Goal: Check status: Check status

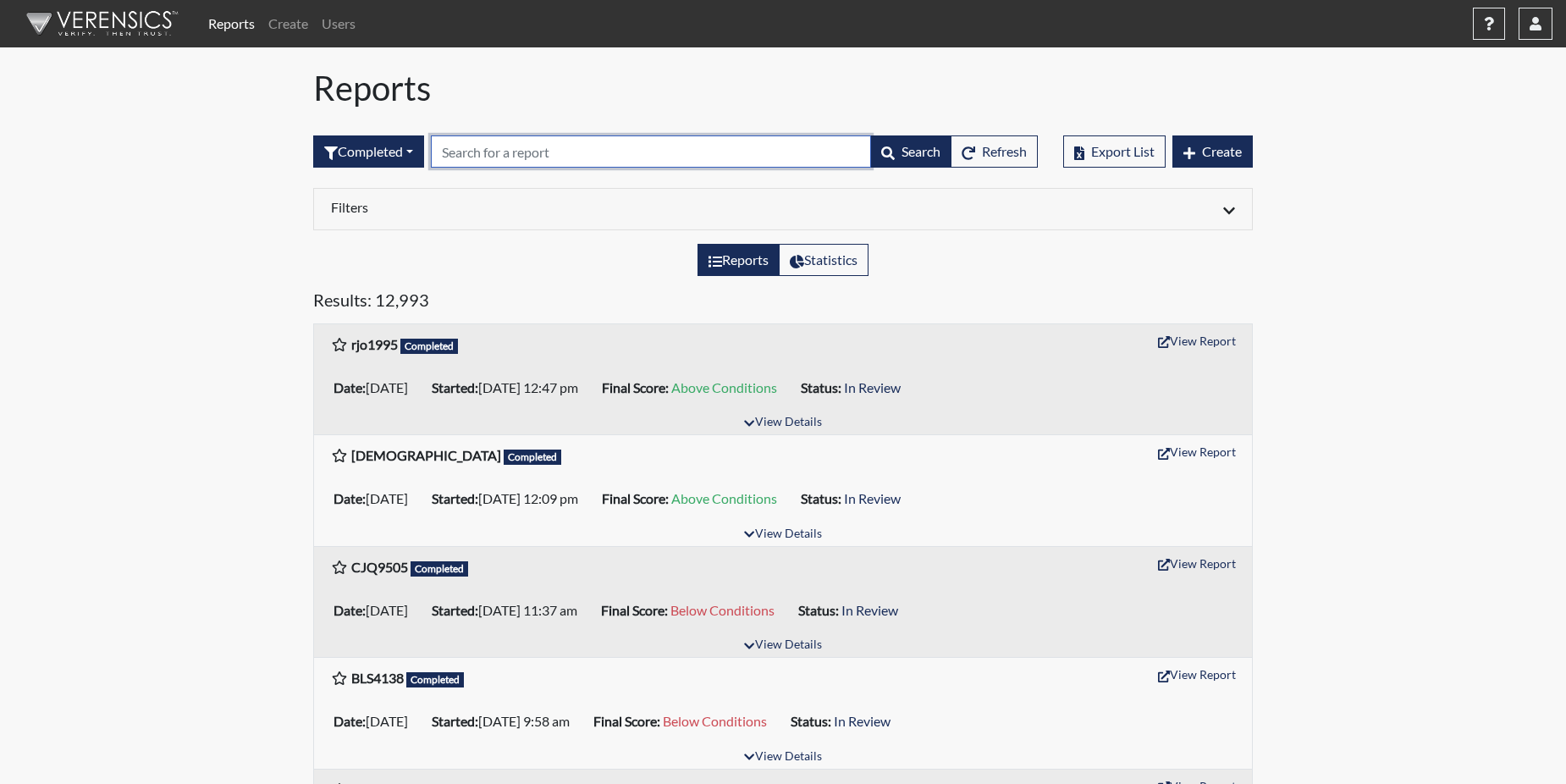
click at [458, 151] on input "text" at bounding box center [651, 151] width 440 height 33
paste input "JLT8772"
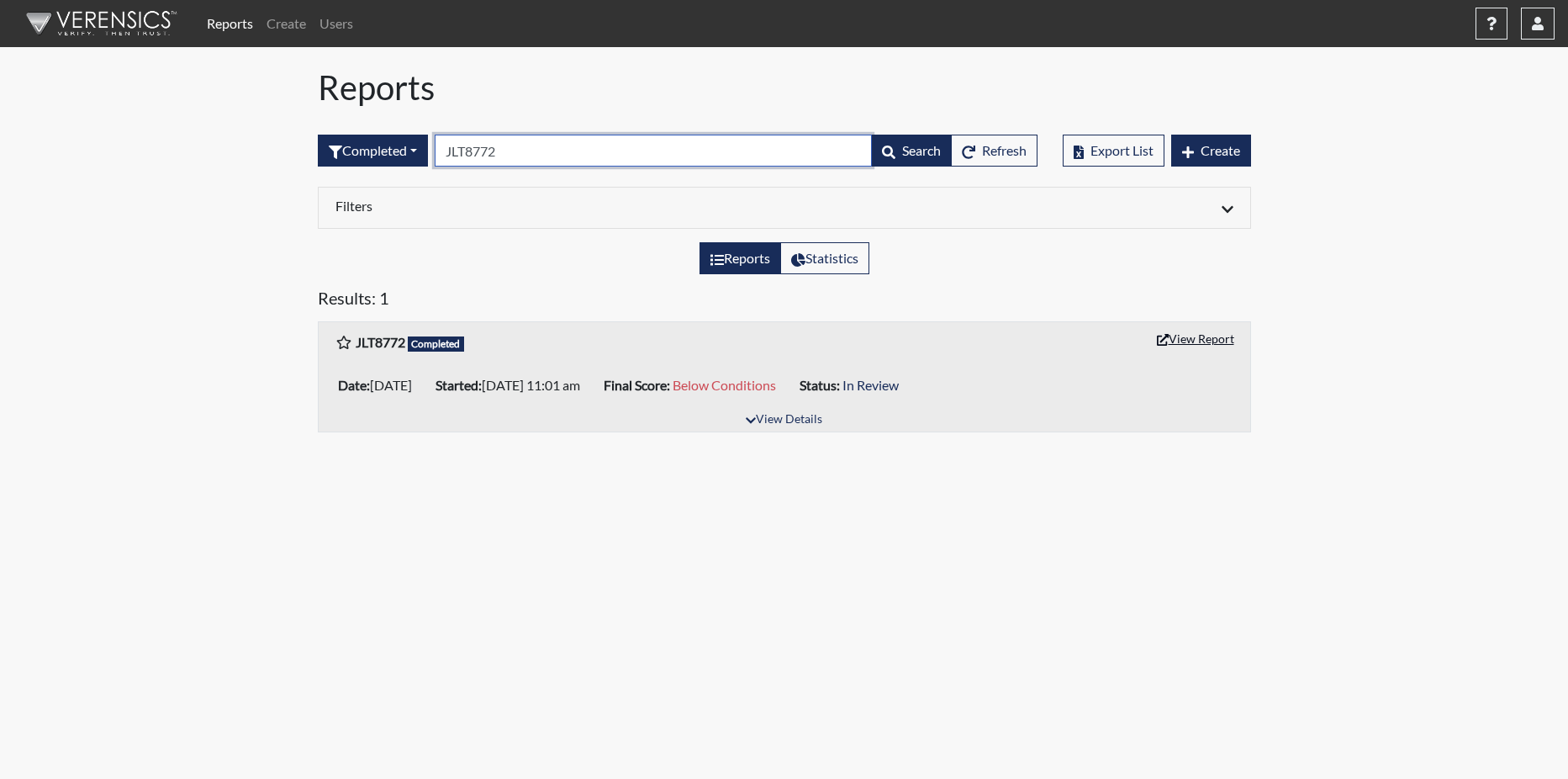
type input "JLT8772"
click at [1182, 343] on button "View Report" at bounding box center [1196, 338] width 92 height 26
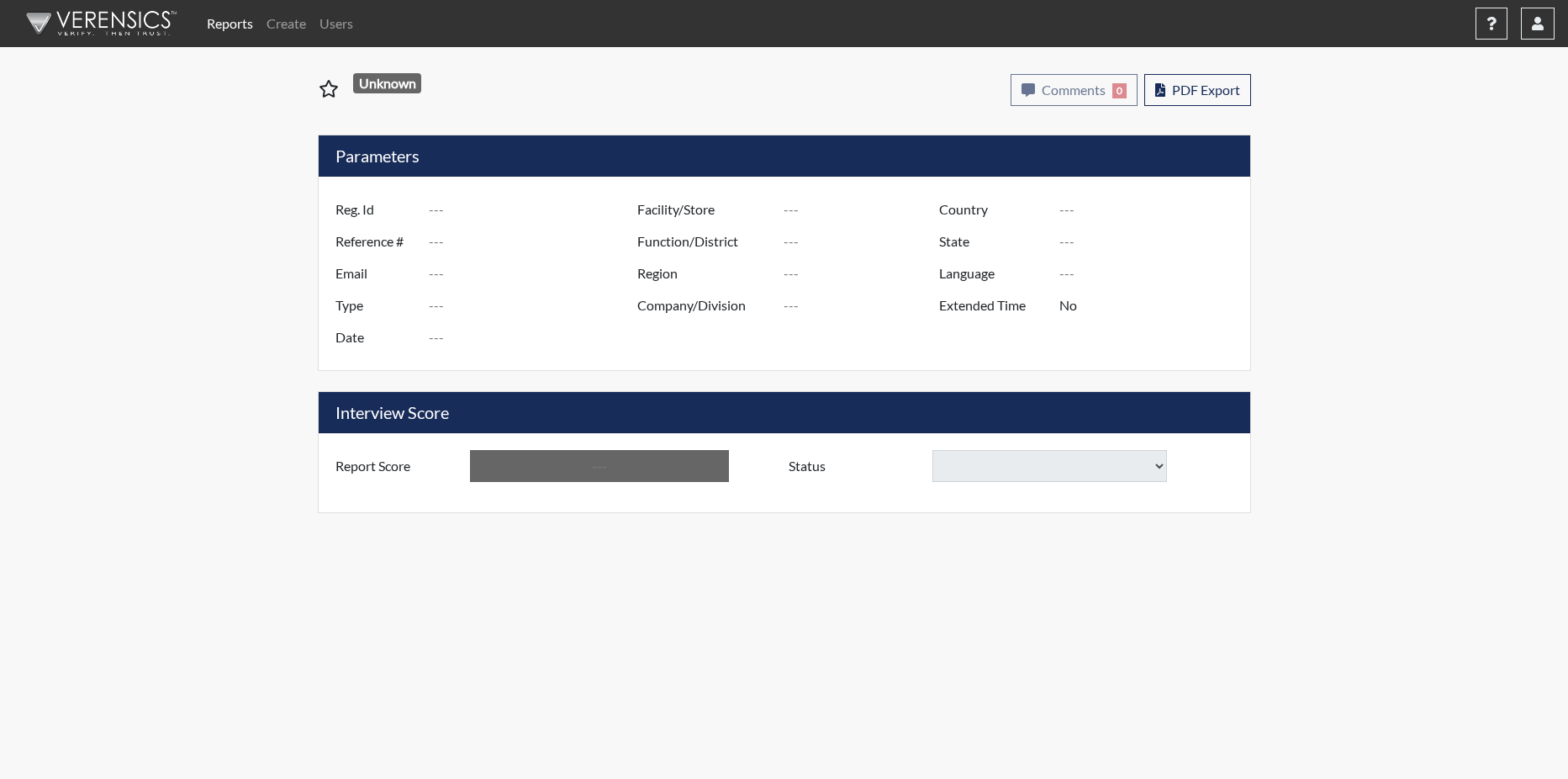
type input "JLT8772"
type input "51094"
type input "---"
type input "Corrections Pre-Employment"
type input "Sep 4, 2025"
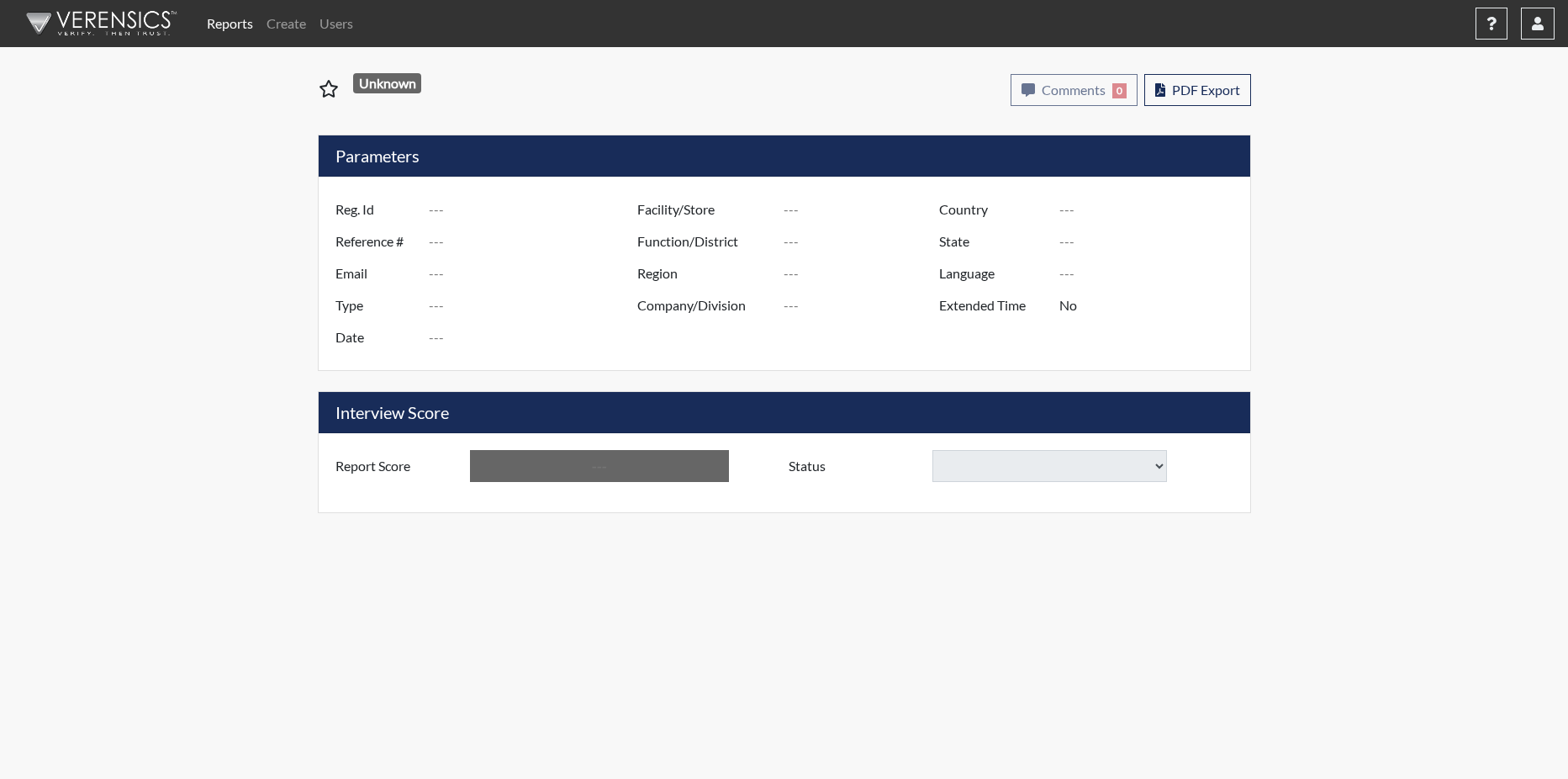
type input "Pulaski SP"
type input "[GEOGRAPHIC_DATA]"
type input "[US_STATE]"
type input "English"
type input "Below Conditions"
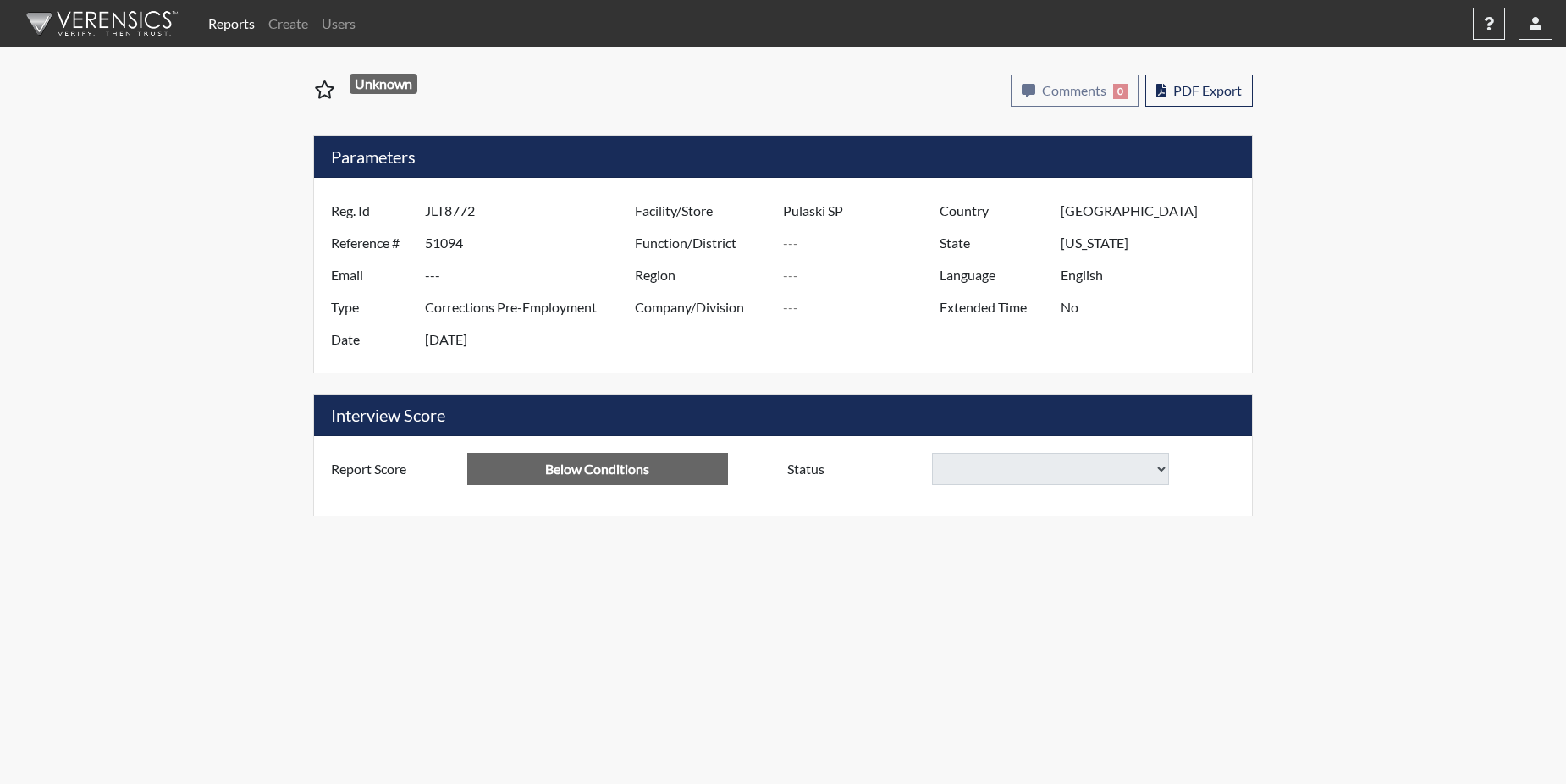
select select
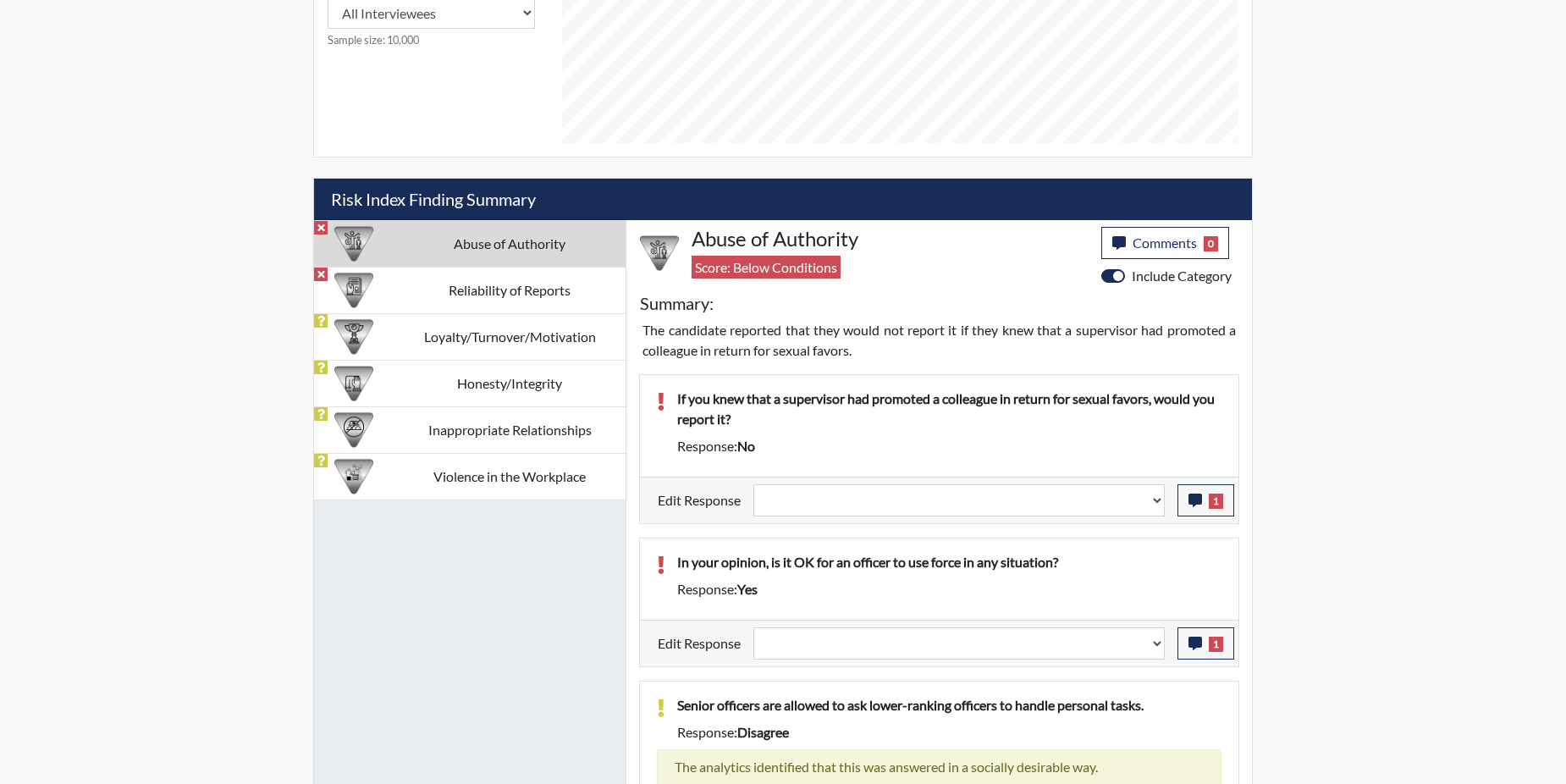
scroll to position [909, 0]
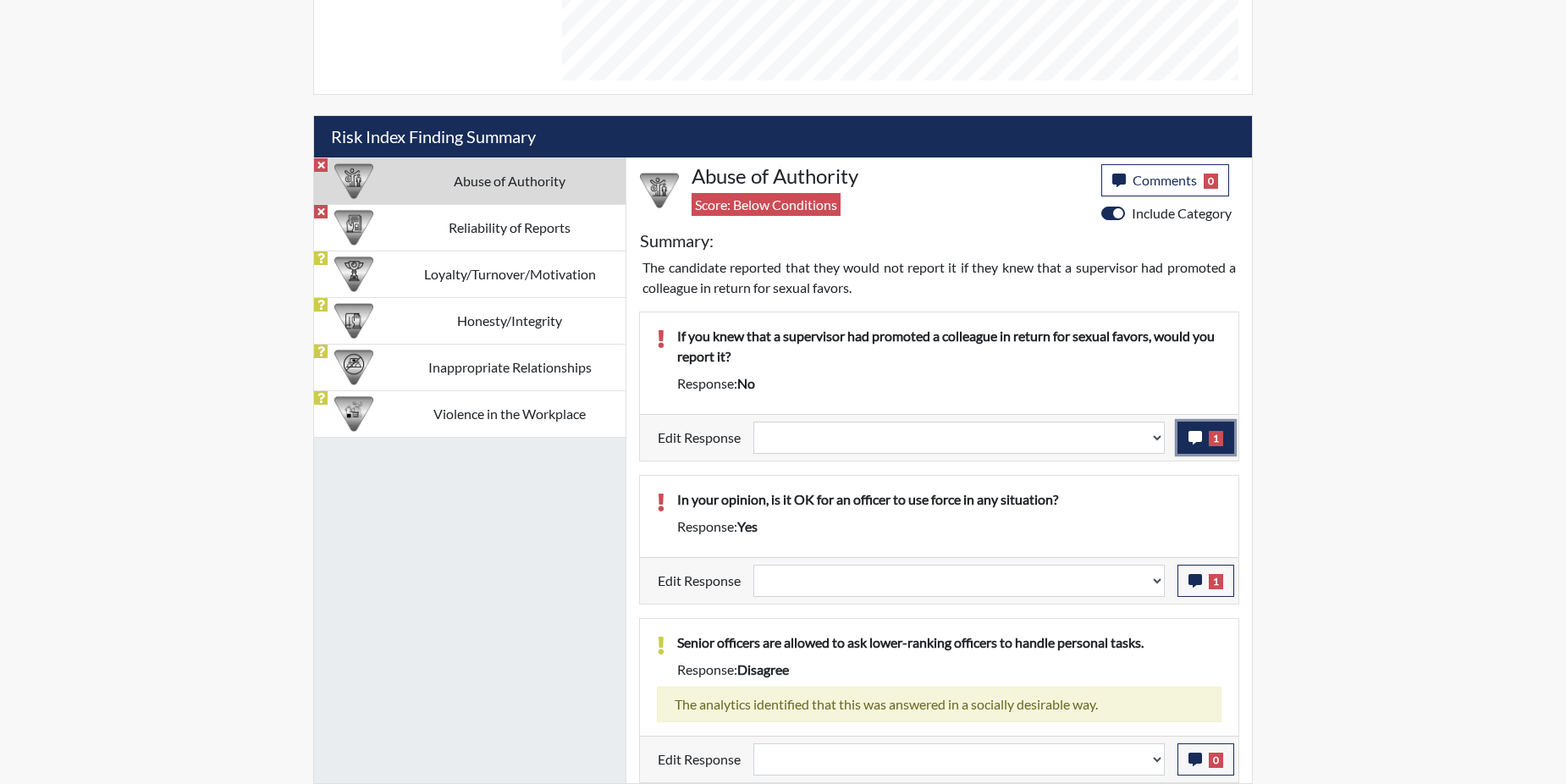
click at [1204, 451] on button "1" at bounding box center [1206, 437] width 56 height 33
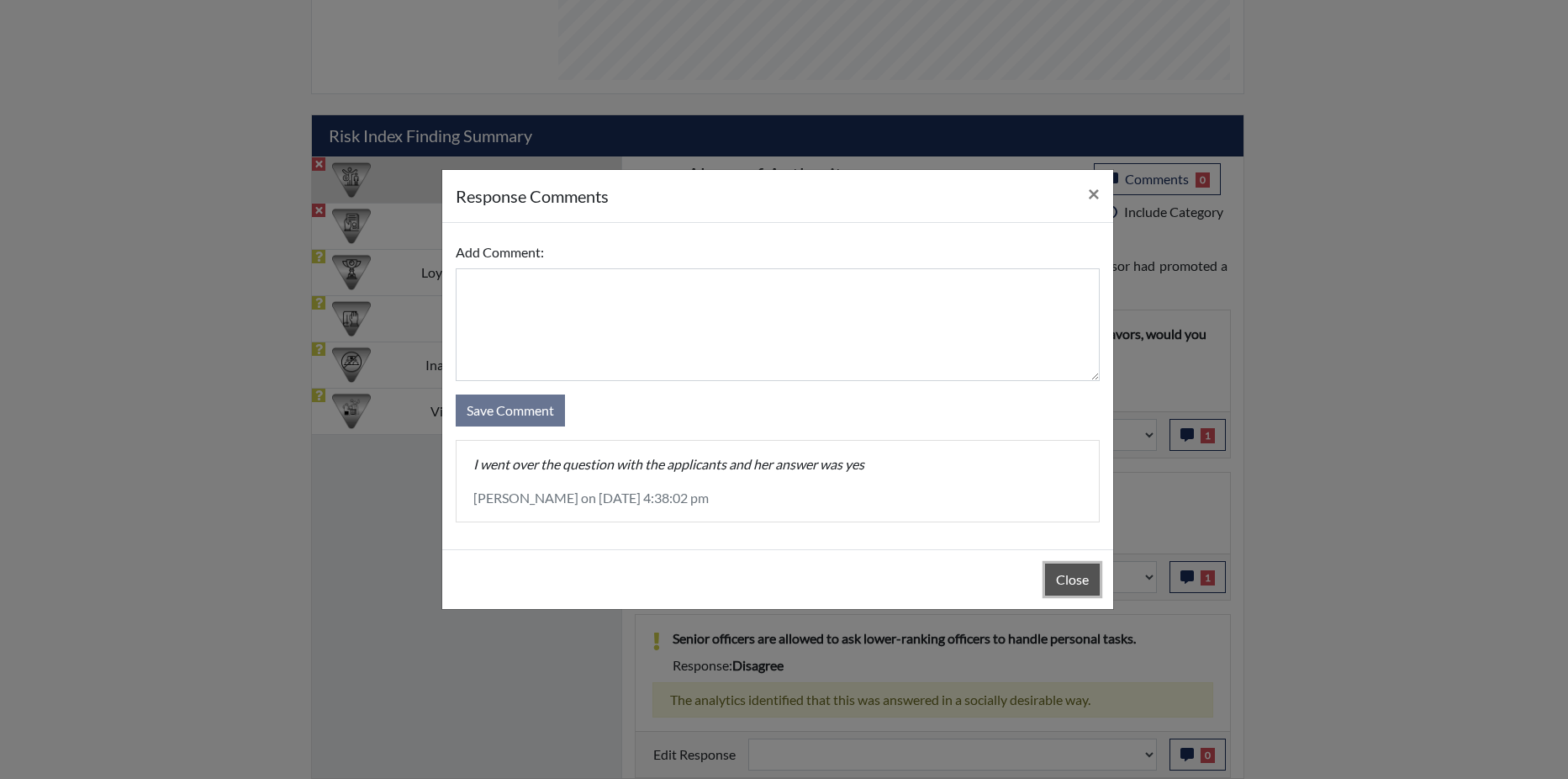
click at [1055, 570] on button "Close" at bounding box center [1073, 579] width 55 height 32
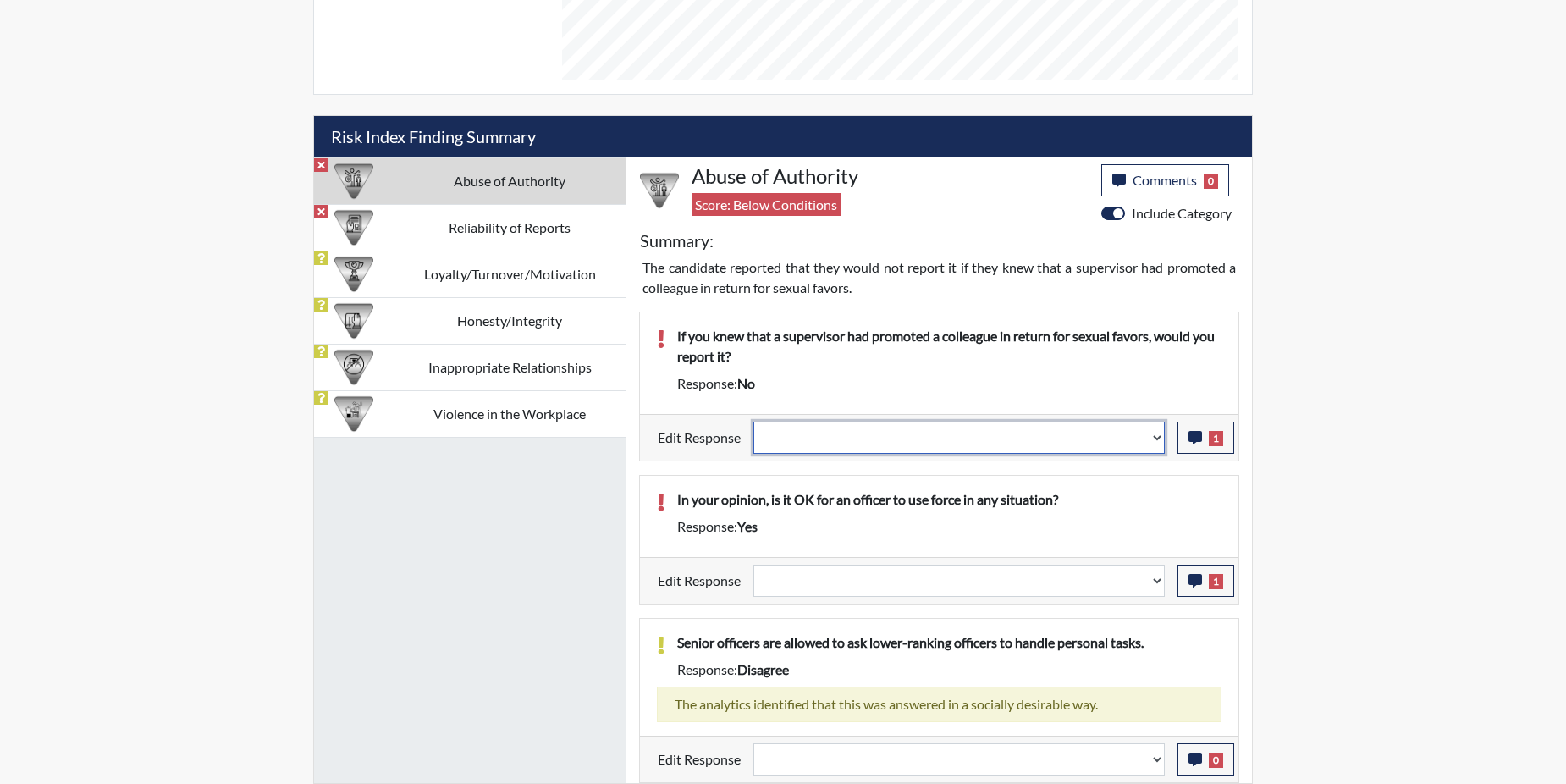
click at [1156, 432] on select "Question is not relevant. Results will be updated. Reasonable explanation provi…" at bounding box center [959, 437] width 411 height 33
click at [1156, 433] on select "Question is not relevant. Results will be updated. Reasonable explanation provi…" at bounding box center [959, 437] width 411 height 33
click at [1158, 432] on select "Question is not relevant. Results will be updated. Reasonable explanation provi…" at bounding box center [959, 437] width 411 height 33
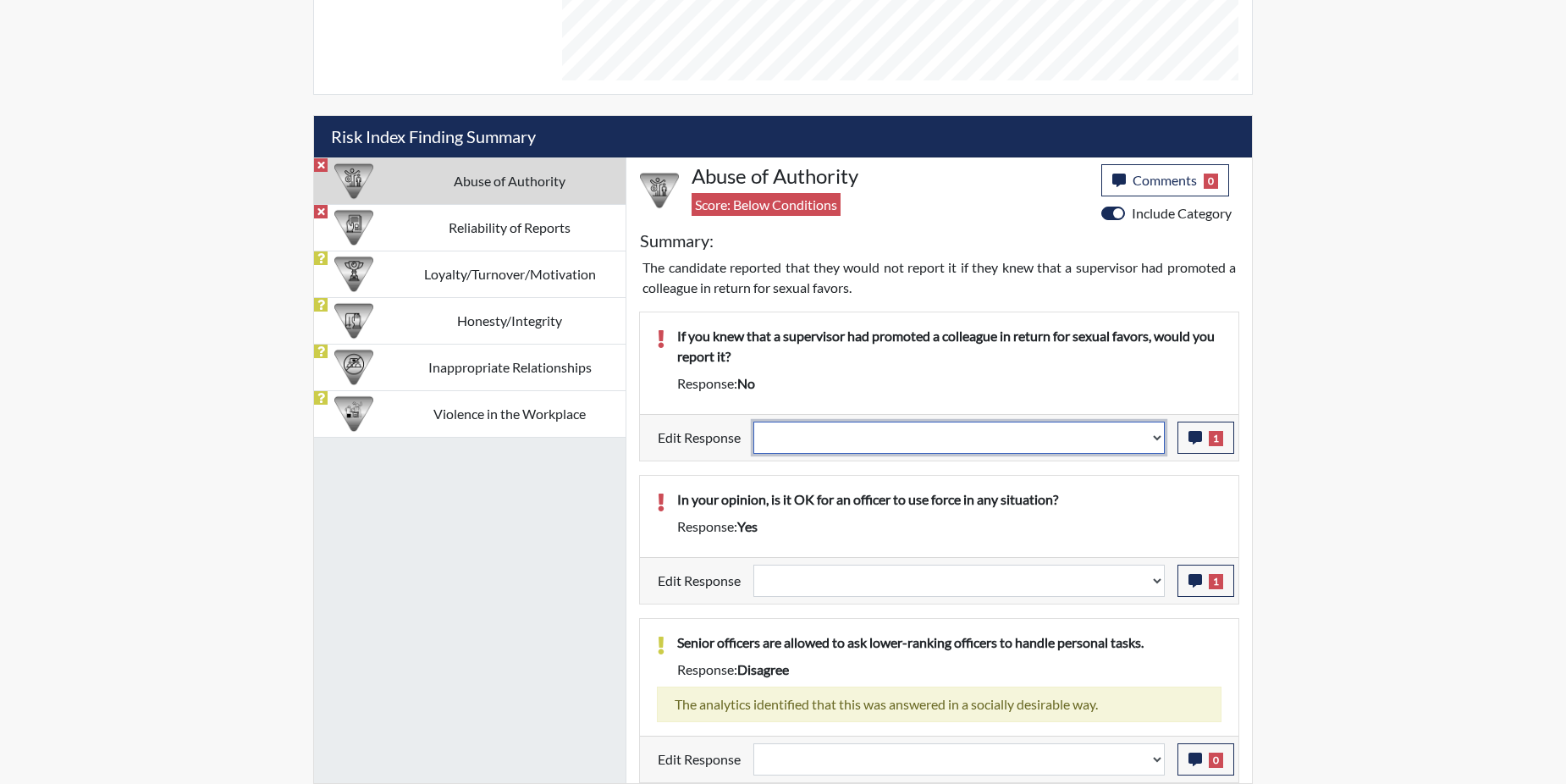
click at [1158, 434] on select "Question is not relevant. Results will be updated. Reasonable explanation provi…" at bounding box center [959, 437] width 411 height 33
click at [1156, 434] on select "Question is not relevant. Results will be updated. Reasonable explanation provi…" at bounding box center [959, 437] width 411 height 33
select select "reasonable-explanation-provided"
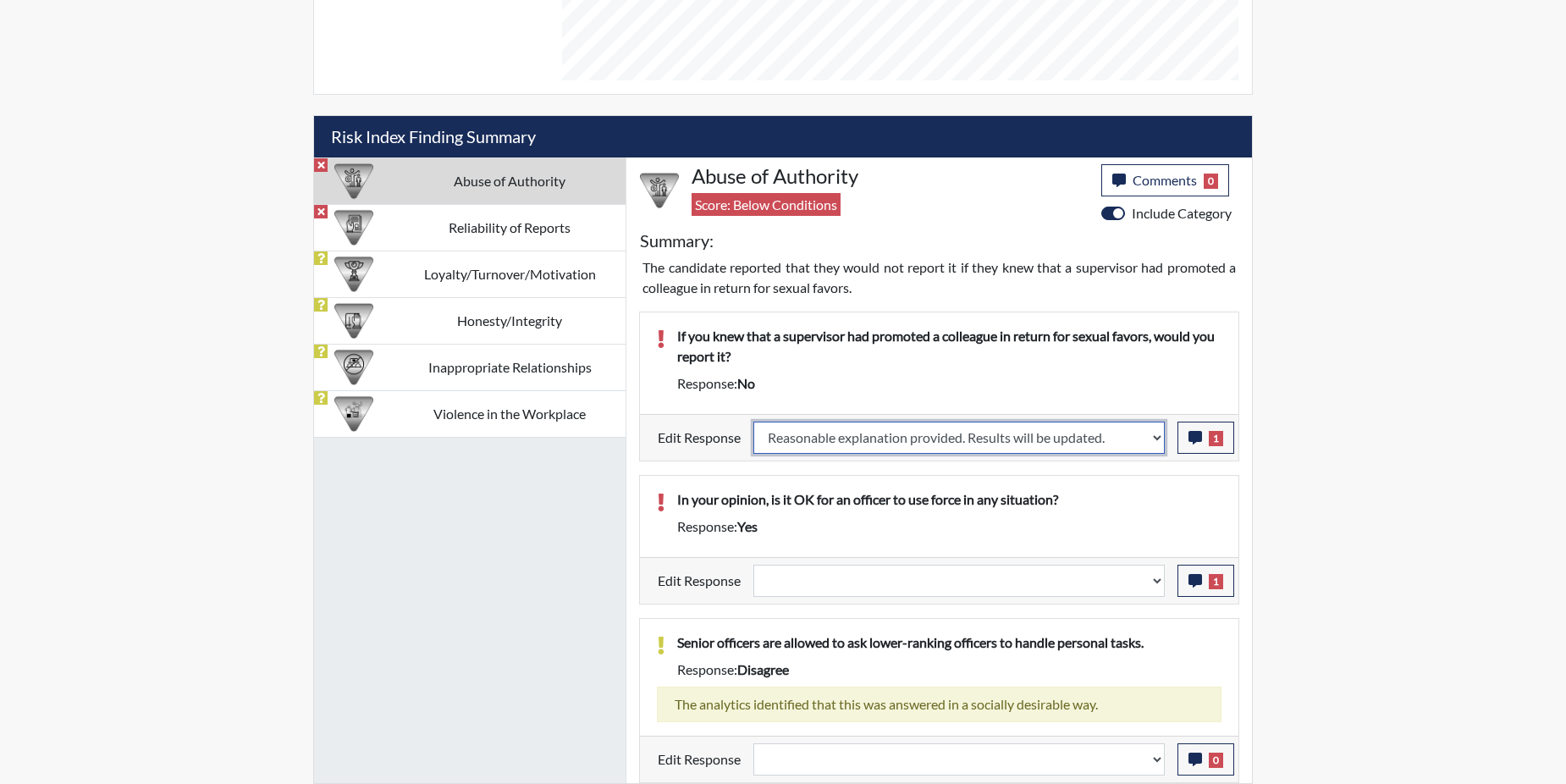
click at [755, 421] on select "Question is not relevant. Results will be updated. Reasonable explanation provi…" at bounding box center [959, 437] width 411 height 33
select select
click at [1132, 489] on p "In your opinion, is it OK for an officer to use force in any situation?" at bounding box center [949, 499] width 545 height 21
select select
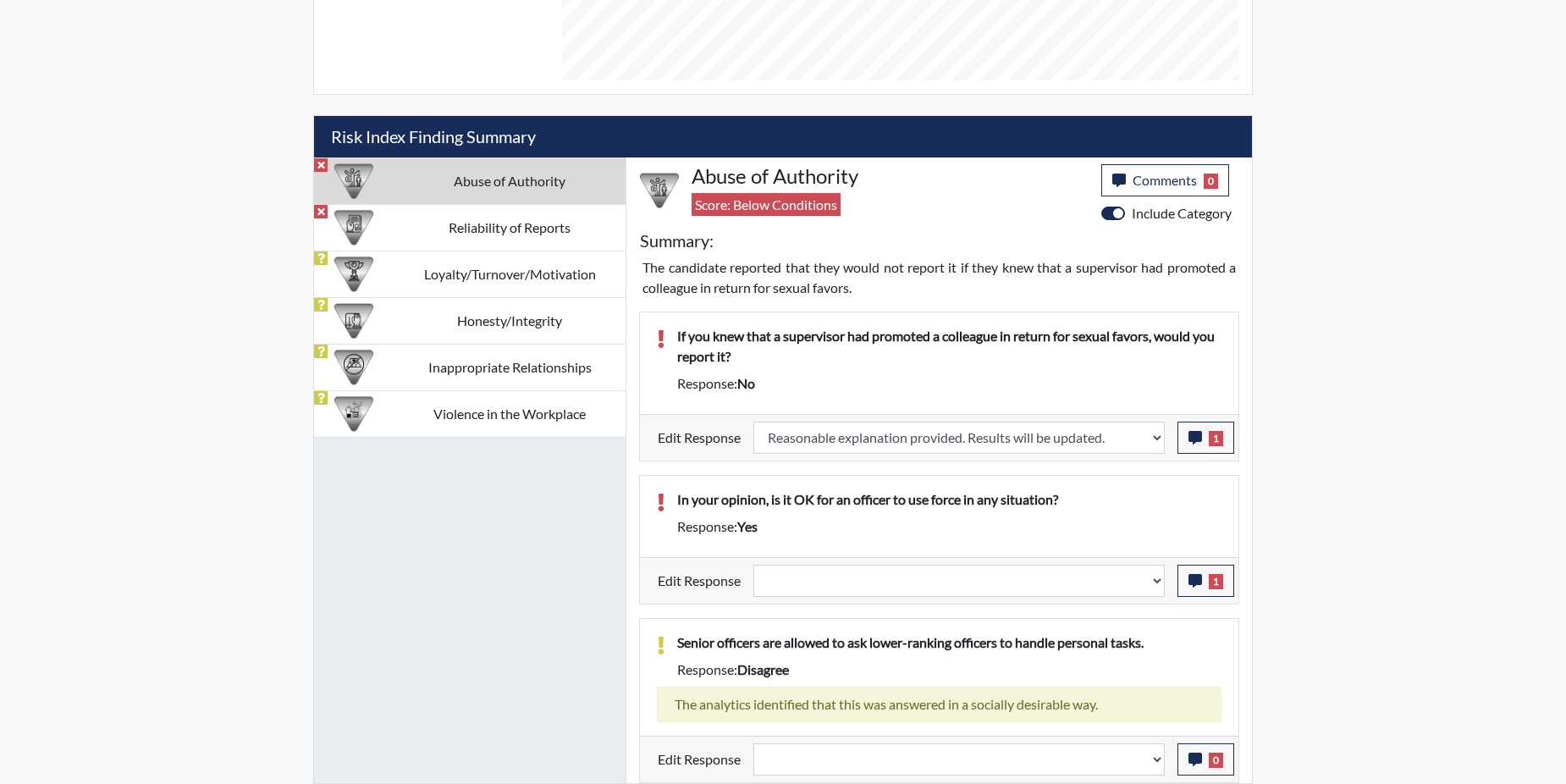
select select
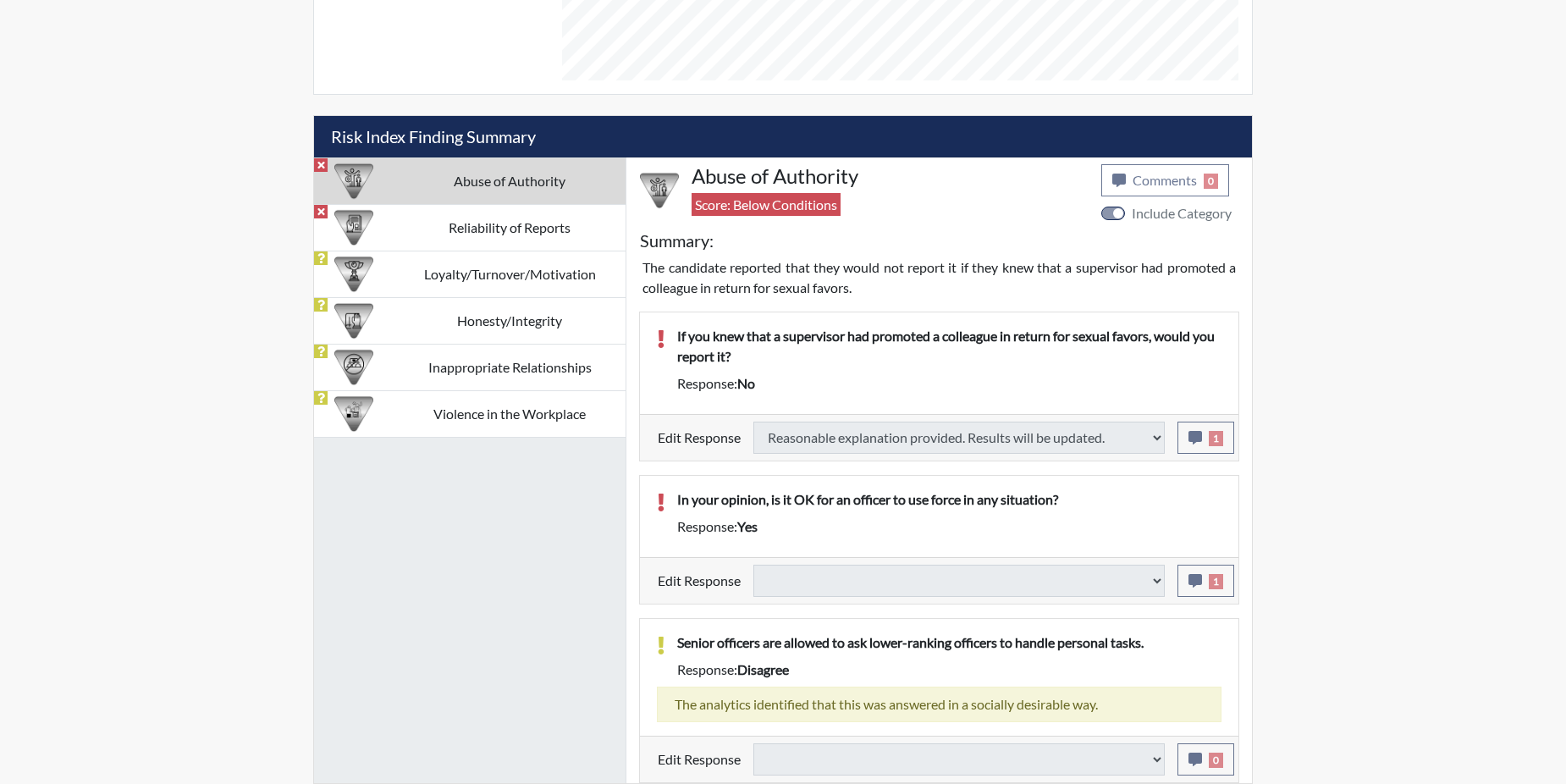
type input "Above Conditions"
select select
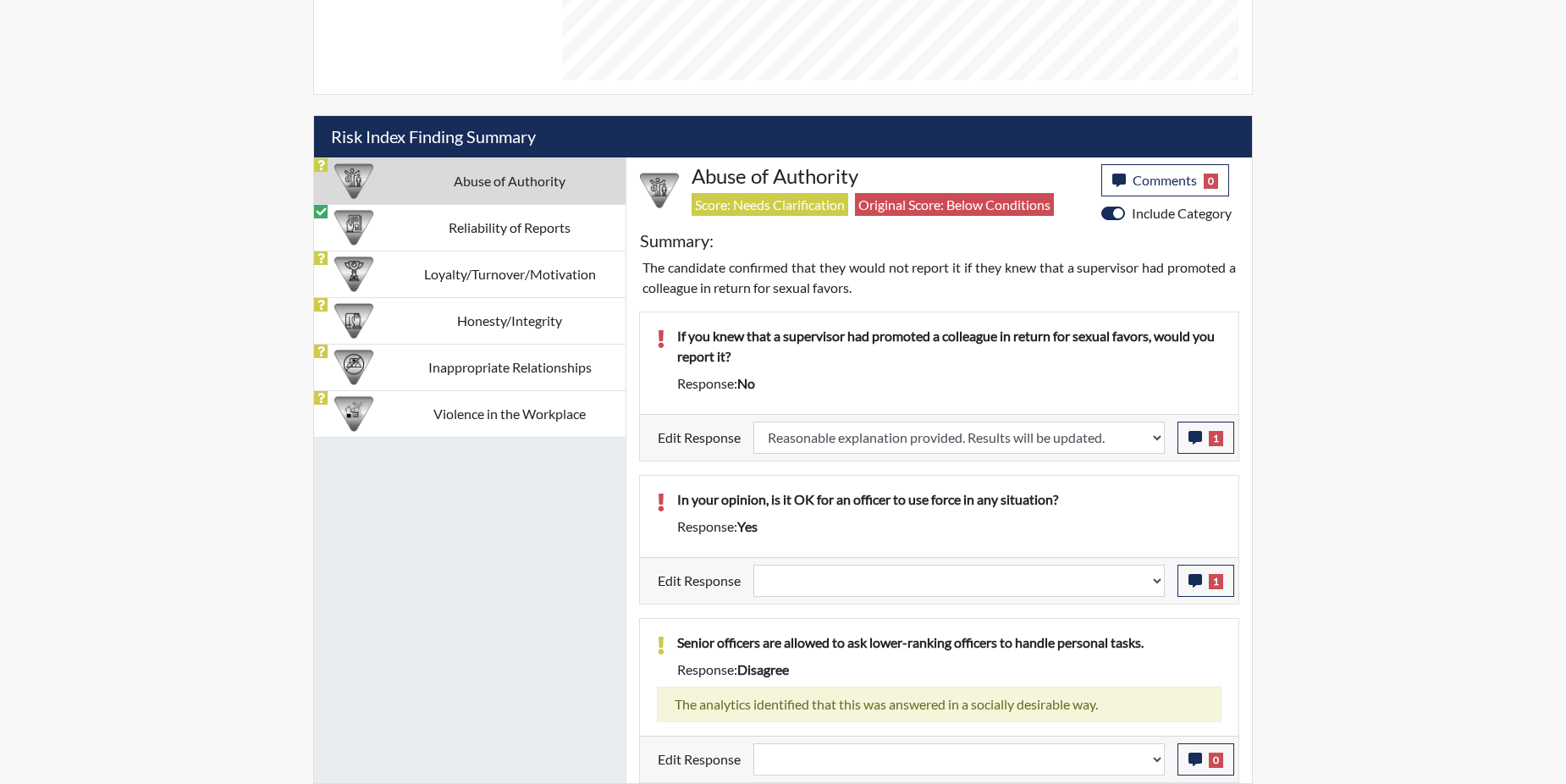
scroll to position [281, 704]
click at [1203, 581] on button "1" at bounding box center [1206, 580] width 56 height 33
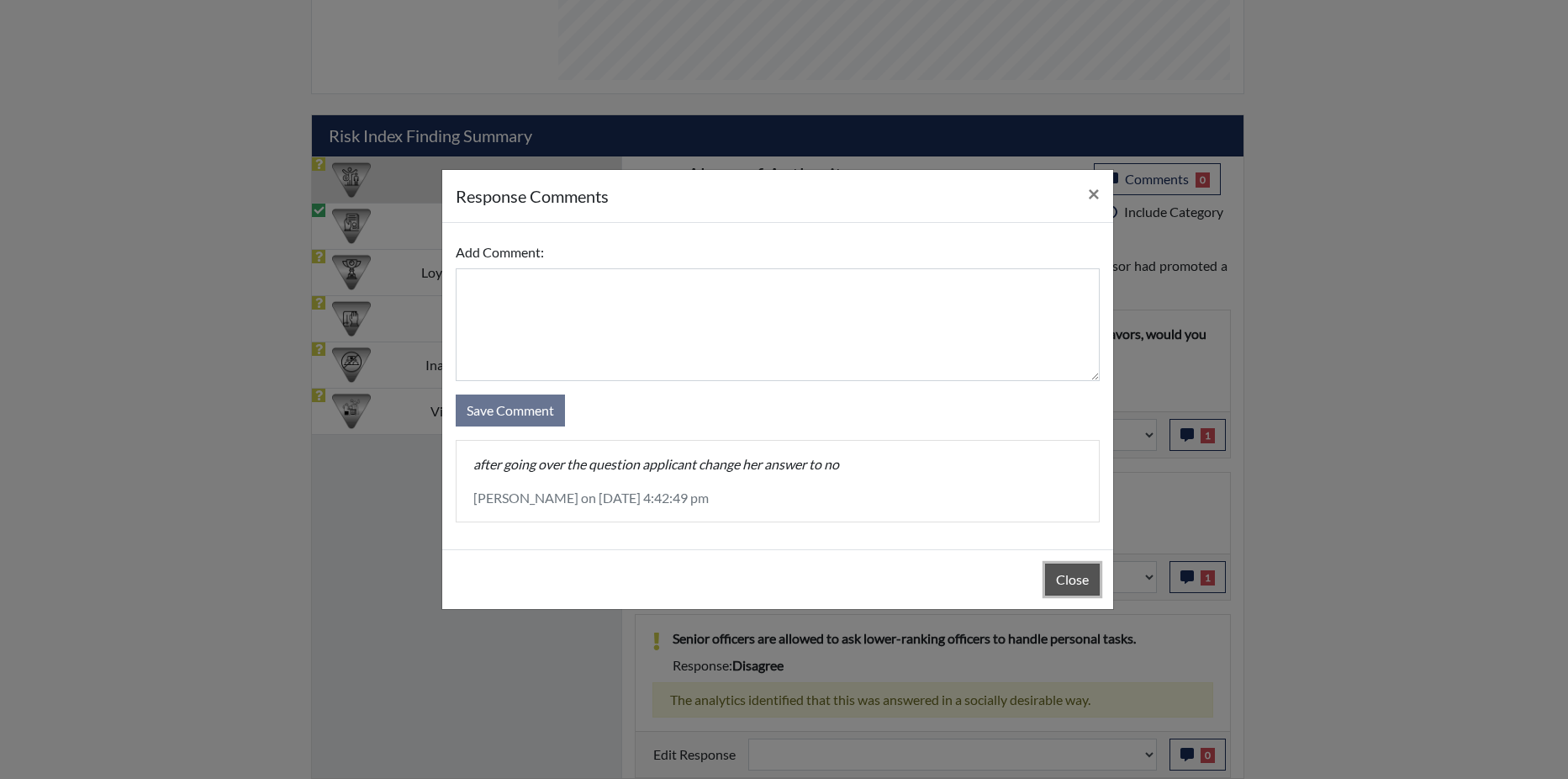
click at [1088, 578] on button "Close" at bounding box center [1073, 579] width 55 height 32
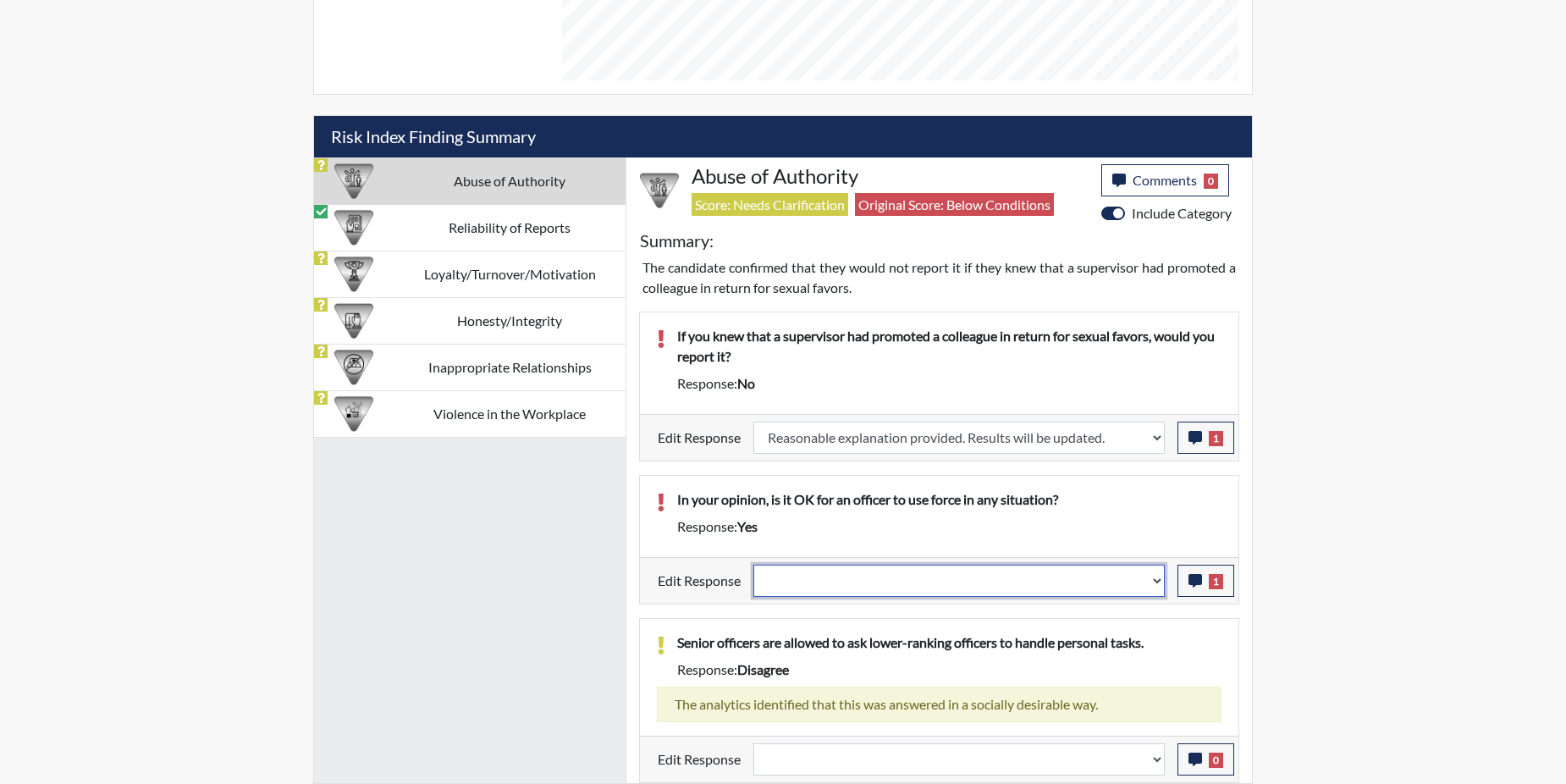
click at [1161, 577] on select "Question is not relevant. Results will be updated. Reasonable explanation provi…" at bounding box center [959, 580] width 411 height 33
click at [1159, 578] on select "Question is not relevant. Results will be updated. Reasonable explanation provi…" at bounding box center [959, 580] width 411 height 33
click at [1157, 582] on select "Question is not relevant. Results will be updated. Reasonable explanation provi…" at bounding box center [959, 580] width 411 height 33
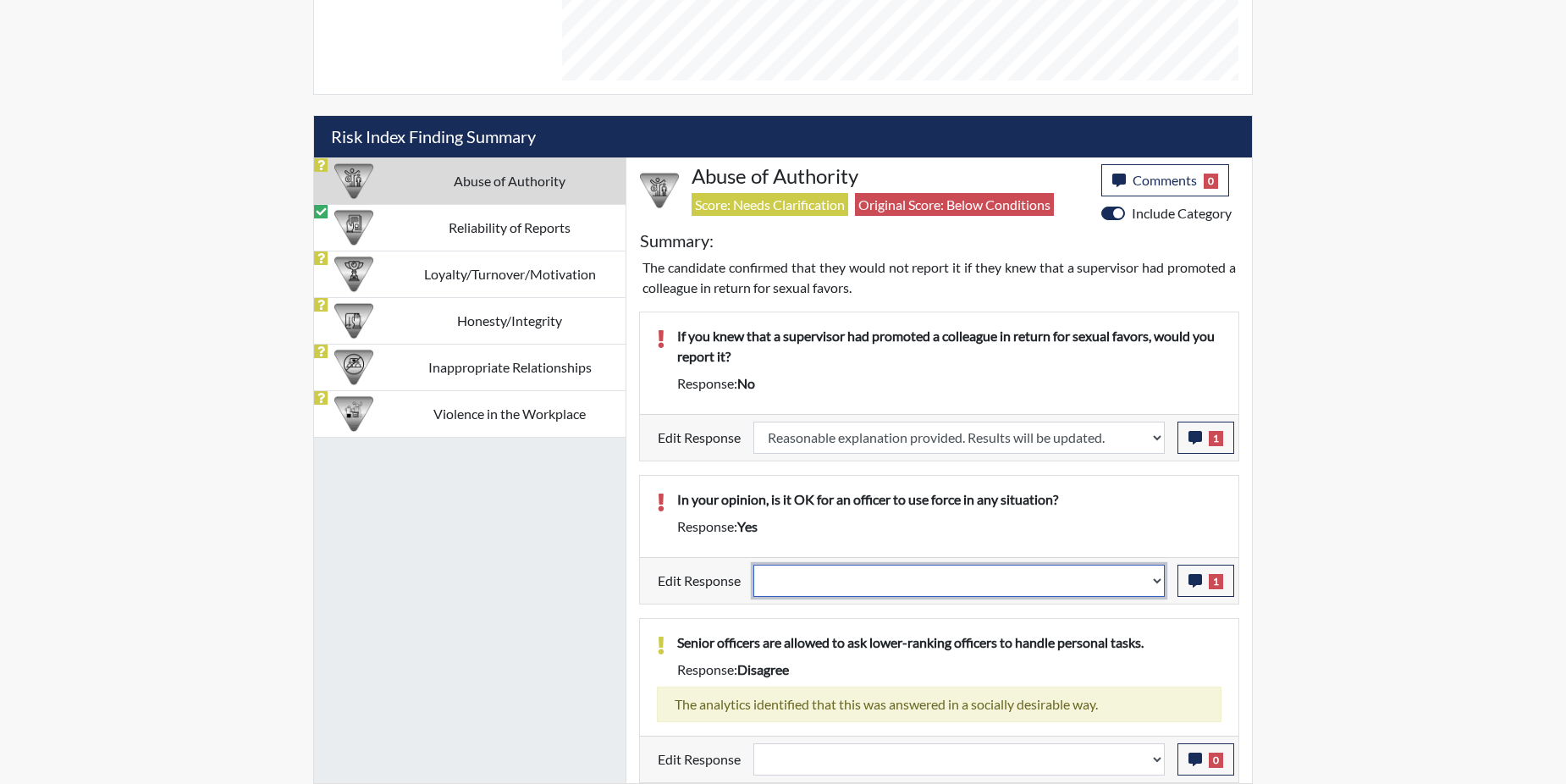
select select "reasonable-explanation-provided"
click at [755, 564] on select "Question is not relevant. Results will be updated. Reasonable explanation provi…" at bounding box center [959, 580] width 411 height 33
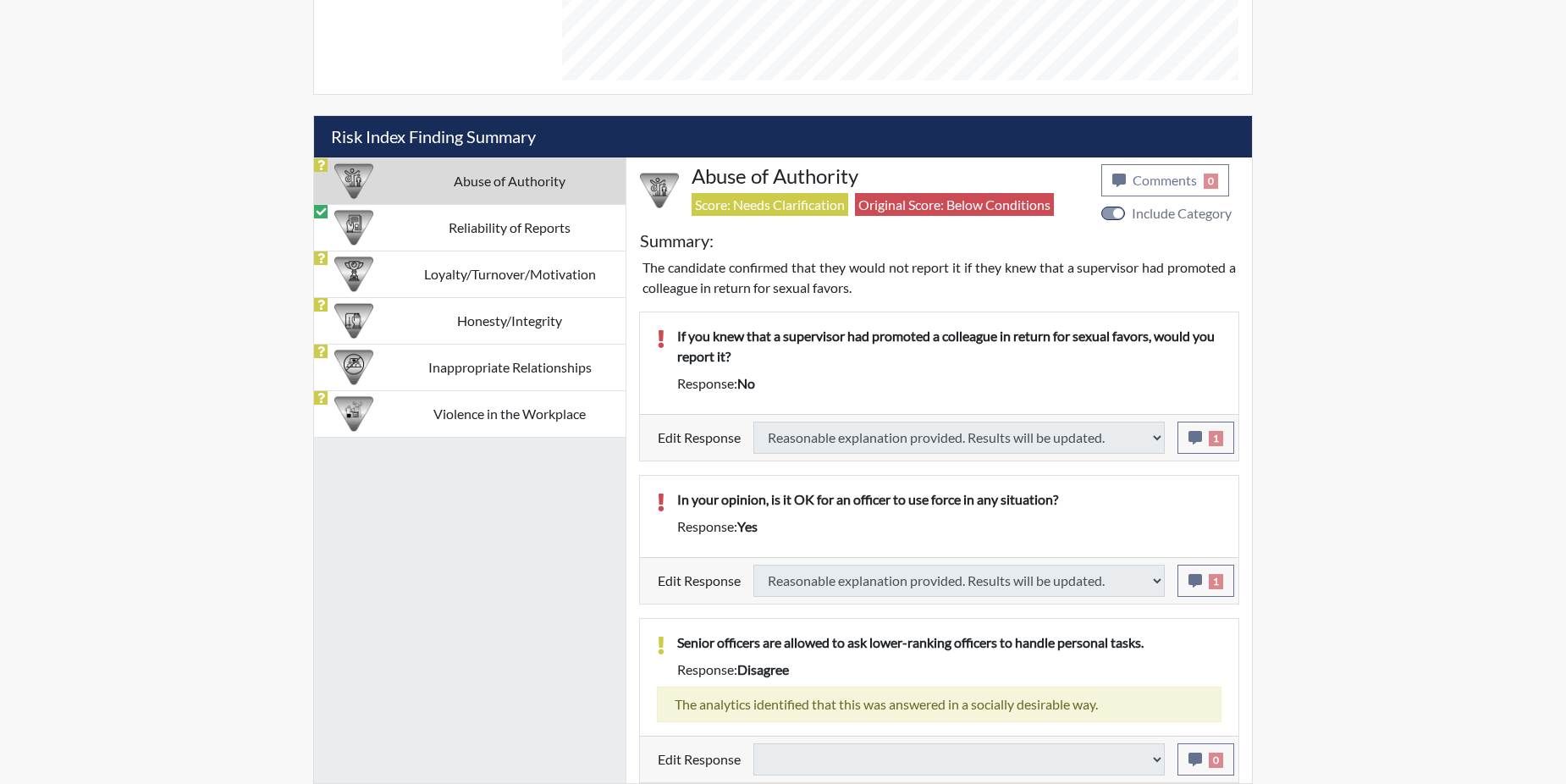
select select
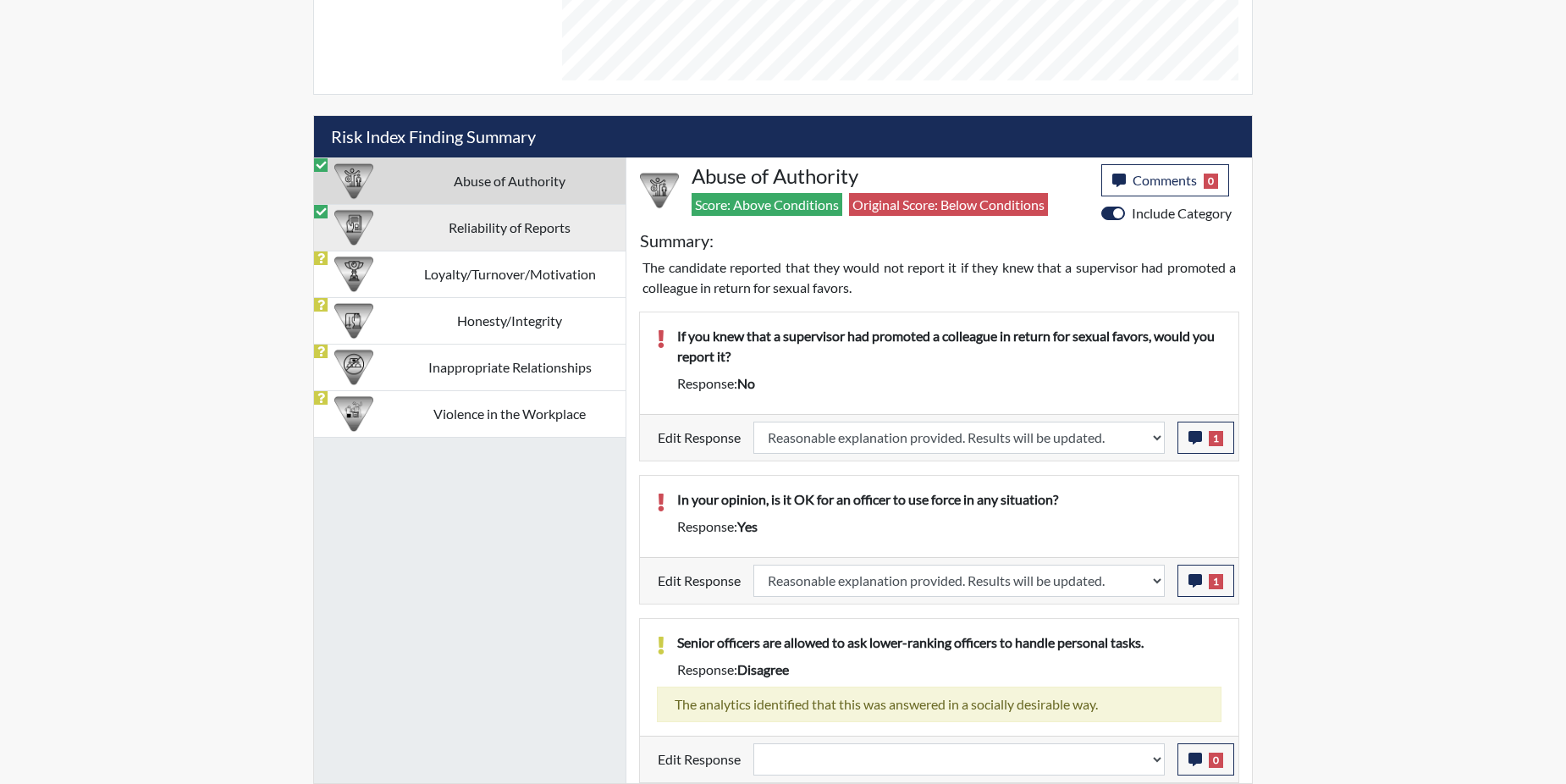
click at [485, 226] on td "Reliability of Reports" at bounding box center [509, 227] width 232 height 46
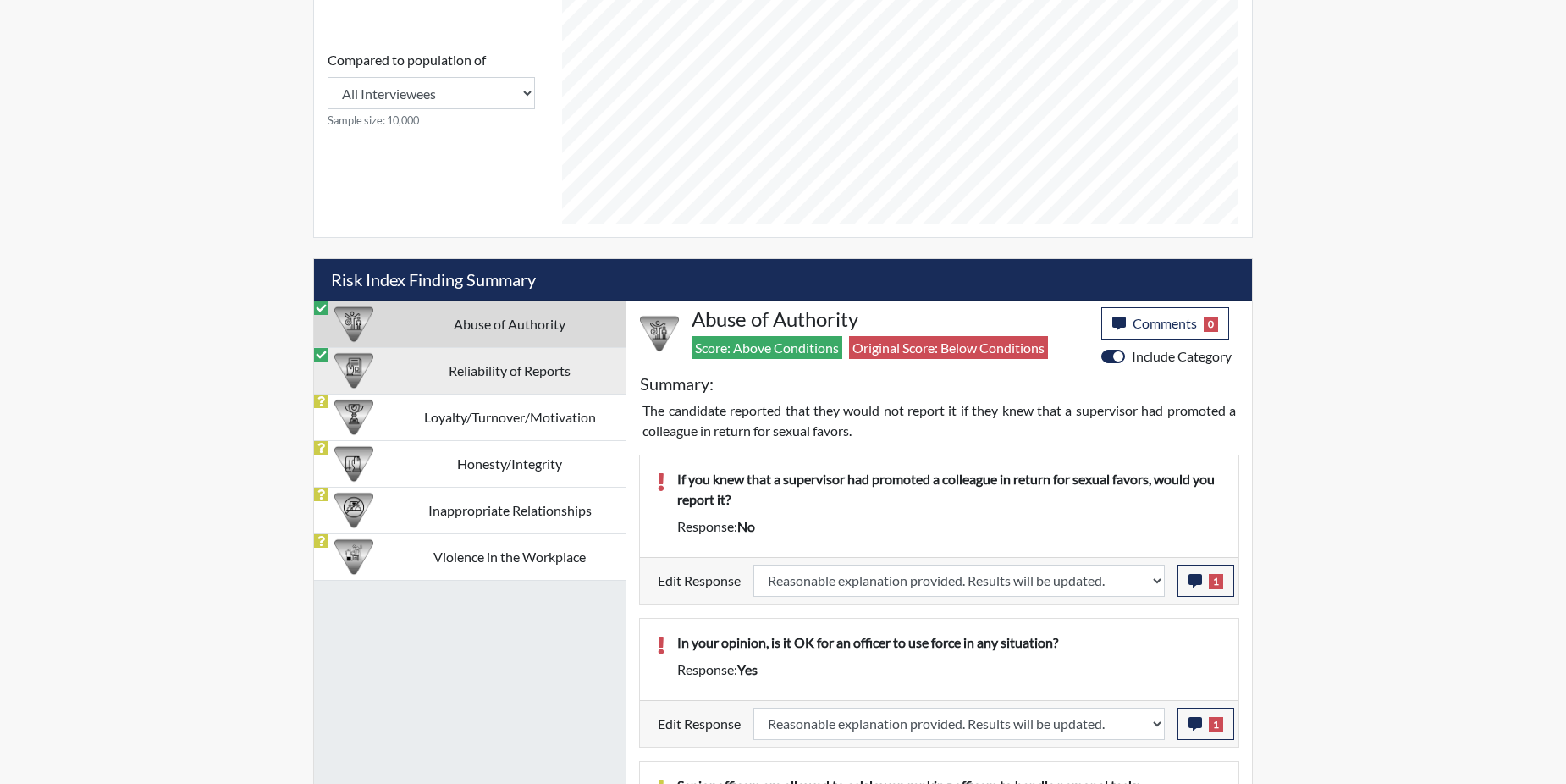
select select
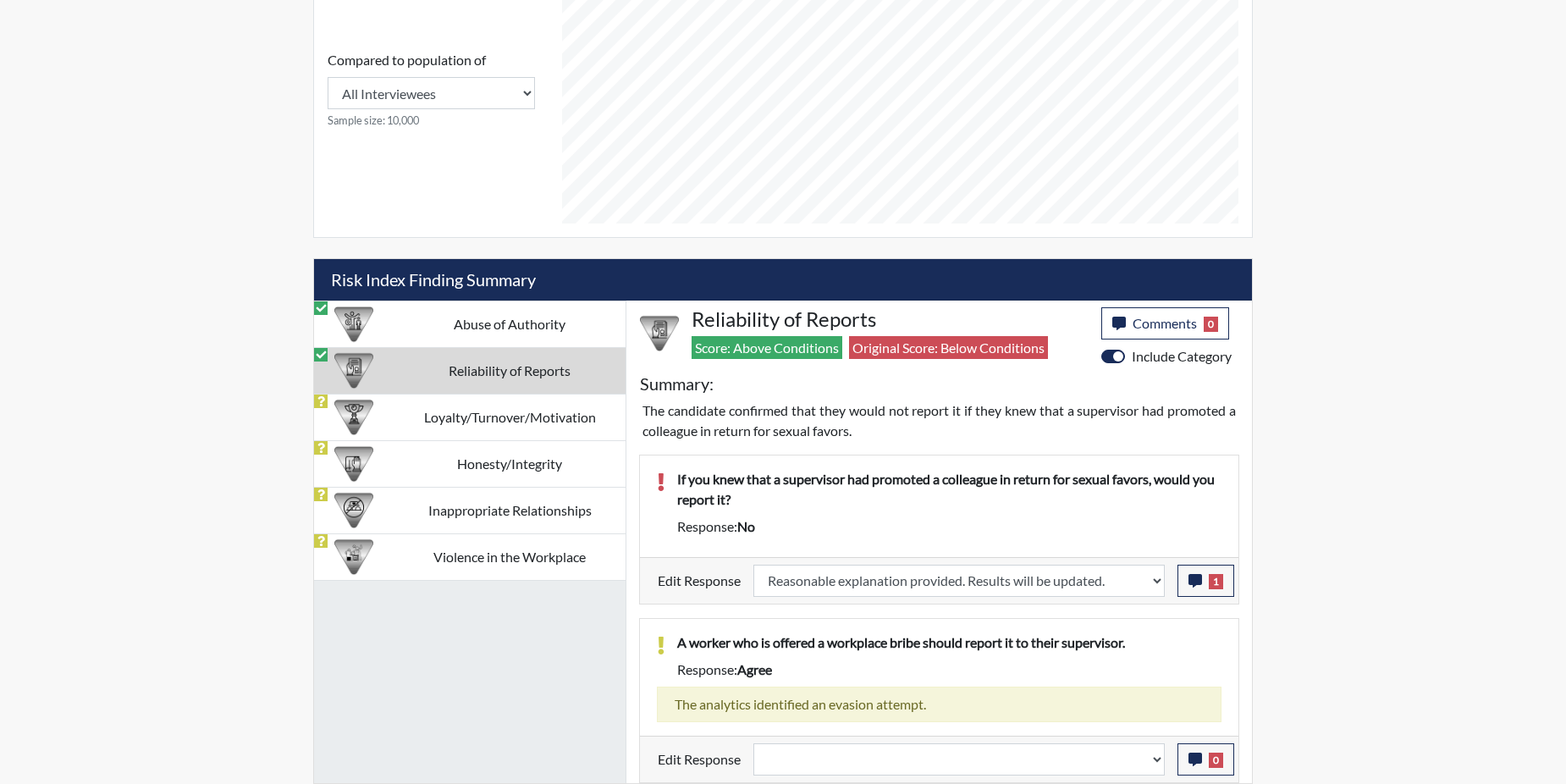
click at [485, 226] on div "Compared to population of All Interviewees Georgia Department of Corrections Sa…" at bounding box center [431, 96] width 235 height 281
click at [430, 411] on td "Loyalty/Turnover/Motivation" at bounding box center [509, 416] width 232 height 46
select select
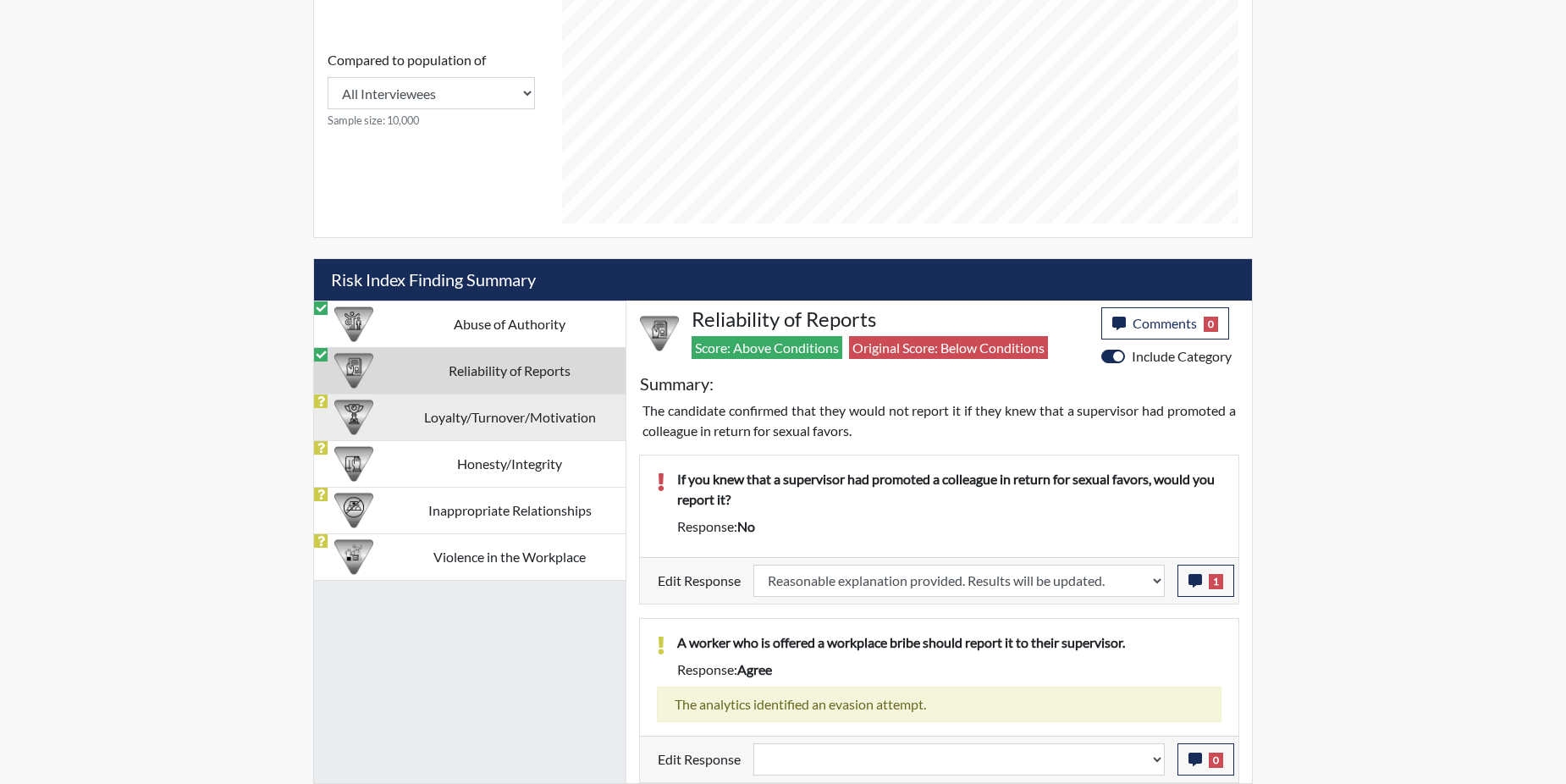
select select
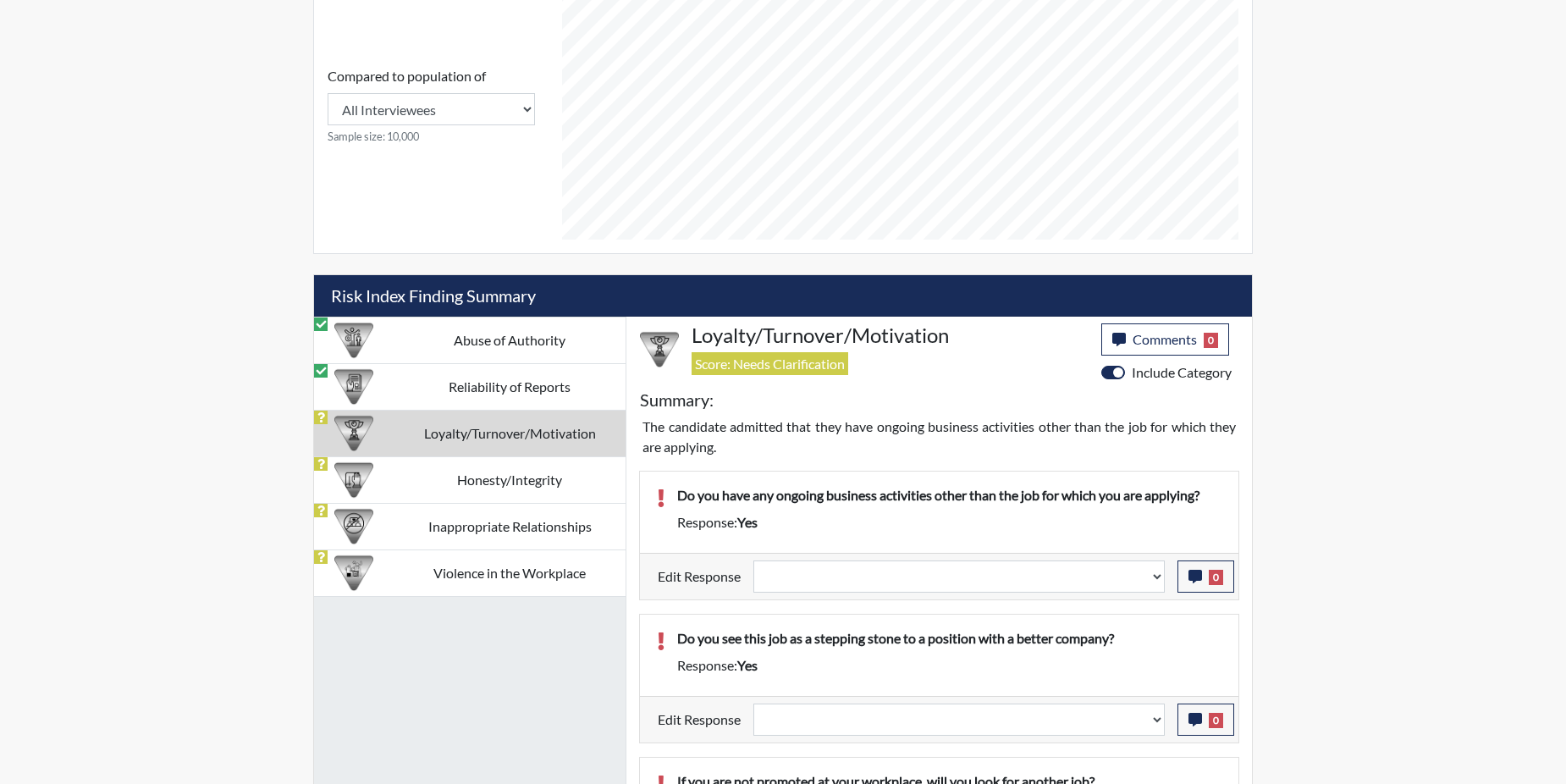
scroll to position [712, 0]
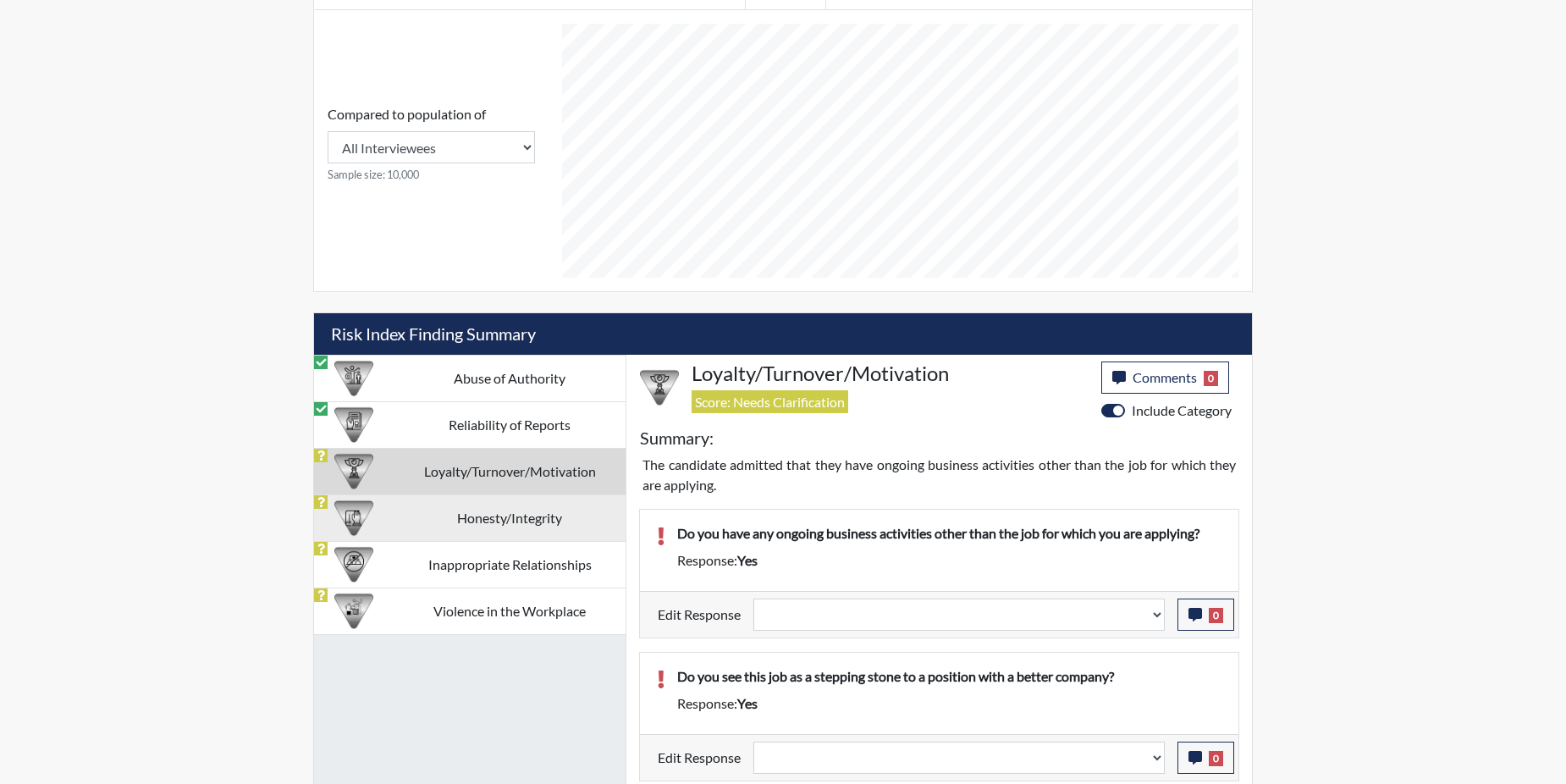
click at [445, 512] on td "Honesty/Integrity" at bounding box center [509, 517] width 232 height 46
select select
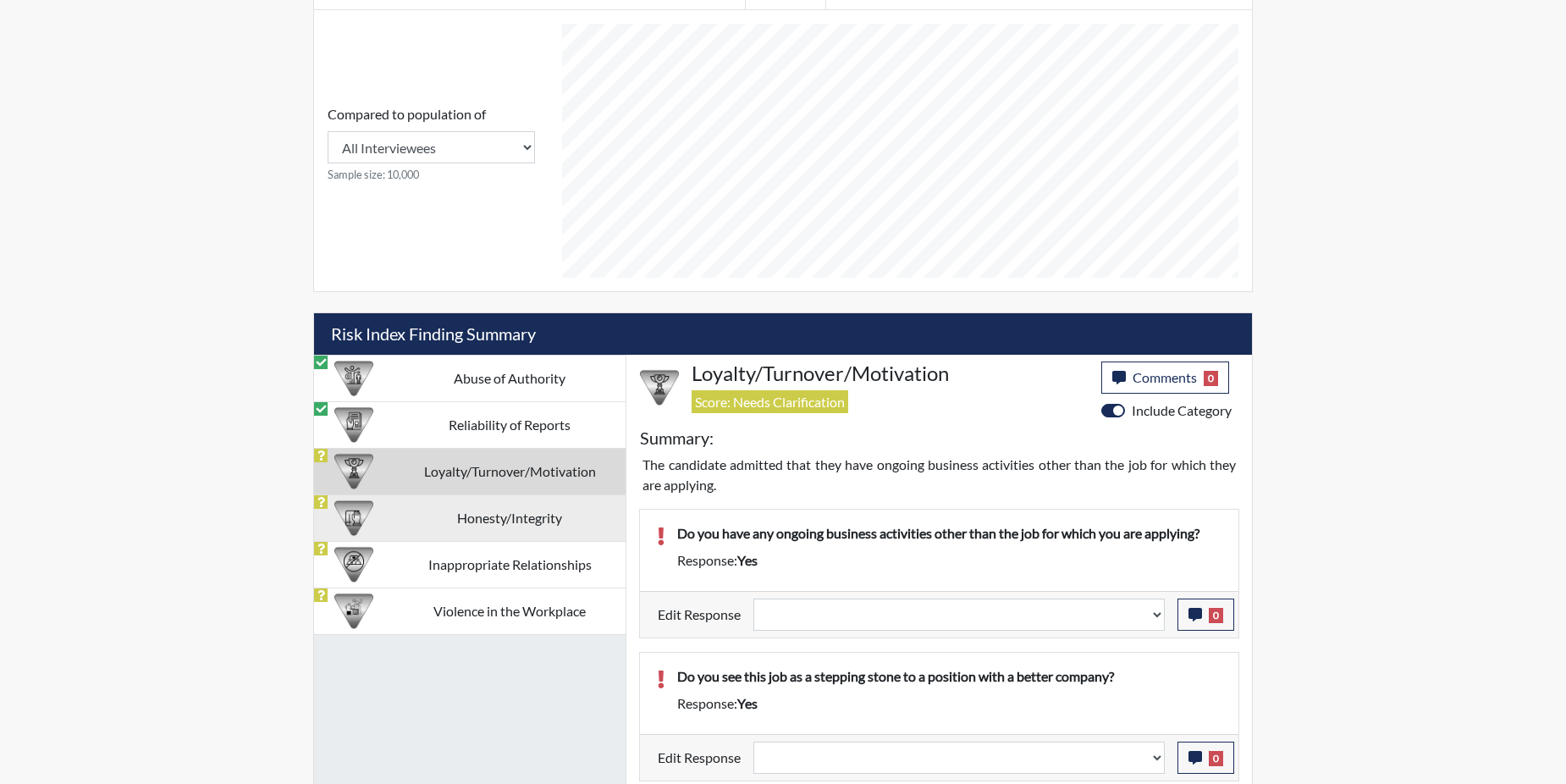
select select
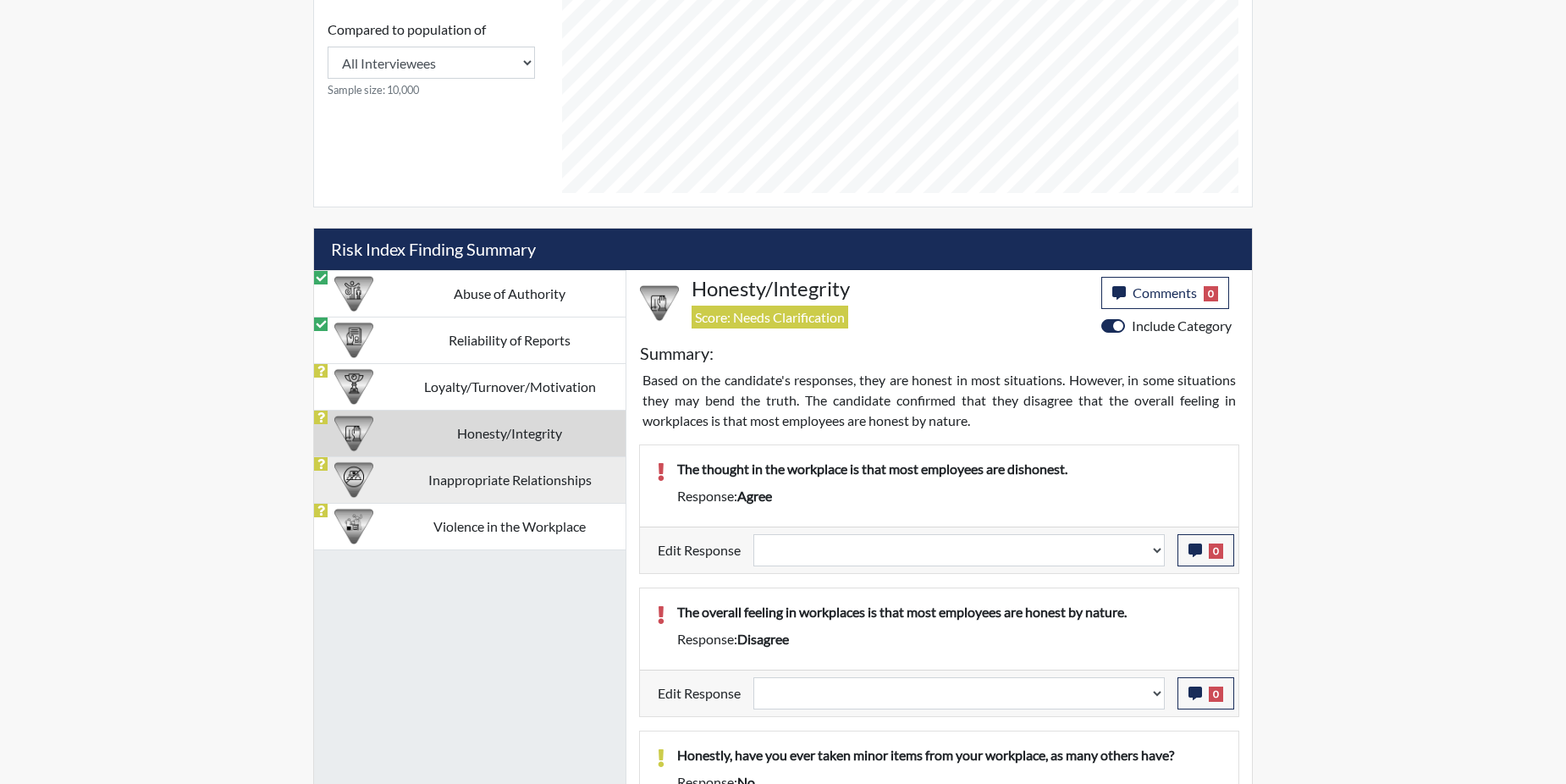
click at [461, 478] on td "Inappropriate Relationships" at bounding box center [509, 479] width 232 height 46
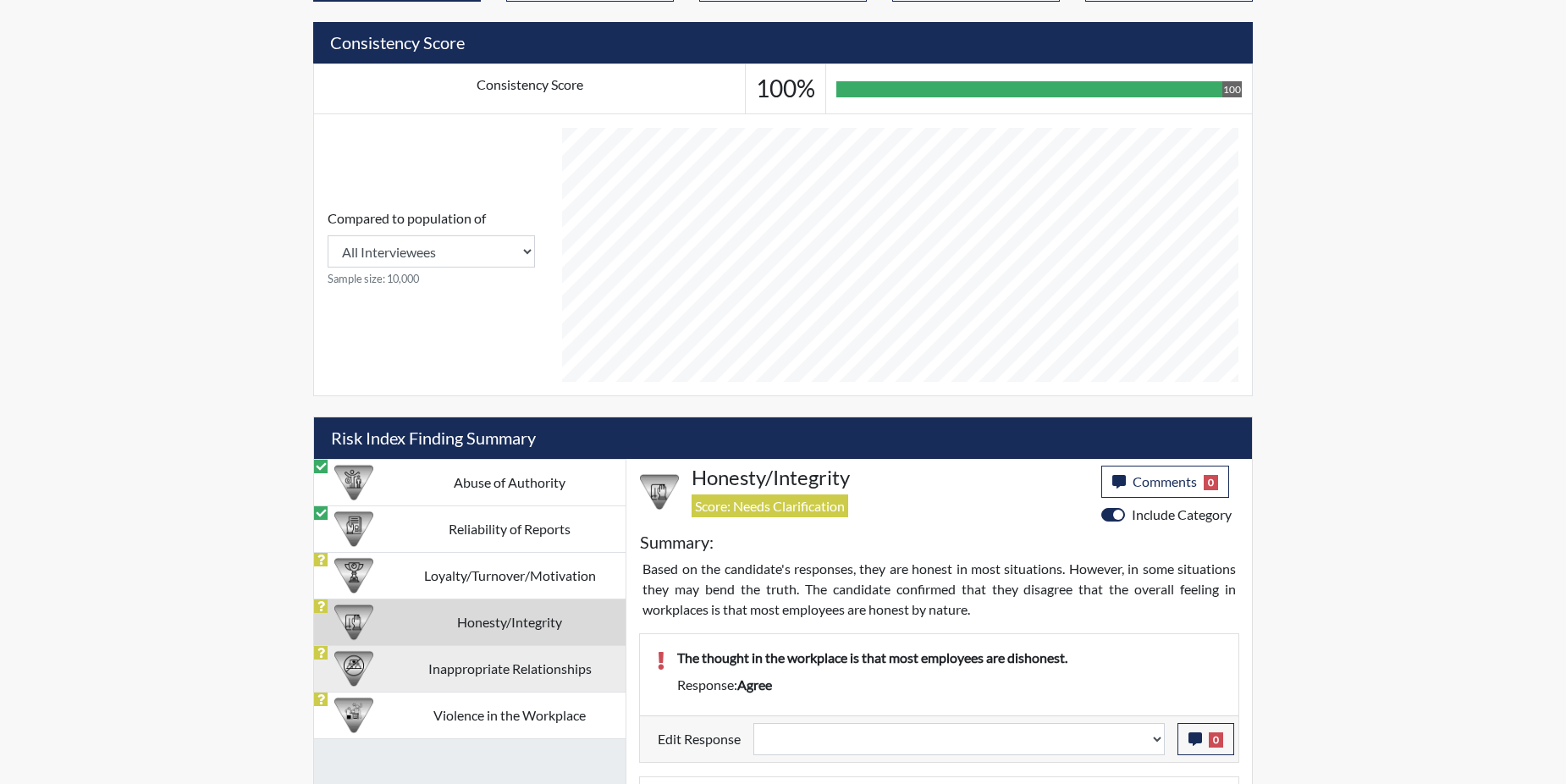
select select
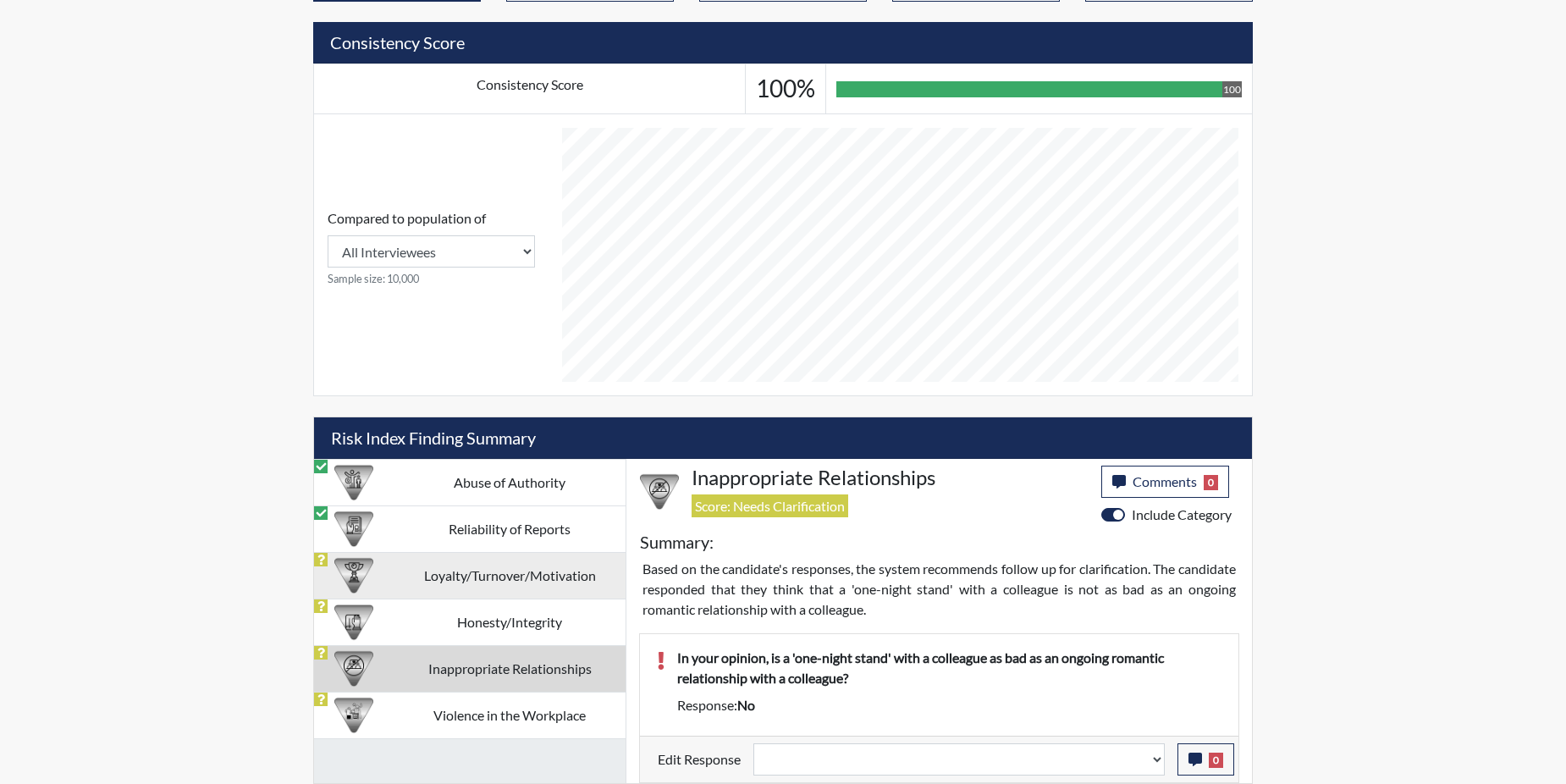
click at [439, 573] on td "Loyalty/Turnover/Motivation" at bounding box center [509, 574] width 232 height 46
select select
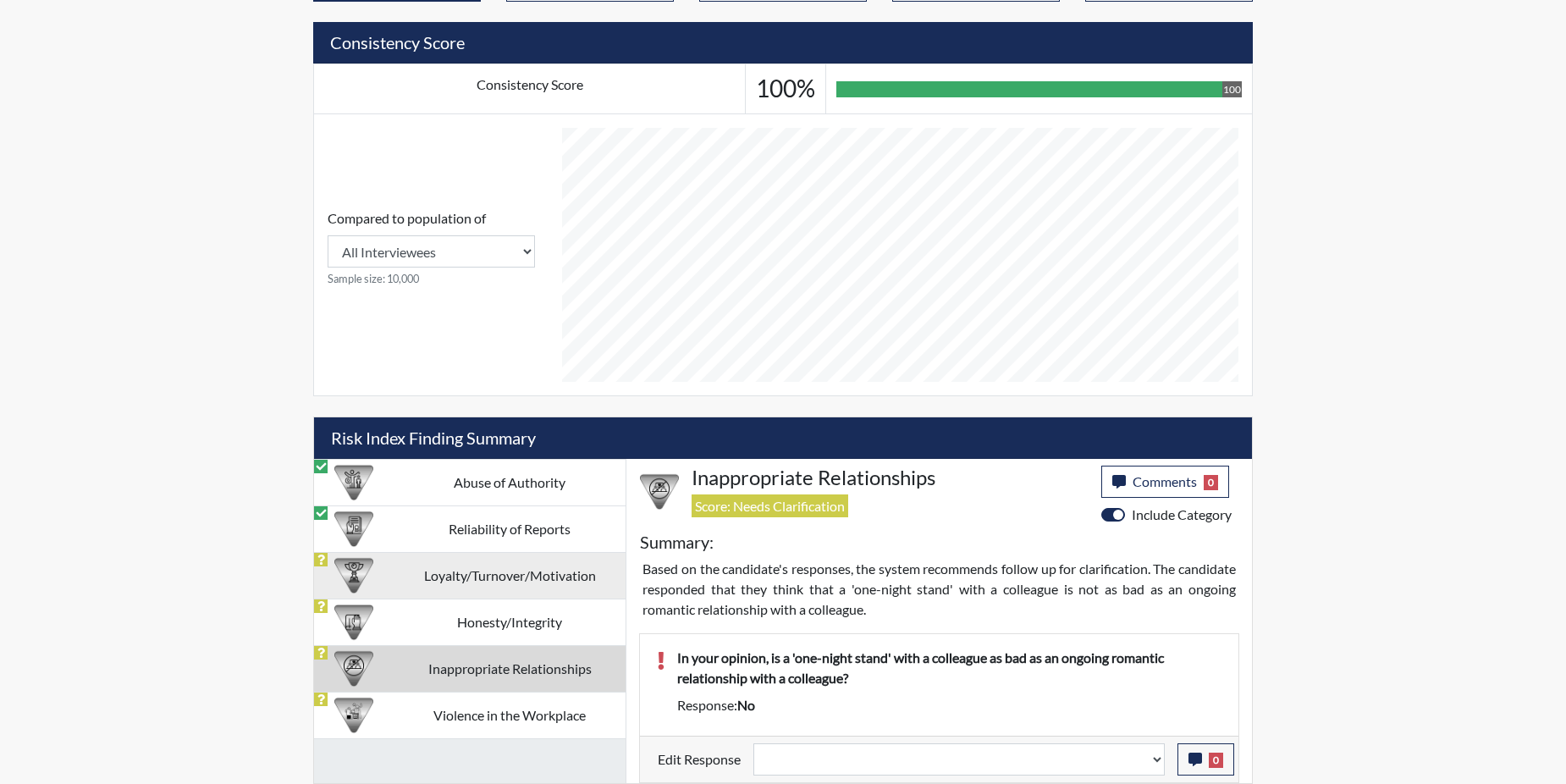
select select
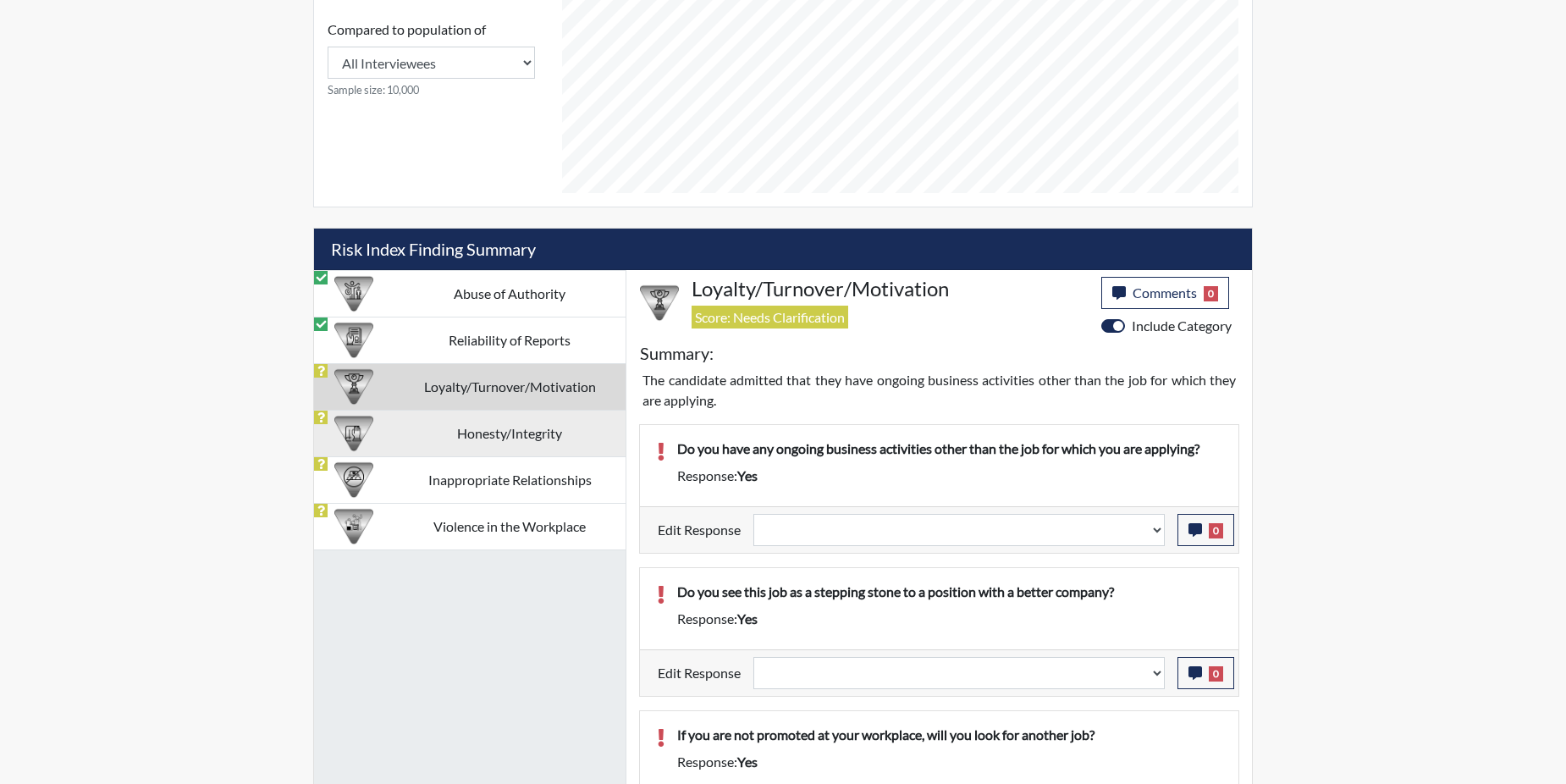
click at [510, 437] on td "Honesty/Integrity" at bounding box center [509, 432] width 232 height 46
select select
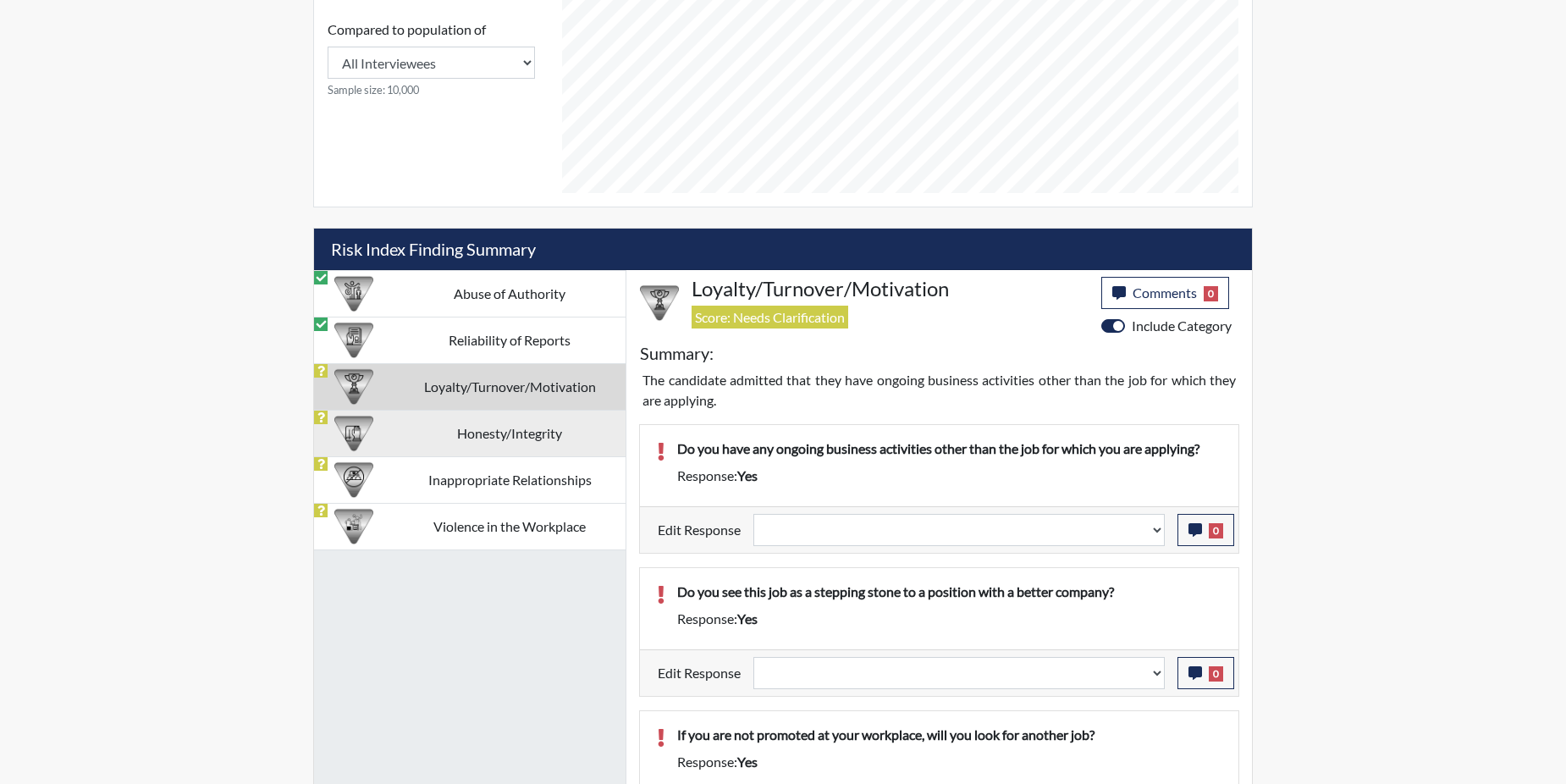
select select
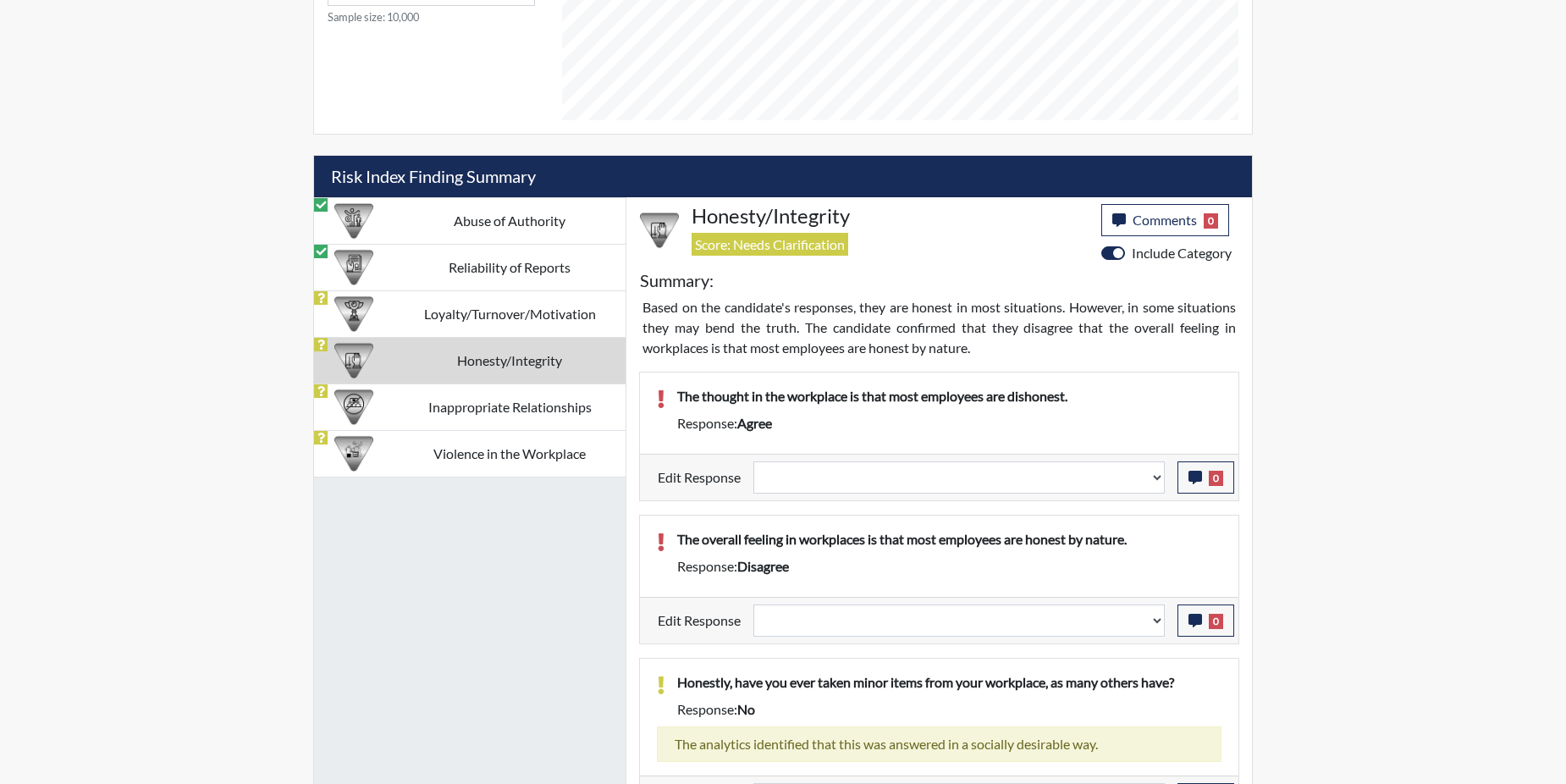
scroll to position [863, 0]
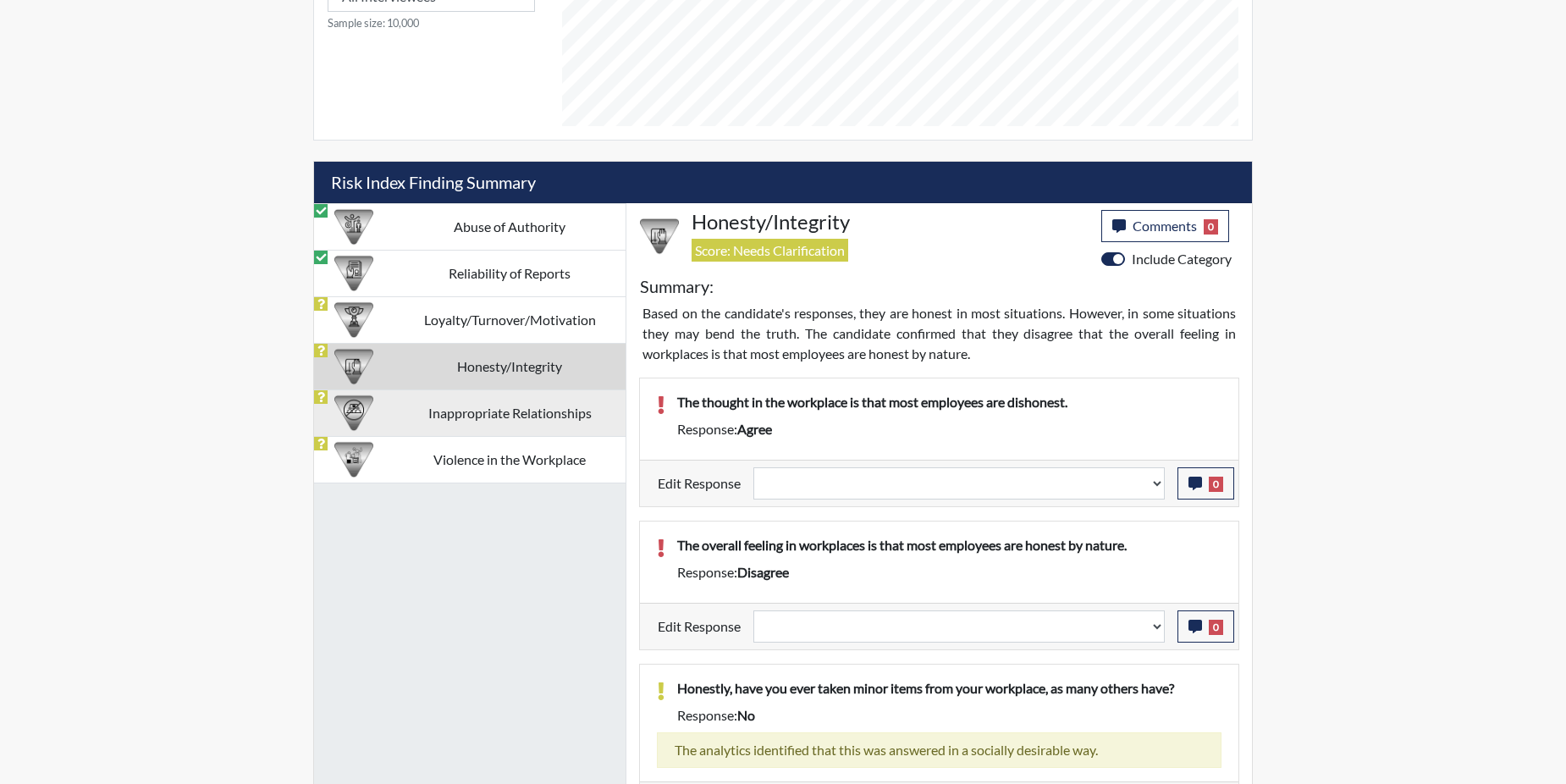
click at [448, 408] on td "Inappropriate Relationships" at bounding box center [509, 412] width 232 height 46
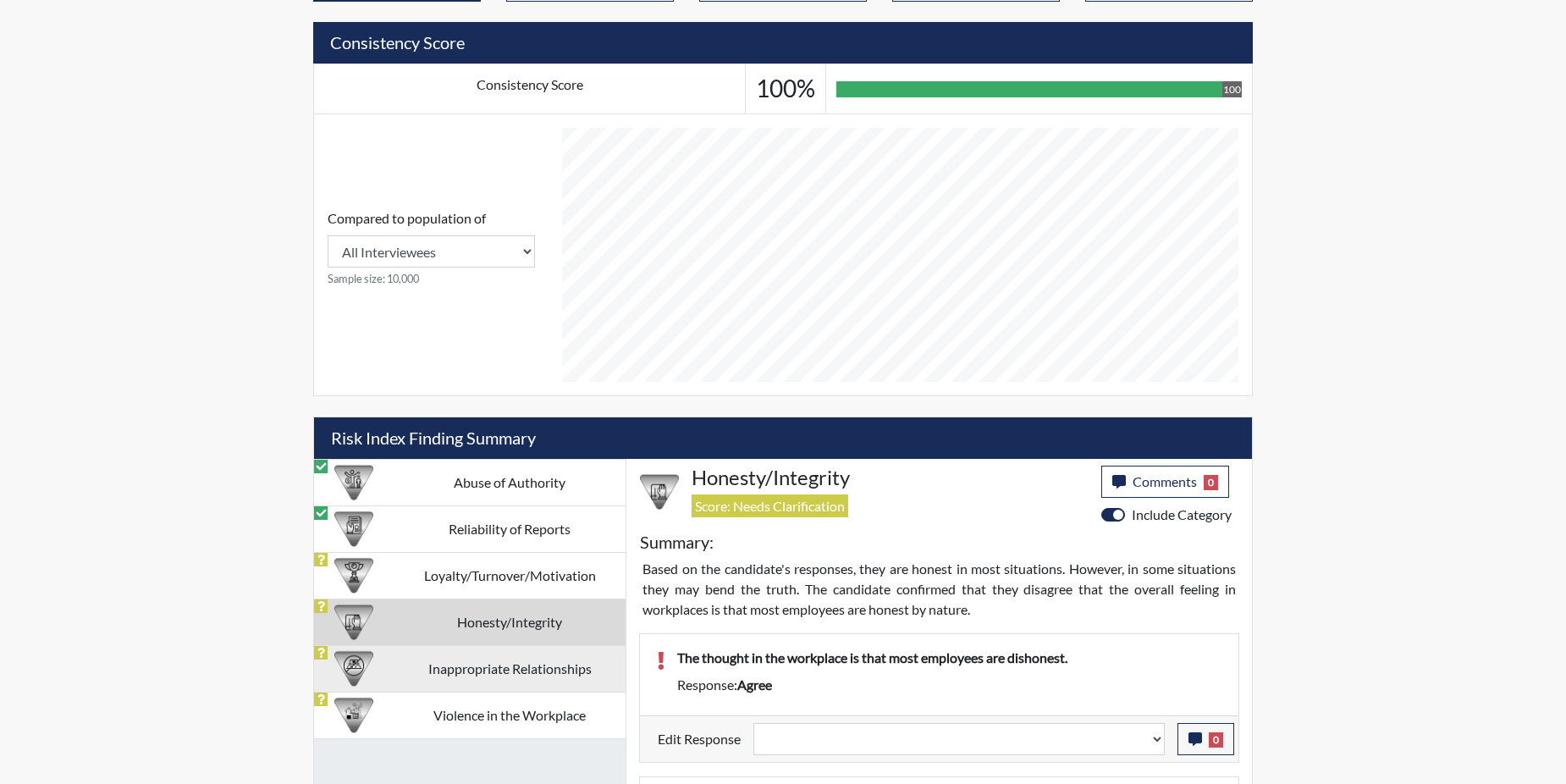
select select
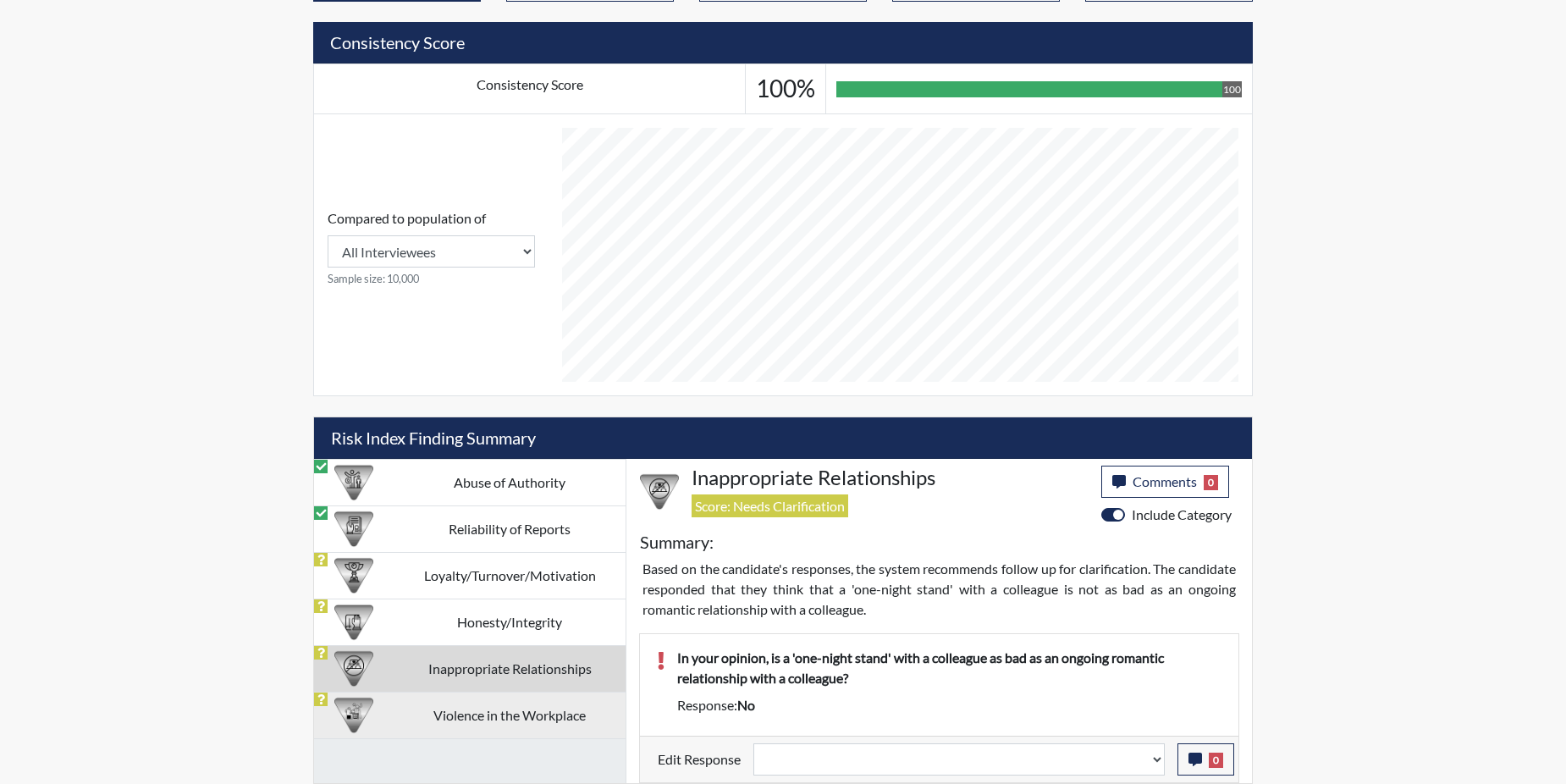
click at [434, 722] on td "Violence in the Workplace" at bounding box center [509, 714] width 232 height 46
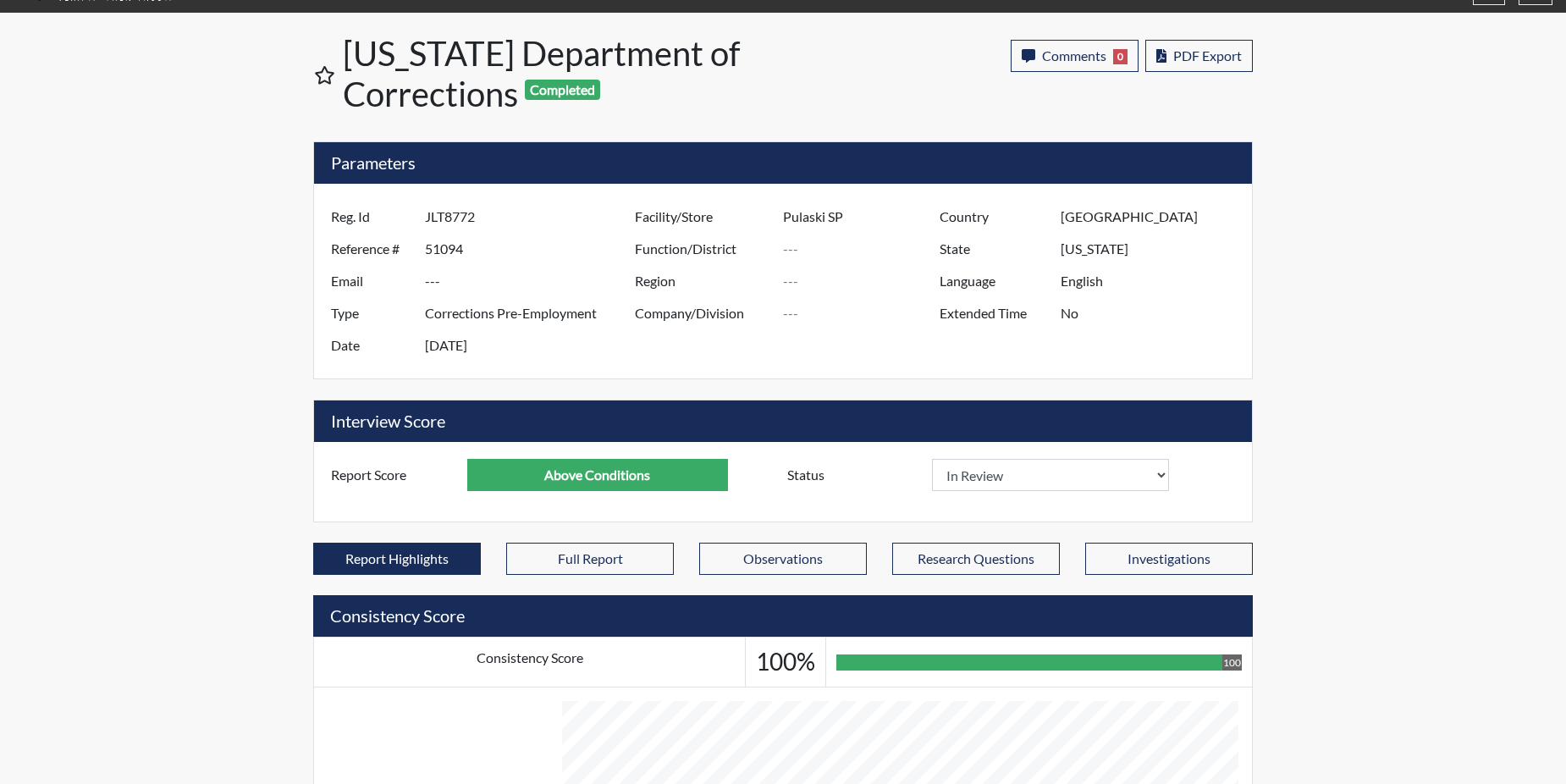
scroll to position [0, 0]
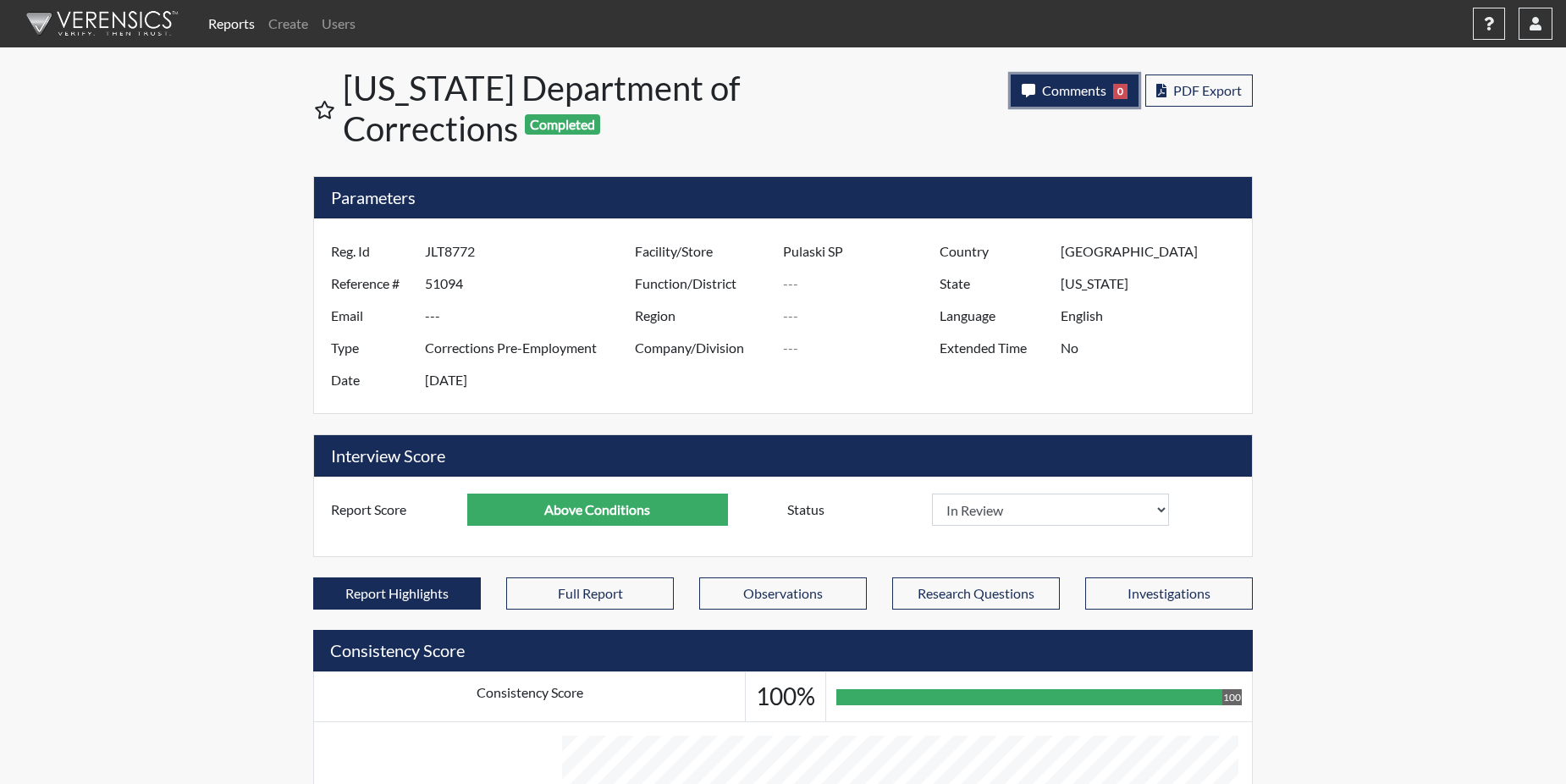
click at [1095, 93] on span "Comments" at bounding box center [1074, 90] width 64 height 16
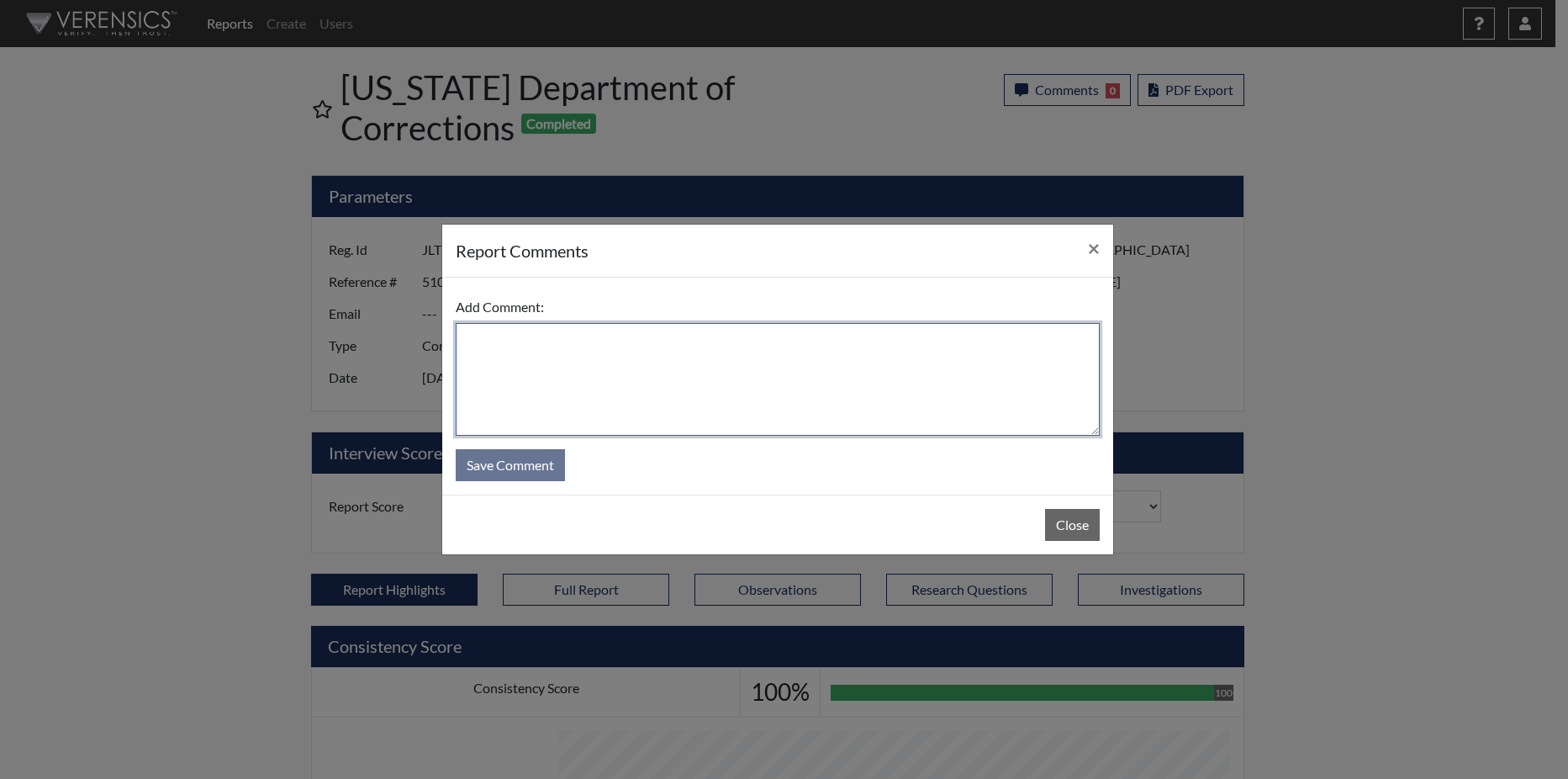
click at [530, 351] on textarea at bounding box center [777, 379] width 644 height 113
select select
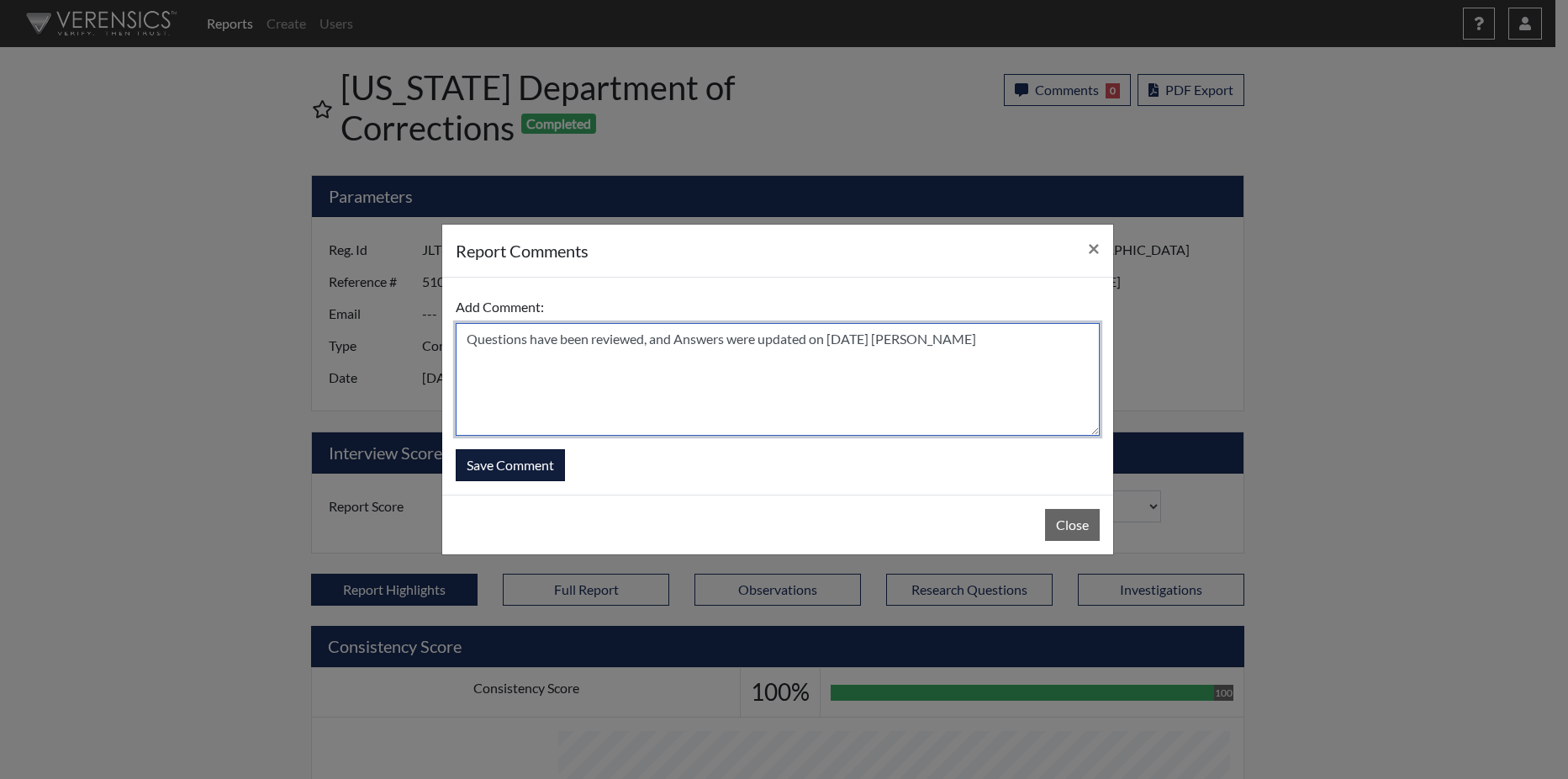
type textarea "Questions have been reviewed, and Answers were updated on 9/11/25 N. Brown"
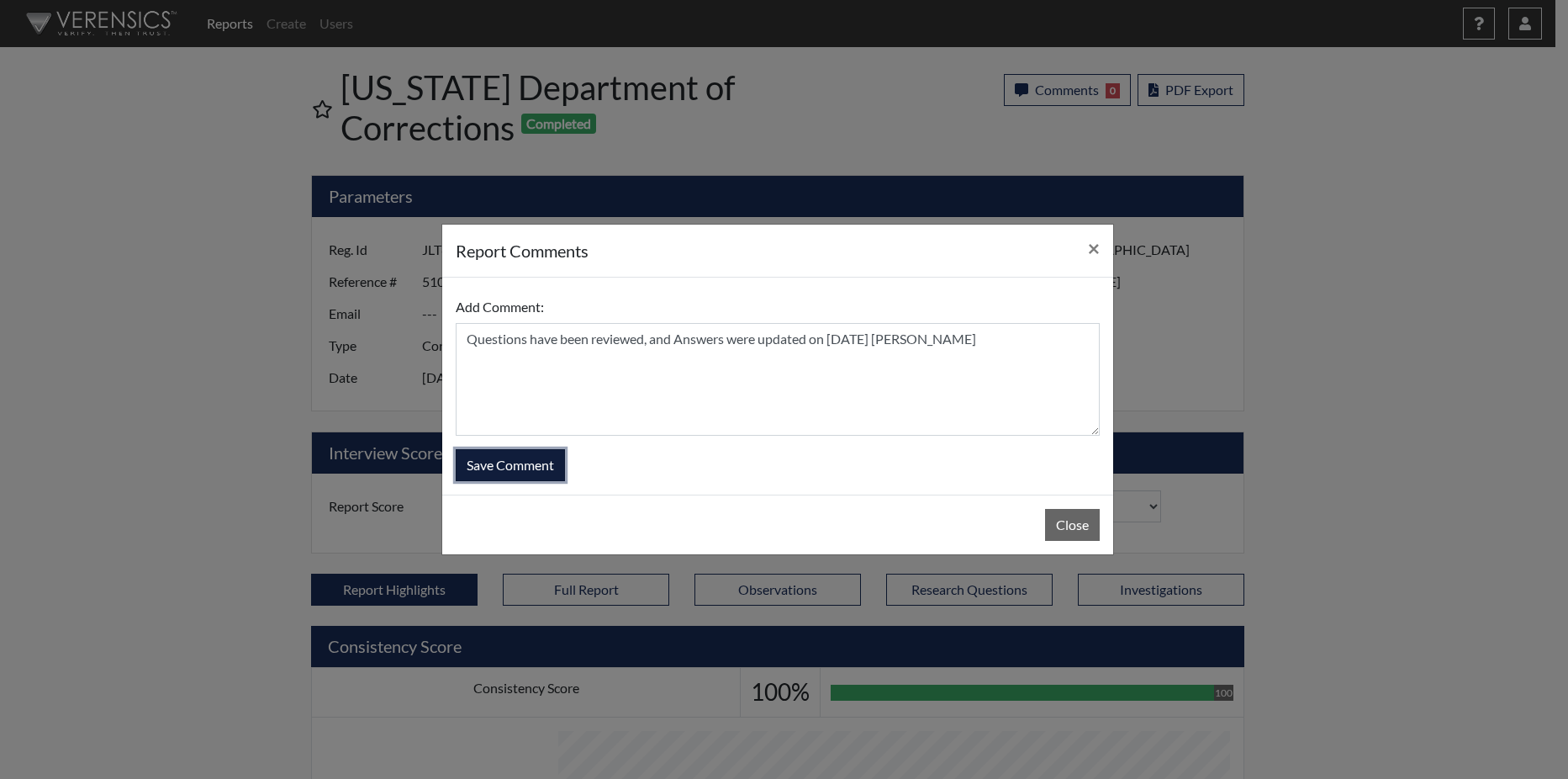
click at [525, 465] on button "Save Comment" at bounding box center [511, 464] width 110 height 32
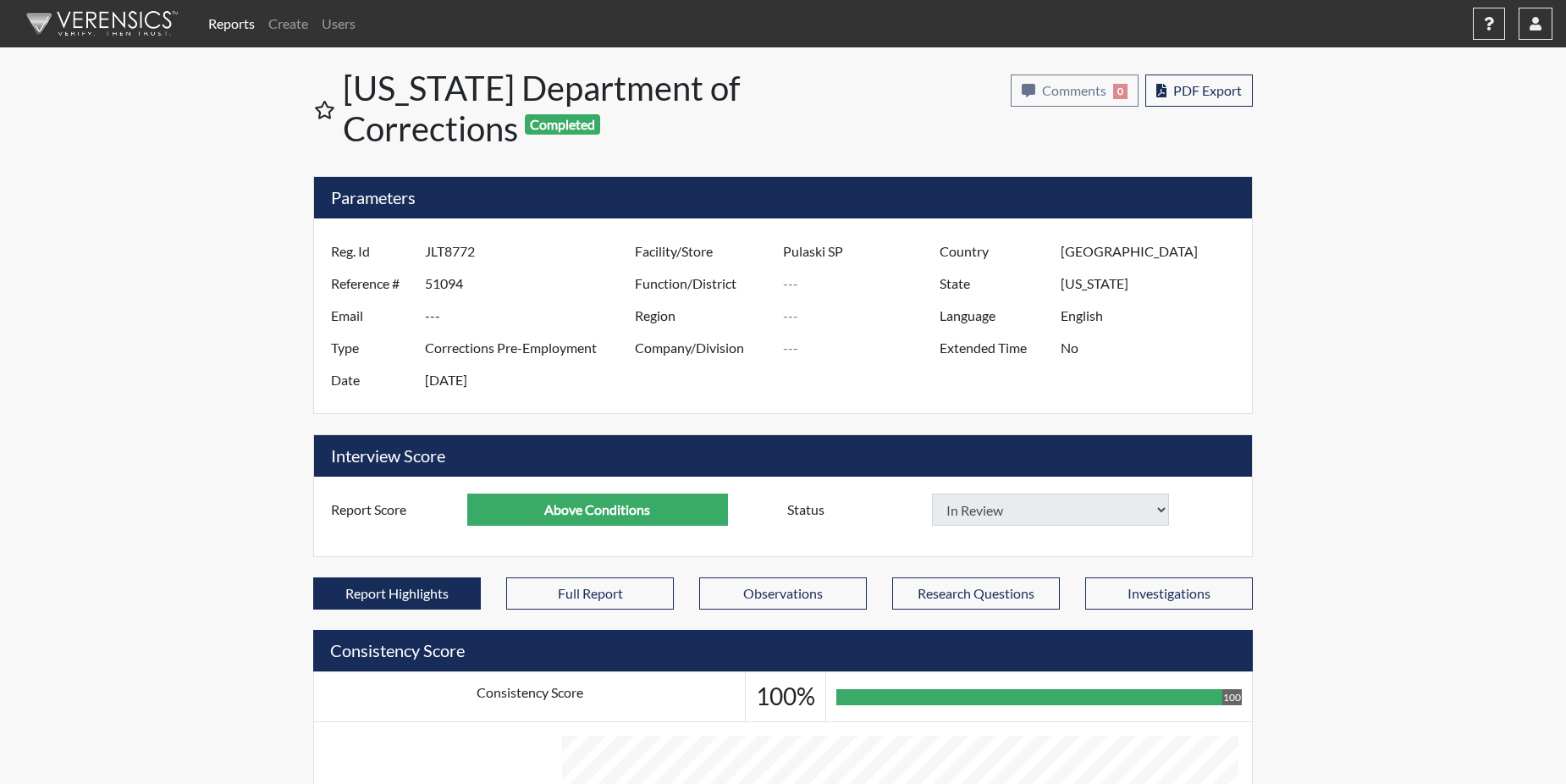
select select
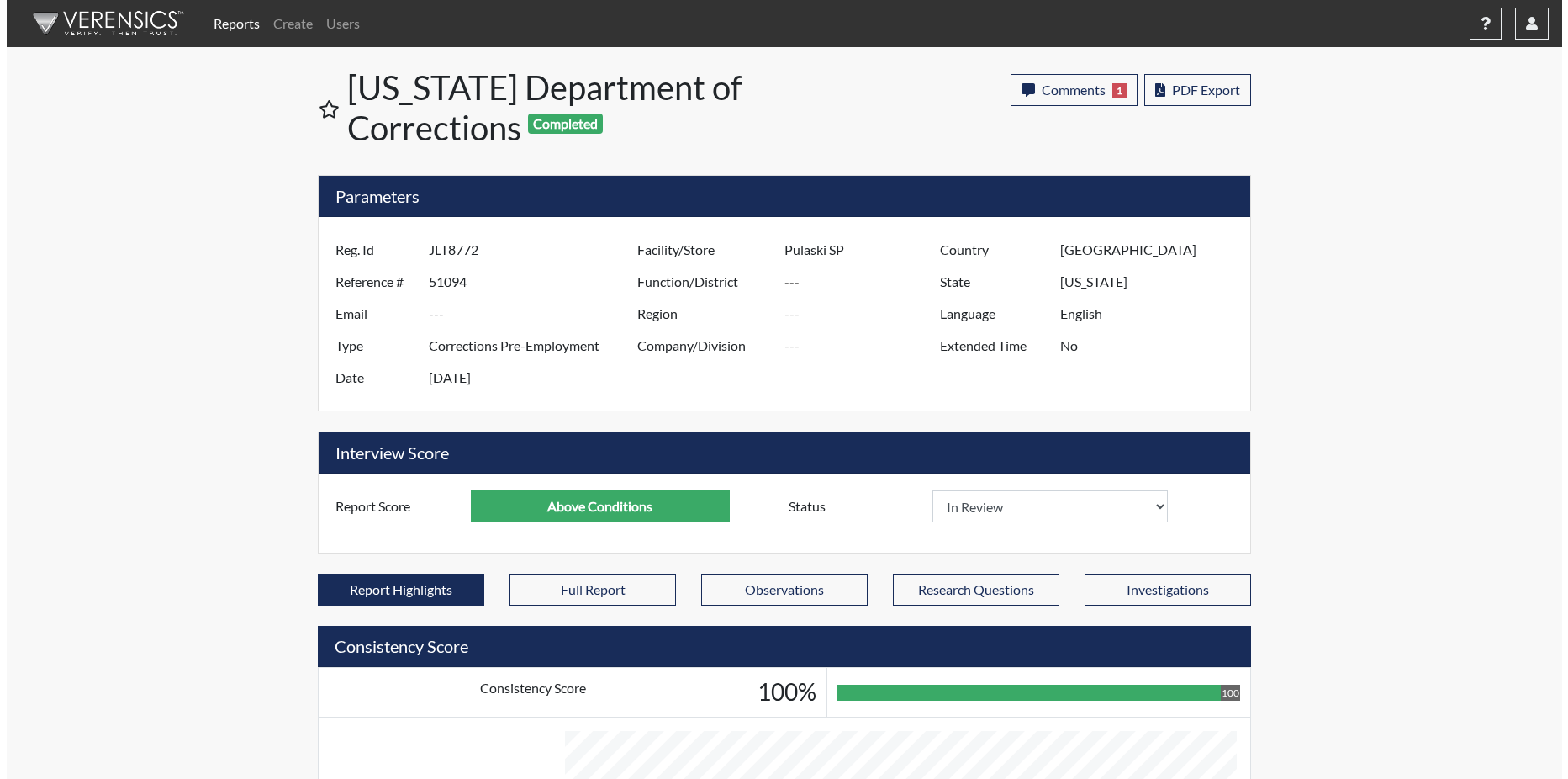
scroll to position [279, 699]
click at [283, 26] on link "Create" at bounding box center [286, 24] width 53 height 33
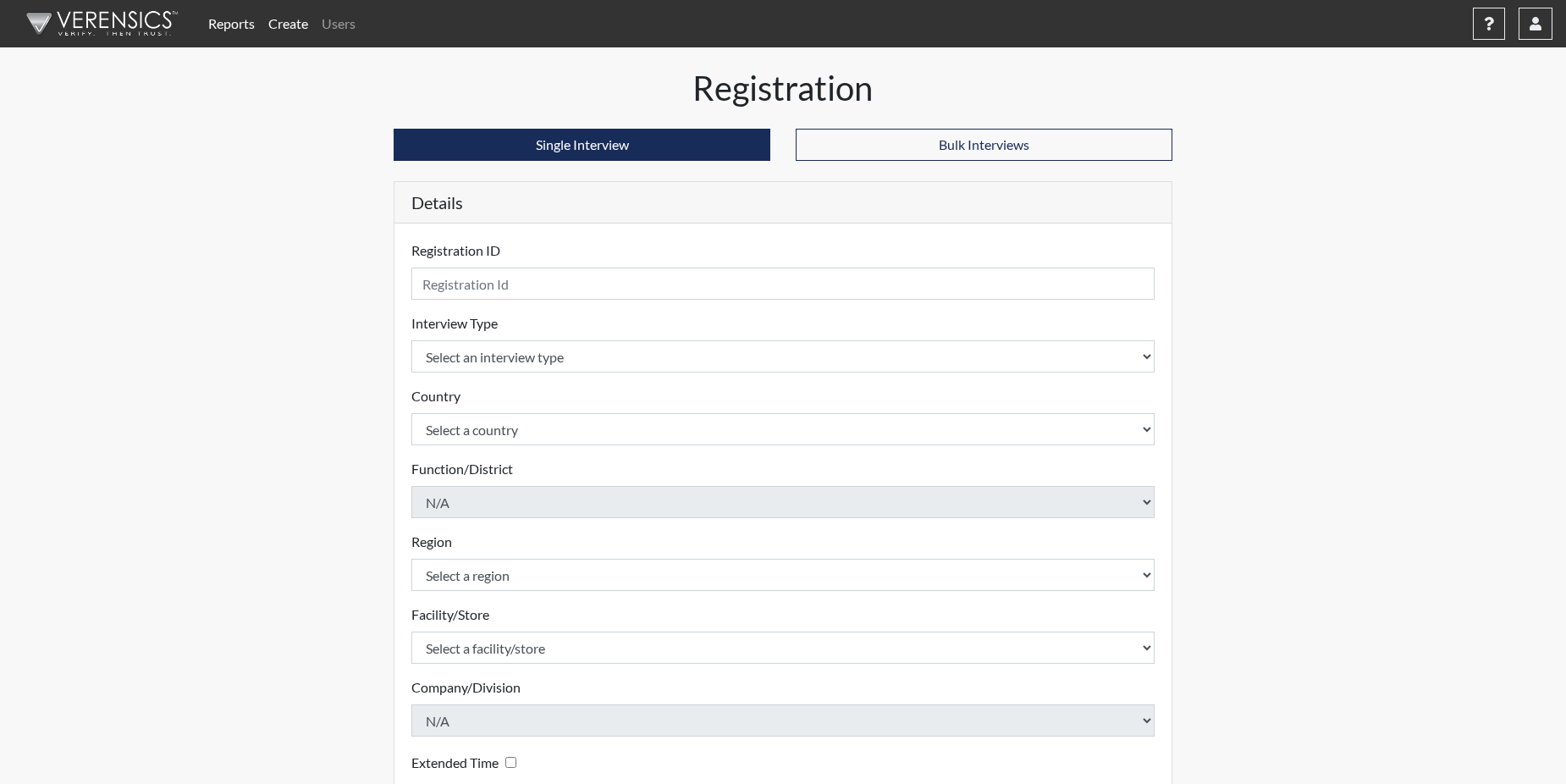
click at [212, 25] on link "Reports" at bounding box center [231, 24] width 60 height 34
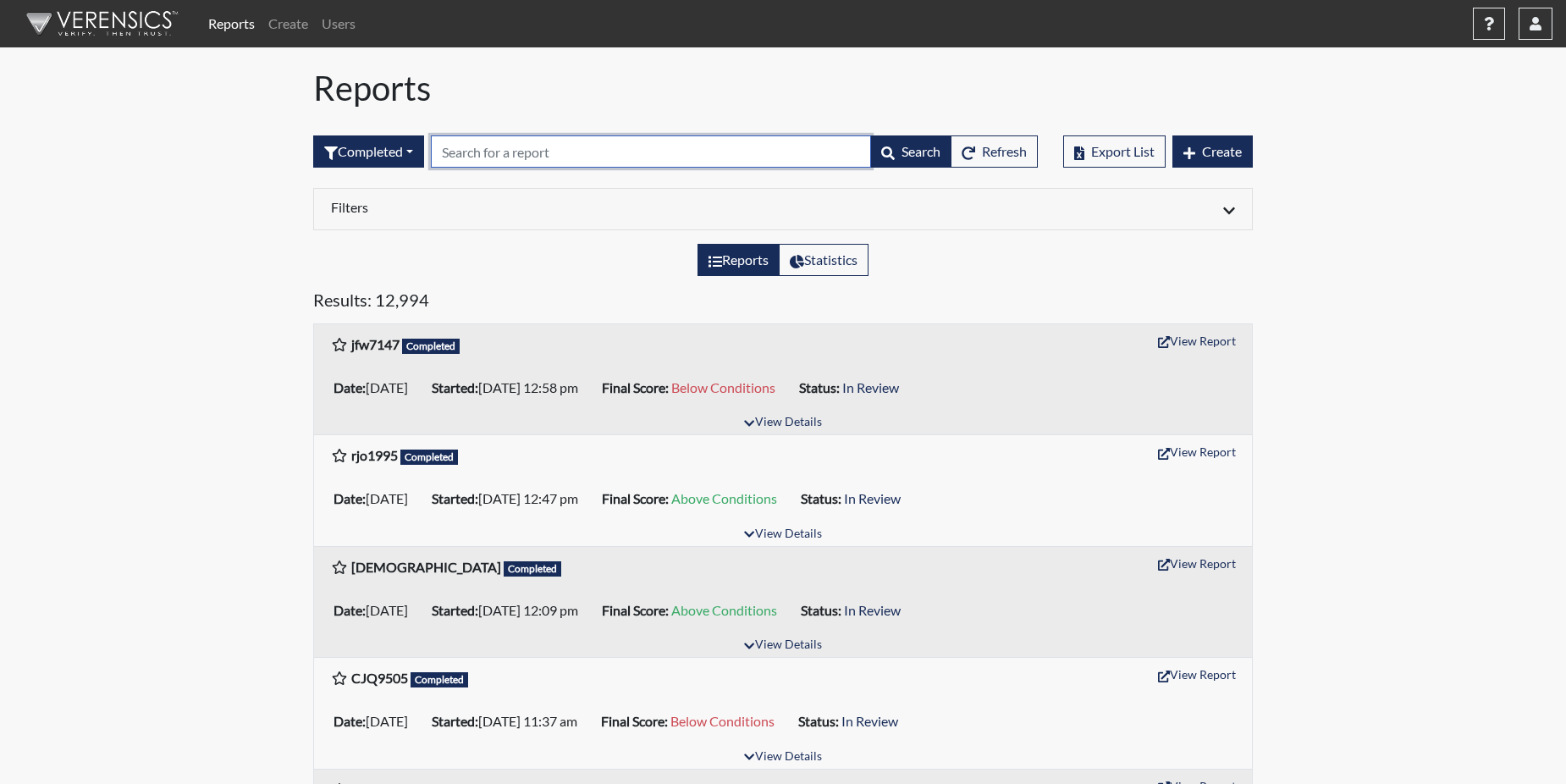
click at [523, 147] on input "text" at bounding box center [651, 151] width 440 height 33
click at [523, 149] on input "text" at bounding box center [651, 151] width 440 height 33
paste input "vgs9817"
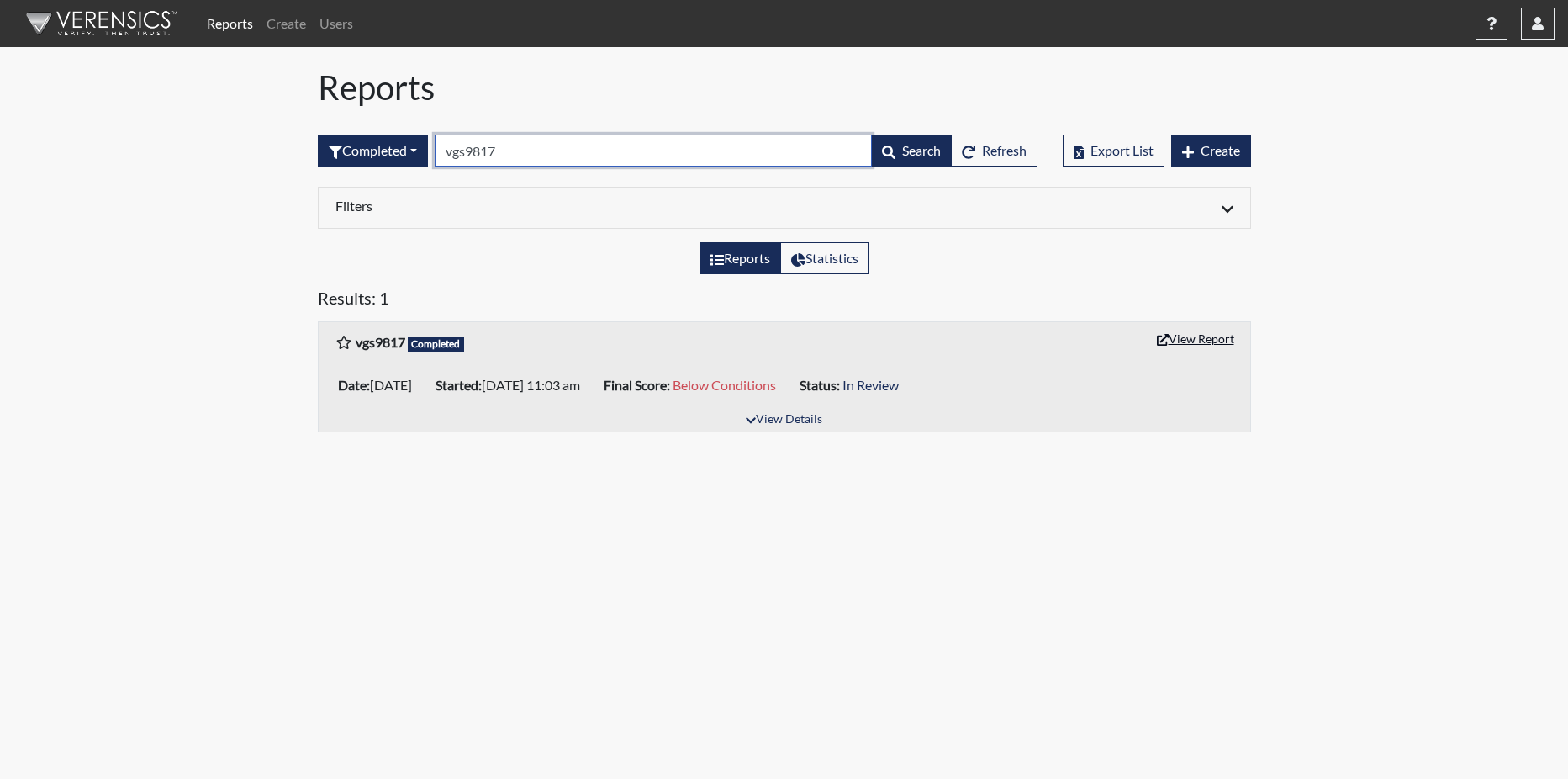
type input "vgs9817"
click at [1200, 331] on button "View Report" at bounding box center [1196, 338] width 92 height 26
click at [548, 145] on input "vgs9817" at bounding box center [654, 150] width 437 height 32
click at [547, 148] on input "vgs9817" at bounding box center [654, 150] width 437 height 32
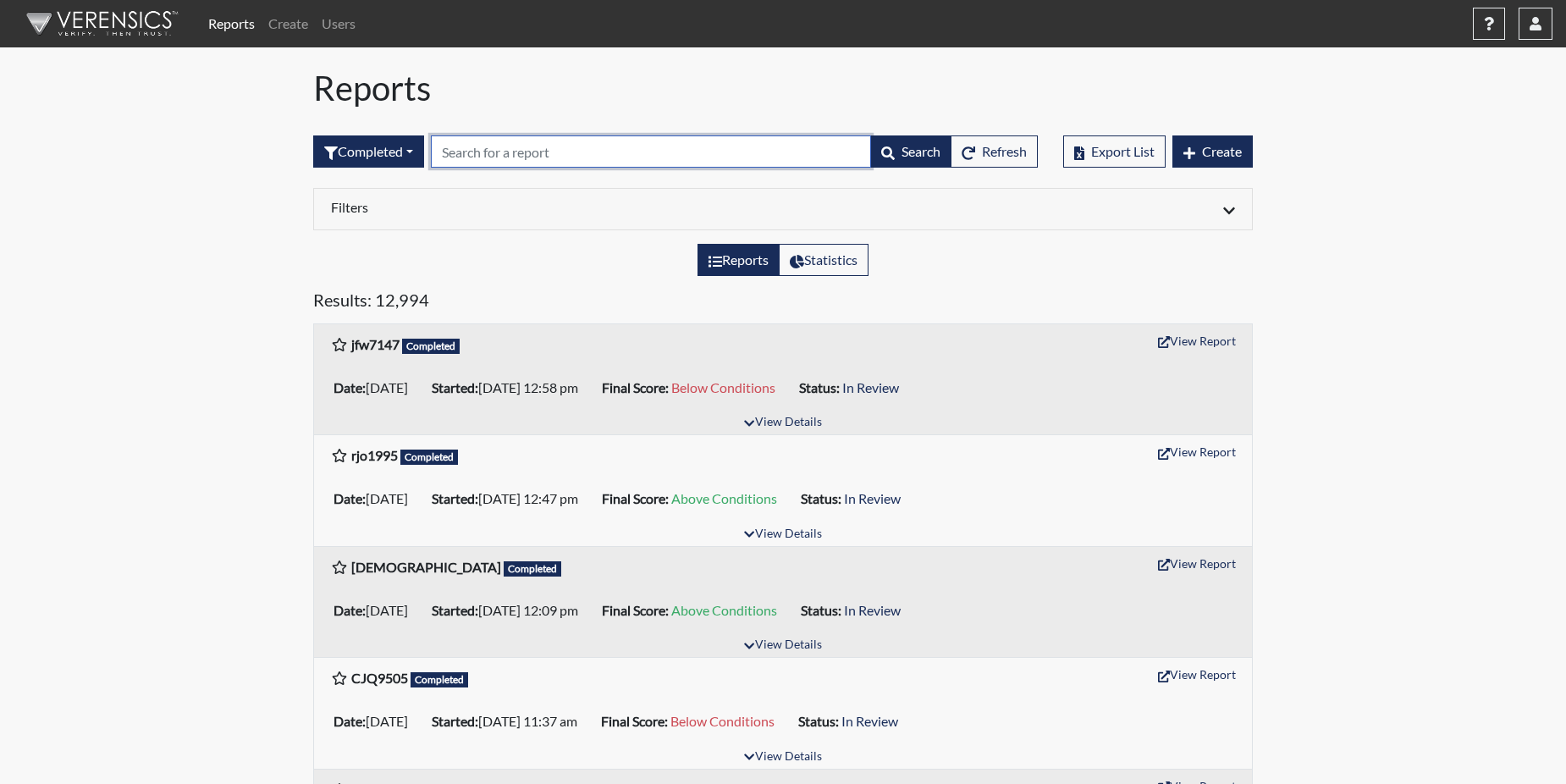
paste input "JLT8772"
click at [558, 272] on div "Reports Statistics" at bounding box center [783, 266] width 965 height 45
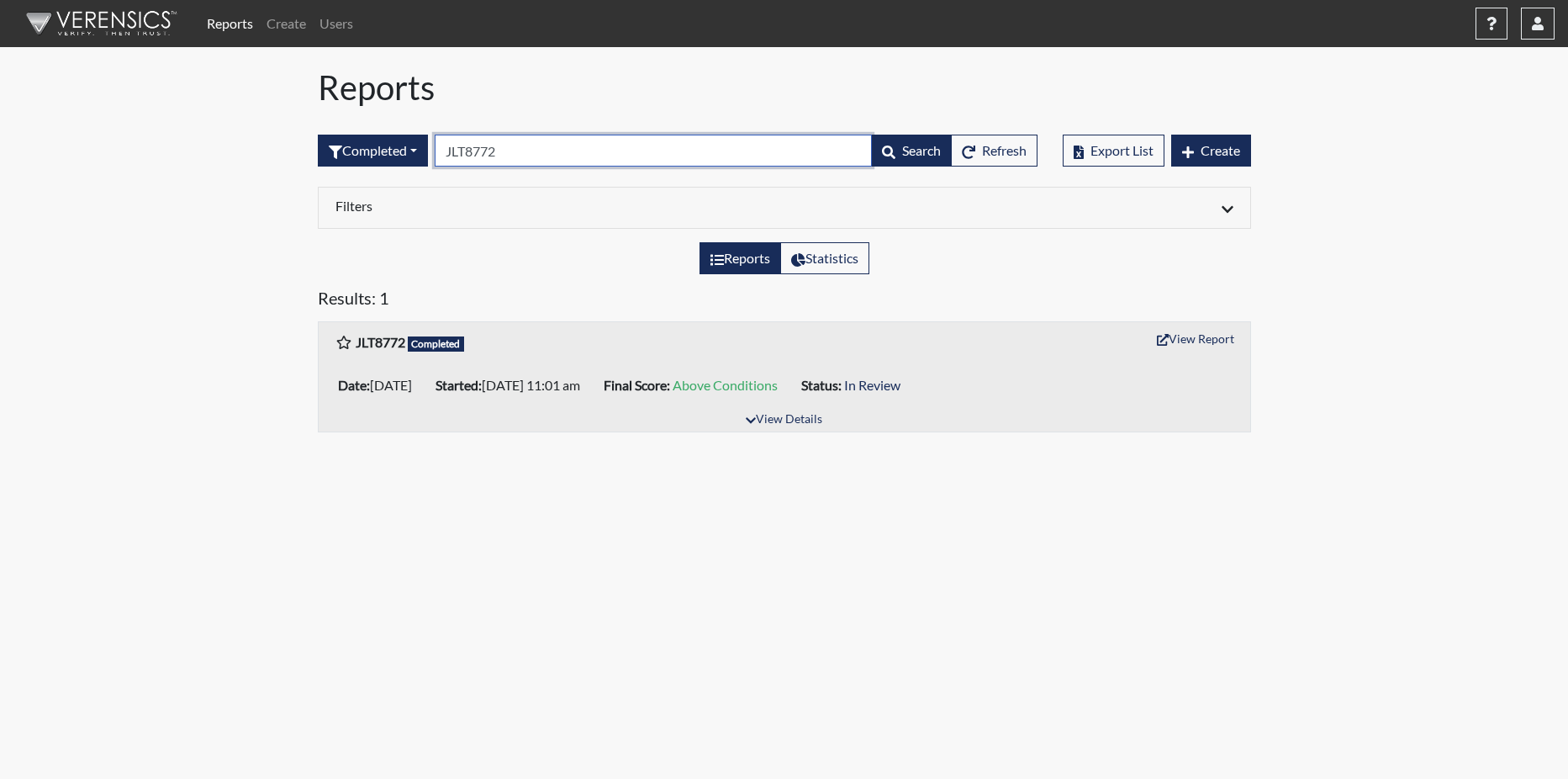
click at [541, 151] on input "JLT8772" at bounding box center [654, 150] width 437 height 32
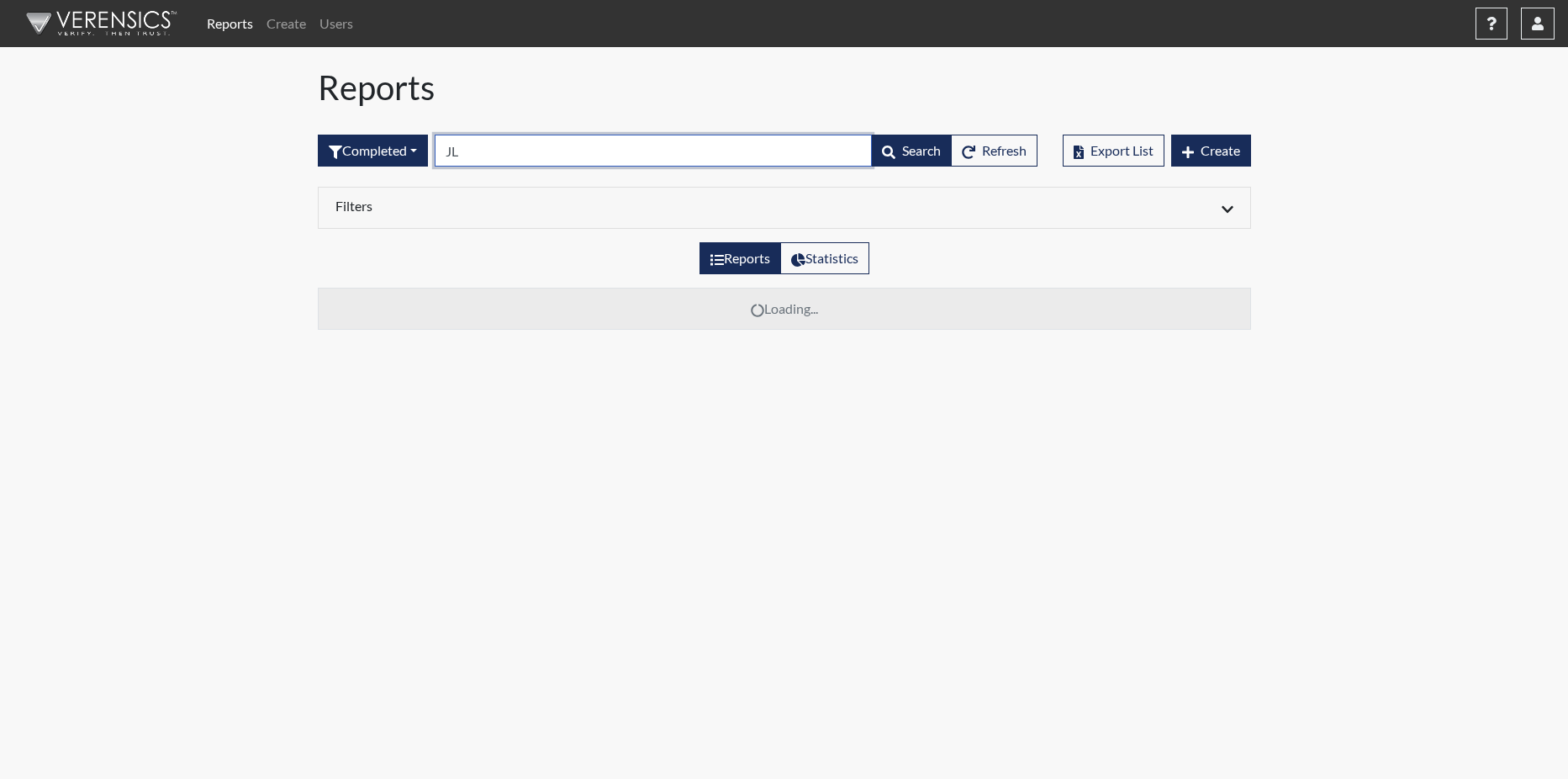
type input "J"
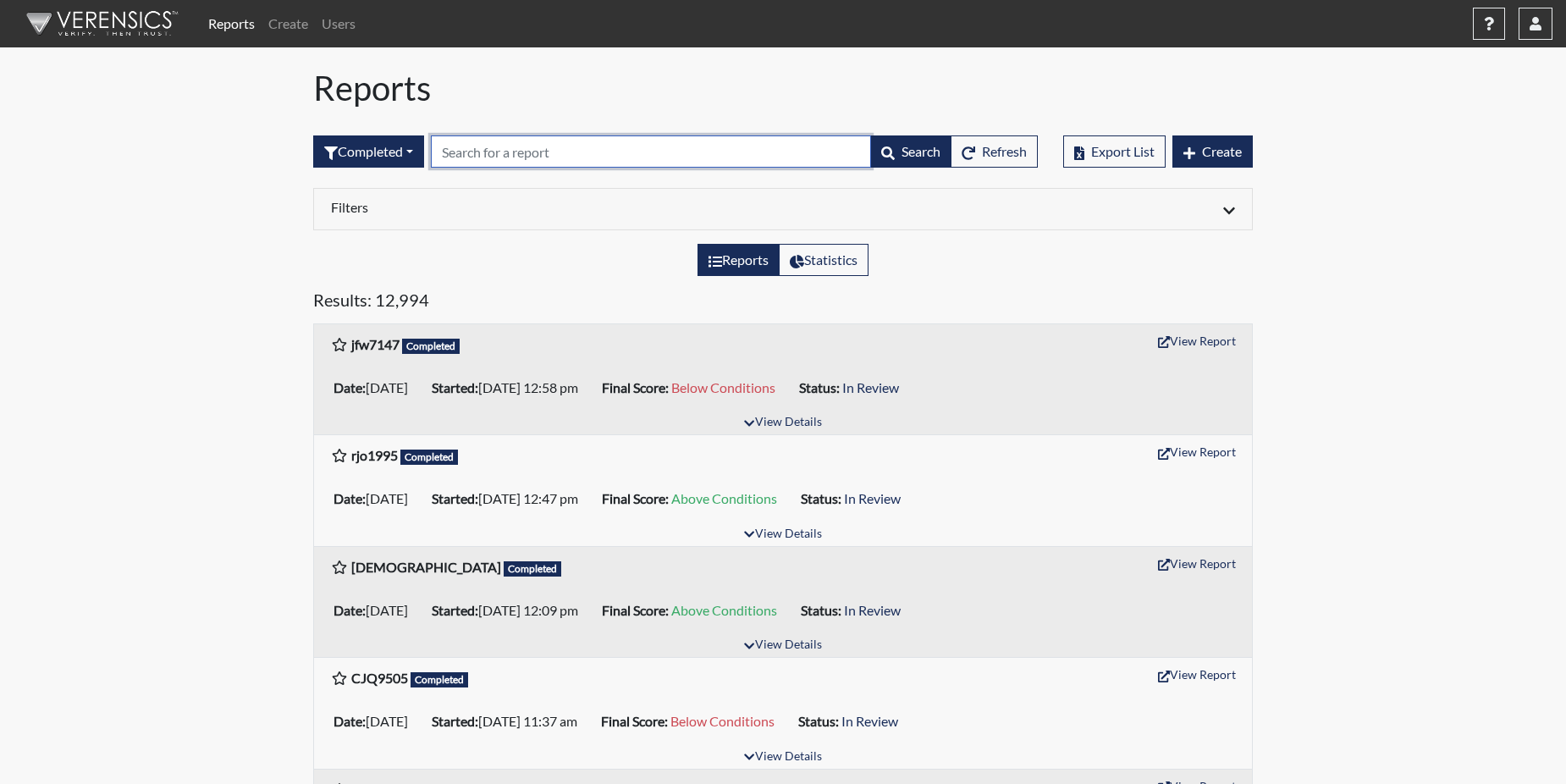
click at [464, 152] on input "text" at bounding box center [651, 151] width 440 height 33
paste input "DDS4949"
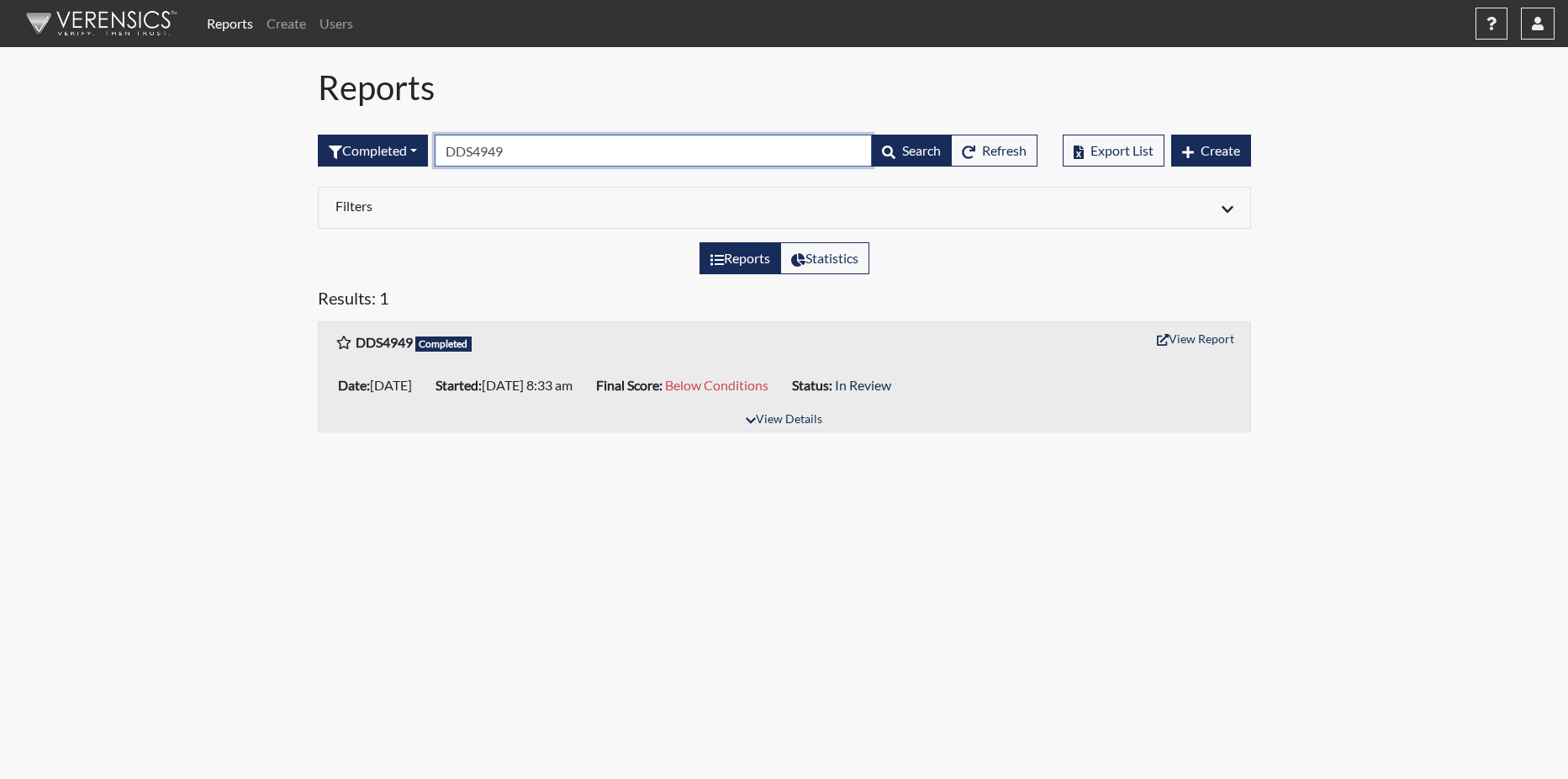
type input "DDS4949"
drag, startPoint x: 1208, startPoint y: 322, endPoint x: 1200, endPoint y: 340, distance: 19.7
click at [1206, 325] on div "DDS4949 Completed View Report" at bounding box center [784, 342] width 932 height 39
click at [1200, 341] on button "View Report" at bounding box center [1196, 338] width 92 height 26
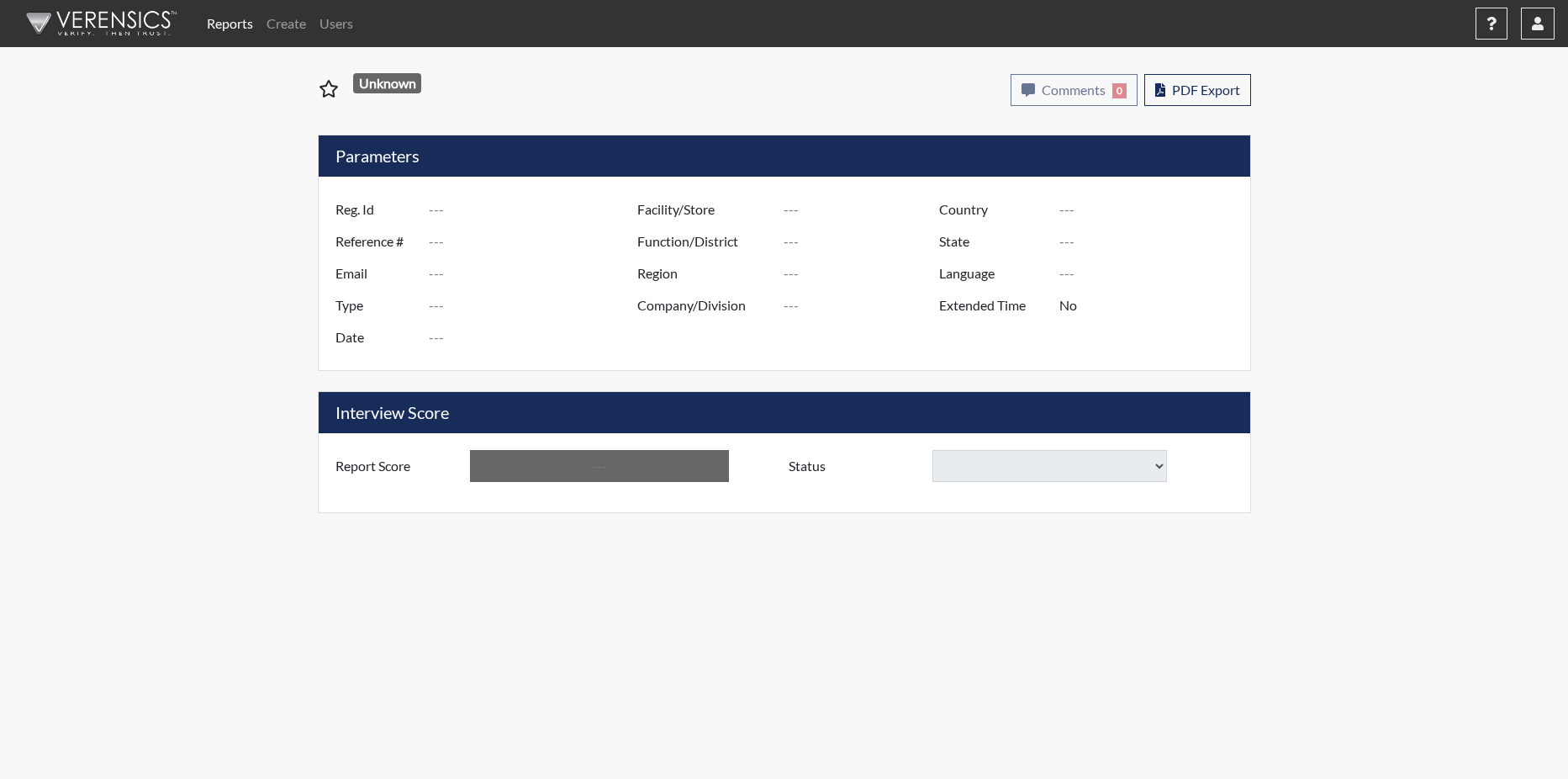
type input "vgs9817"
type input "50958"
type input "---"
type input "Corrections Pre-Employment"
type input "Aug 27, 2025"
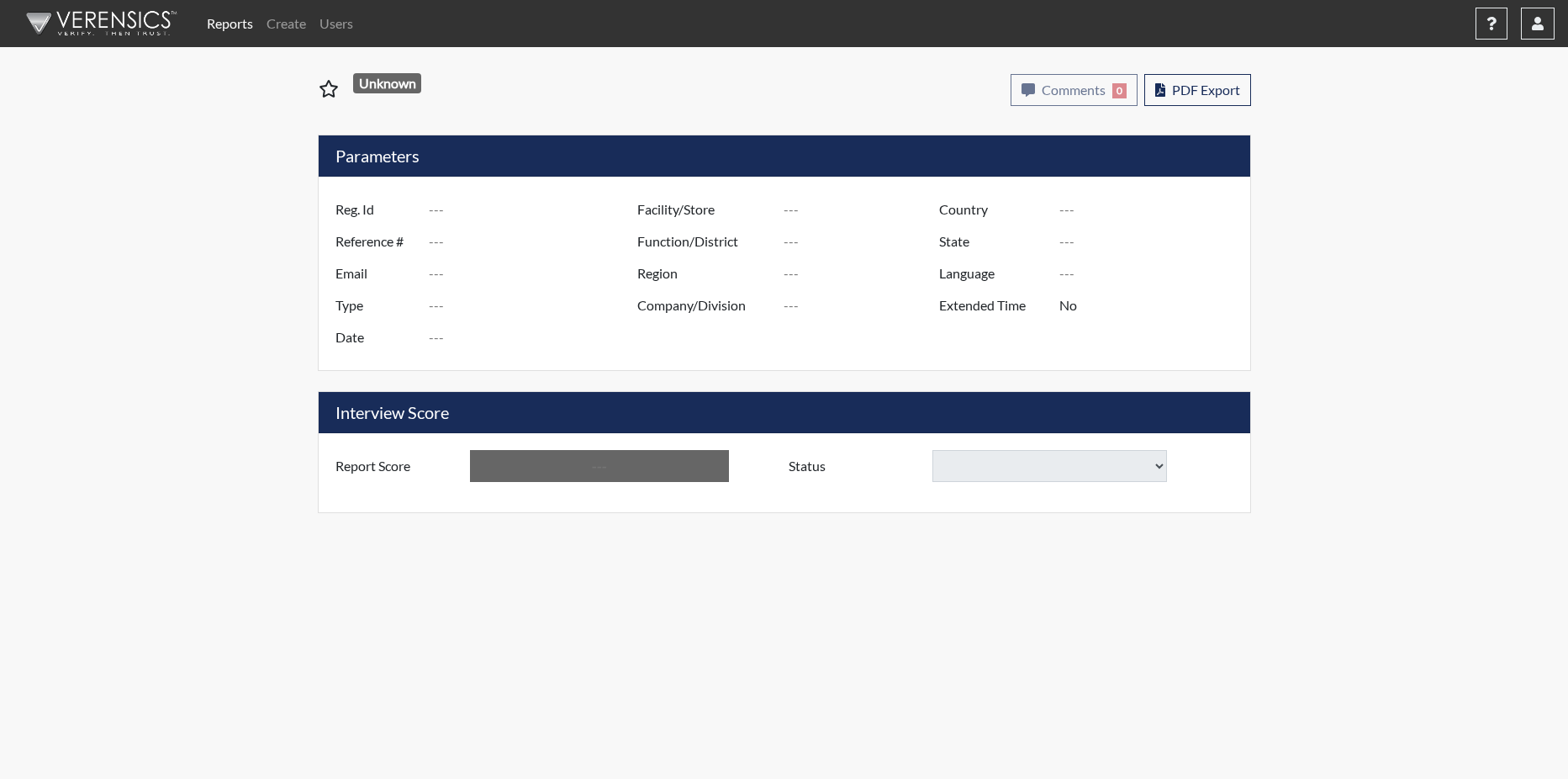
type input "[PERSON_NAME]"
type input "[GEOGRAPHIC_DATA]"
type input "[US_STATE]"
type input "English"
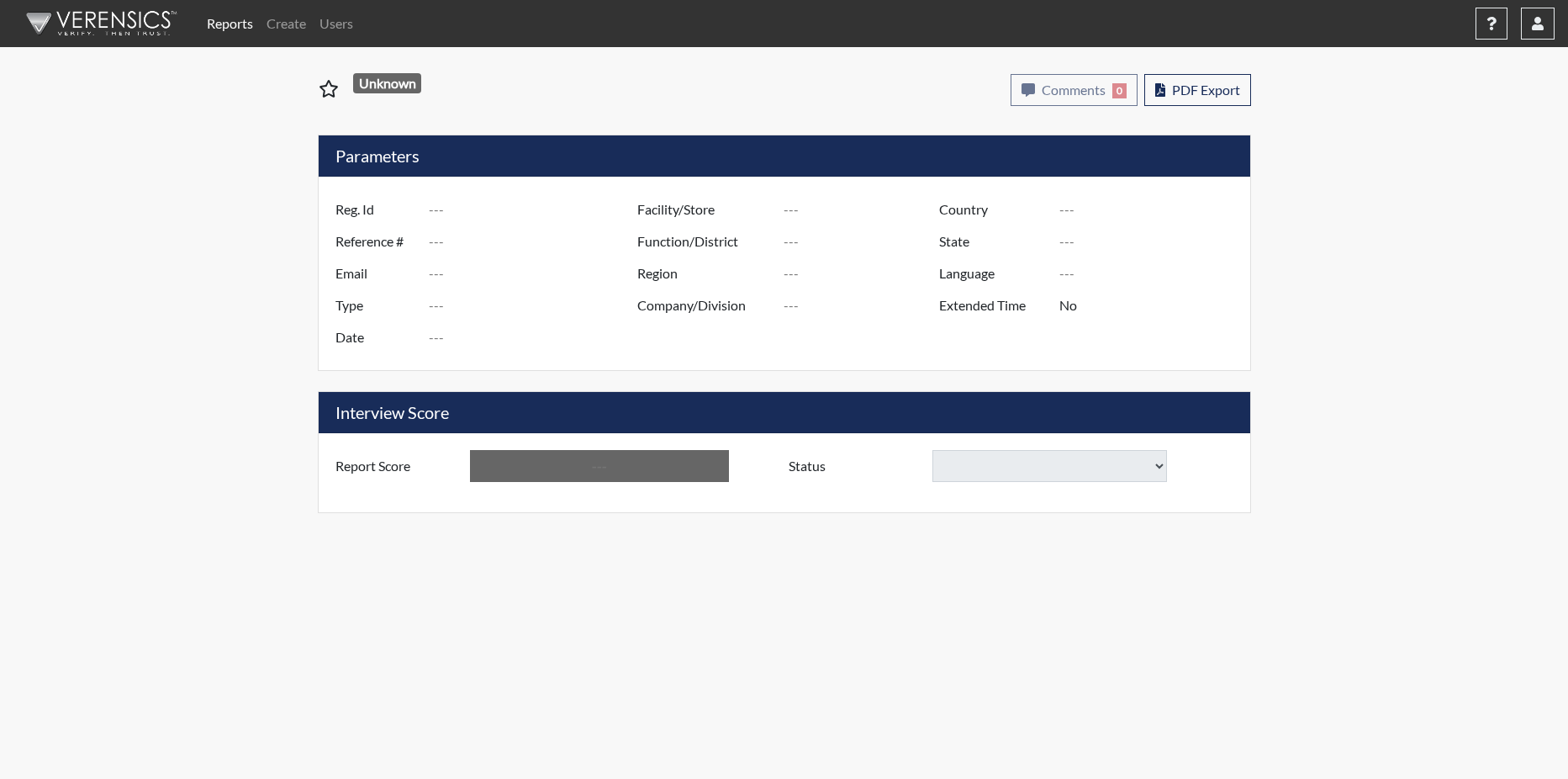
type input "Below Conditions"
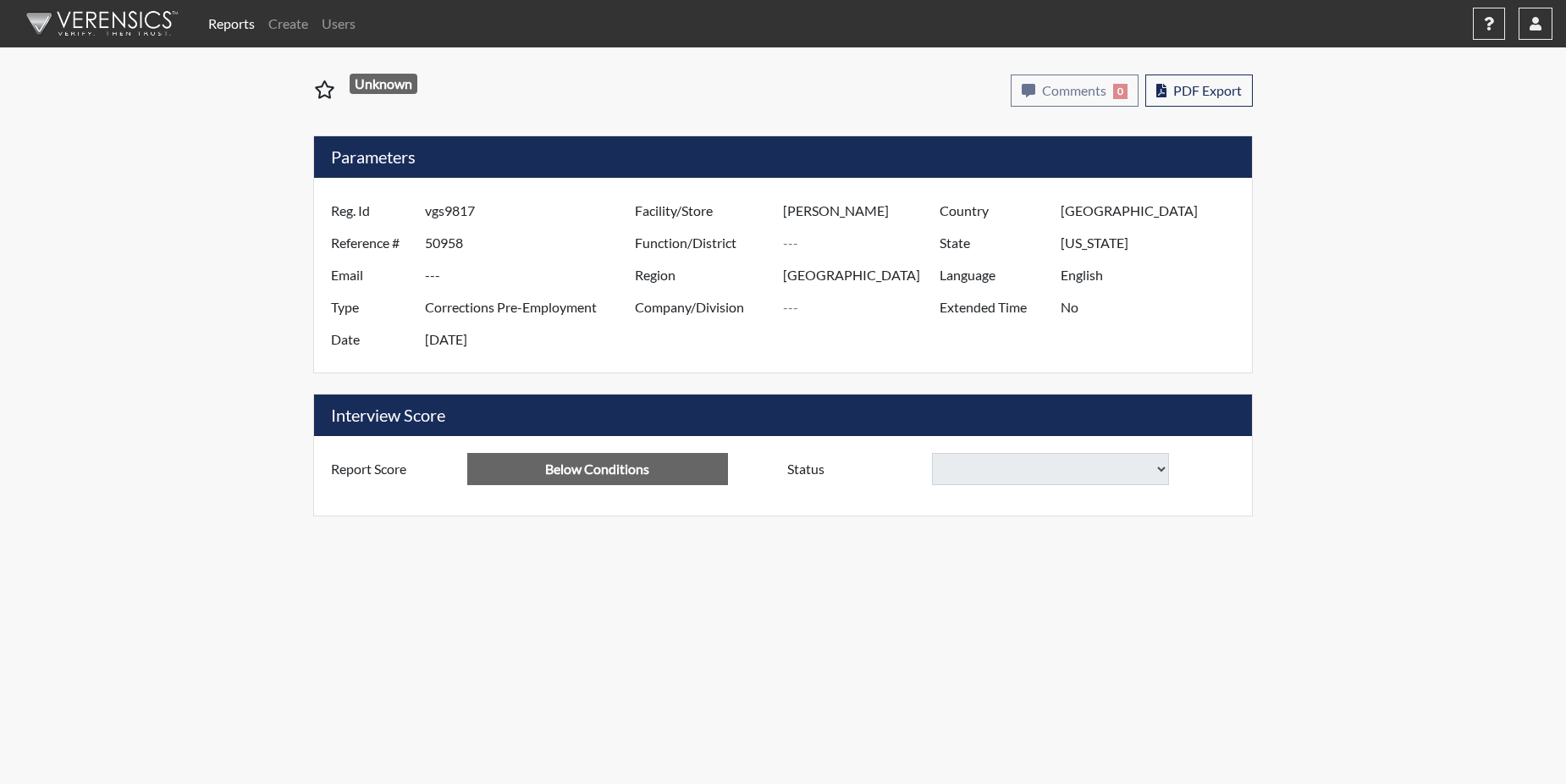
select select
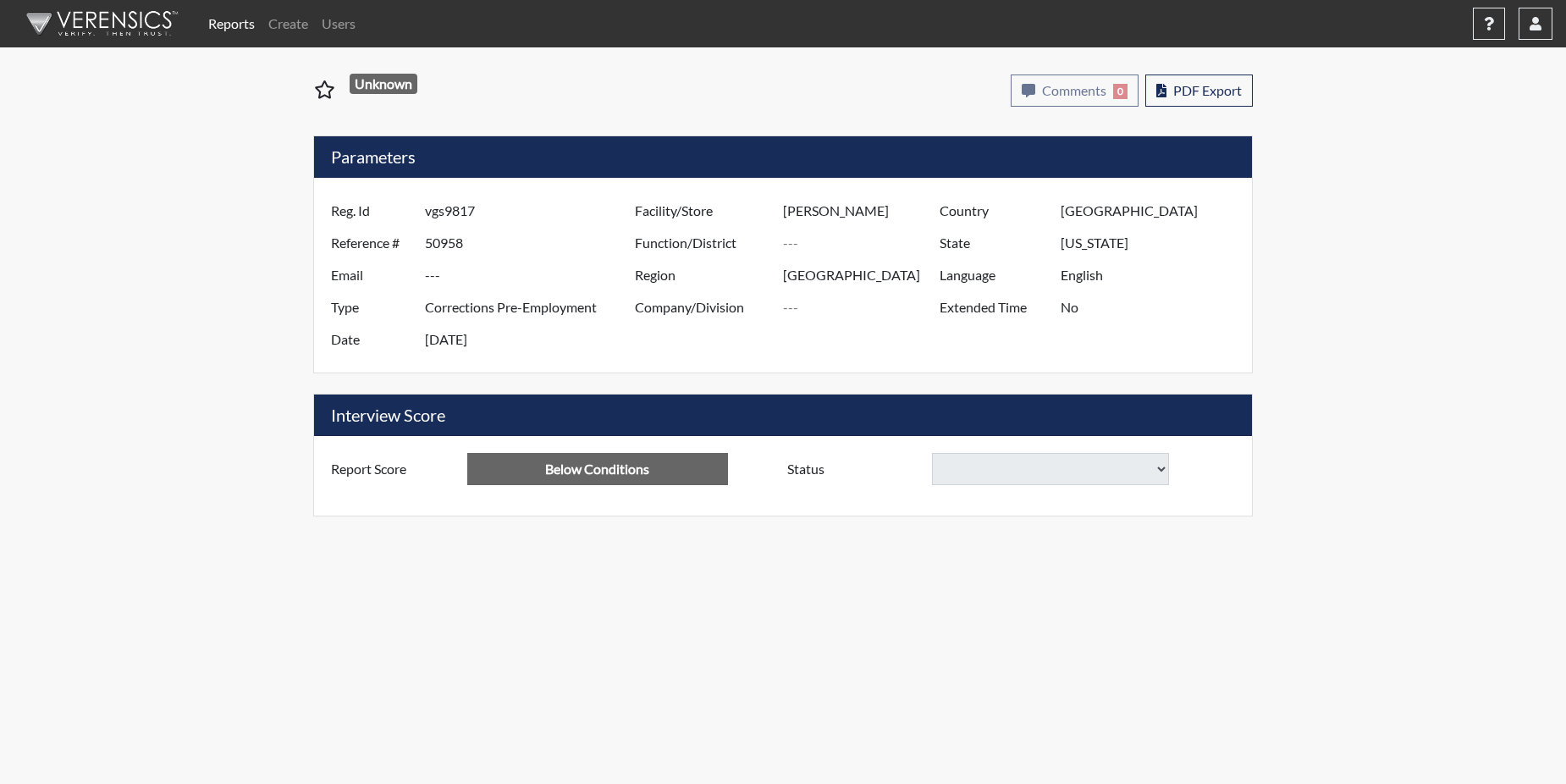
select select
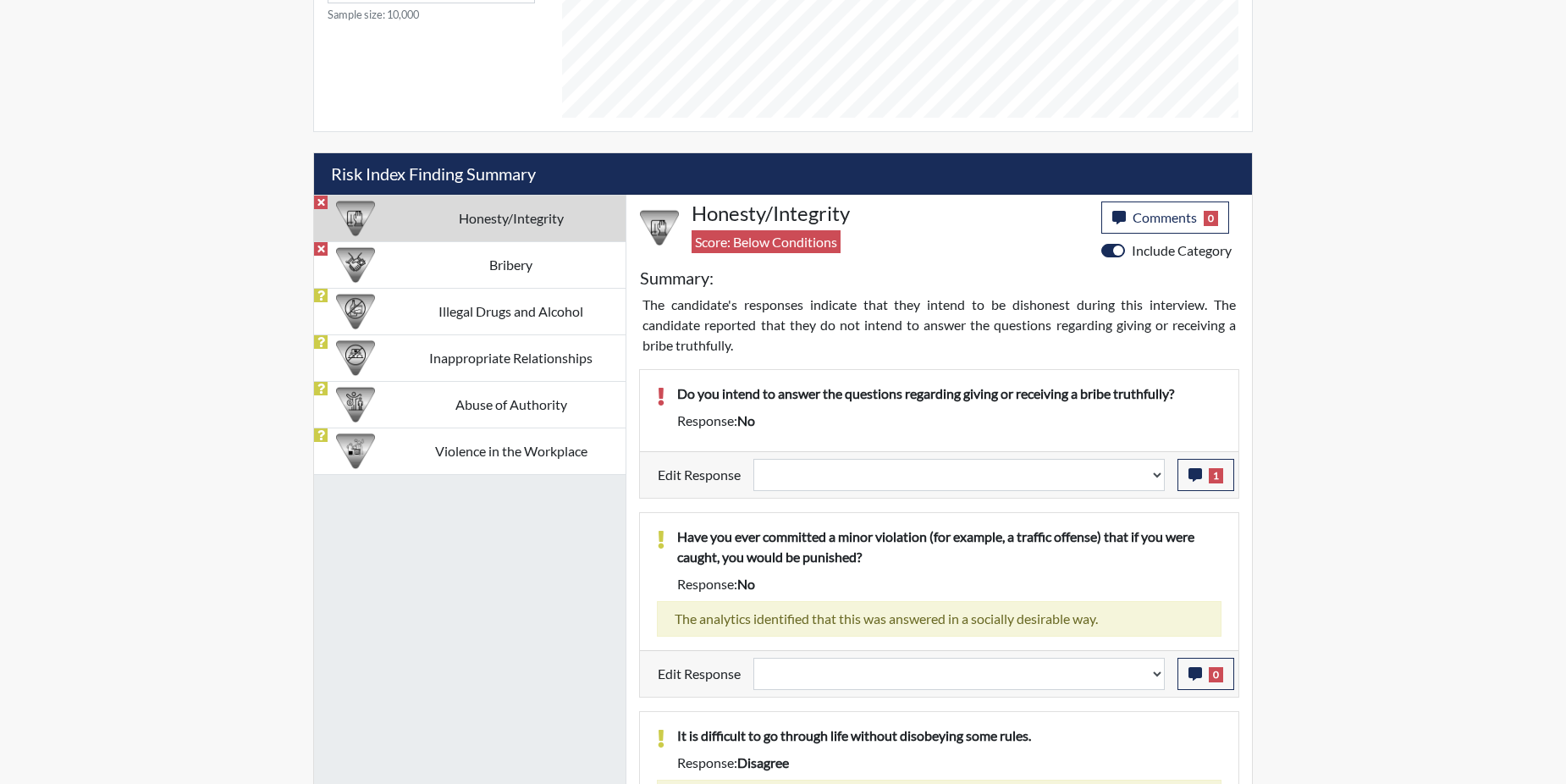
scroll to position [931, 0]
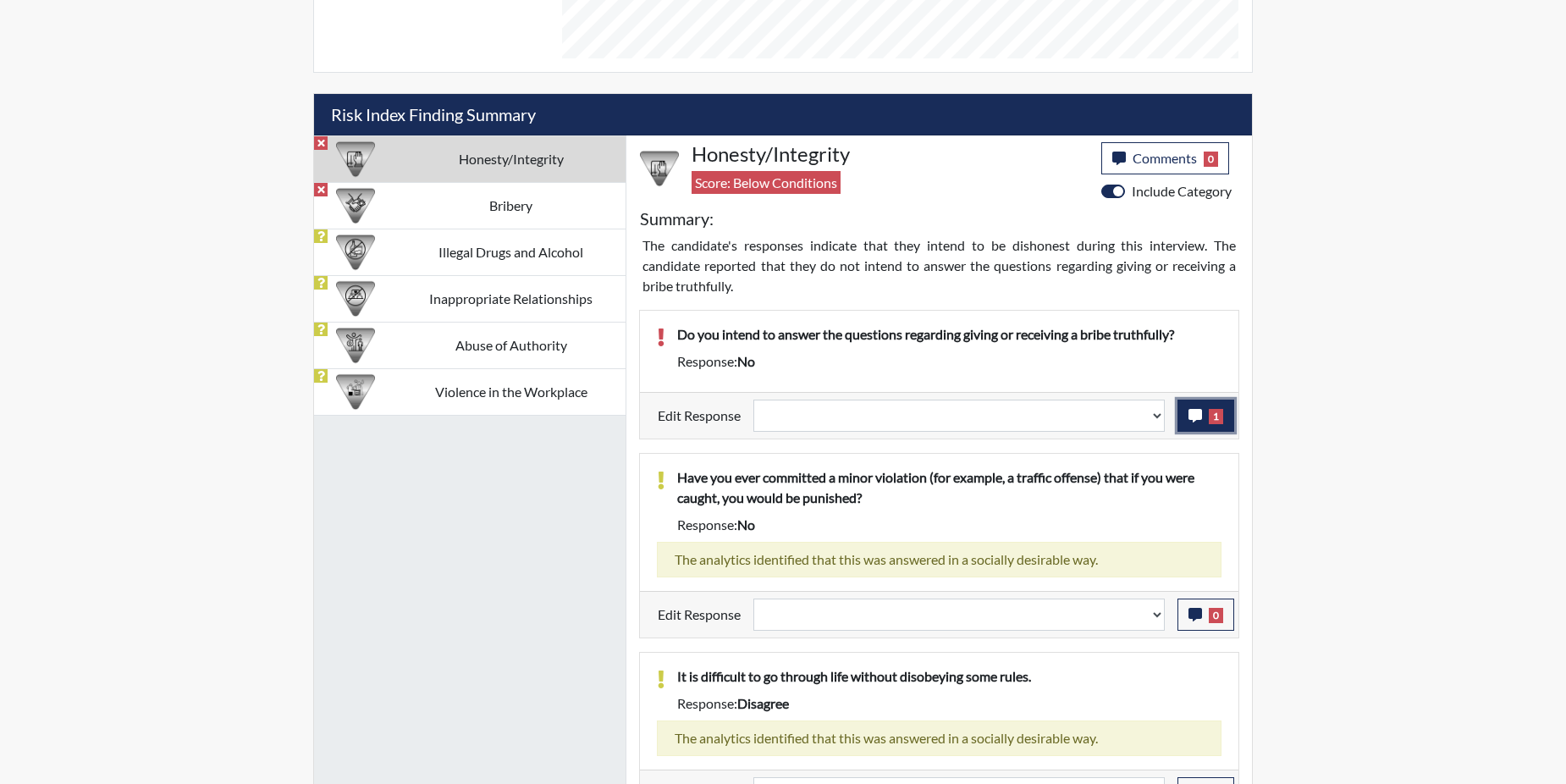
click at [1213, 420] on span "1" at bounding box center [1216, 415] width 15 height 15
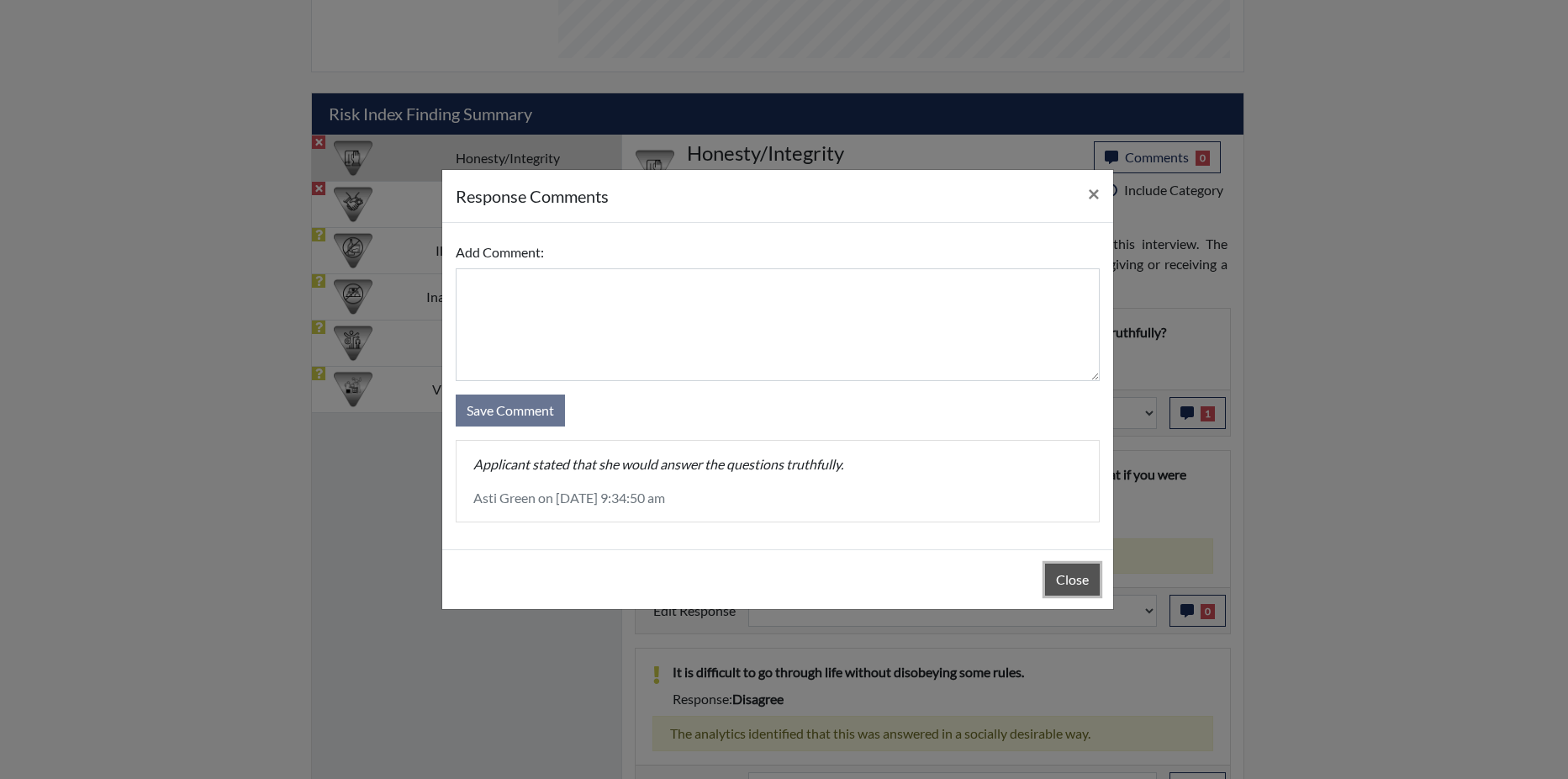
click at [1076, 575] on button "Close" at bounding box center [1073, 579] width 55 height 32
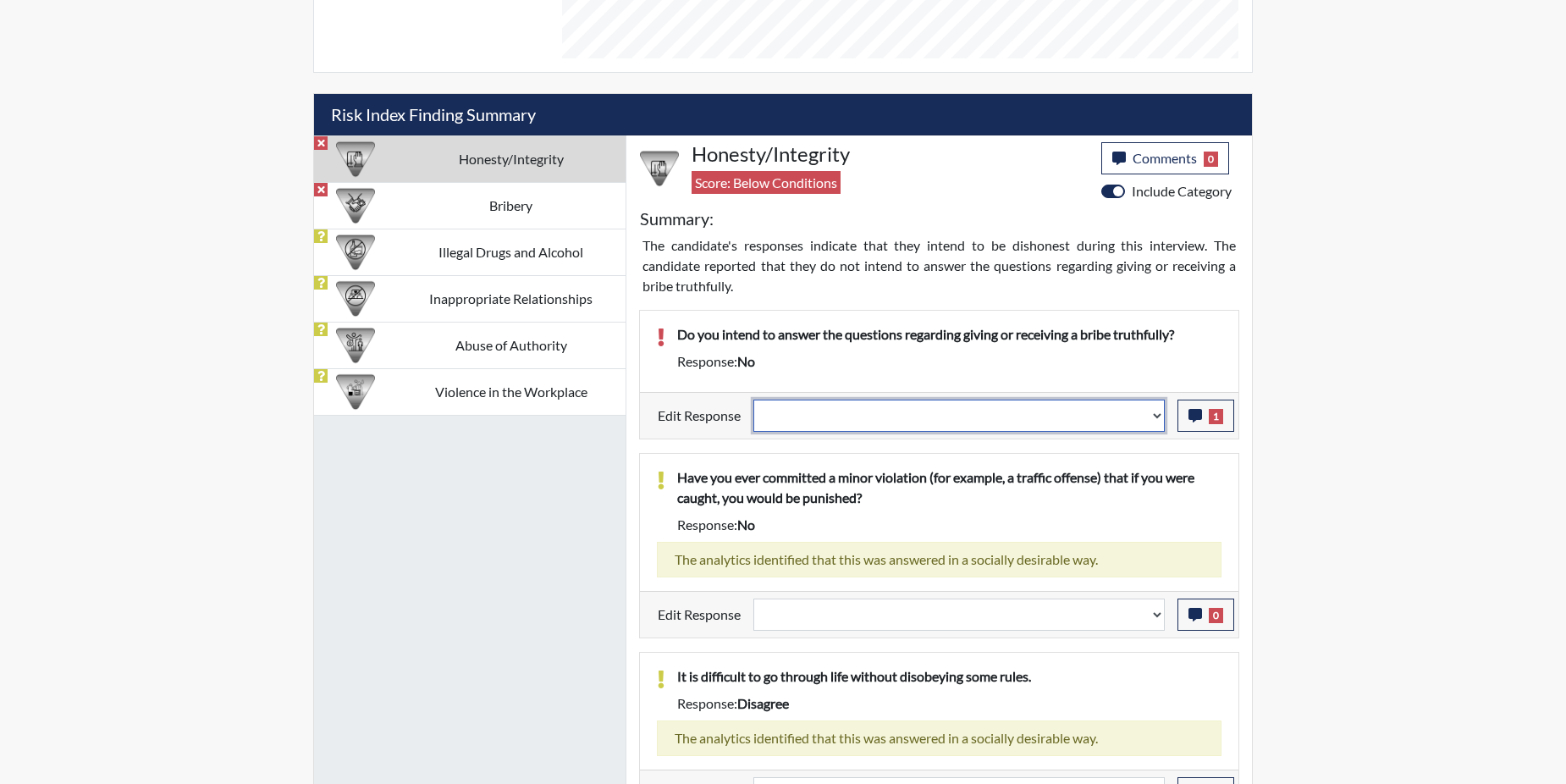
click at [1160, 418] on select "Question is not relevant. Results will be updated. Reasonable explanation provi…" at bounding box center [959, 415] width 411 height 33
select select "reasonable-explanation-provided"
click at [755, 399] on select "Question is not relevant. Results will be updated. Reasonable explanation provi…" at bounding box center [959, 415] width 411 height 33
select select
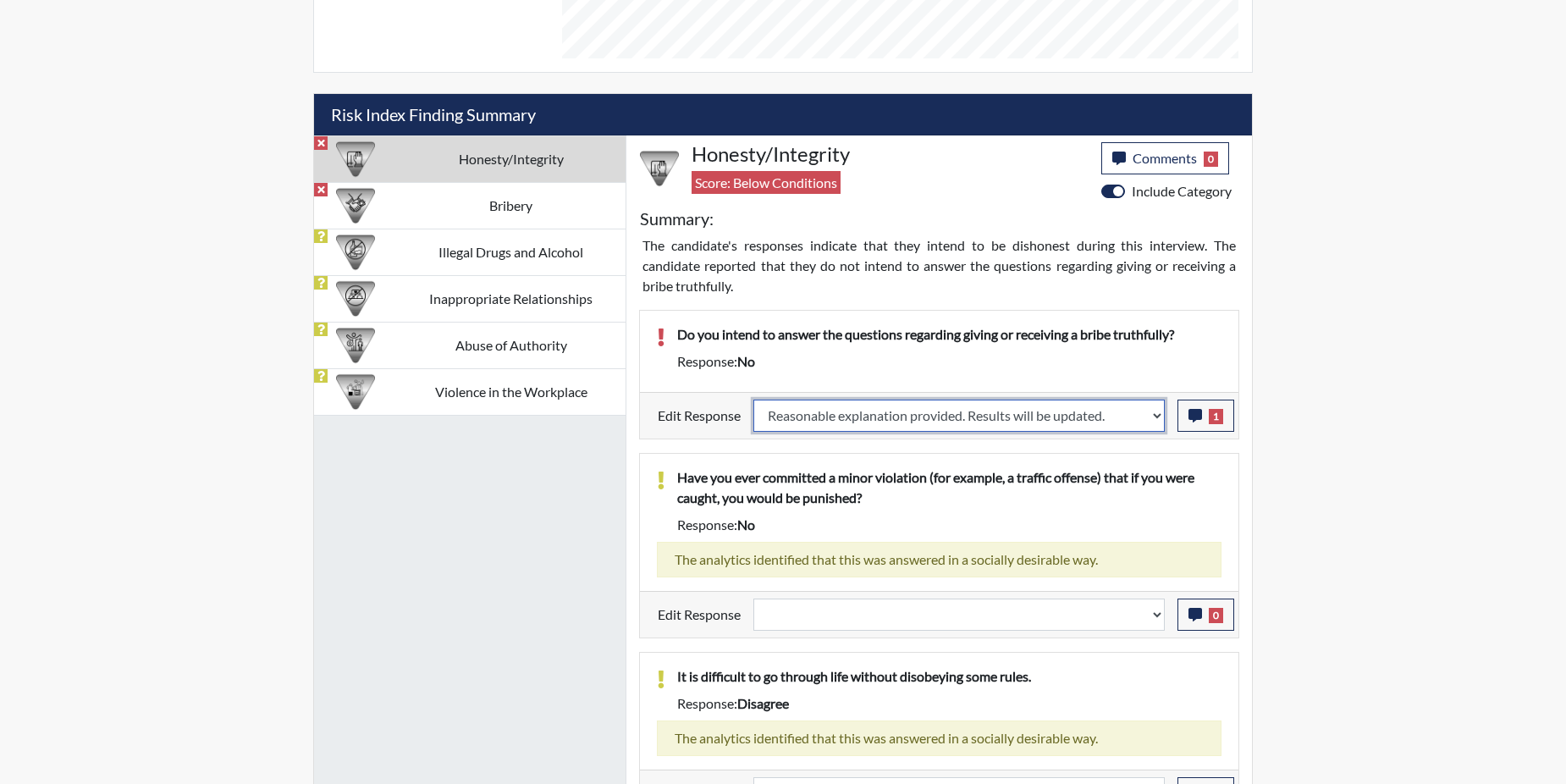
select select
click at [1109, 468] on p "Have you ever committed a minor violation (for example, a traffic offense) that…" at bounding box center [949, 487] width 545 height 40
select select
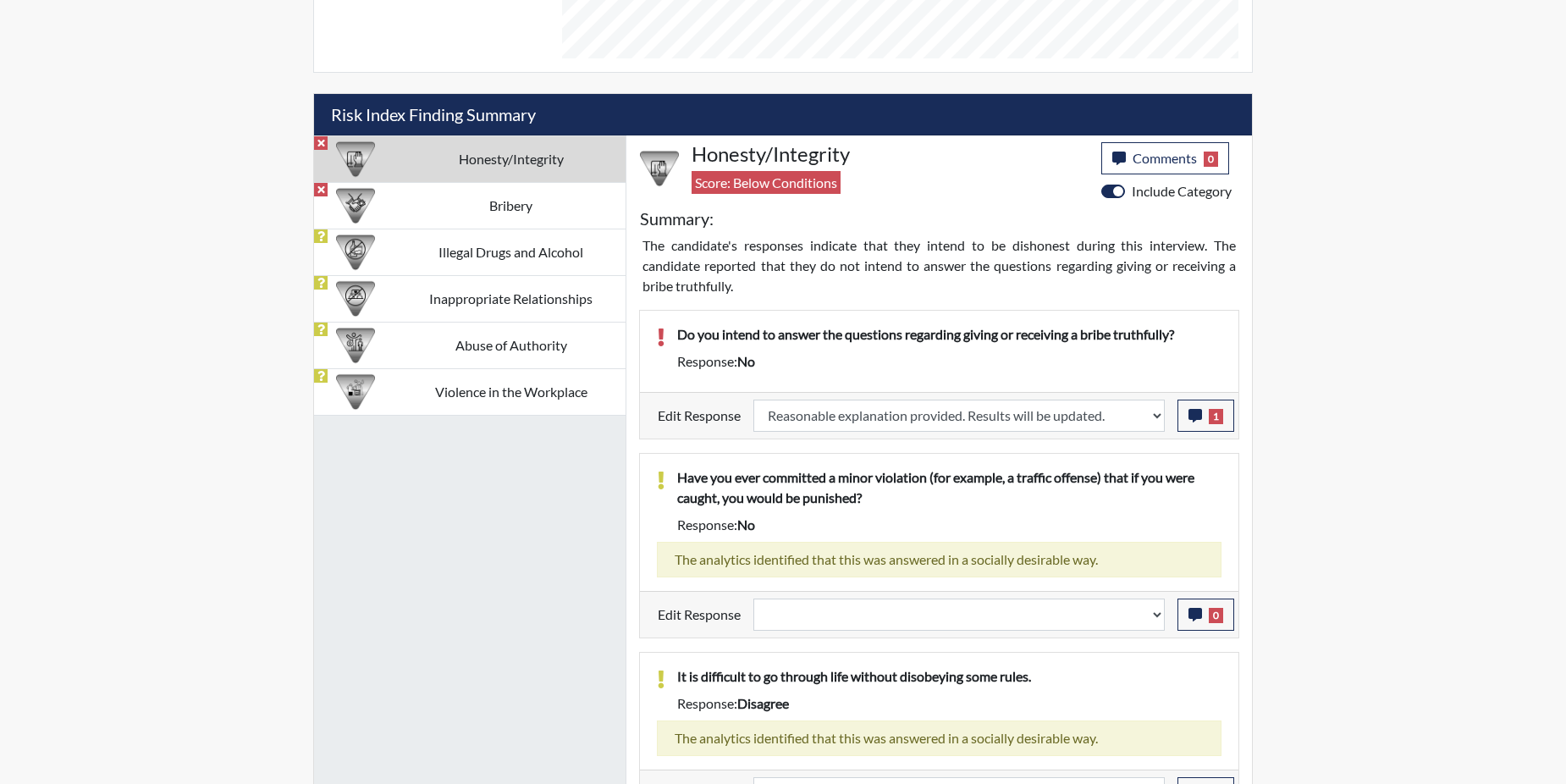
select select
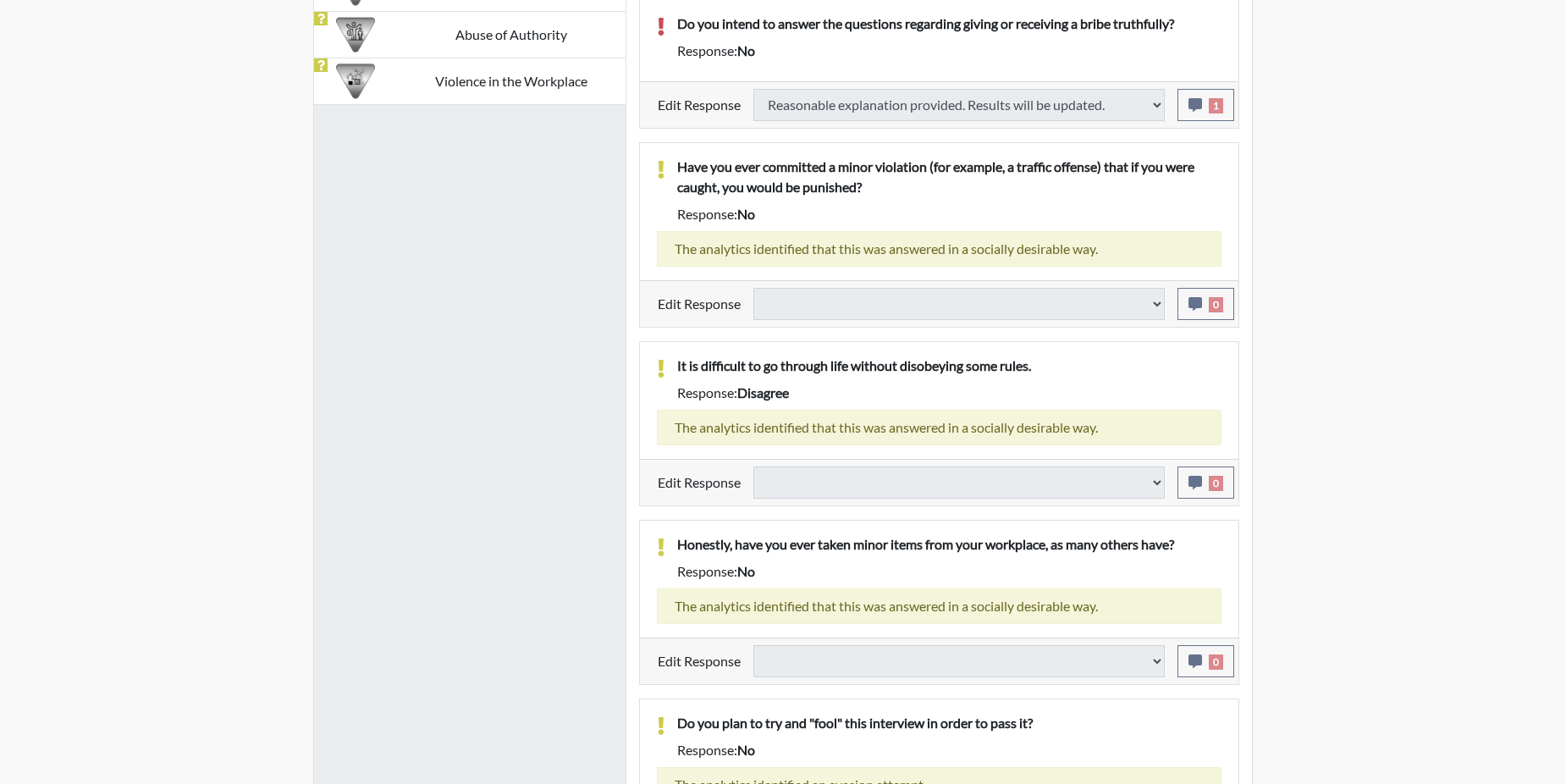
type input "Above Conditions"
select select
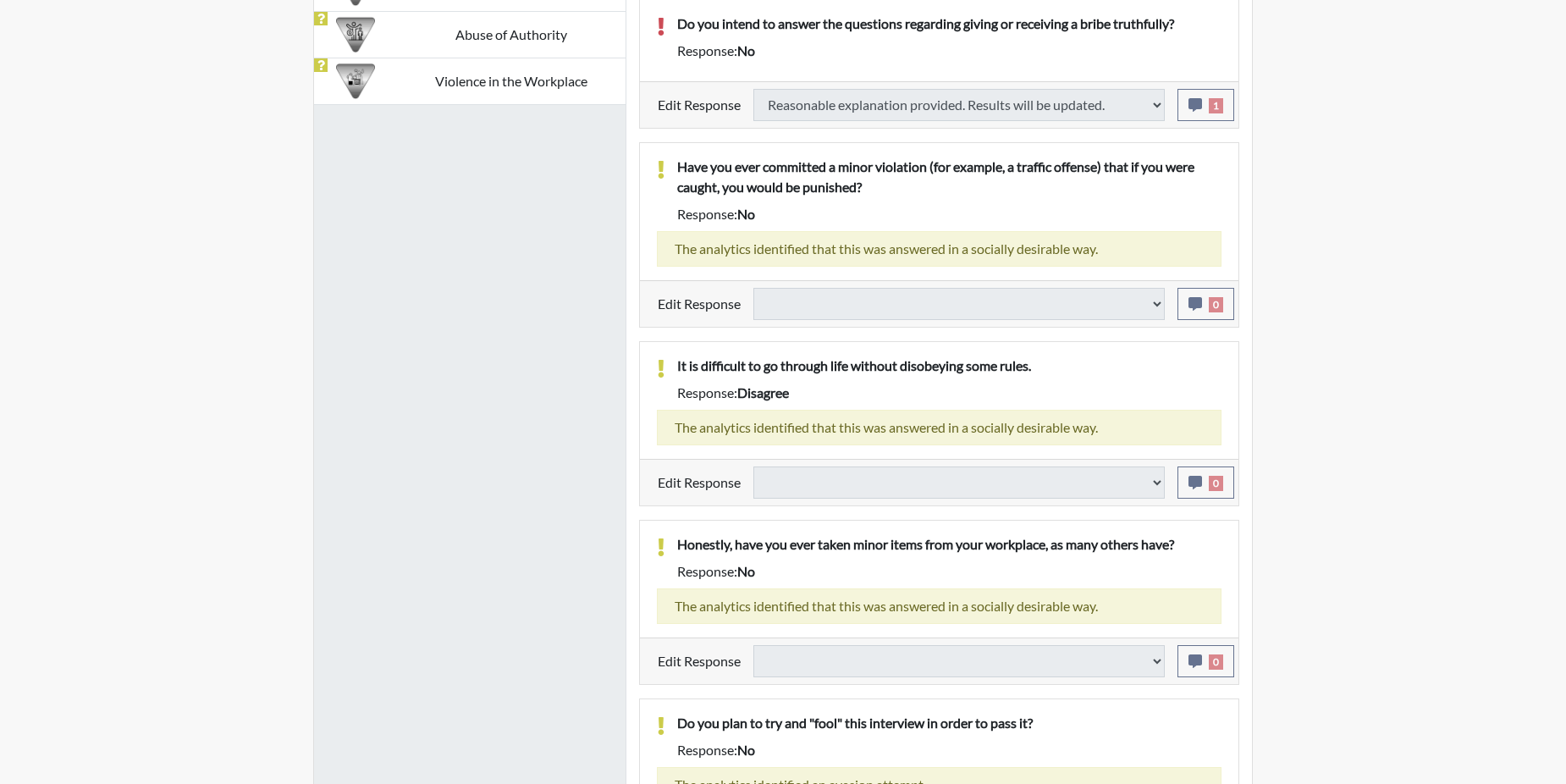
select select
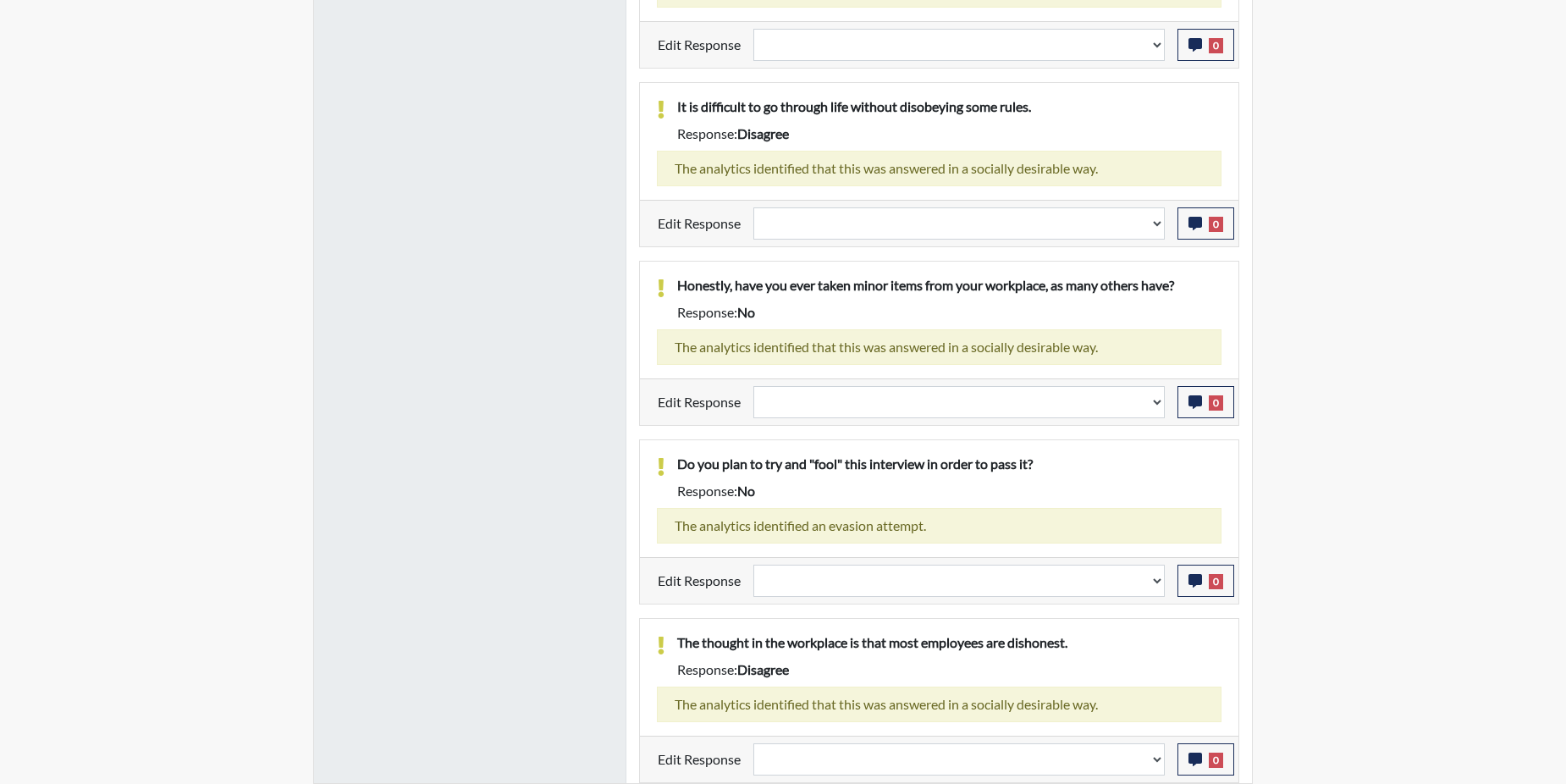
scroll to position [281, 704]
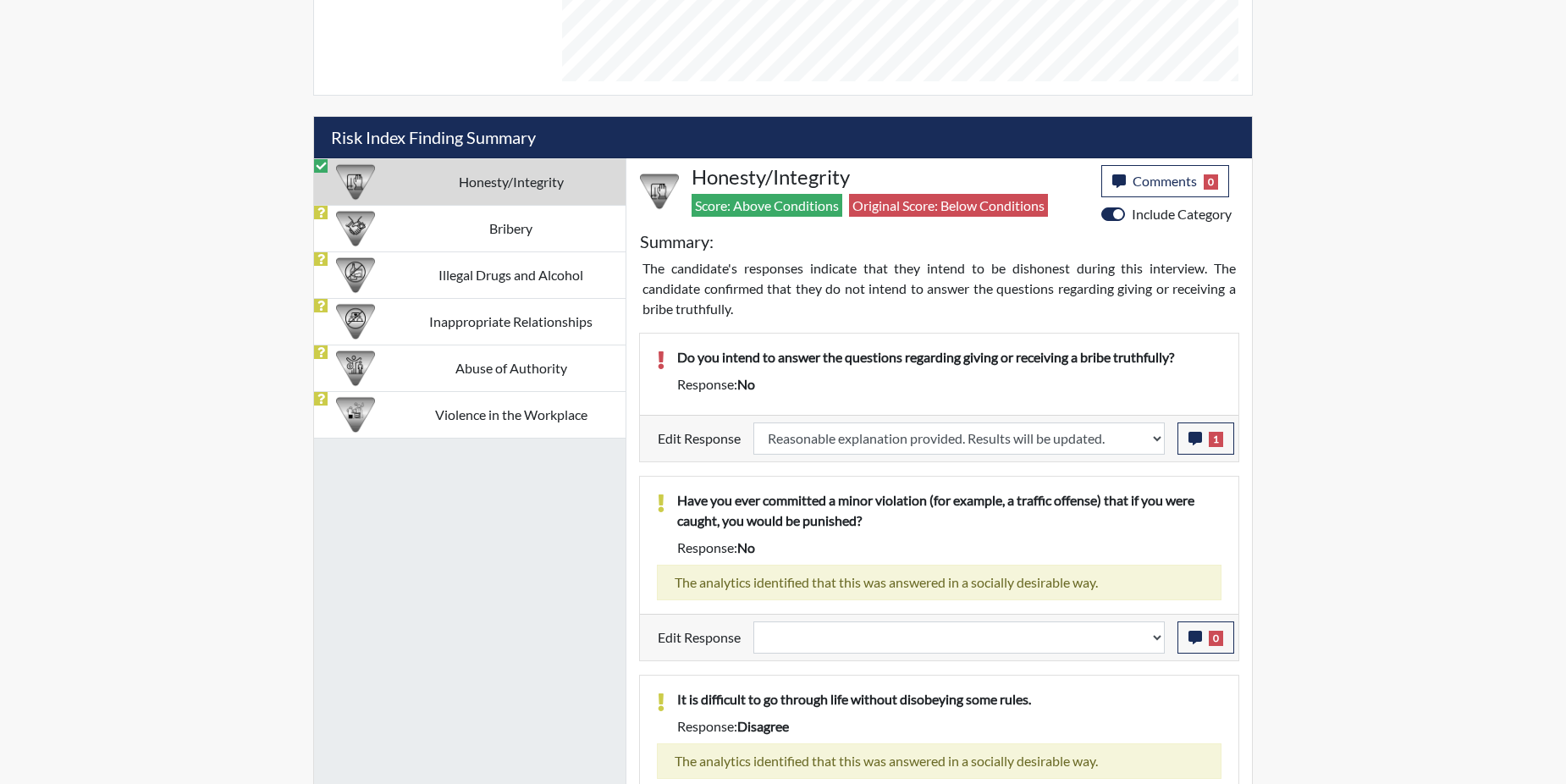
click at [472, 227] on td "Bribery" at bounding box center [511, 228] width 230 height 46
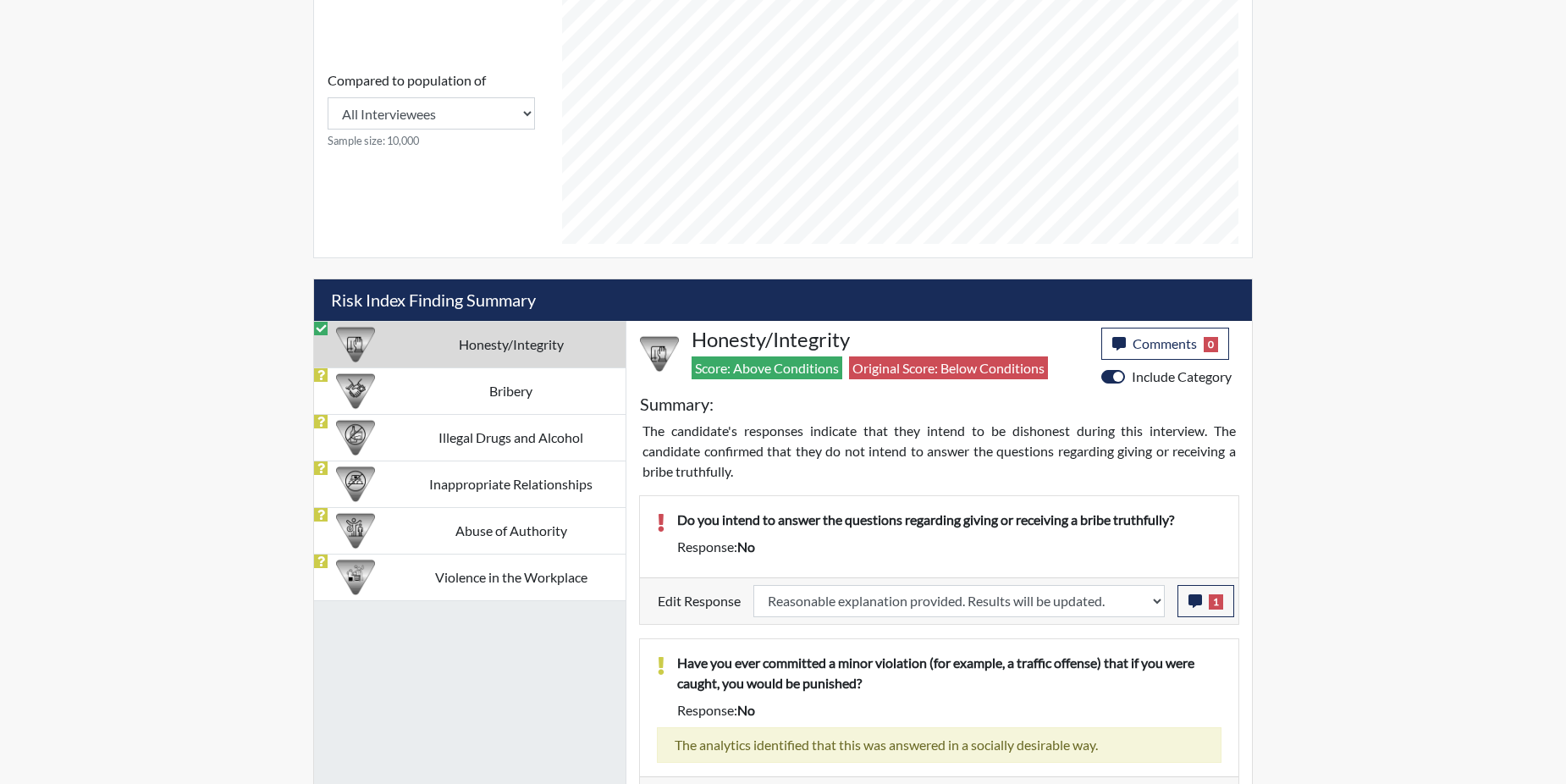
select select
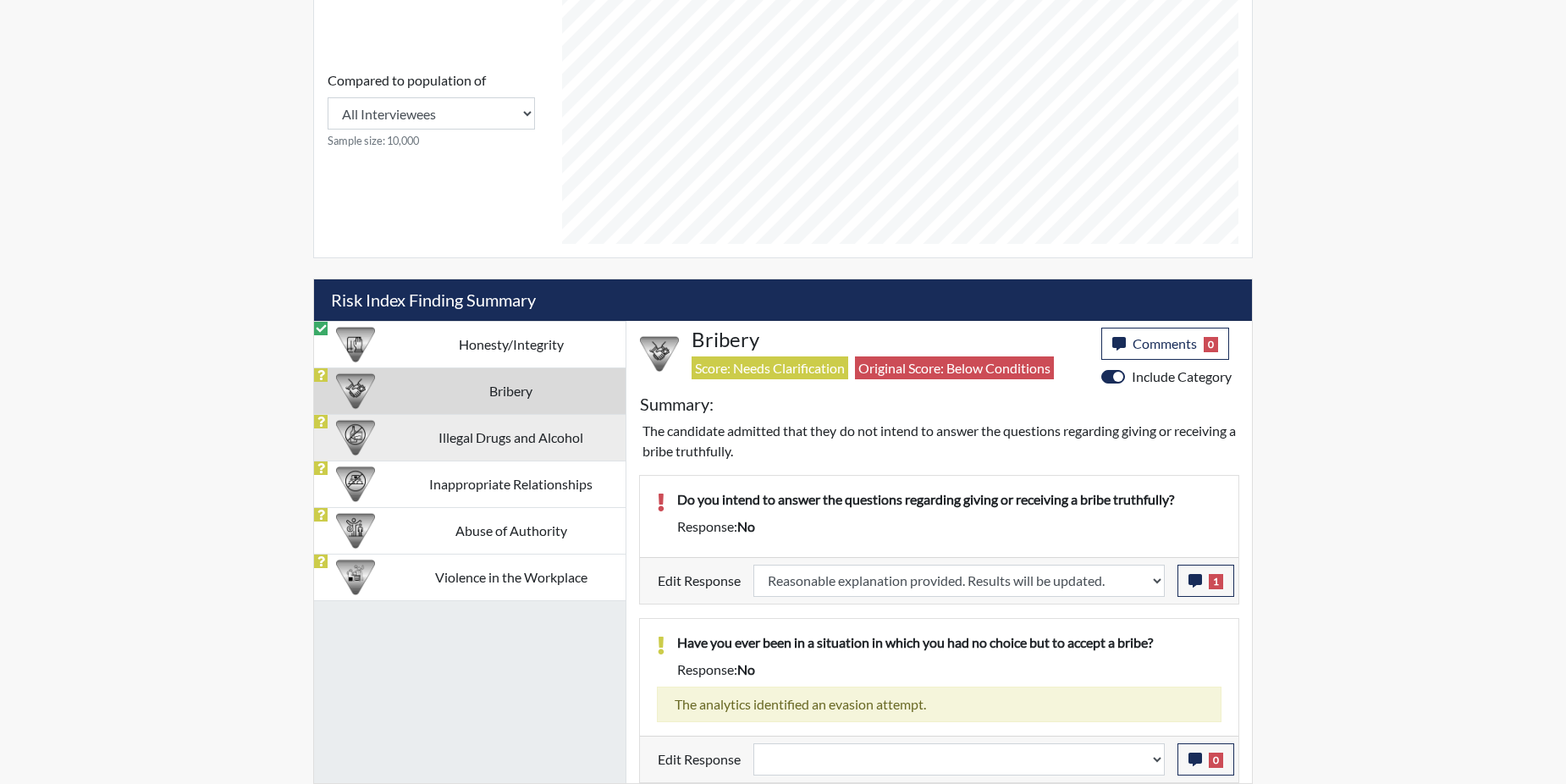
click at [479, 433] on td "Illegal Drugs and Alcohol" at bounding box center [511, 437] width 230 height 46
select select
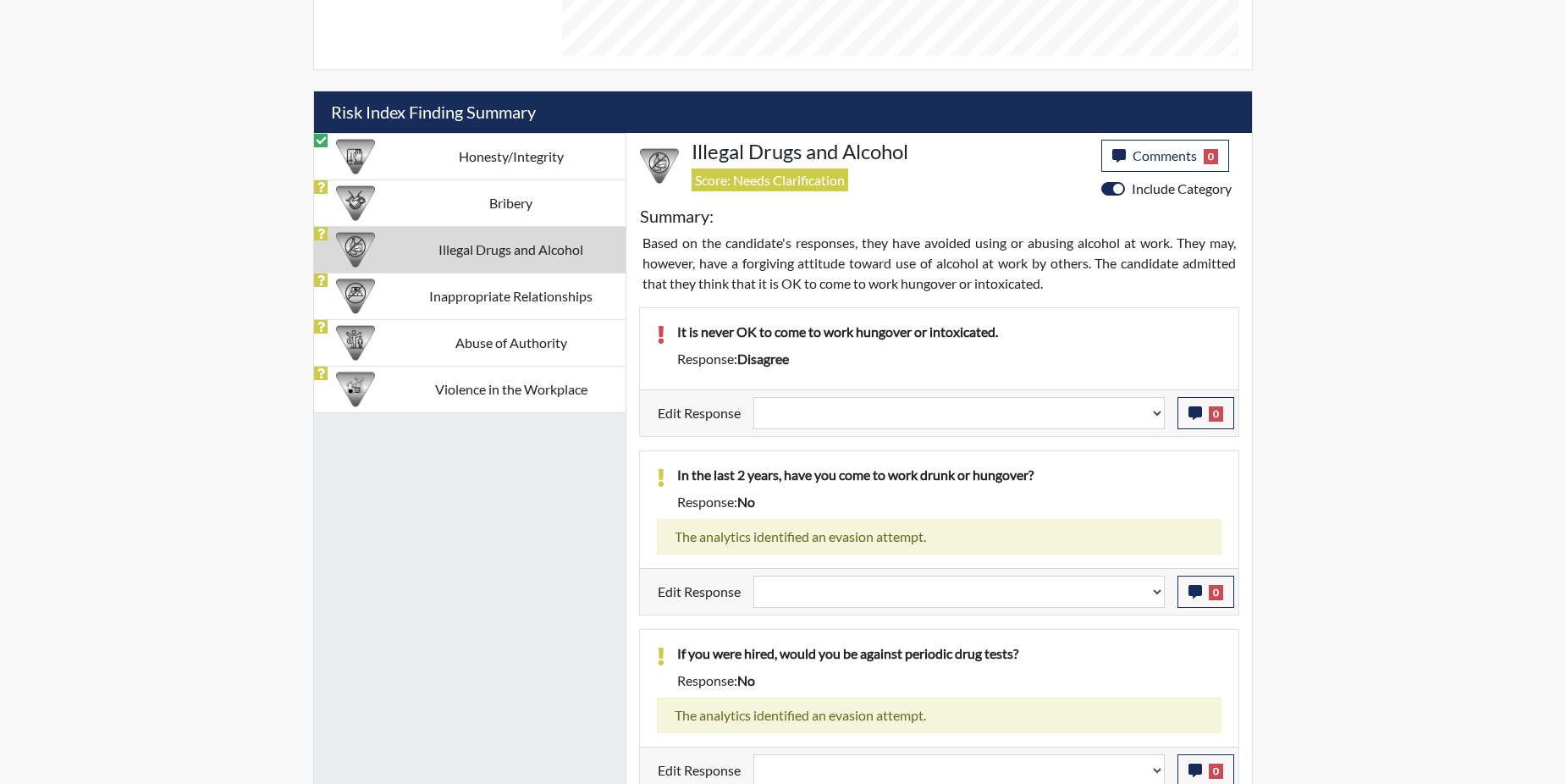
scroll to position [945, 0]
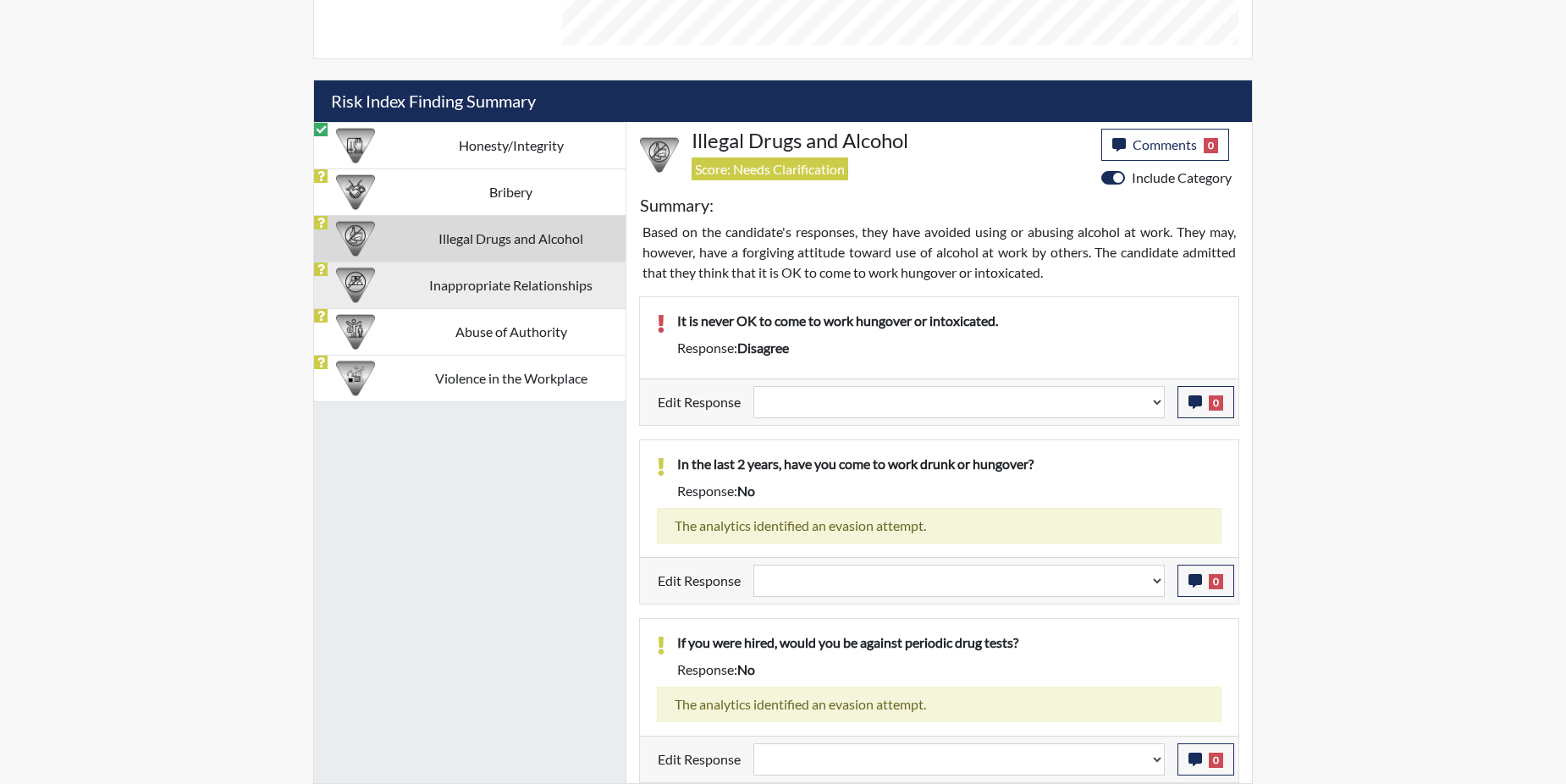
click at [460, 286] on td "Inappropriate Relationships" at bounding box center [511, 284] width 230 height 46
select select
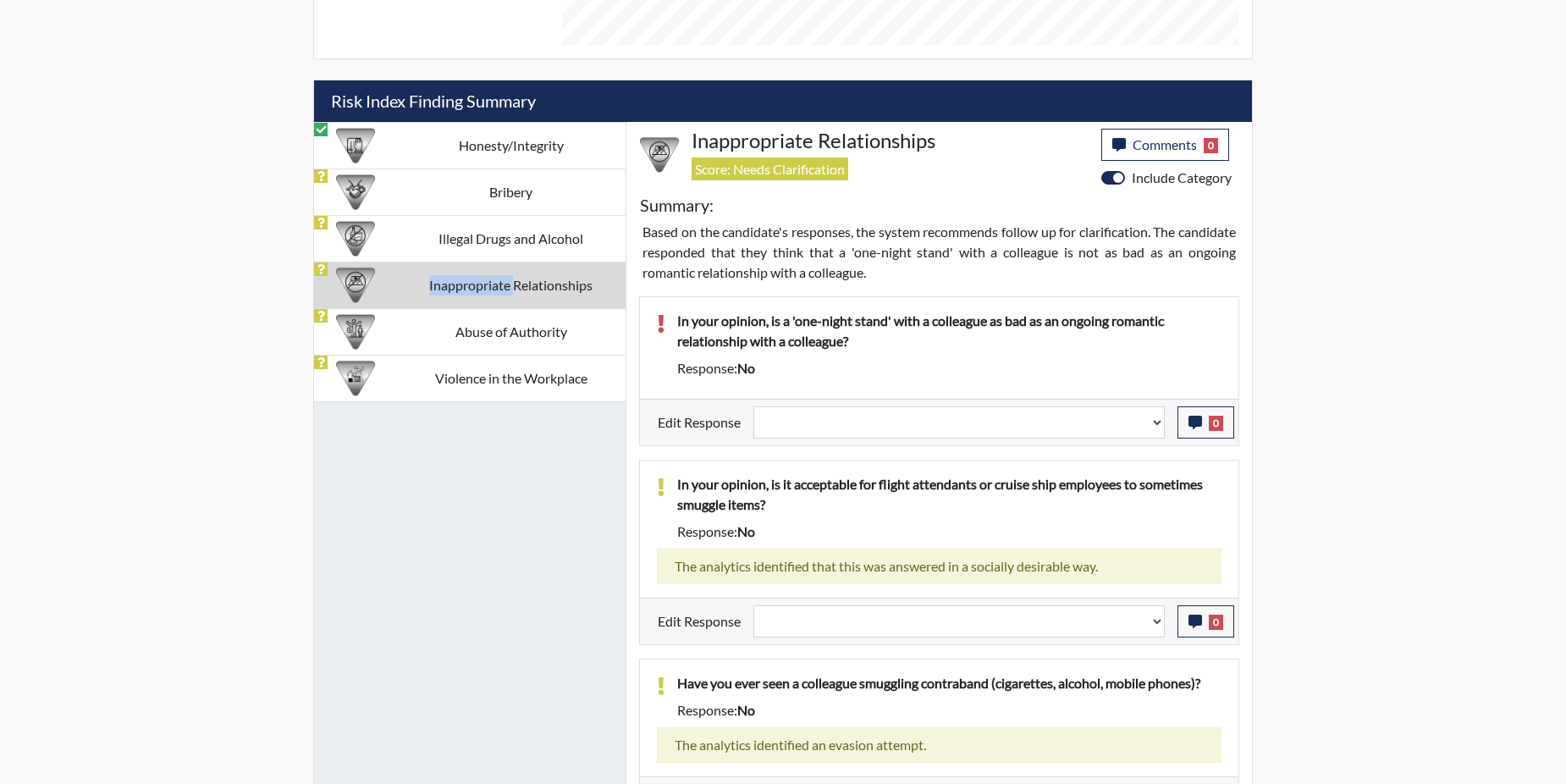
scroll to position [985, 0]
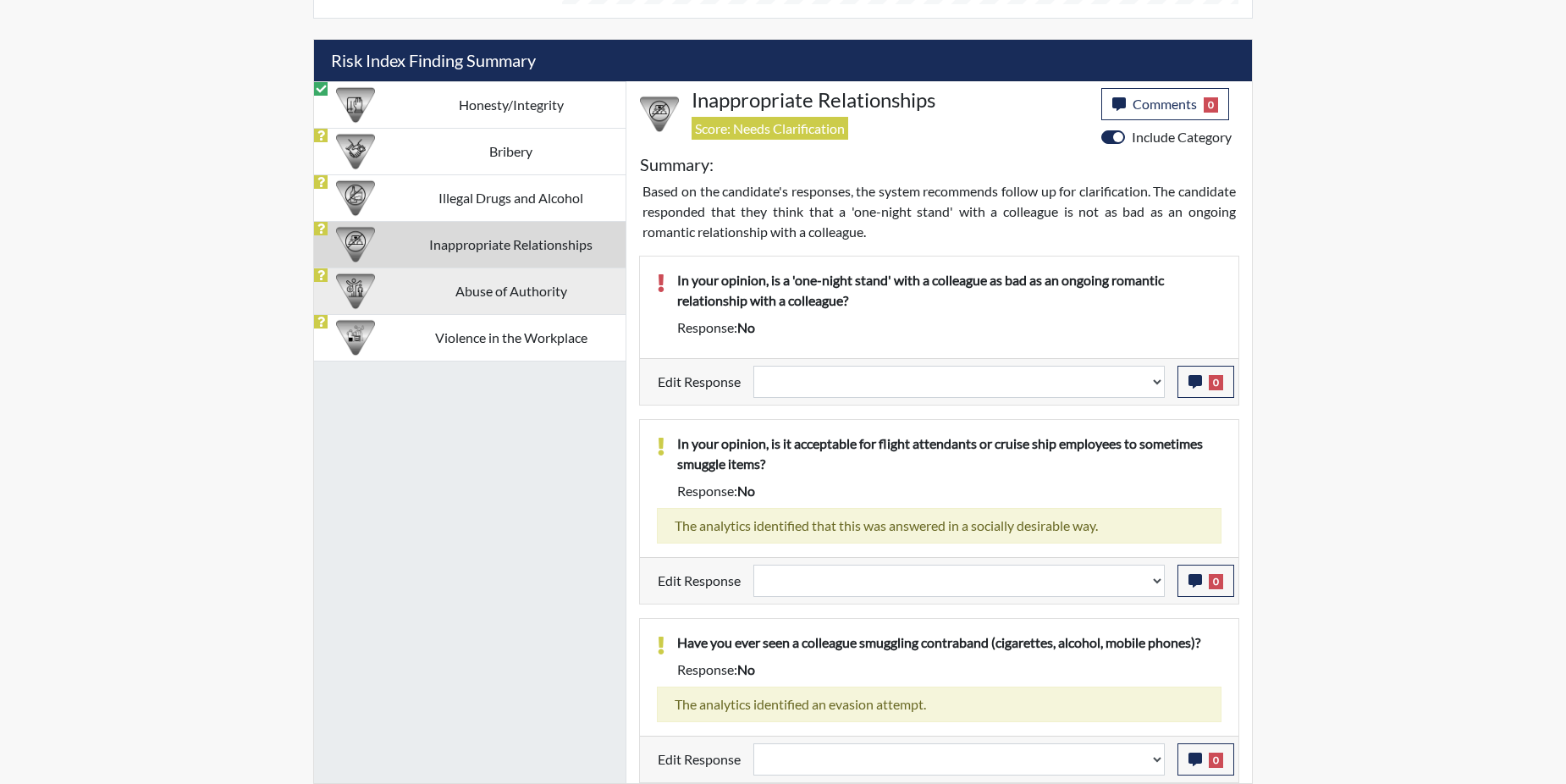
click at [505, 298] on td "Abuse of Authority" at bounding box center [511, 290] width 230 height 46
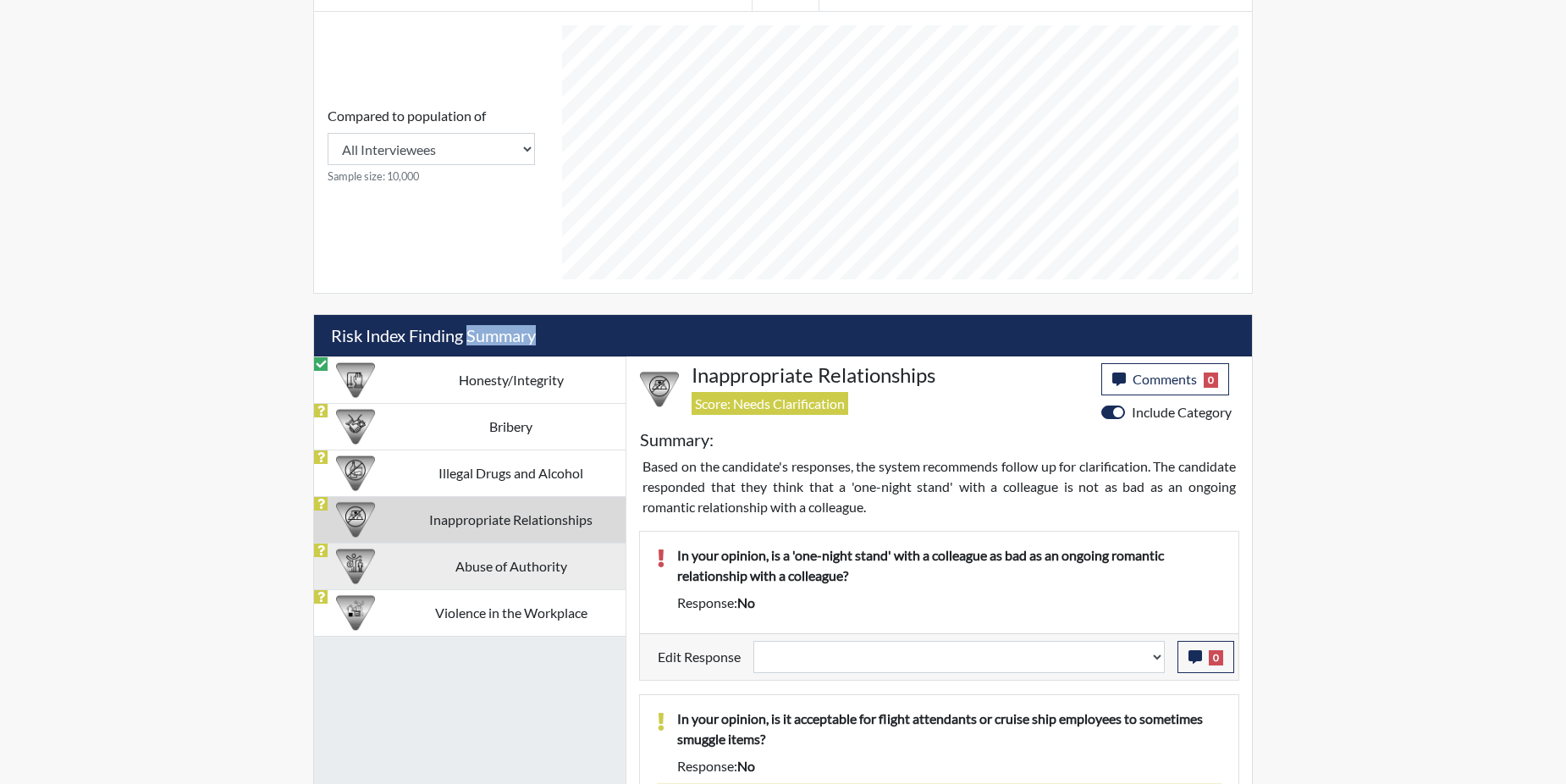
select select
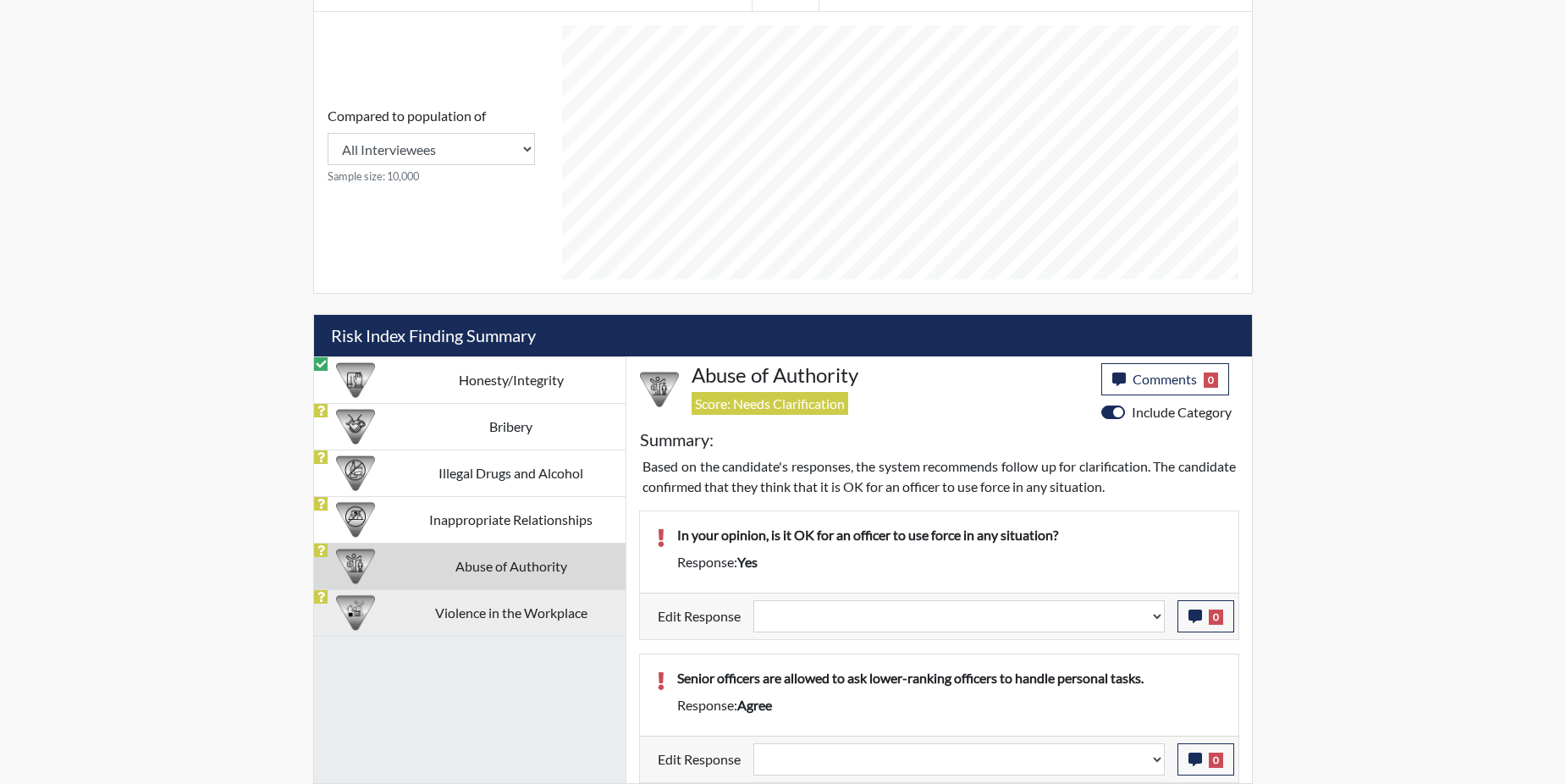
click at [547, 613] on td "Violence in the Workplace" at bounding box center [511, 611] width 230 height 46
select select
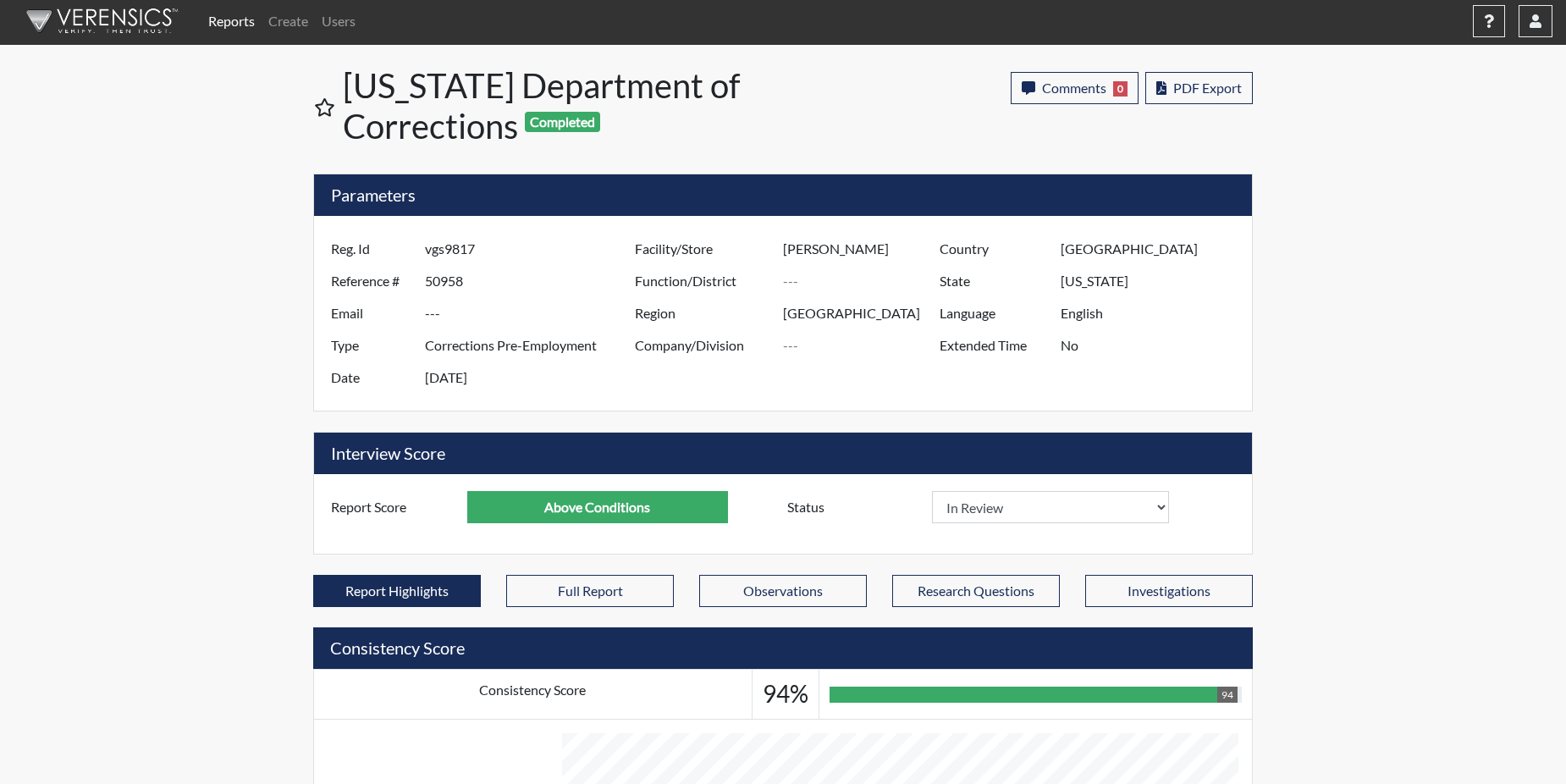
scroll to position [0, 0]
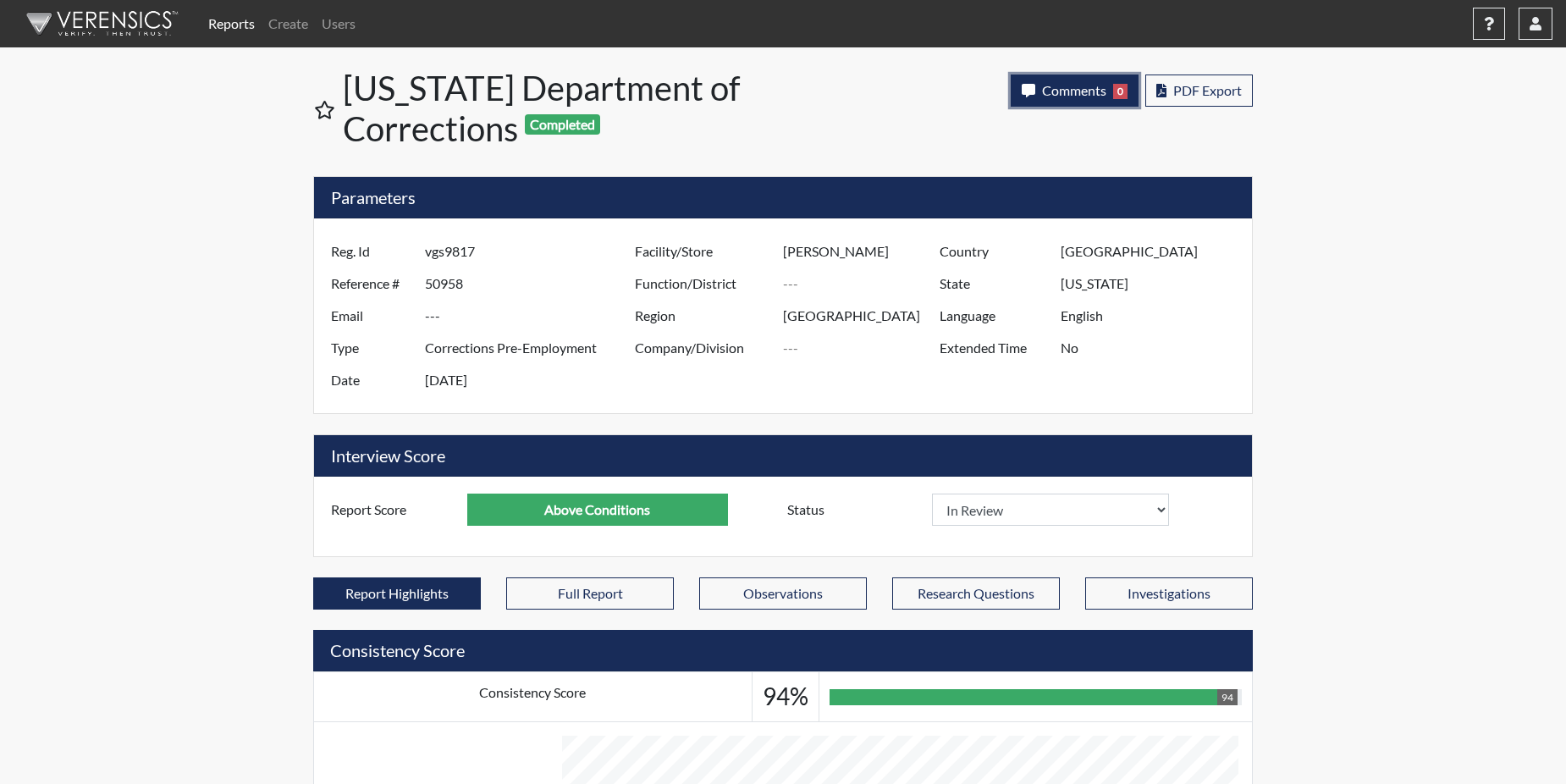
click at [1060, 89] on span "Comments" at bounding box center [1074, 90] width 64 height 16
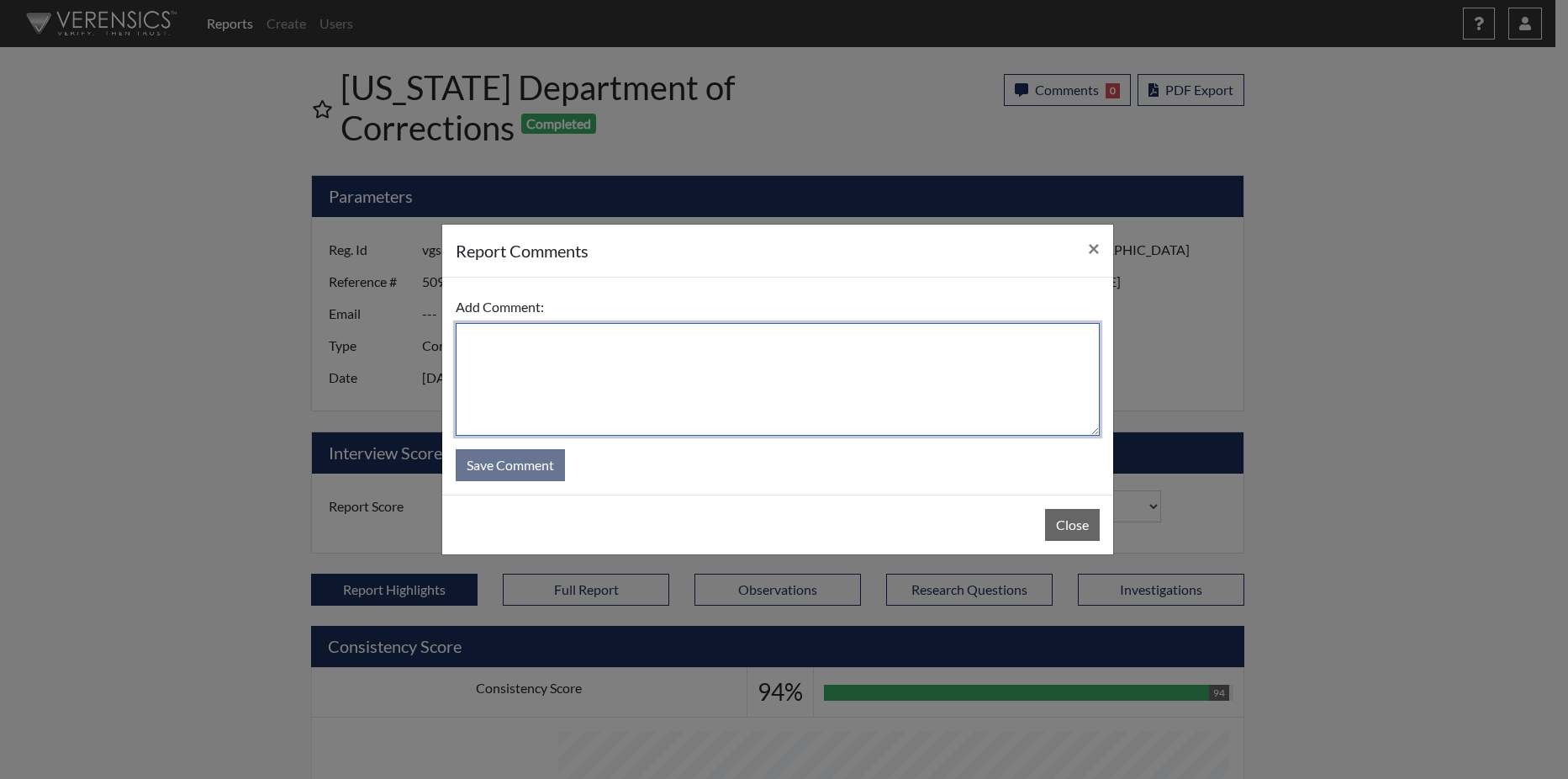
click at [785, 351] on textarea at bounding box center [777, 379] width 644 height 113
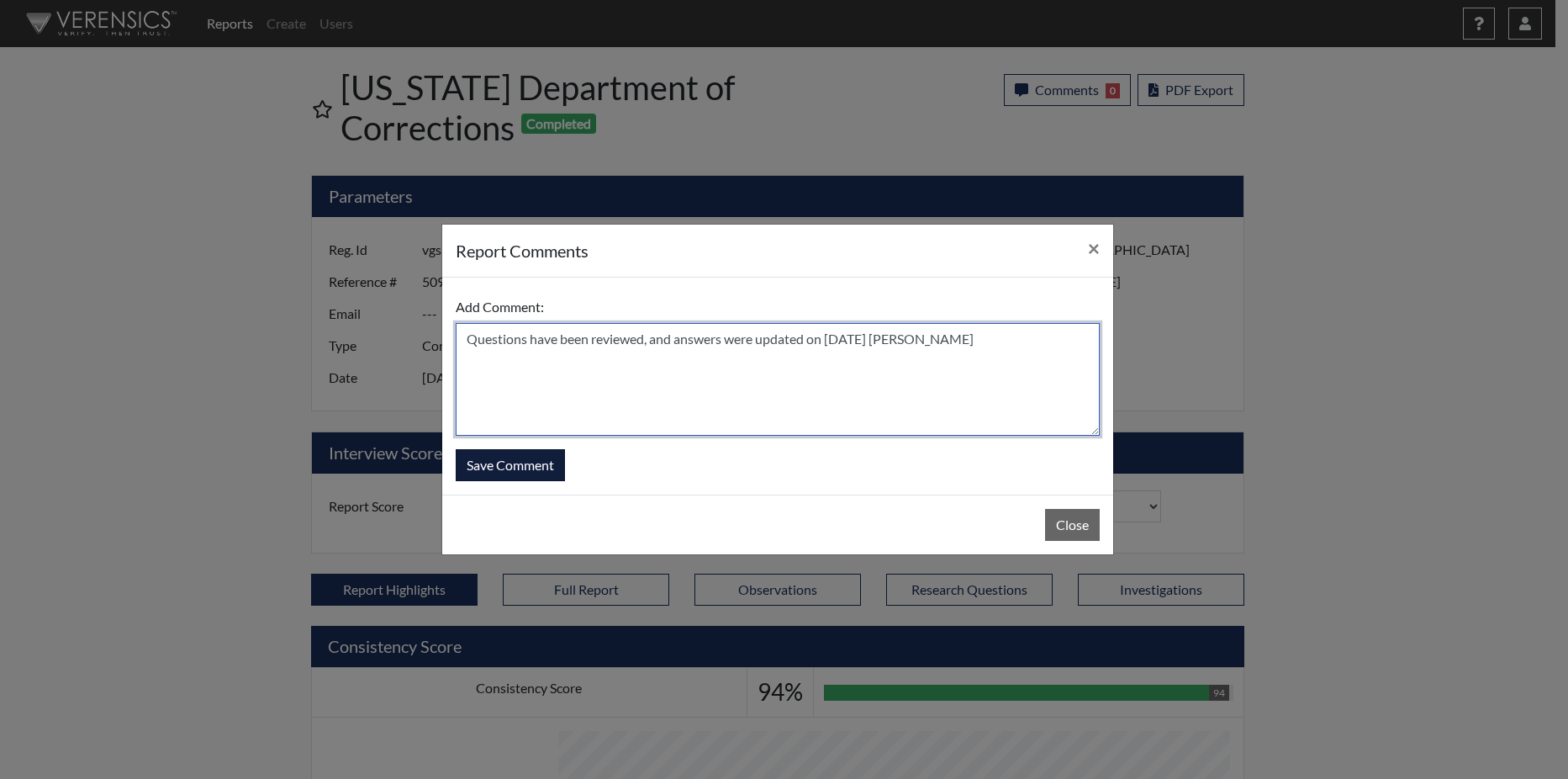
type textarea "Questions have been reviewed, and answers were updated on 9/11/25 N. Brown"
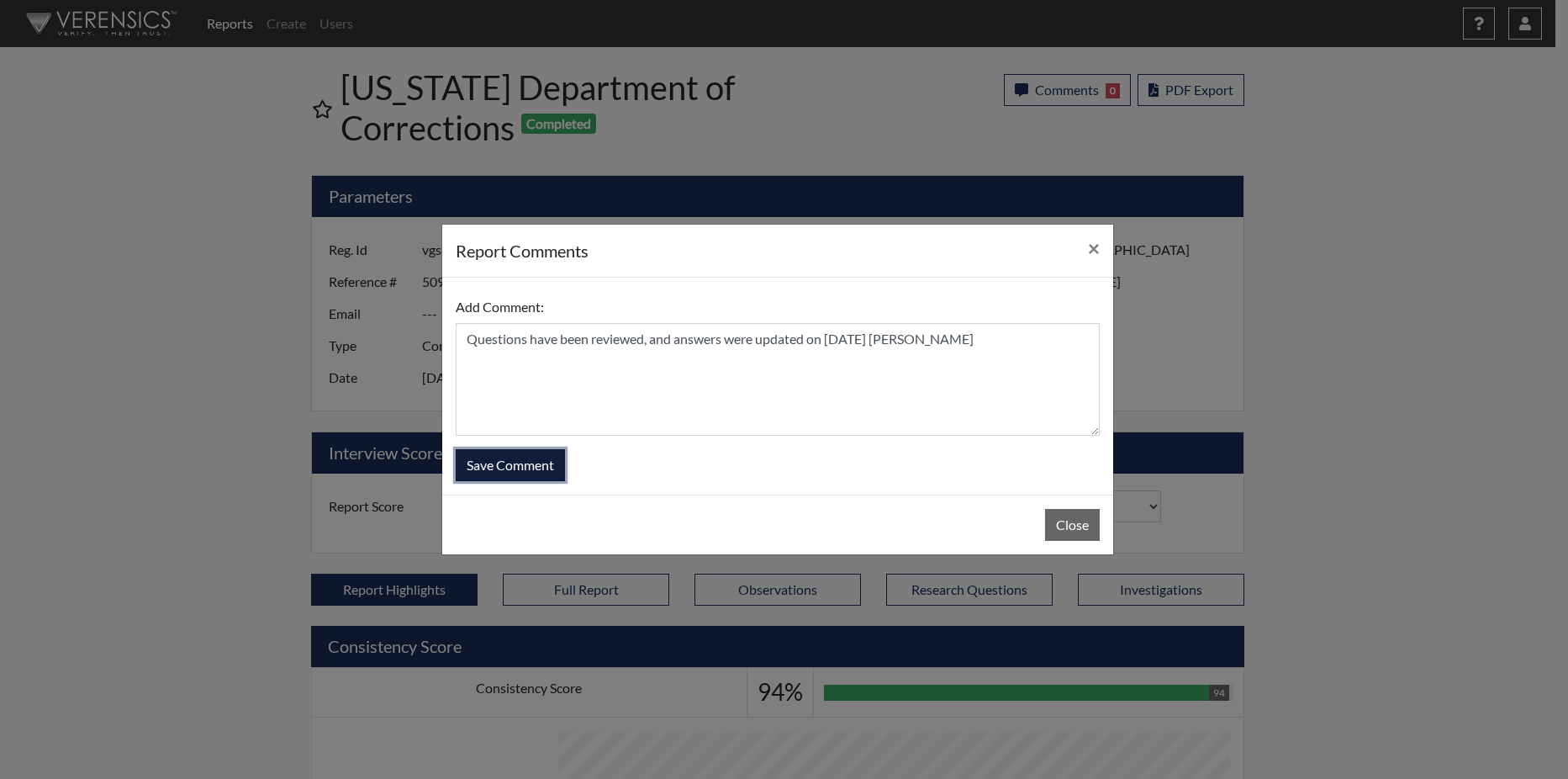
click at [552, 471] on button "Save Comment" at bounding box center [511, 464] width 110 height 32
select select
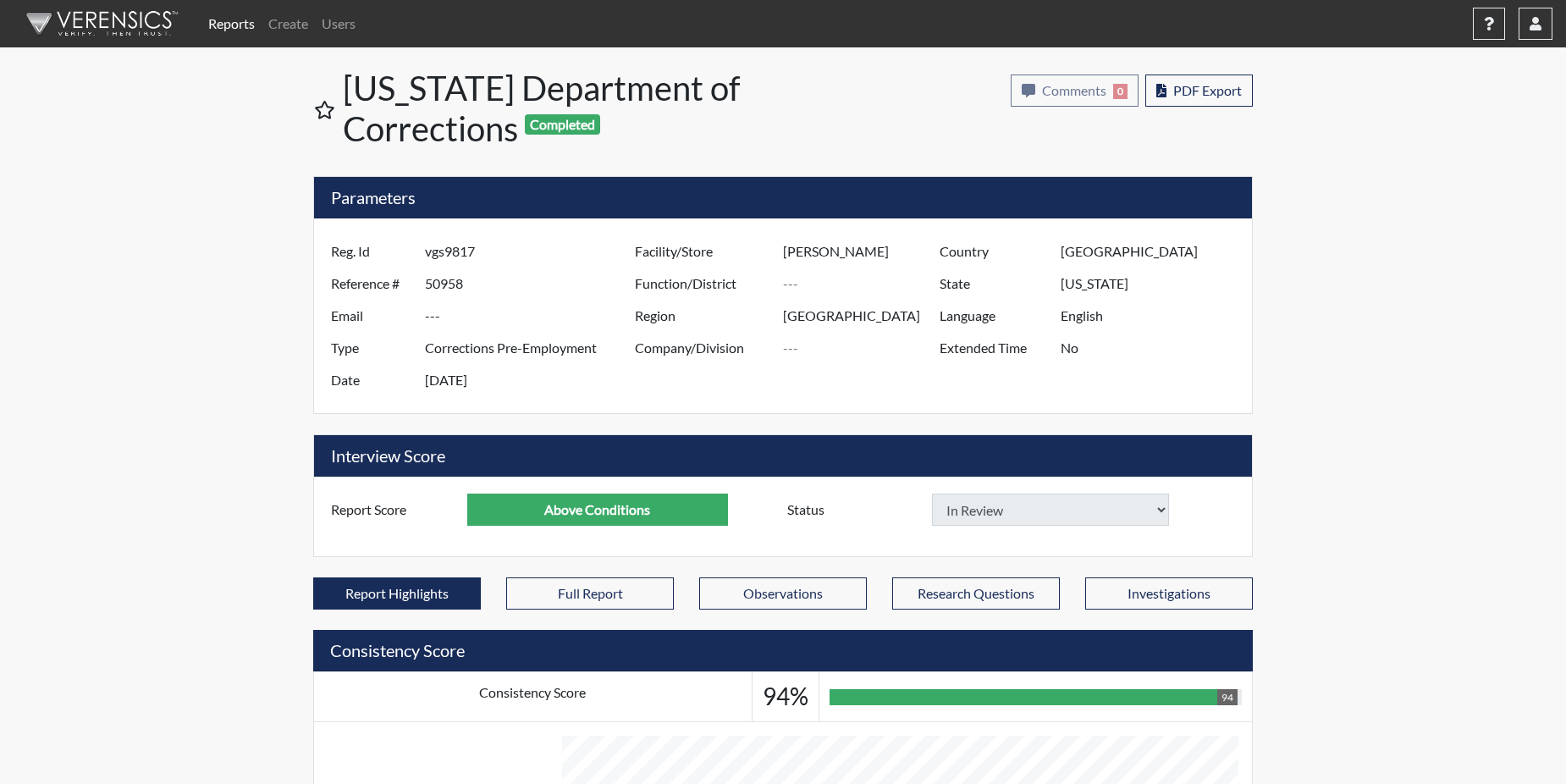
select select
click at [244, 25] on link "Reports" at bounding box center [231, 24] width 60 height 34
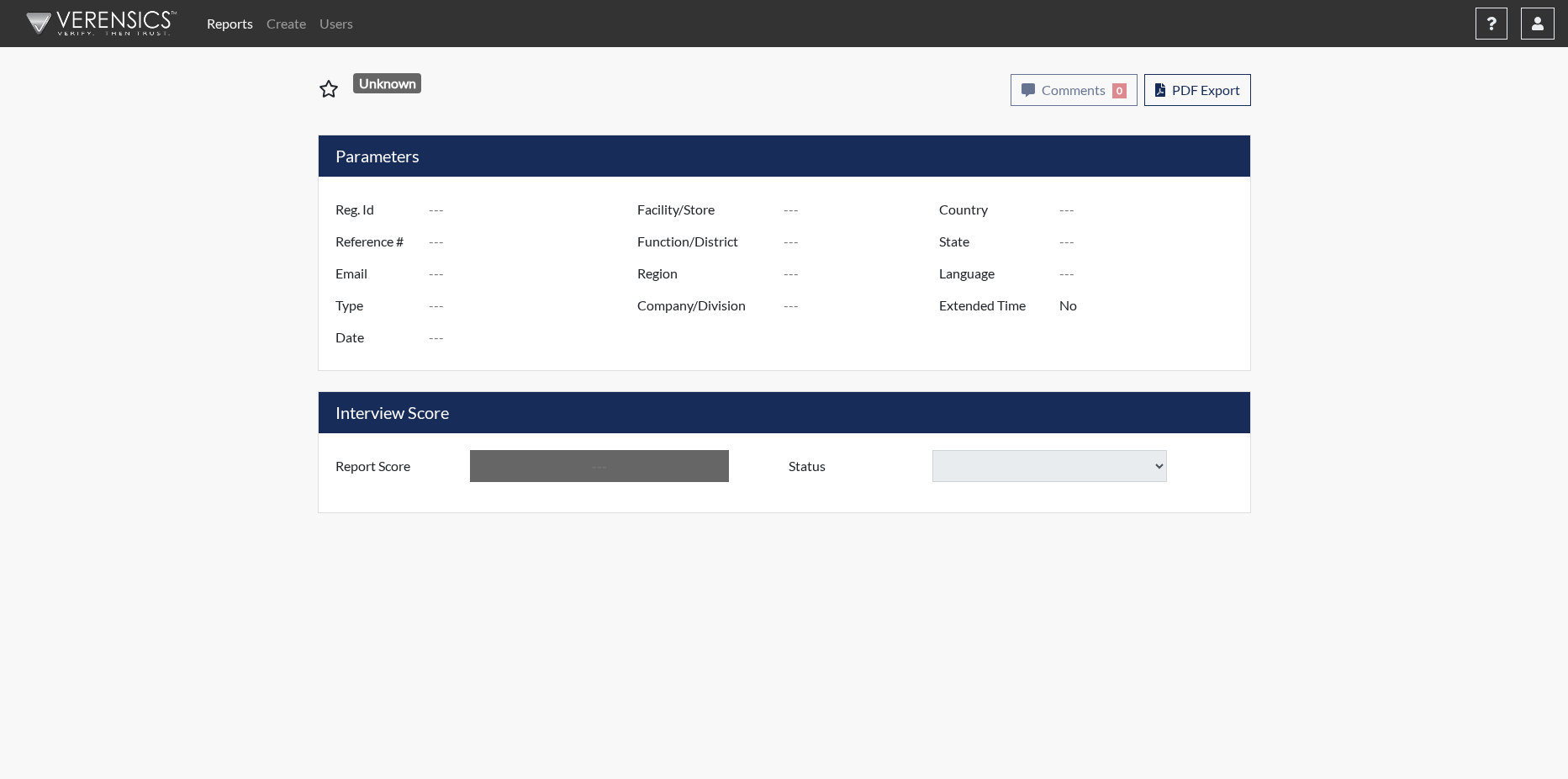
type input "DDS4949"
type input "51217"
type input "---"
type input "Corrections Pre-Employment"
type input "[DATE]"
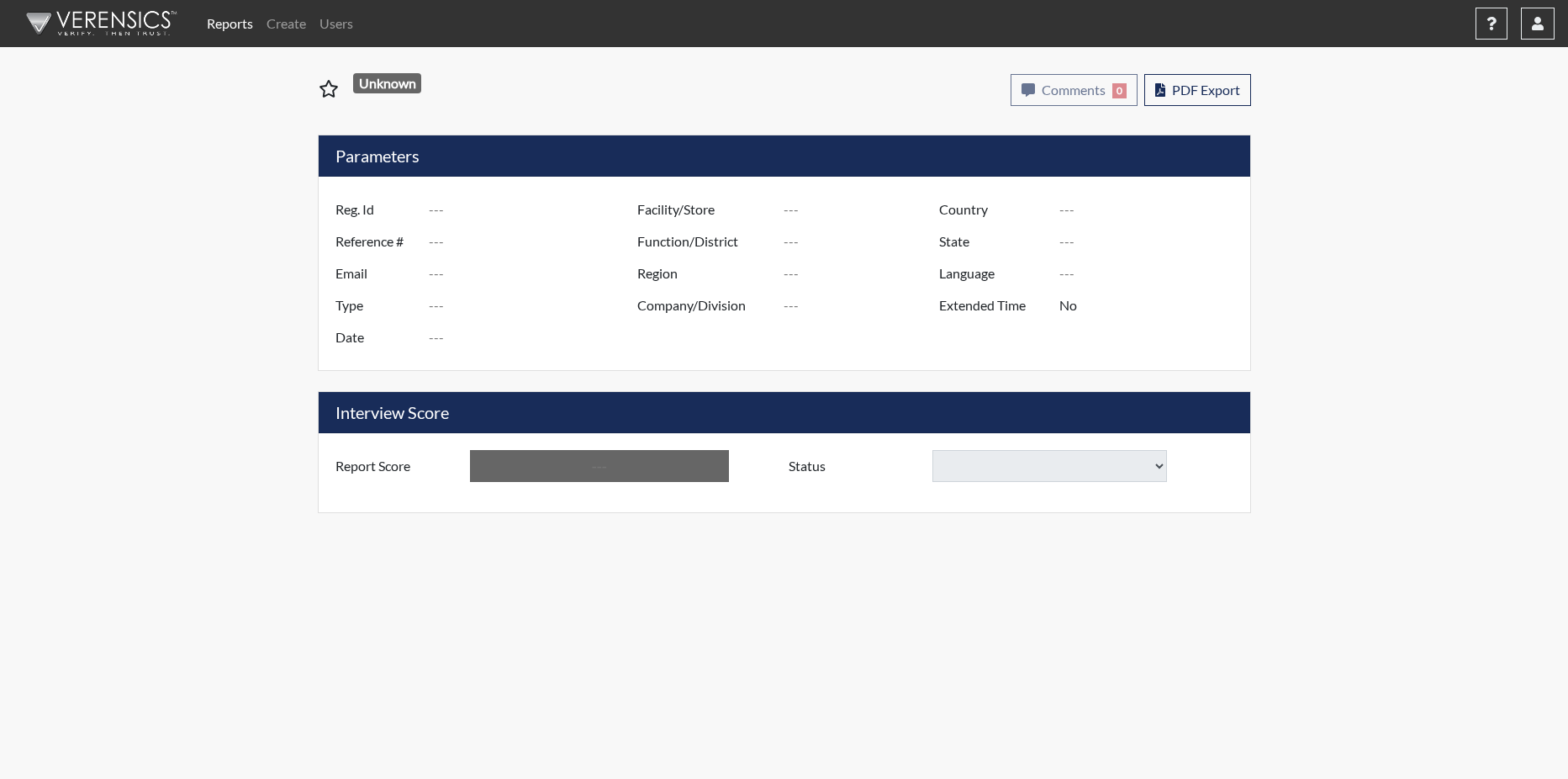
type input "Treutlen PDC"
type input "[GEOGRAPHIC_DATA]"
type input "[US_STATE]"
type input "English"
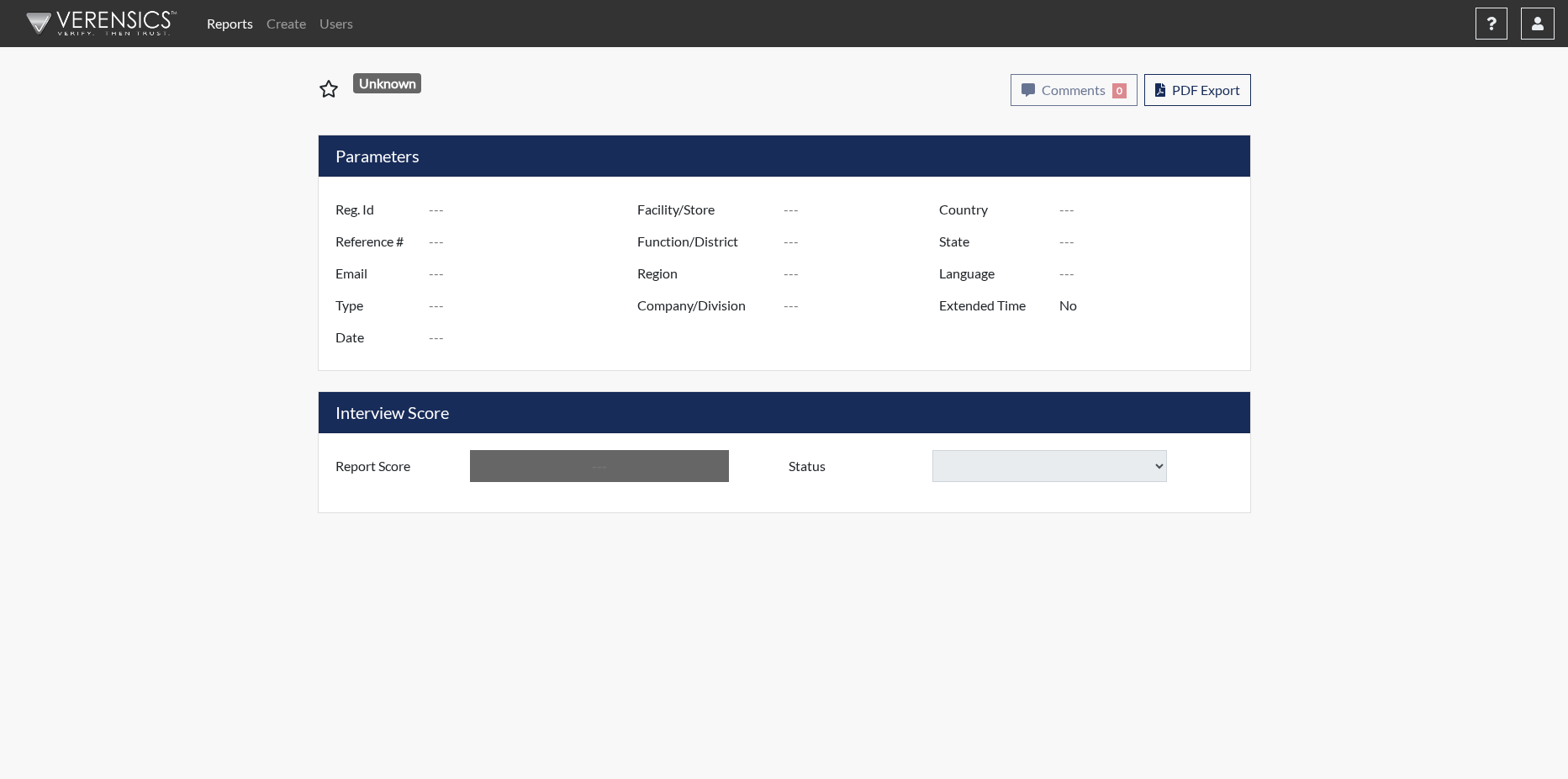
type input "Below Conditions"
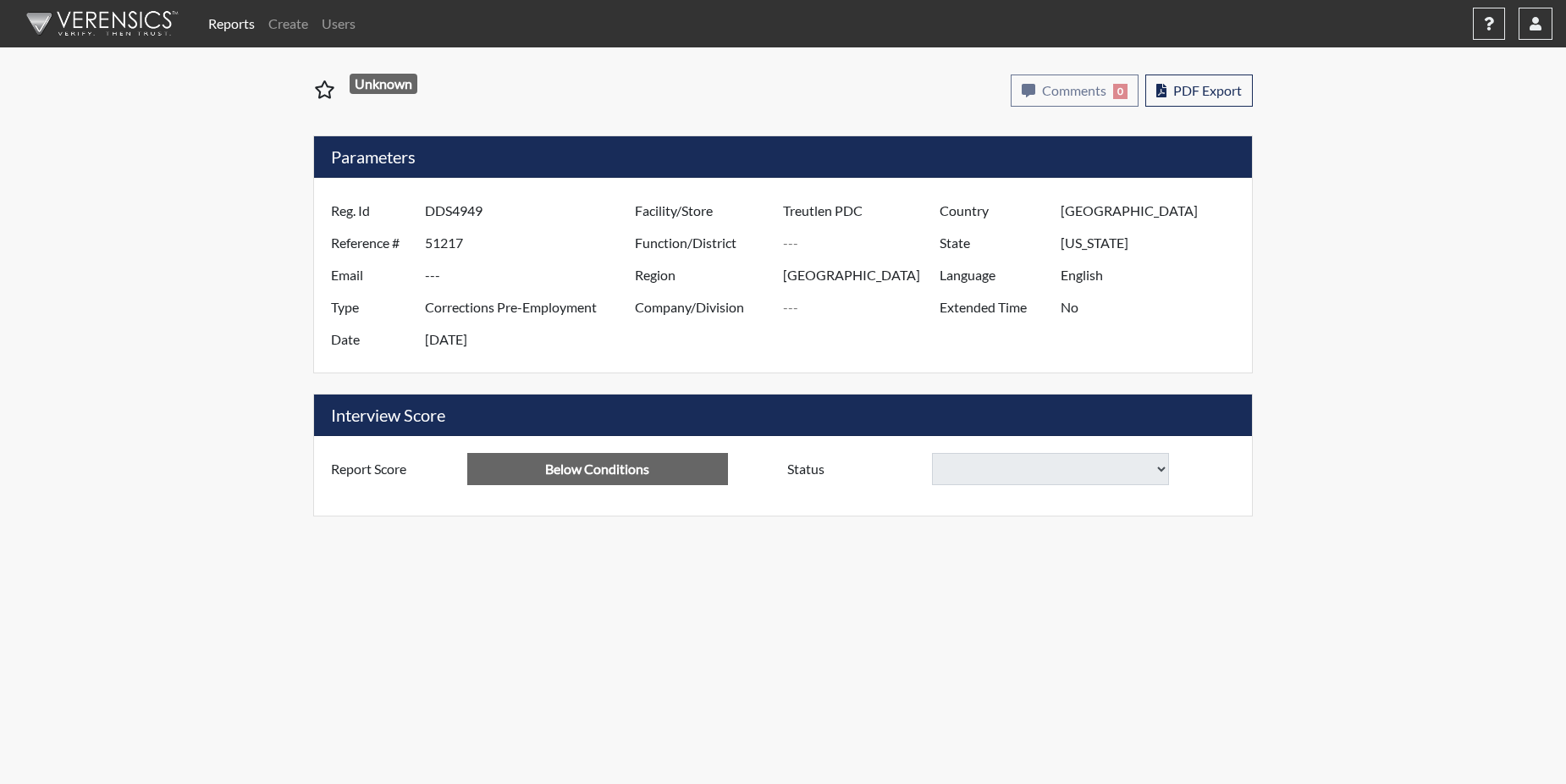
select select
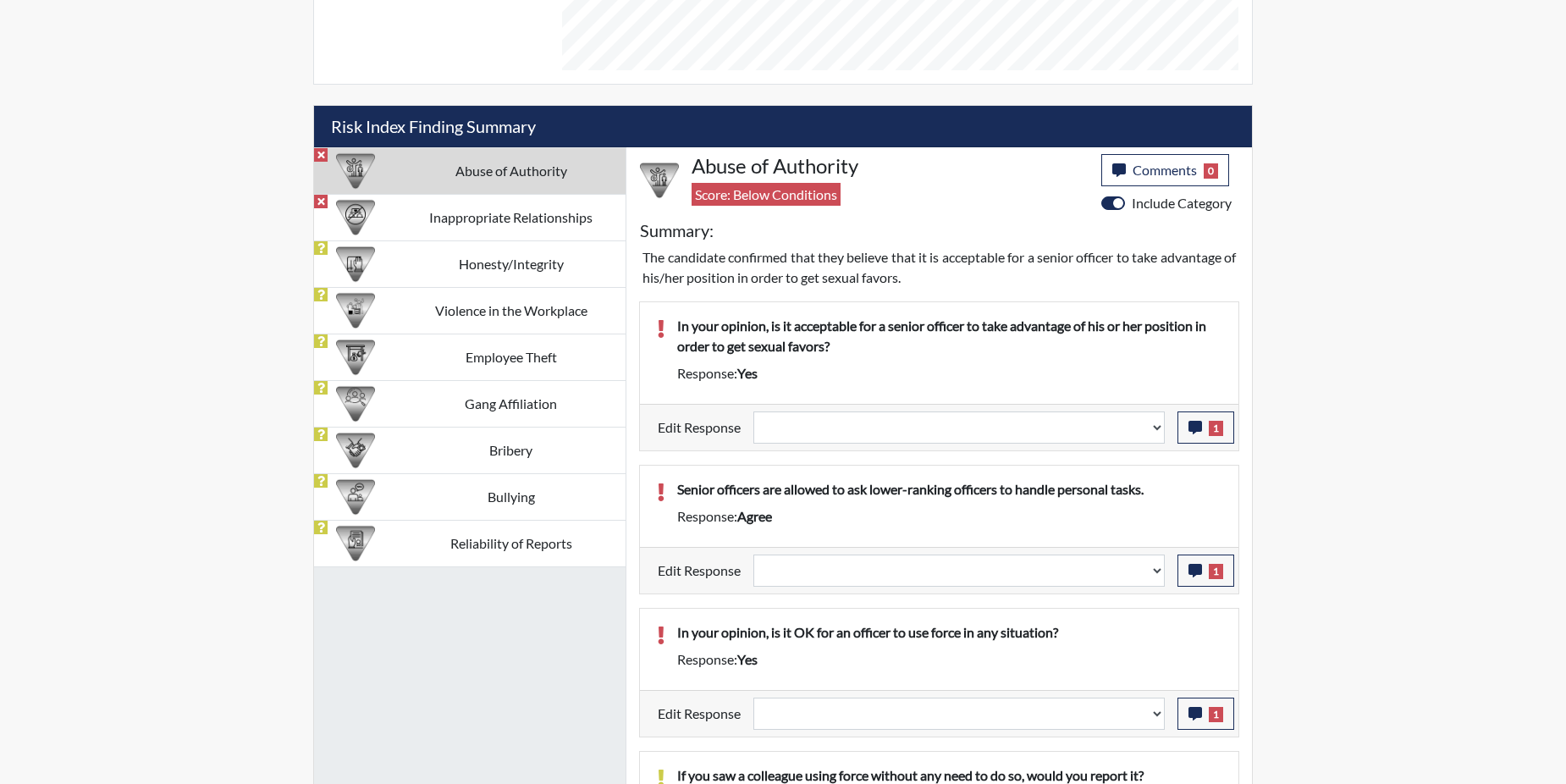
scroll to position [931, 0]
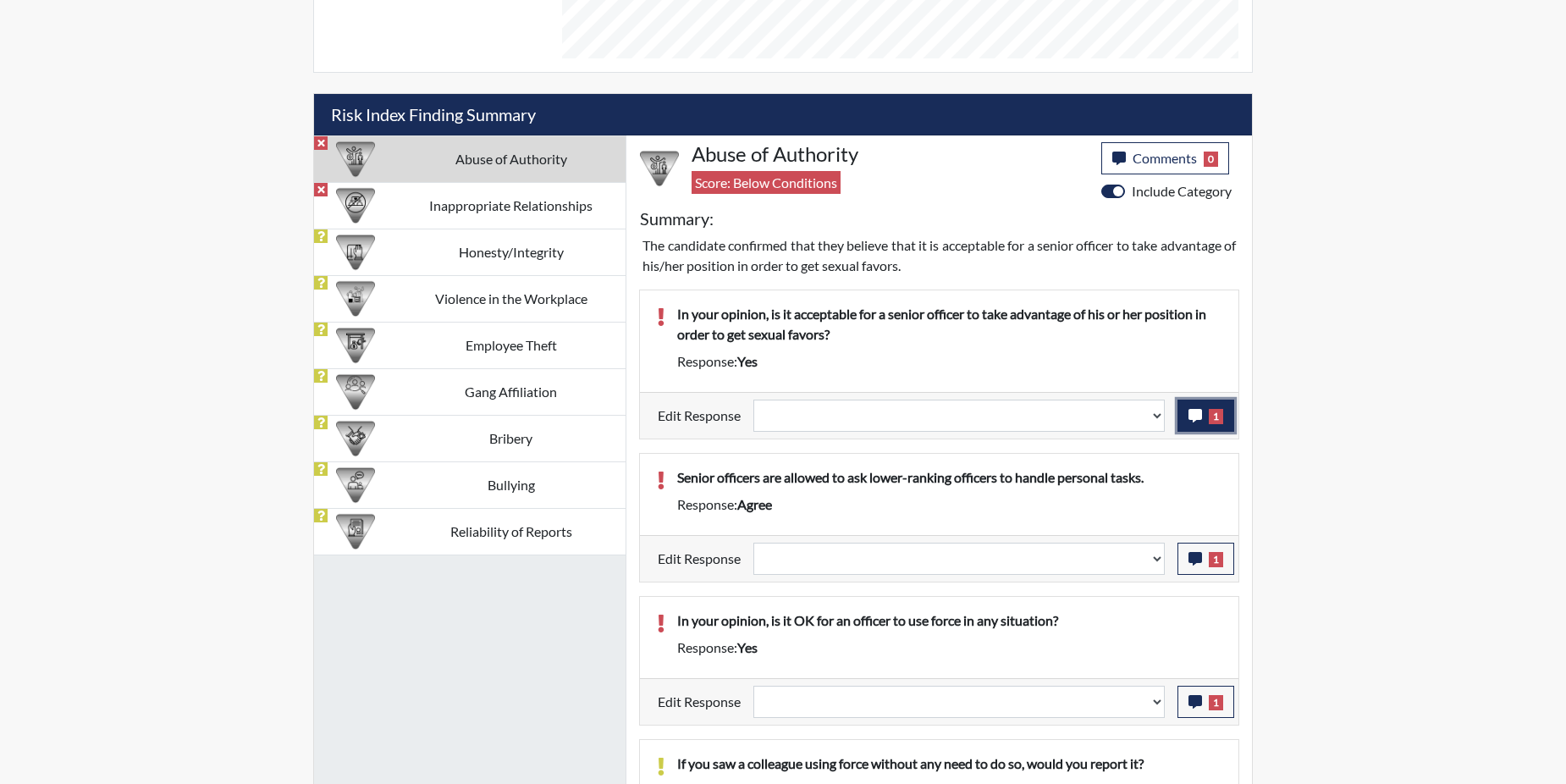
click at [1190, 414] on icon "button" at bounding box center [1196, 415] width 14 height 14
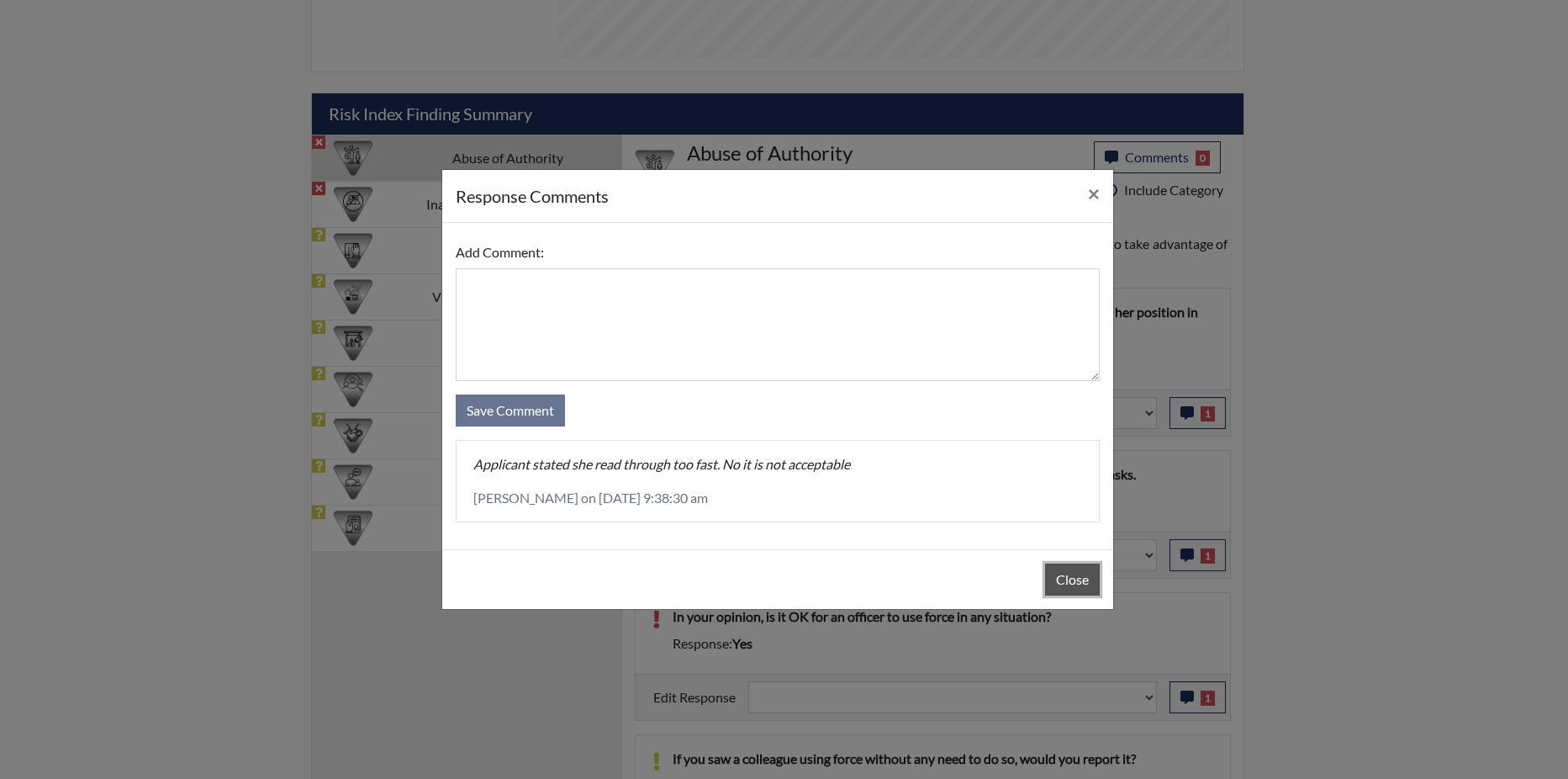
click at [1076, 588] on button "Close" at bounding box center [1073, 579] width 55 height 32
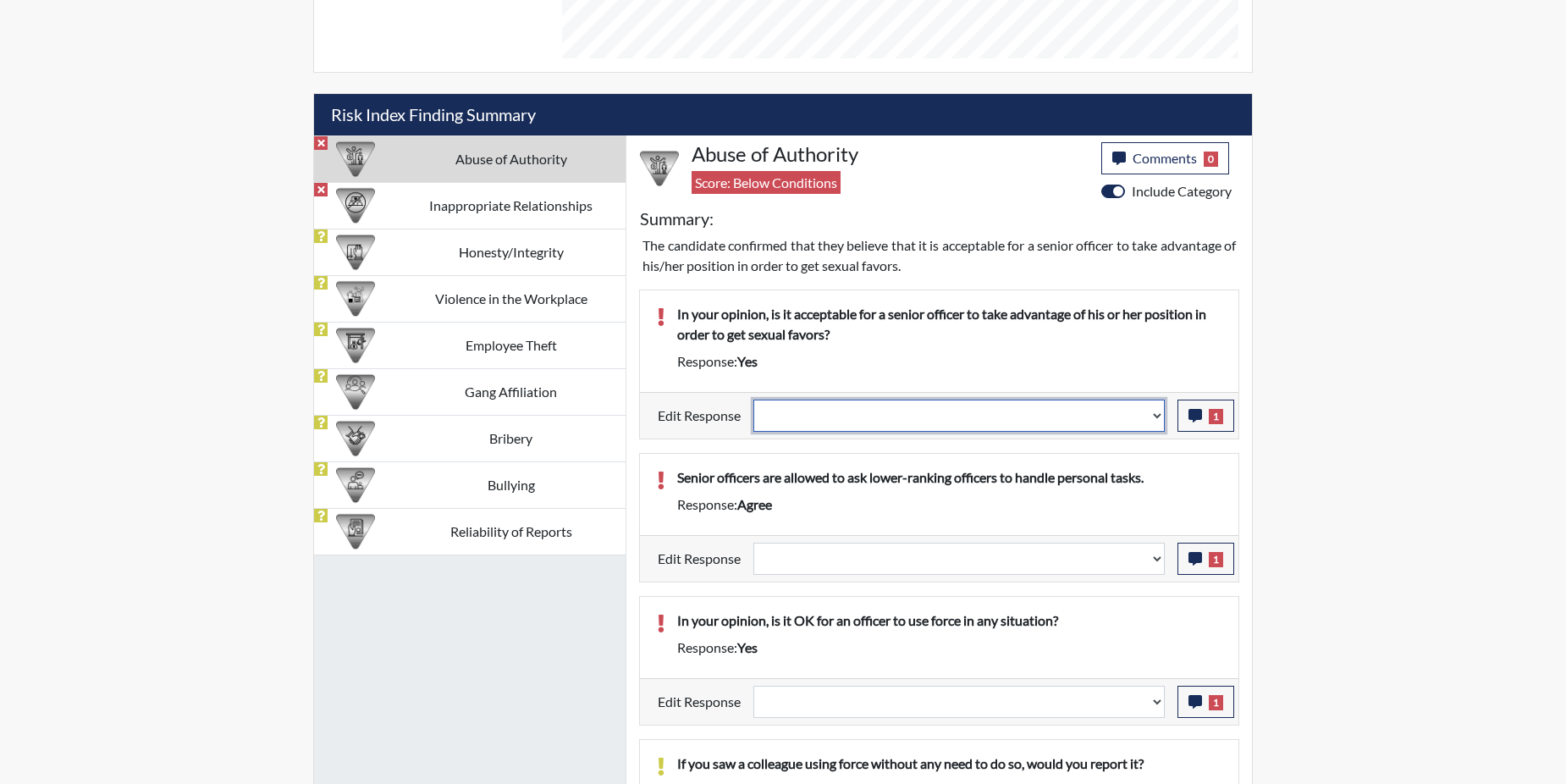
click at [1156, 416] on select "Question is not relevant. Results will be updated. Reasonable explanation provi…" at bounding box center [959, 415] width 411 height 33
select select "reasonable-explanation-provided"
click at [755, 399] on select "Question is not relevant. Results will be updated. Reasonable explanation provi…" at bounding box center [959, 415] width 411 height 33
select select
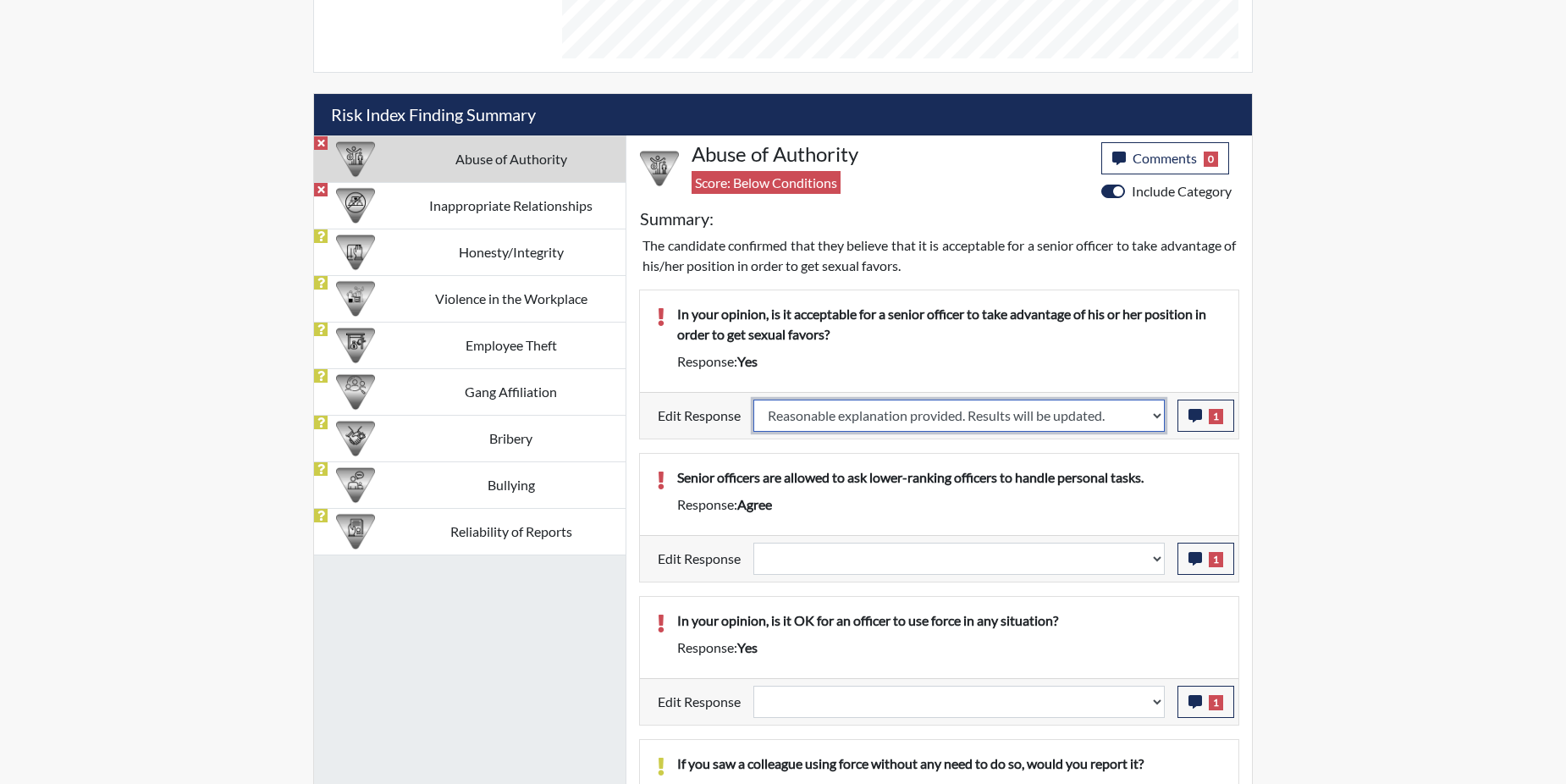
select select
click at [1126, 467] on p "Senior officers are allowed to ask lower-ranking officers to handle personal ta…" at bounding box center [949, 477] width 545 height 21
select select
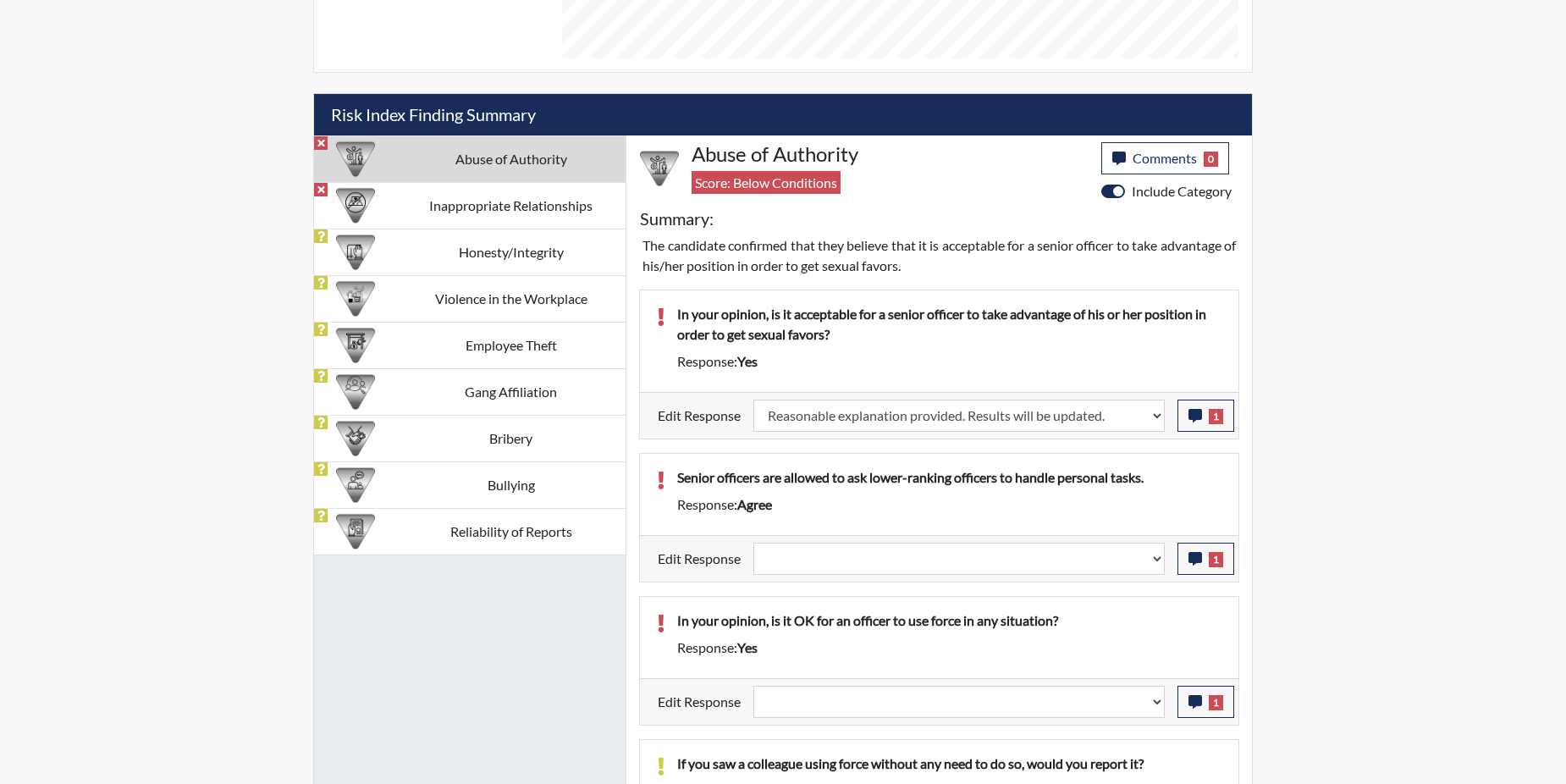
select select
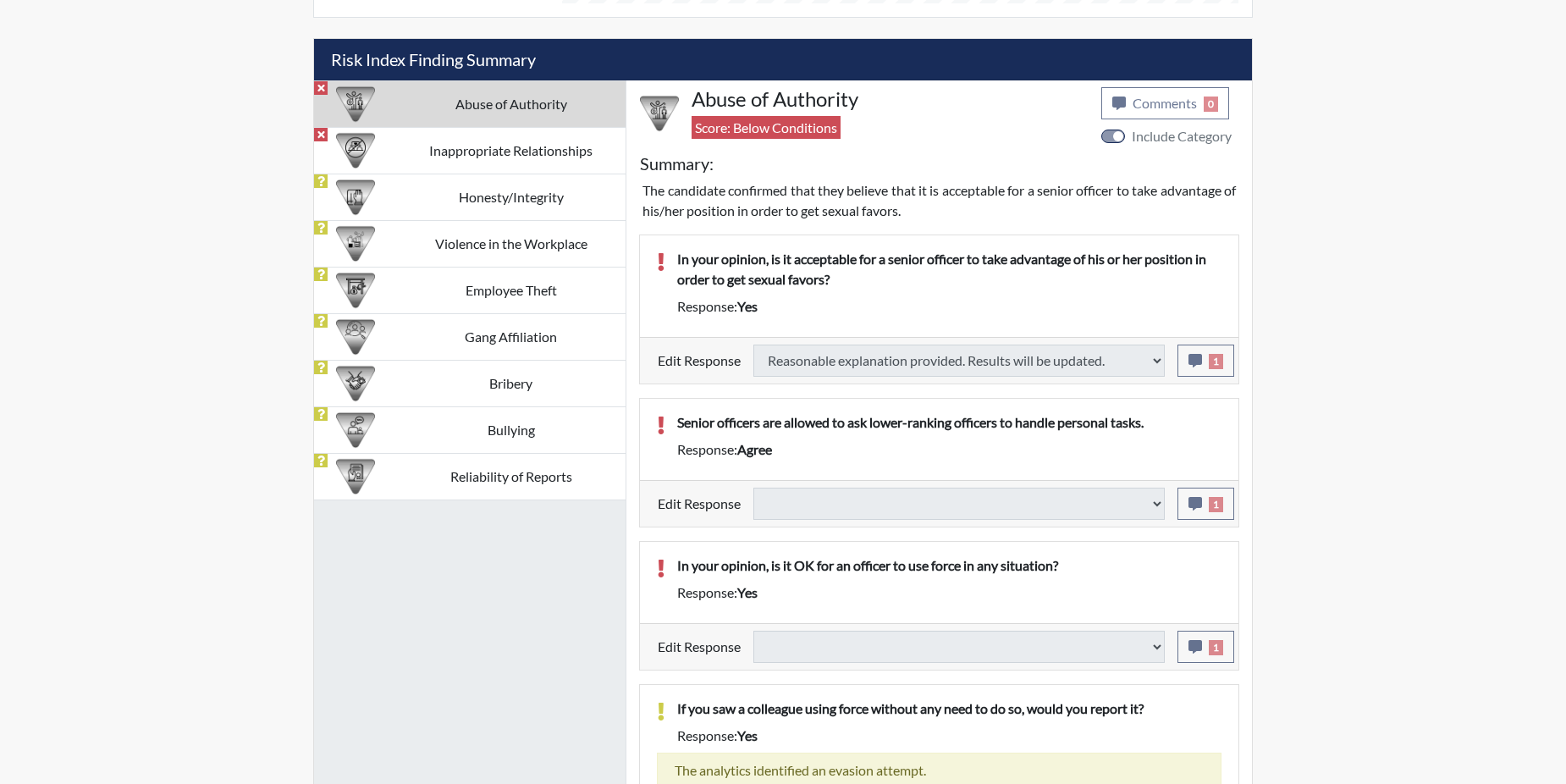
scroll to position [1016, 0]
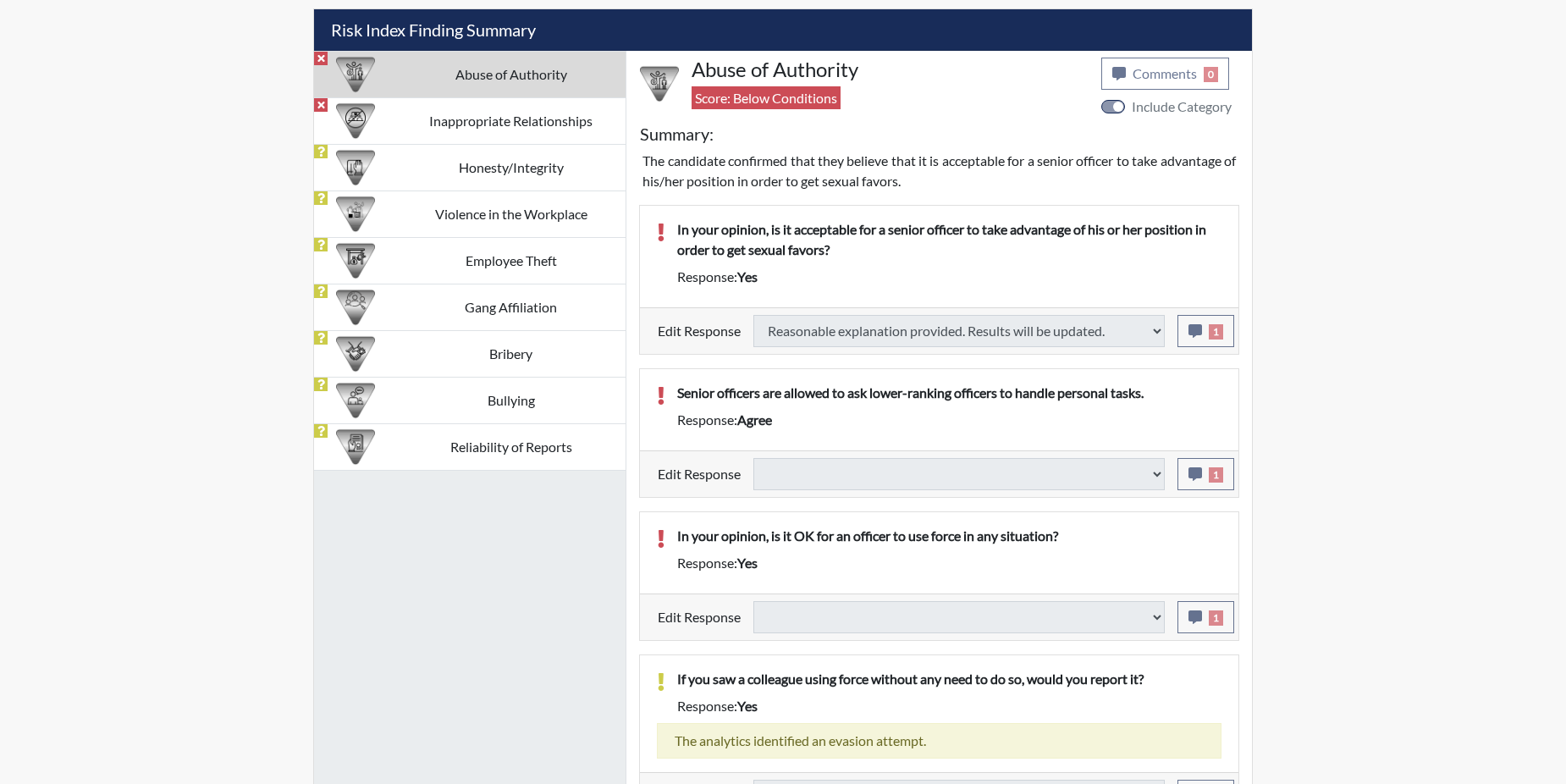
select select
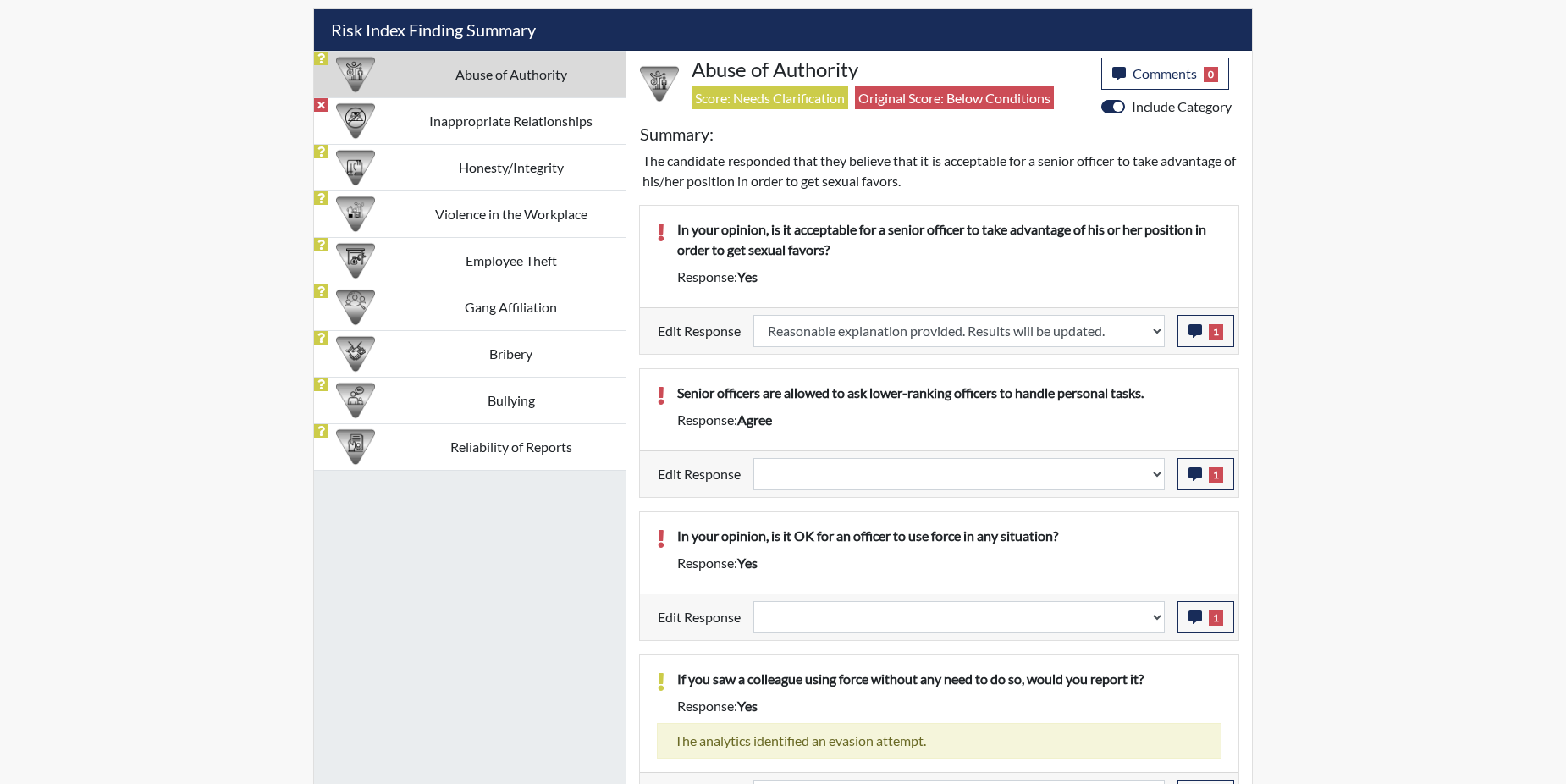
scroll to position [1101, 0]
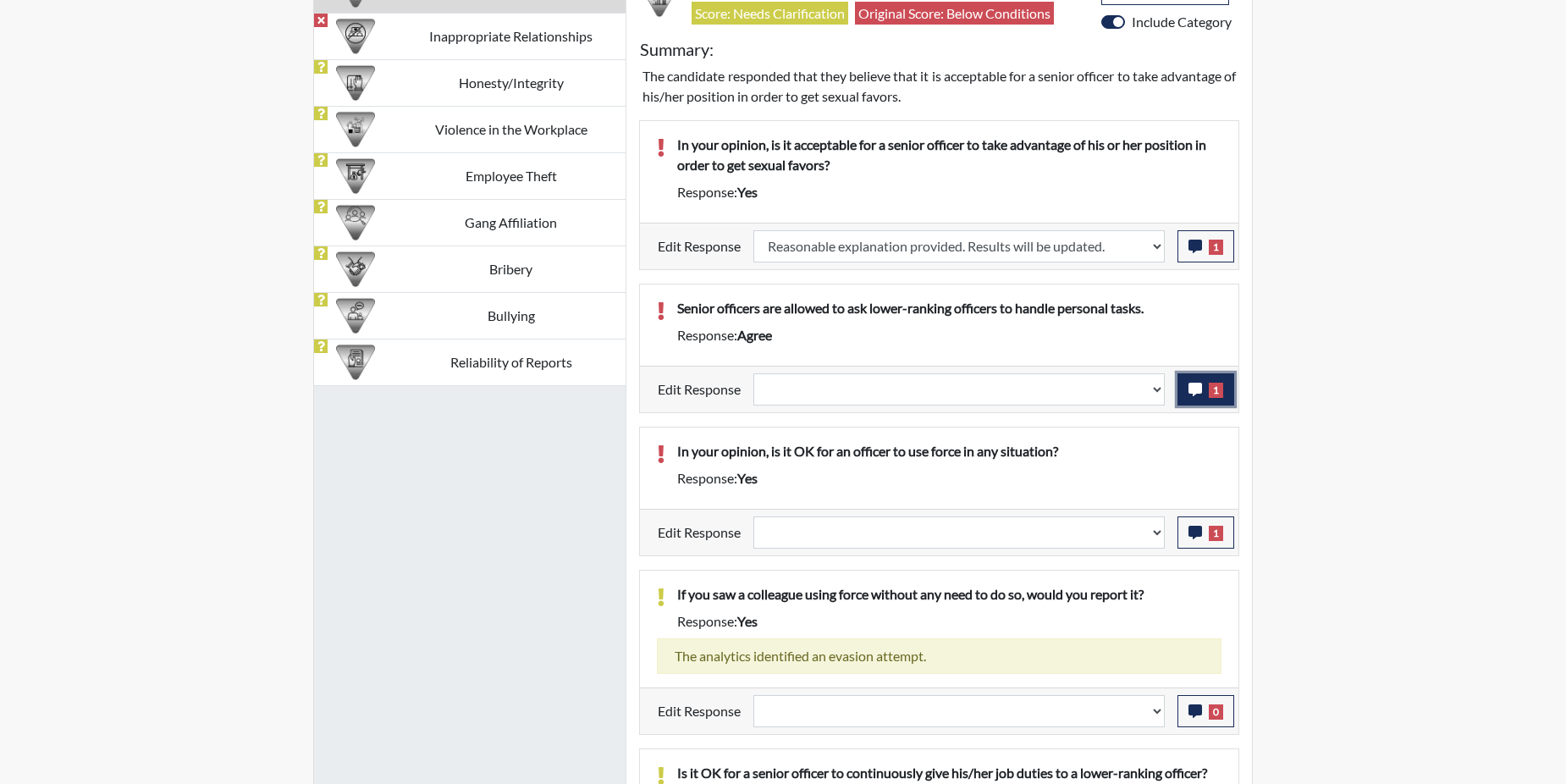
click at [1194, 390] on icon "button" at bounding box center [1196, 390] width 14 height 14
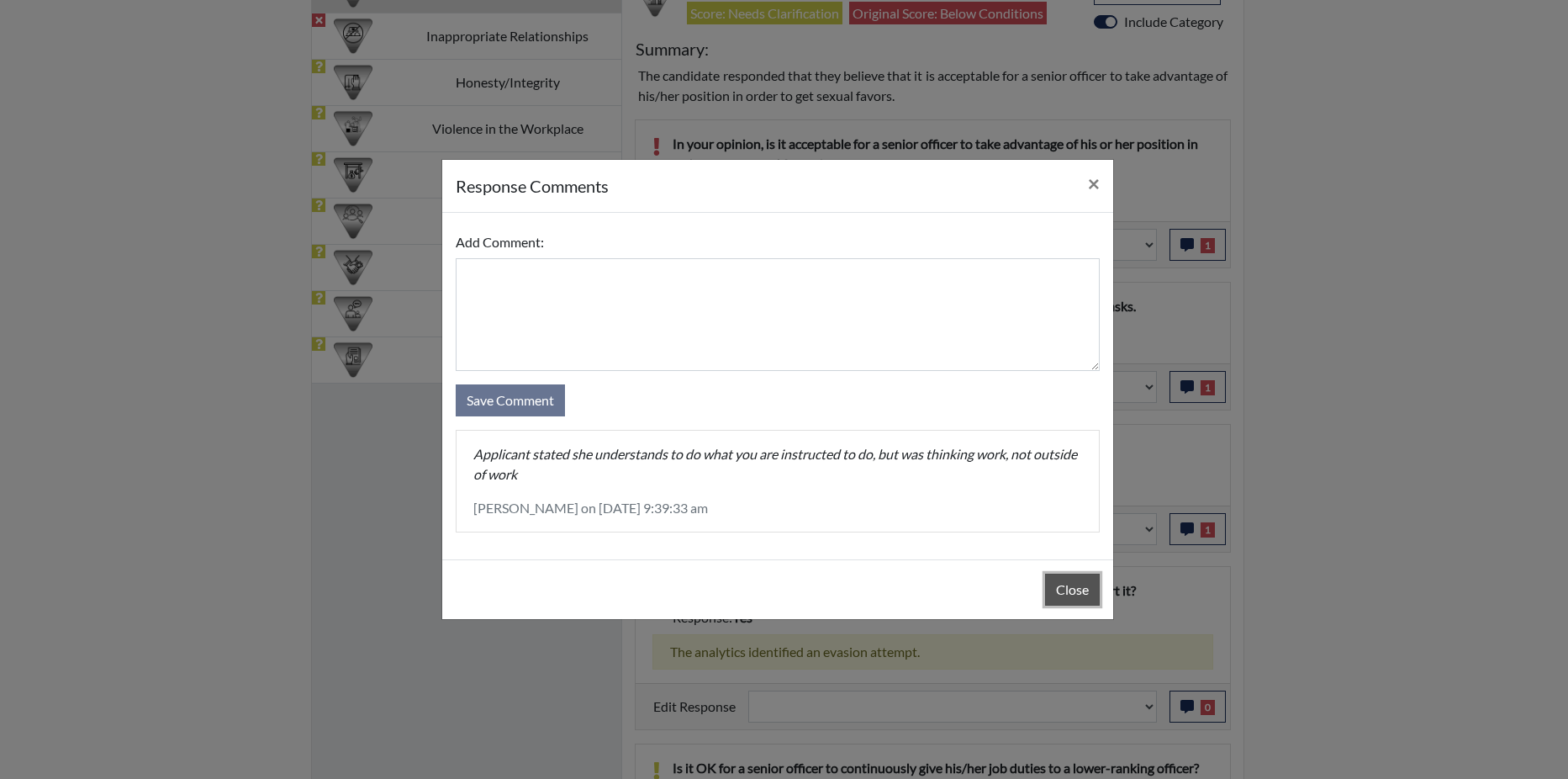
click at [1059, 584] on button "Close" at bounding box center [1073, 589] width 55 height 32
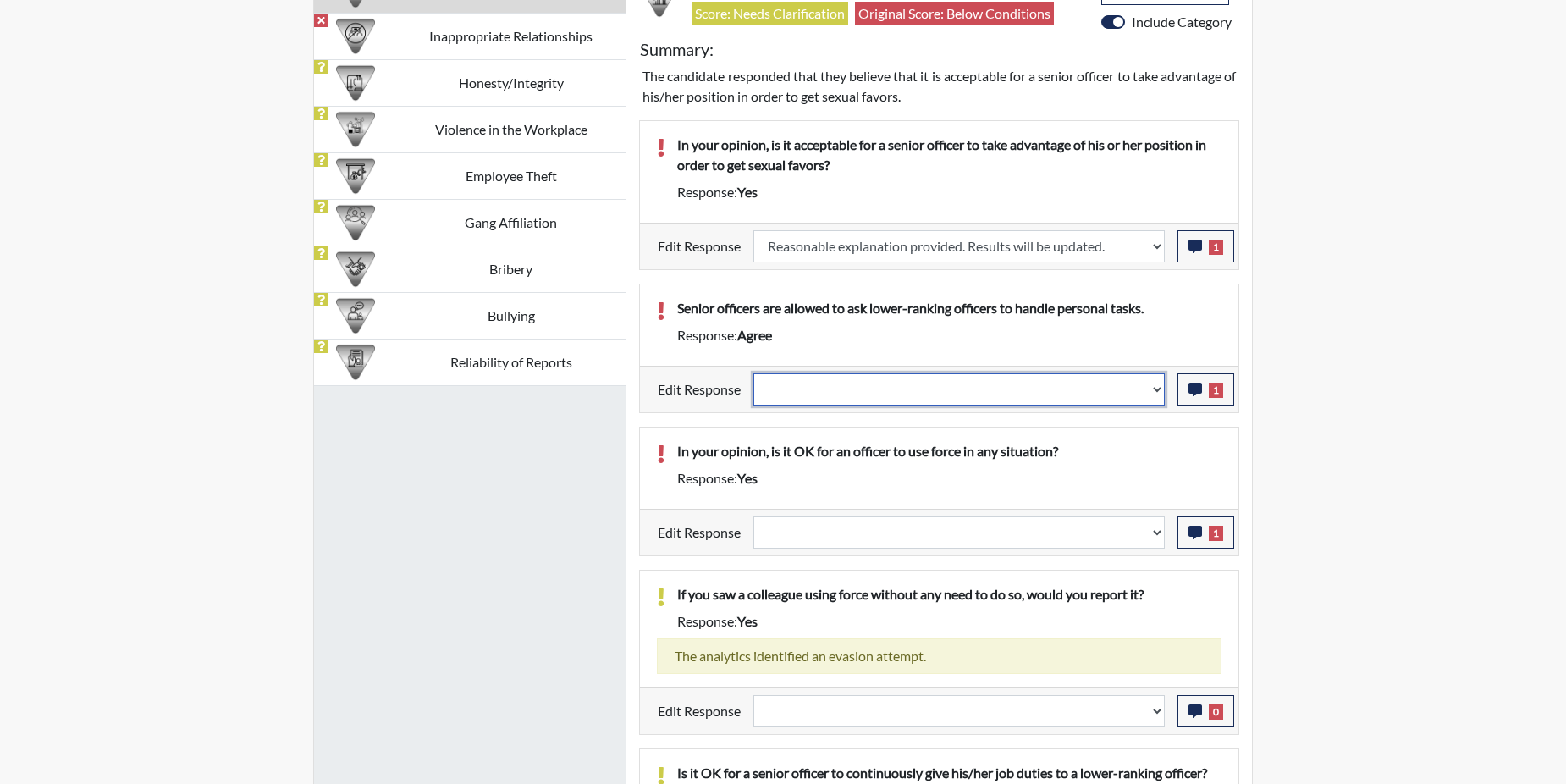
click at [1163, 387] on select "Question is not relevant. Results will be updated. Reasonable explanation provi…" at bounding box center [959, 389] width 411 height 33
select select "reasonable-explanation-provided"
click at [755, 373] on select "Question is not relevant. Results will be updated. Reasonable explanation provi…" at bounding box center [959, 389] width 411 height 33
select select
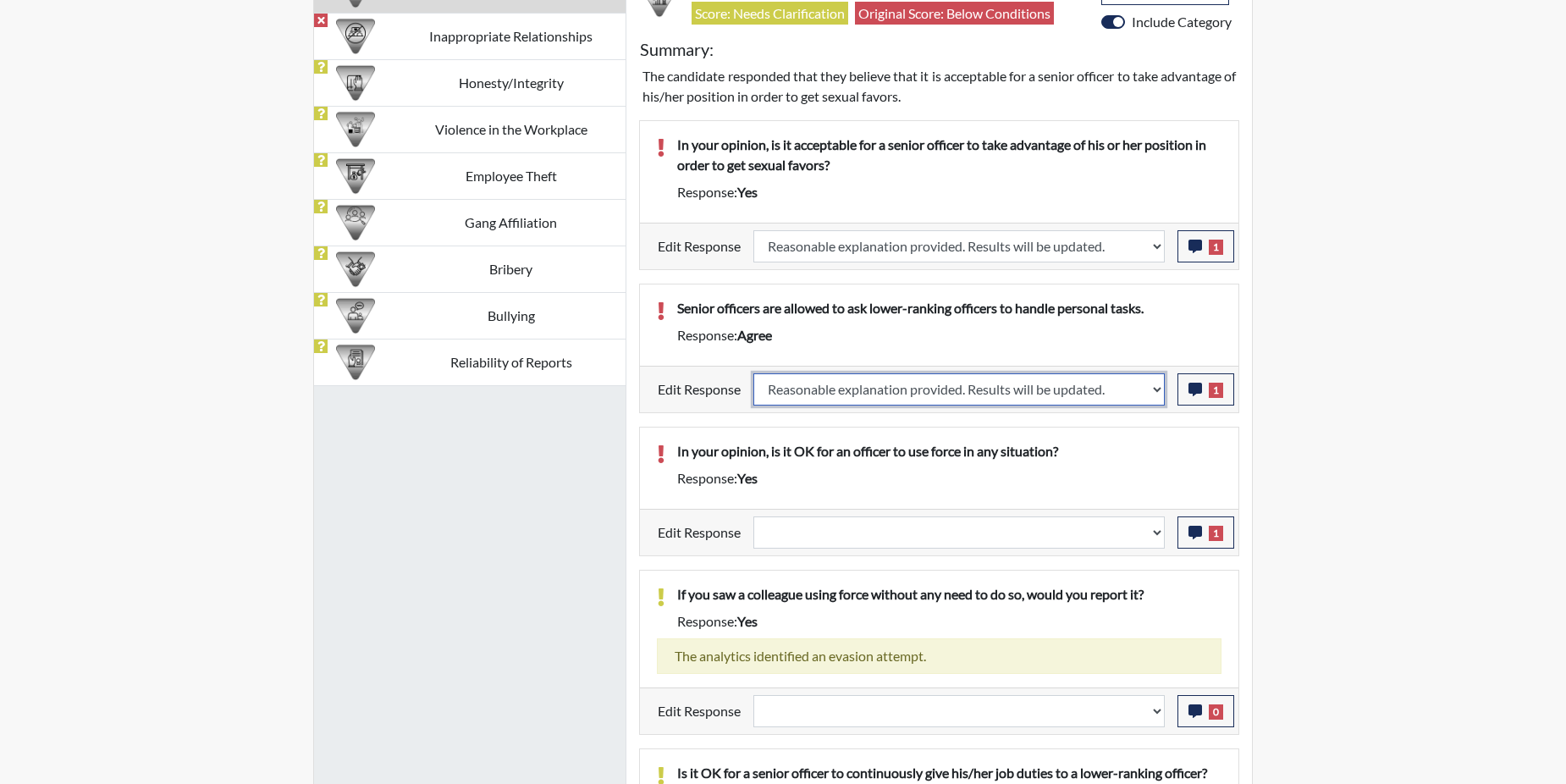
select select
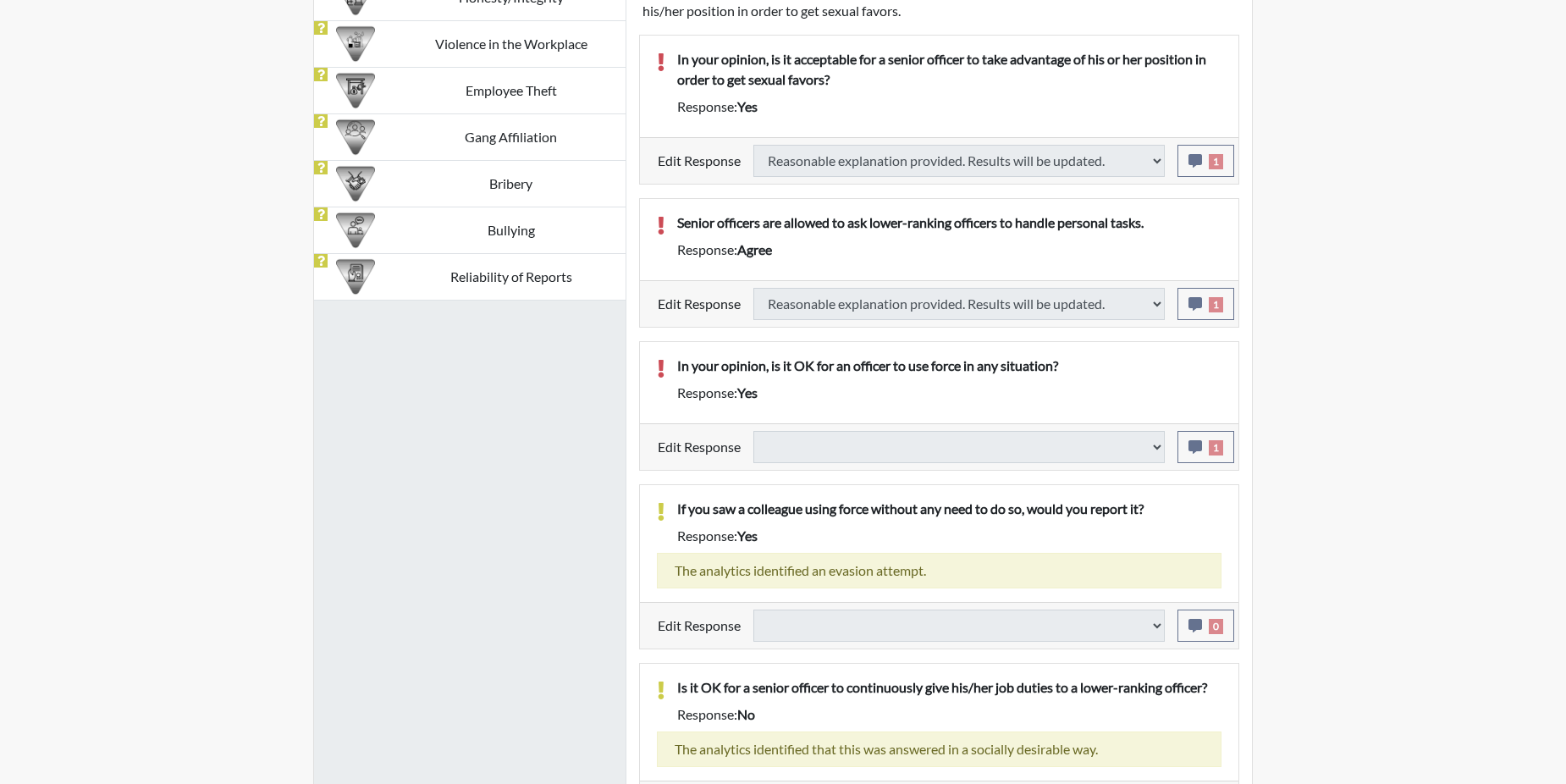
select select
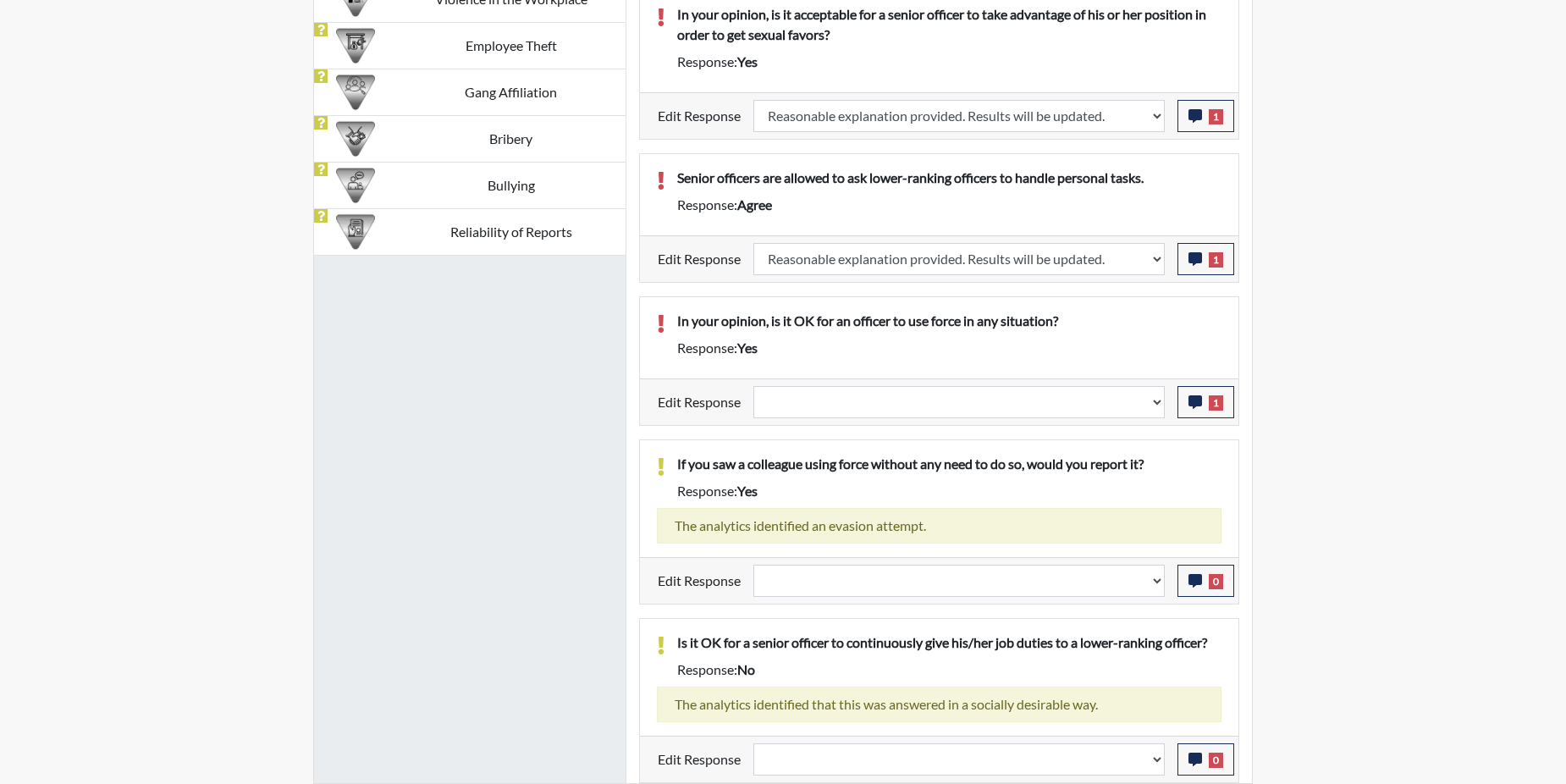
scroll to position [281, 704]
click at [1196, 400] on icon "button" at bounding box center [1196, 402] width 14 height 14
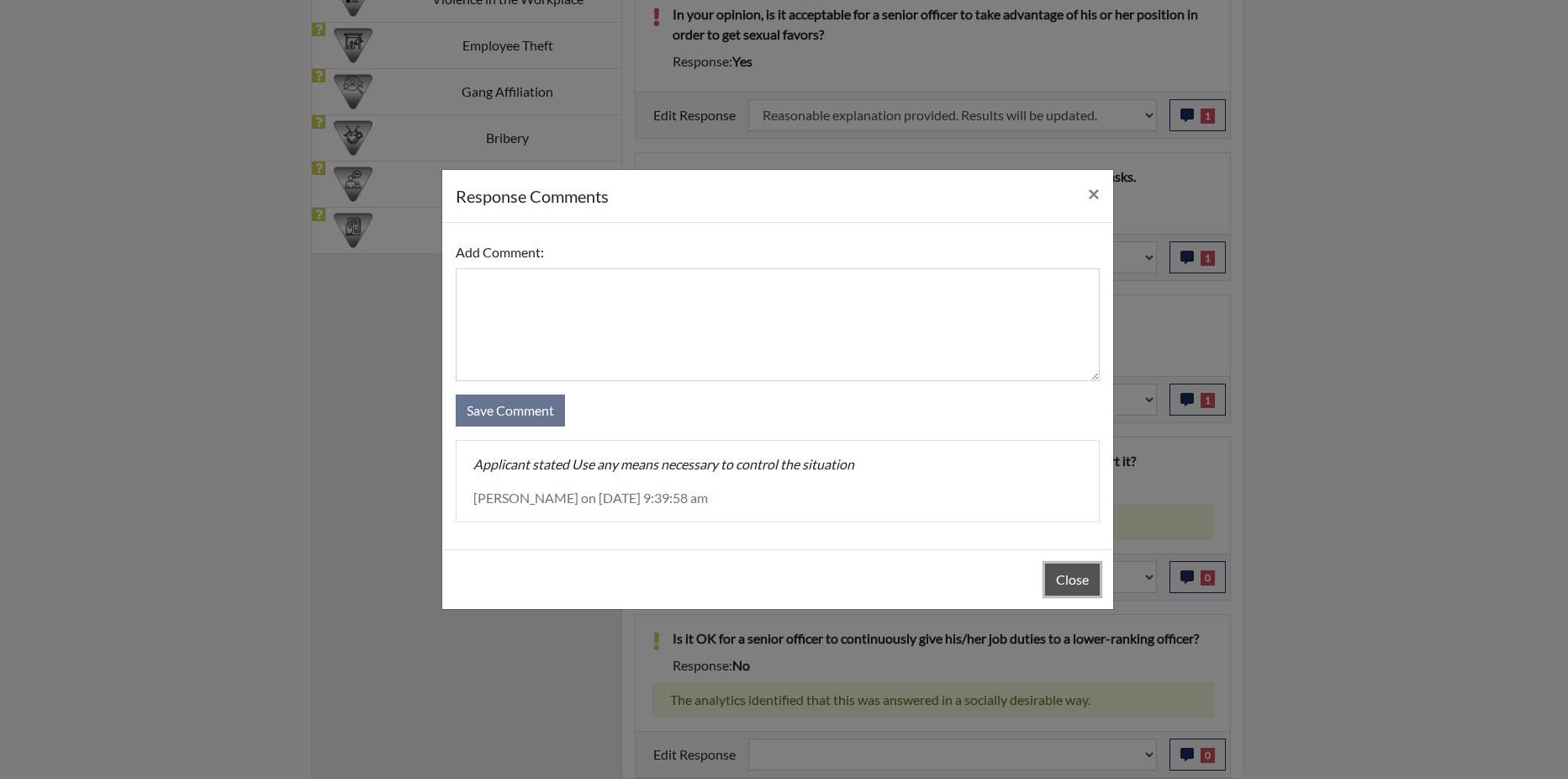
click at [1088, 584] on button "Close" at bounding box center [1073, 579] width 55 height 32
click at [1088, 584] on div "Close" at bounding box center [777, 578] width 671 height 60
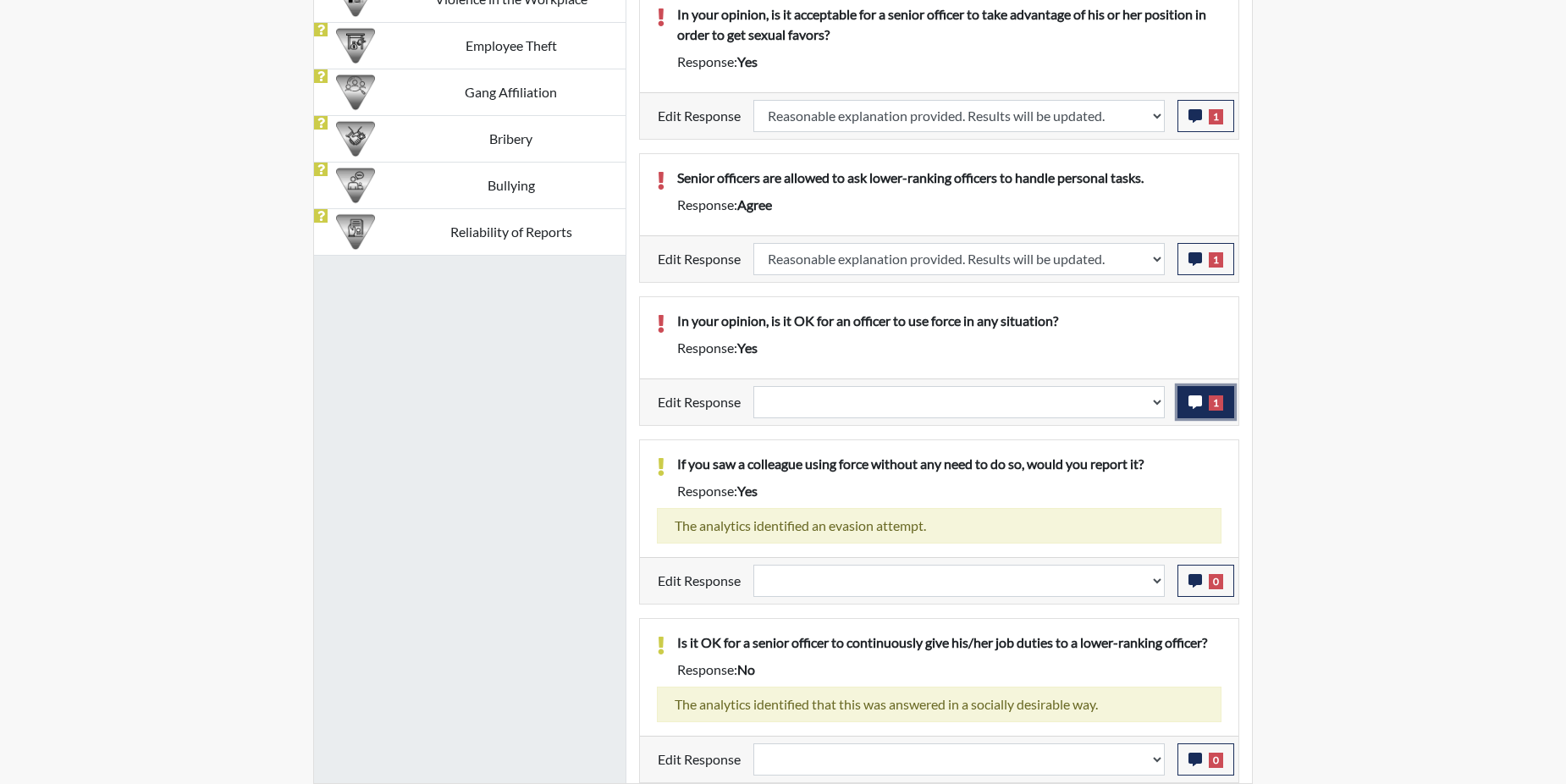
click at [1202, 401] on icon "button" at bounding box center [1196, 402] width 14 height 14
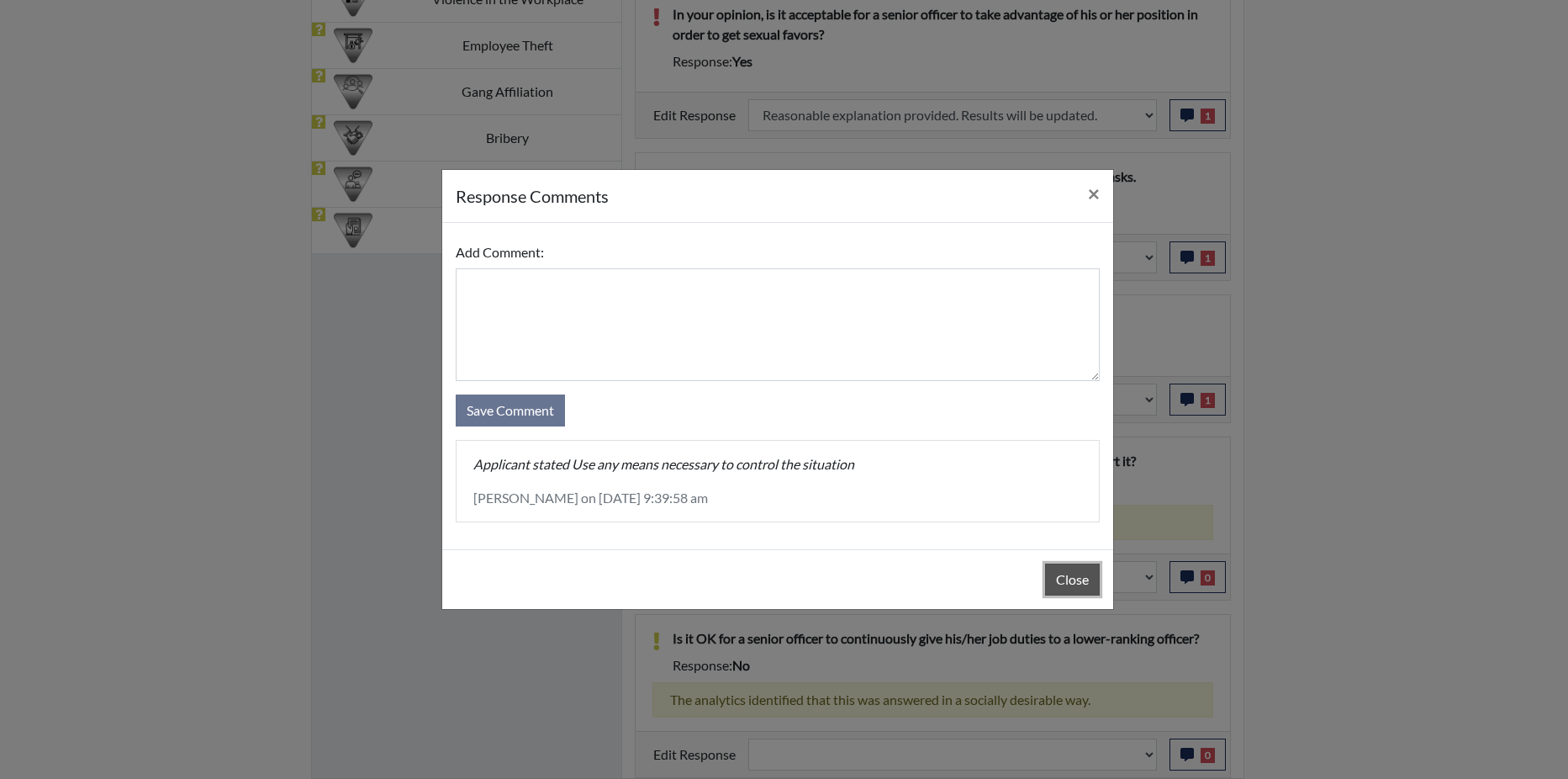
click at [1063, 577] on button "Close" at bounding box center [1073, 579] width 55 height 32
drag, startPoint x: 1063, startPoint y: 577, endPoint x: 1068, endPoint y: 563, distance: 14.9
click at [1063, 574] on button "Close" at bounding box center [1073, 579] width 55 height 32
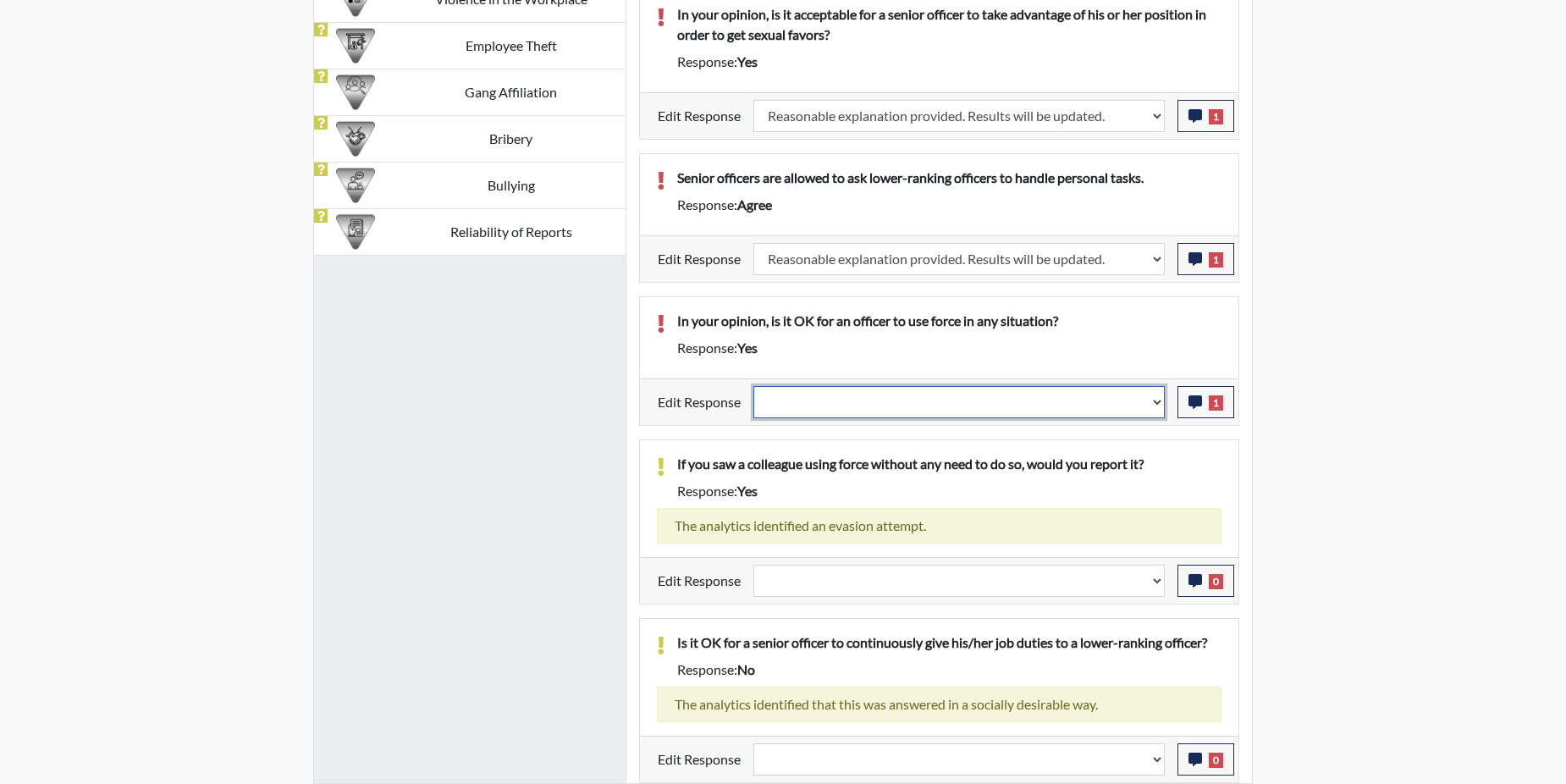
click at [1154, 400] on select "Question is not relevant. Results will be updated. Reasonable explanation provi…" at bounding box center [959, 401] width 411 height 33
click at [1154, 401] on select "Question is not relevant. Results will be updated. Reasonable explanation provi…" at bounding box center [959, 401] width 411 height 33
select select "reasonable-explanation-provided"
click at [755, 386] on select "Question is not relevant. Results will be updated. Reasonable explanation provi…" at bounding box center [959, 401] width 411 height 33
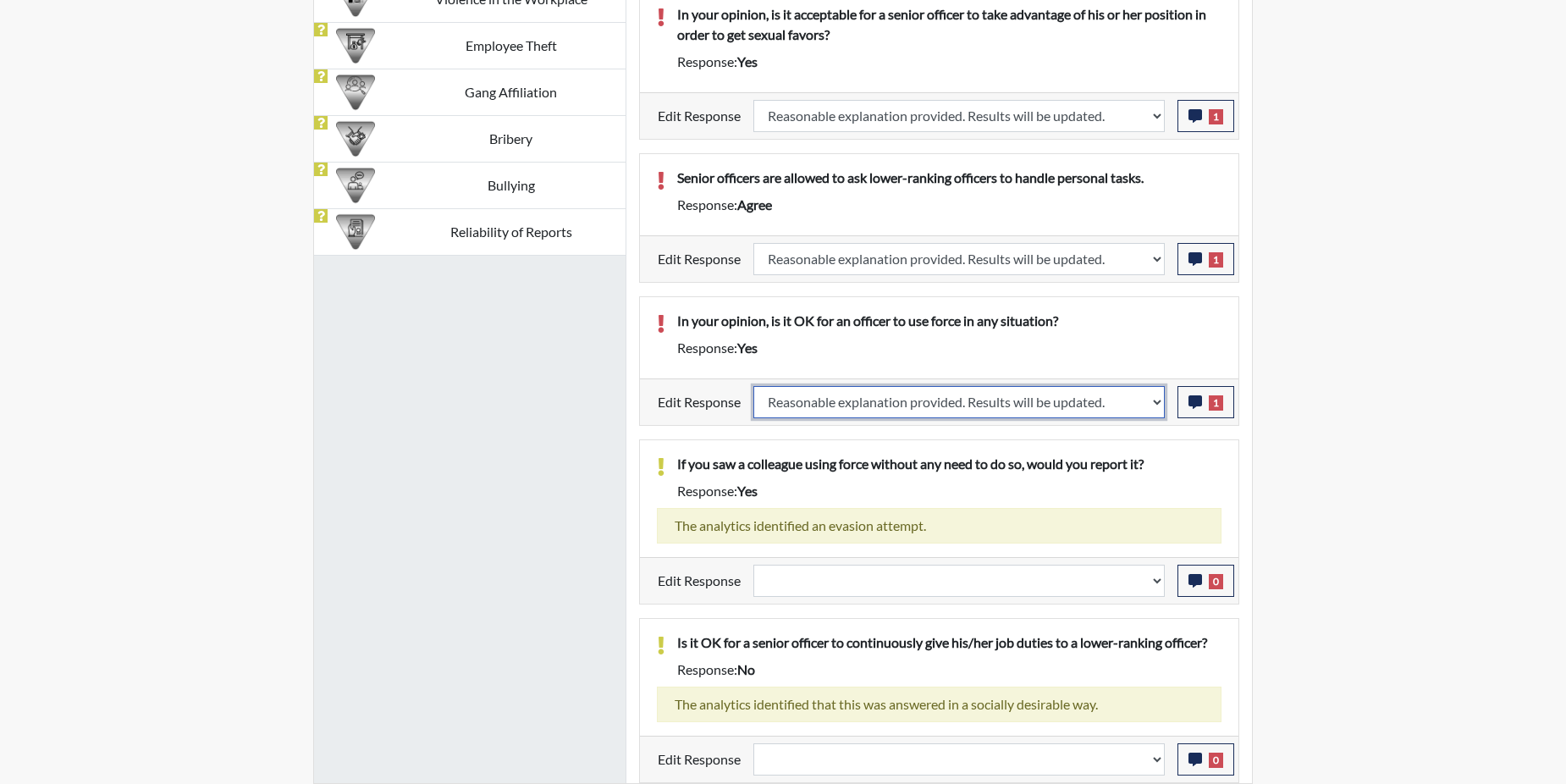
select select
click at [1134, 448] on div "If you saw a colleague using force without any need to do so, would you report …" at bounding box center [939, 498] width 599 height 116
select select
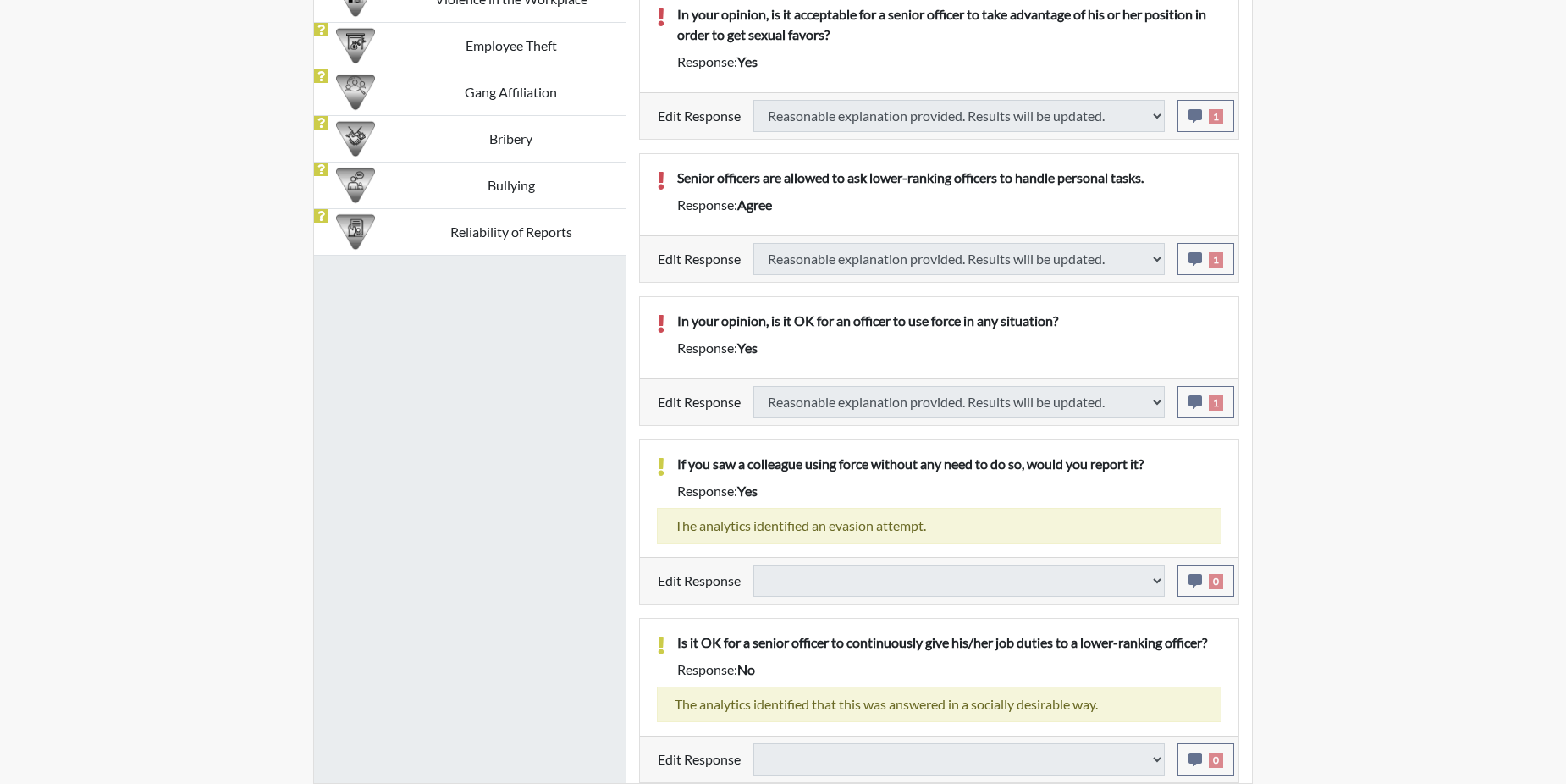
select select
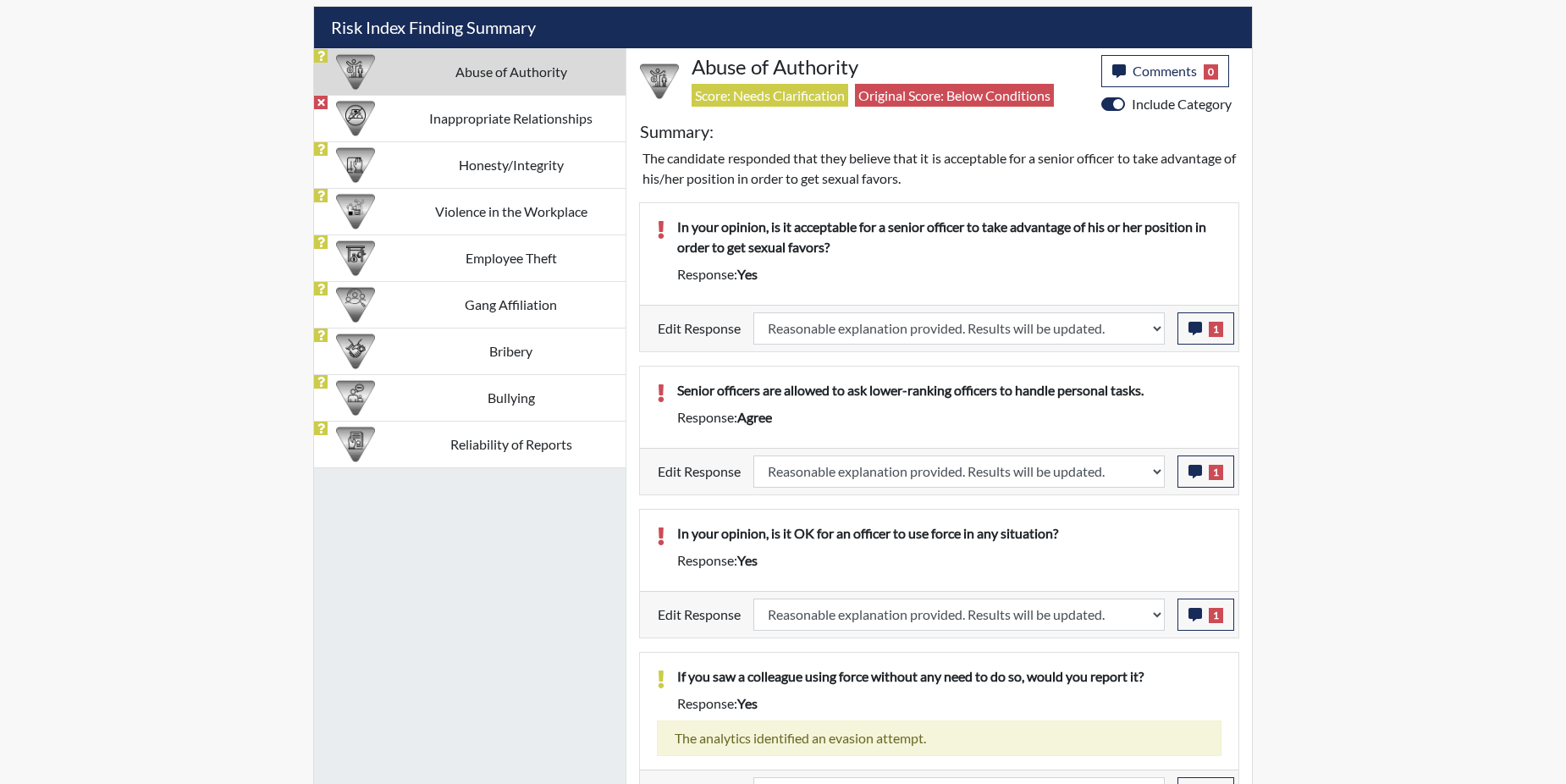
scroll to position [723, 0]
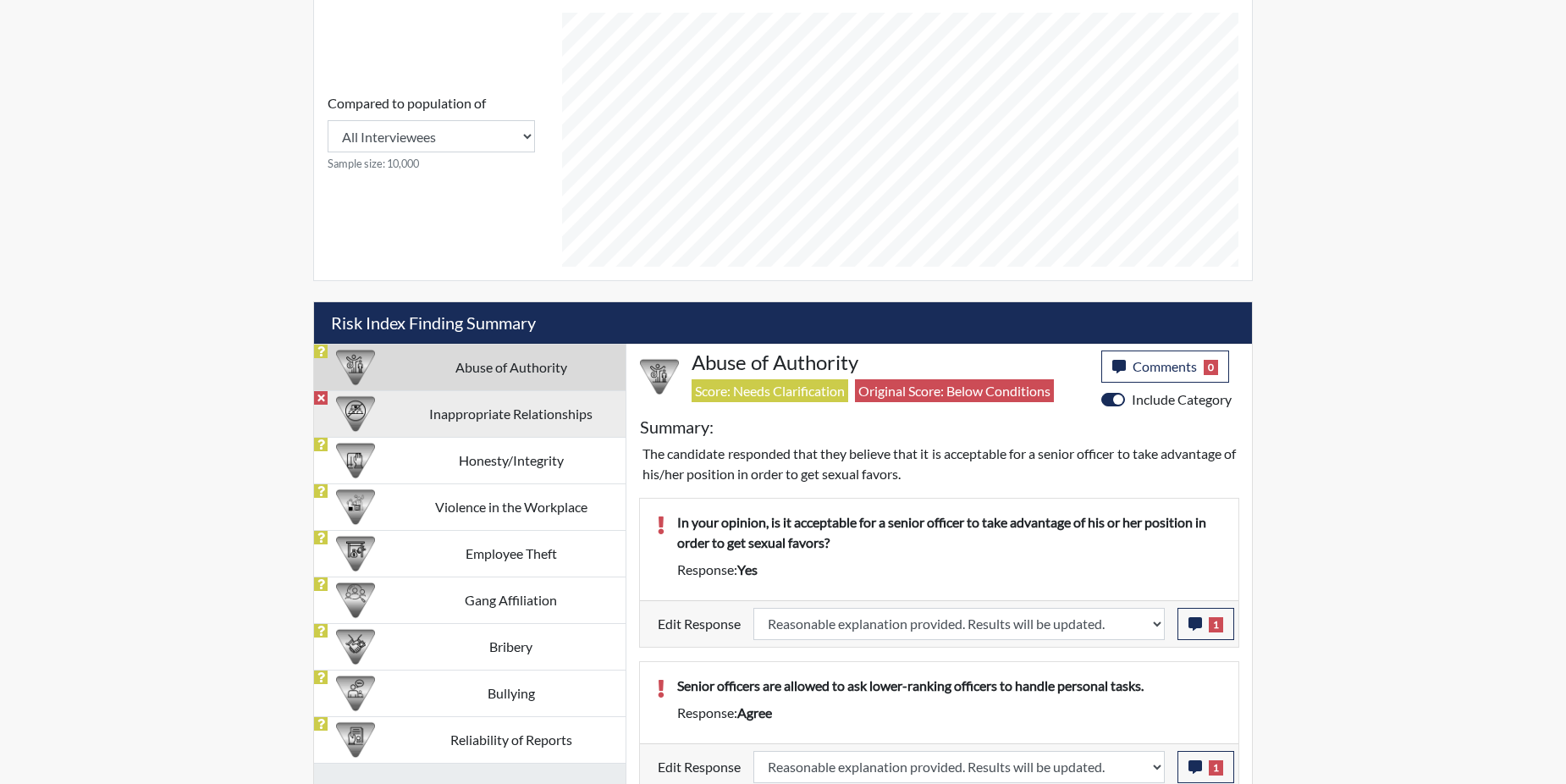
click at [524, 423] on td "Inappropriate Relationships" at bounding box center [511, 413] width 230 height 46
select select
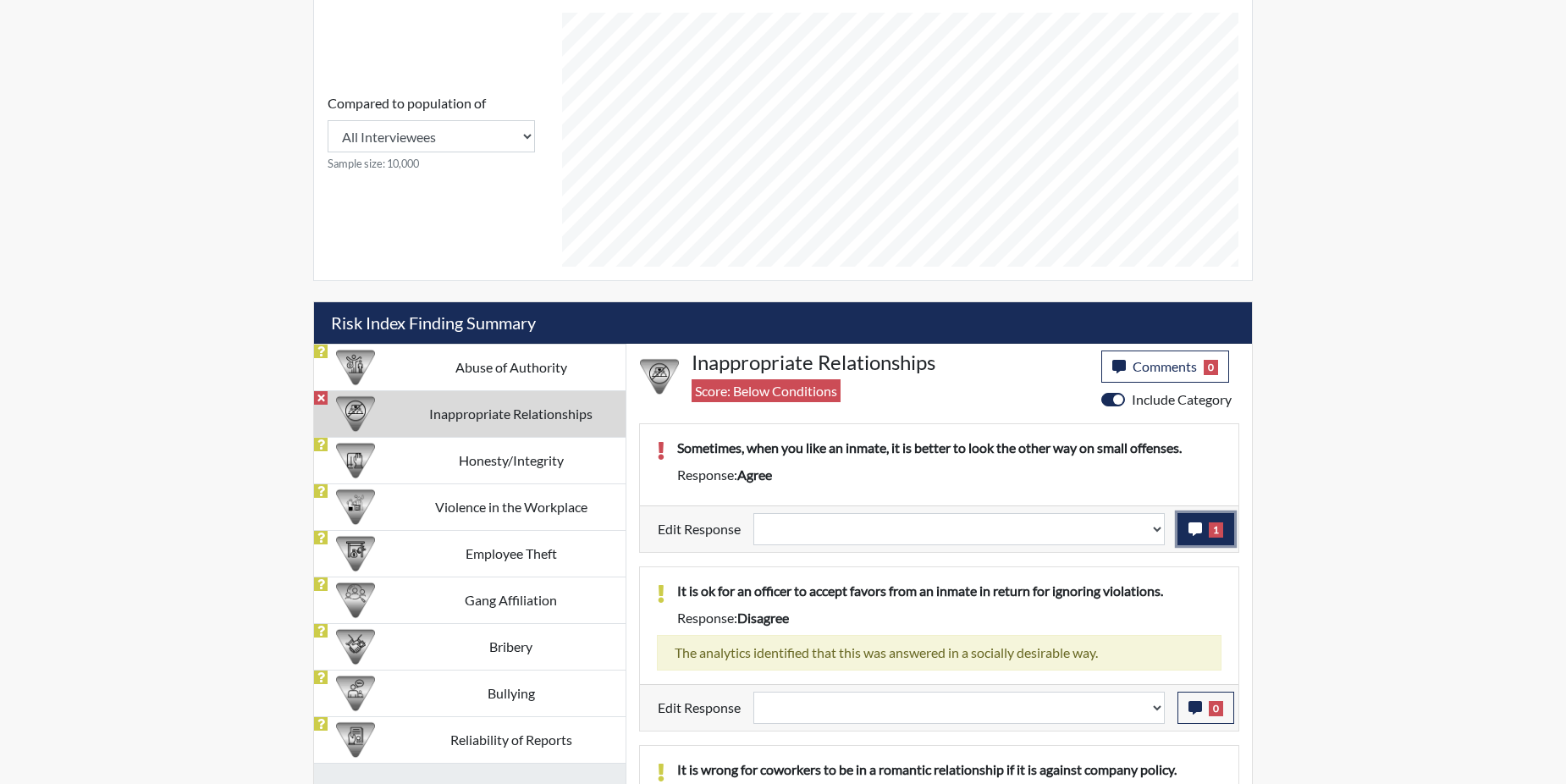
click at [1197, 527] on icon "button" at bounding box center [1196, 529] width 14 height 14
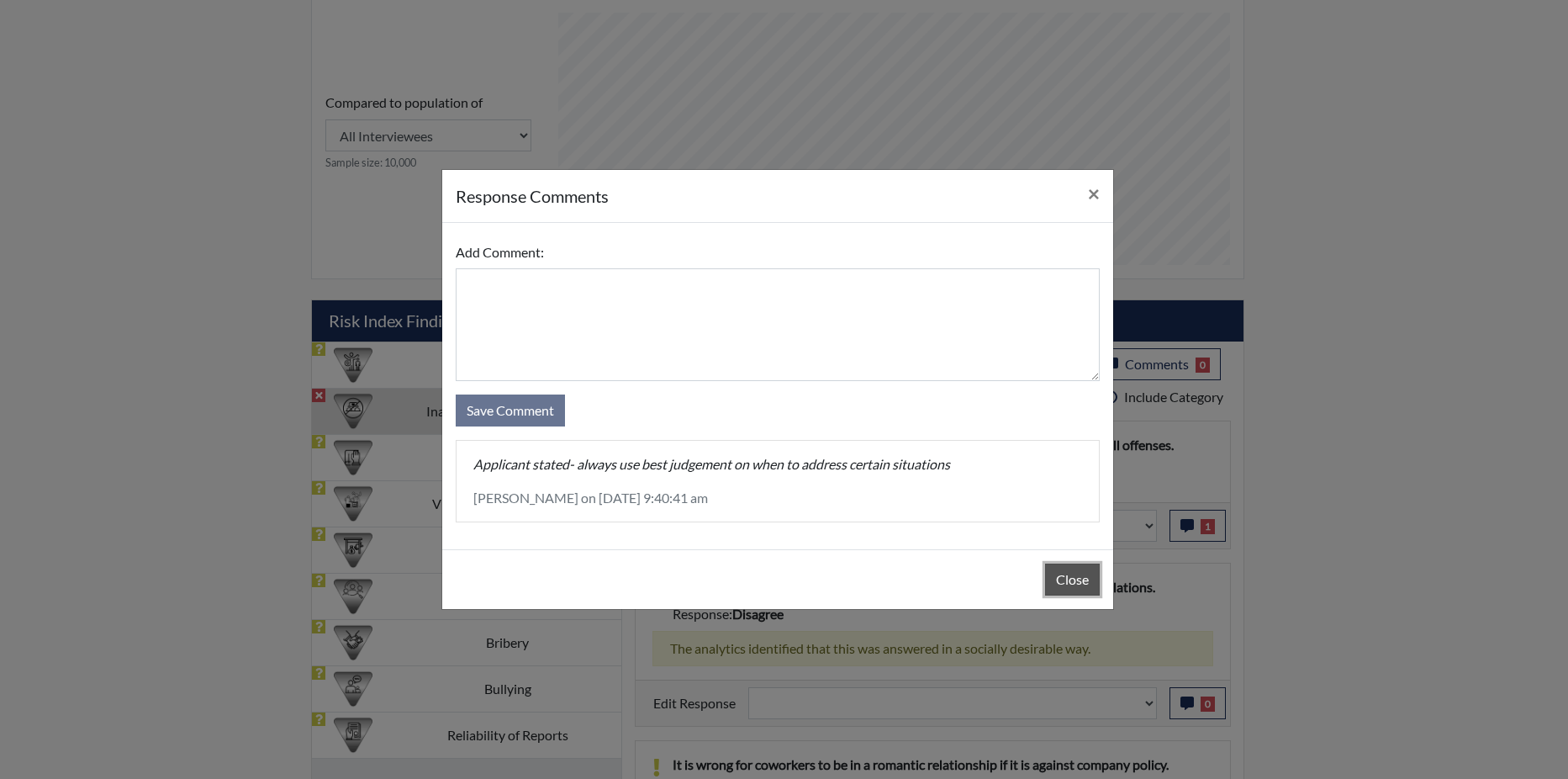
click at [1075, 576] on button "Close" at bounding box center [1073, 579] width 55 height 32
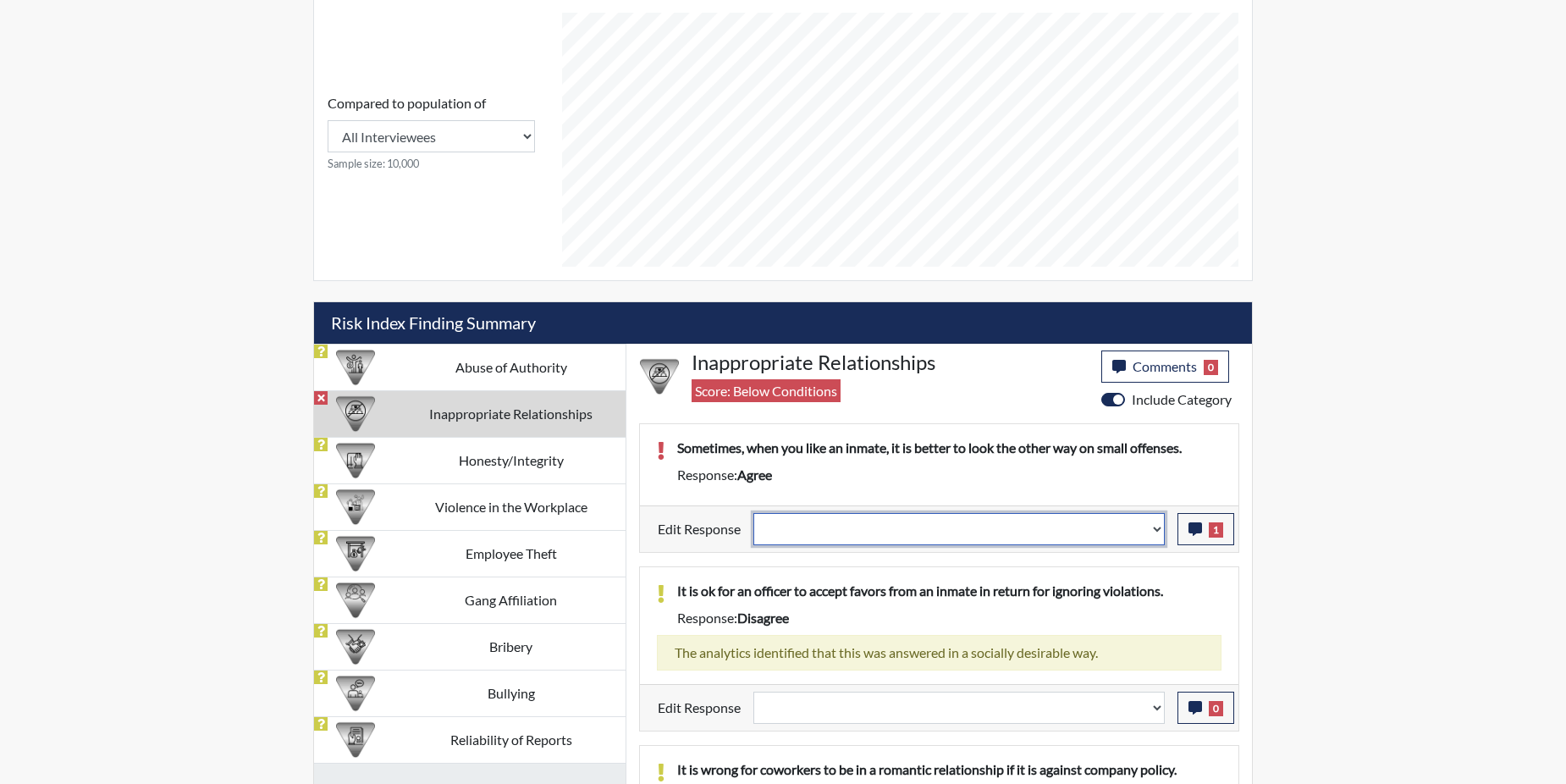
click at [1156, 531] on select "Question is not relevant. Results will be updated. Reasonable explanation provi…" at bounding box center [959, 529] width 411 height 33
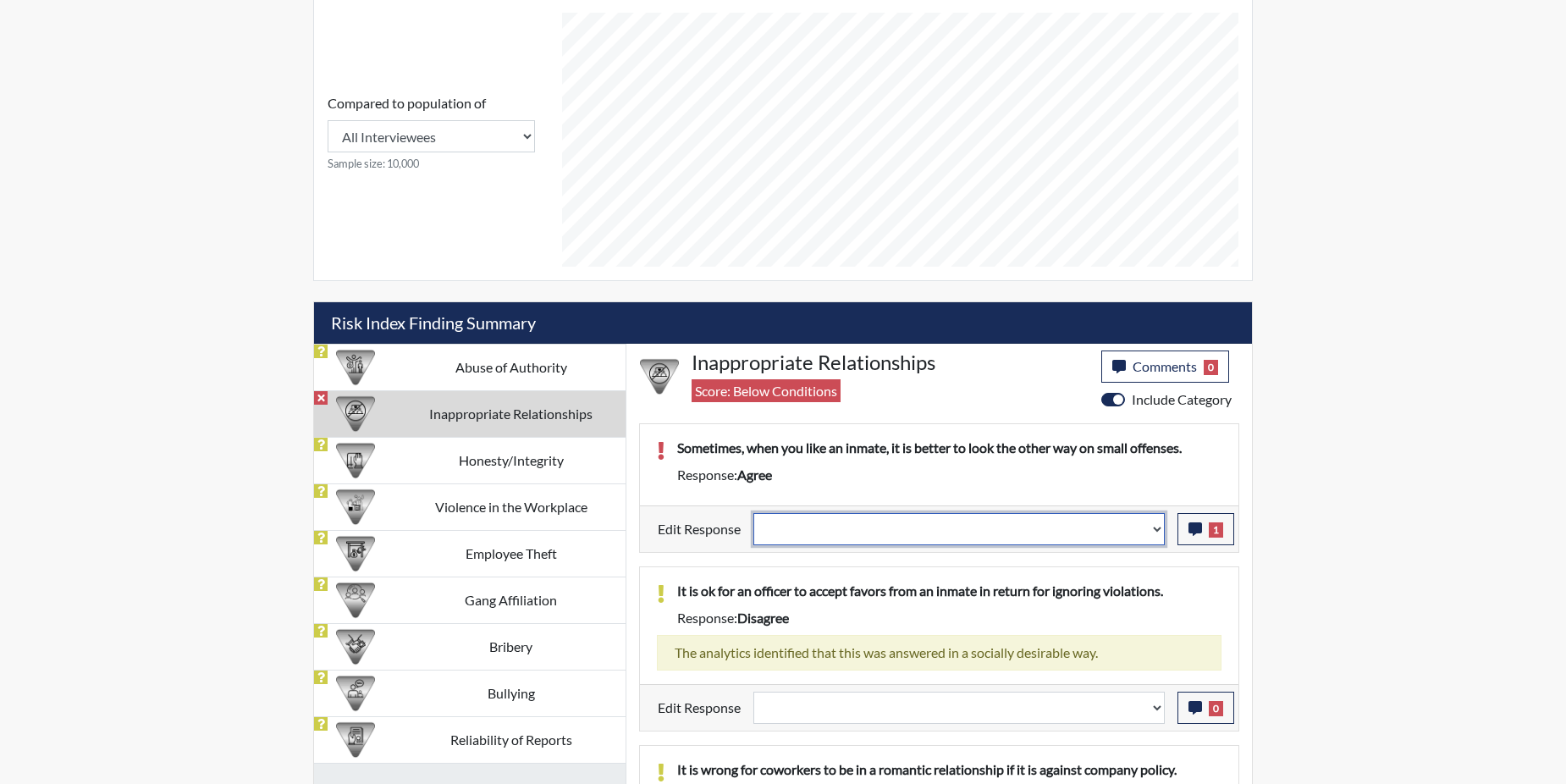
select select "reasonable-explanation-provided"
click at [755, 513] on select "Question is not relevant. Results will be updated. Reasonable explanation provi…" at bounding box center [959, 529] width 411 height 33
select select
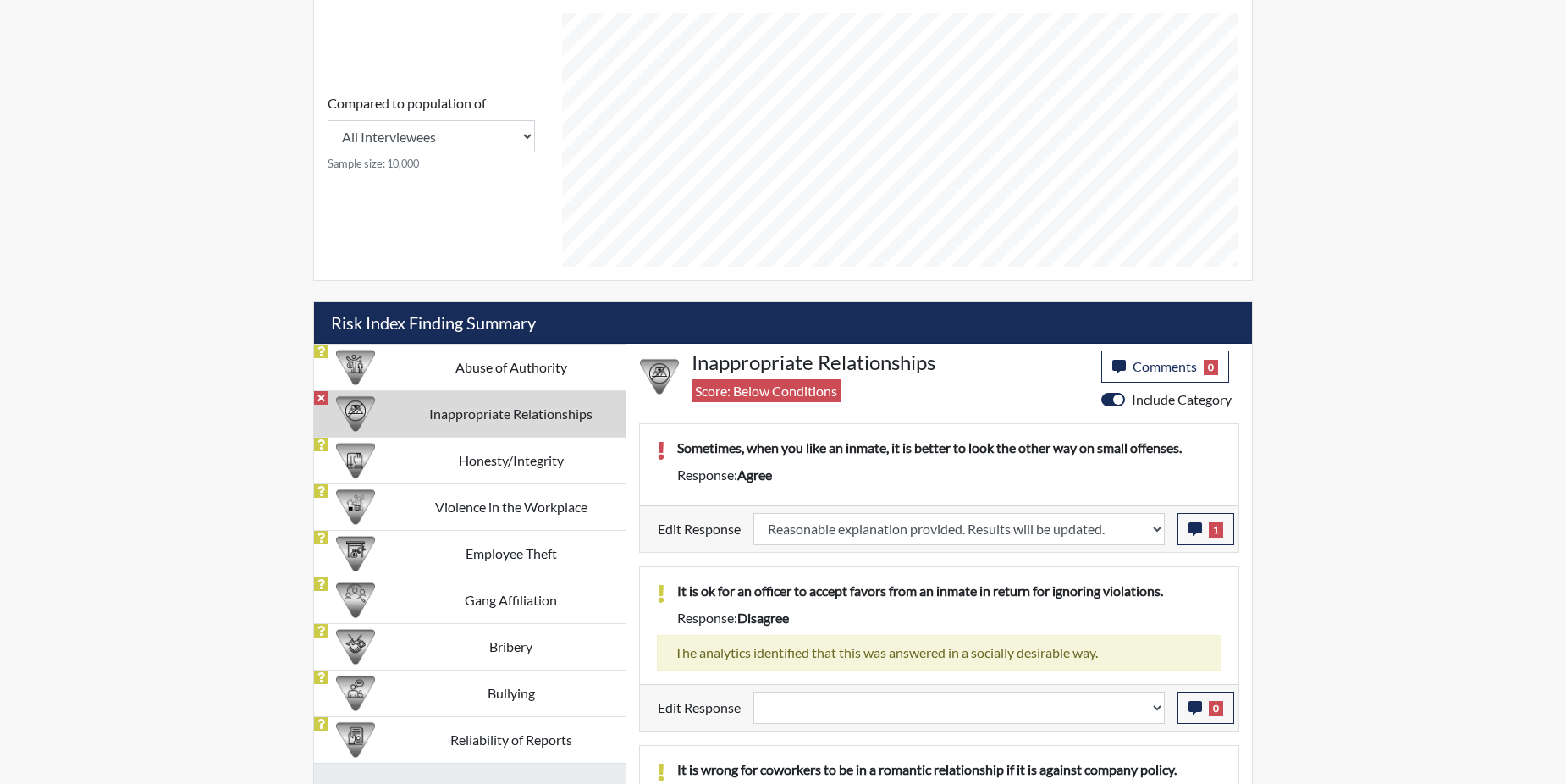
click at [1124, 579] on div "It is ok for an officer to accept favors from an inmate in return for ignoring …" at bounding box center [939, 625] width 599 height 116
select select
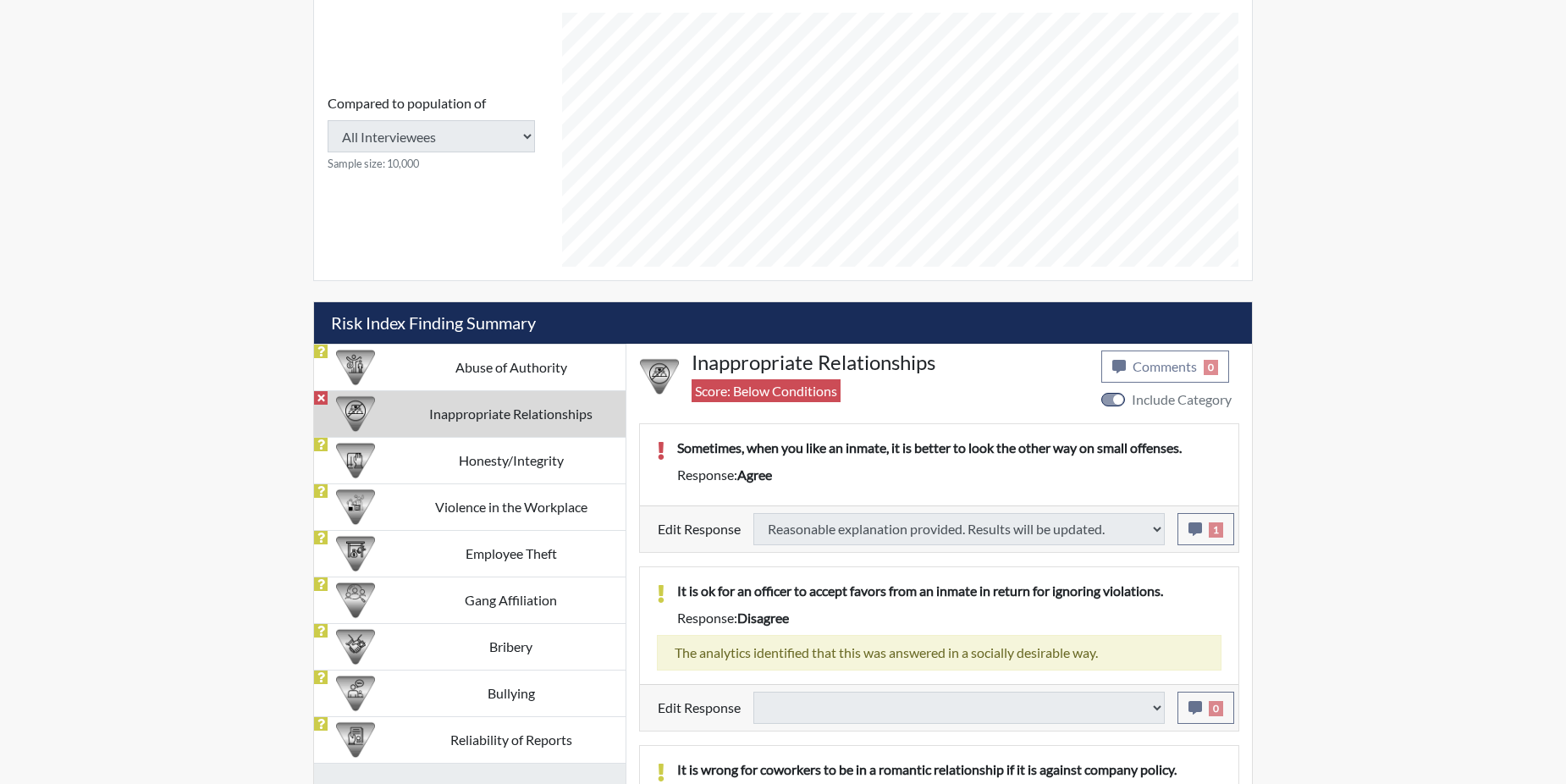
type input "Above Conditions"
select select
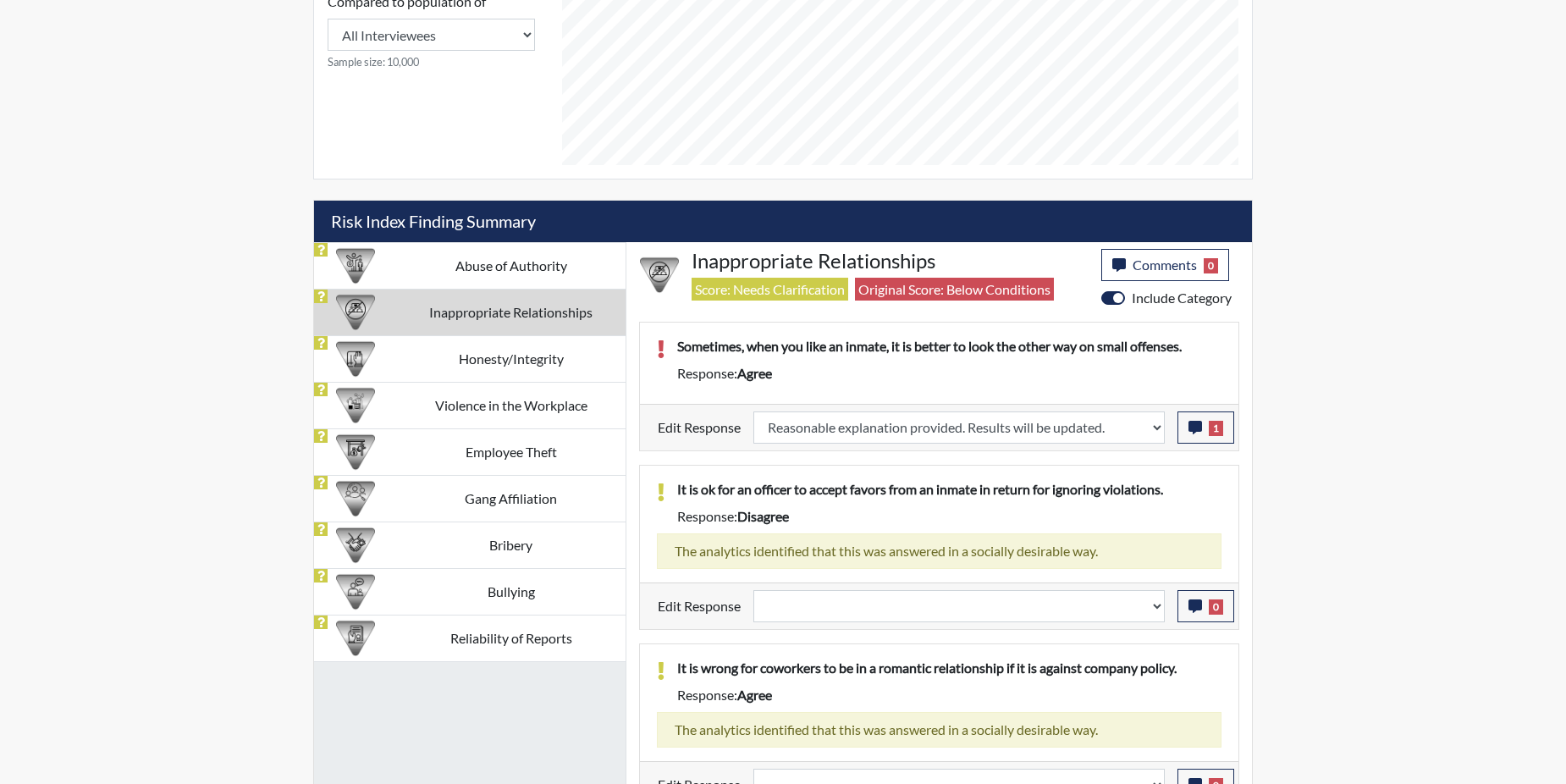
scroll to position [850, 0]
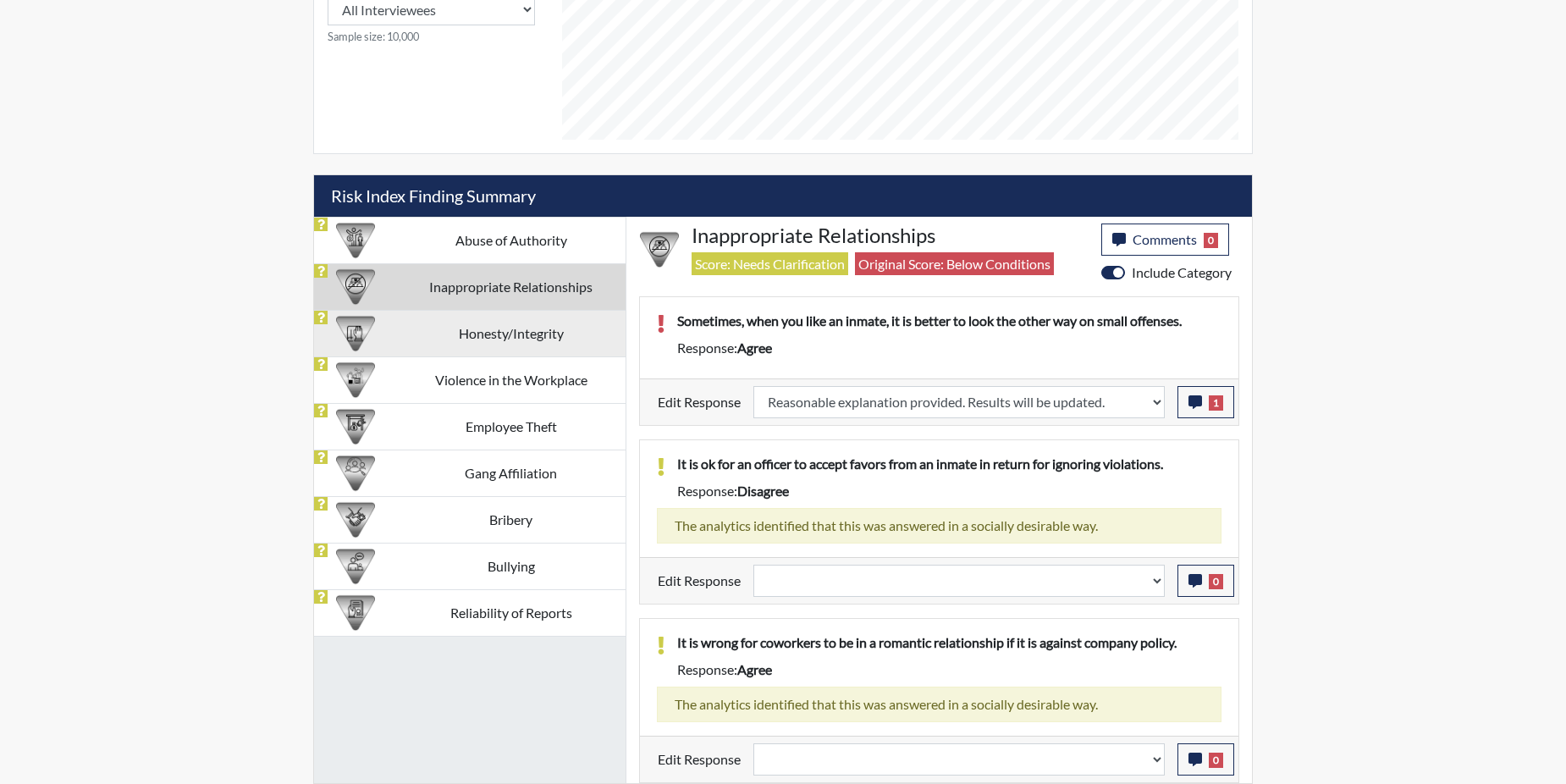
click at [481, 338] on td "Honesty/Integrity" at bounding box center [511, 332] width 230 height 46
select select
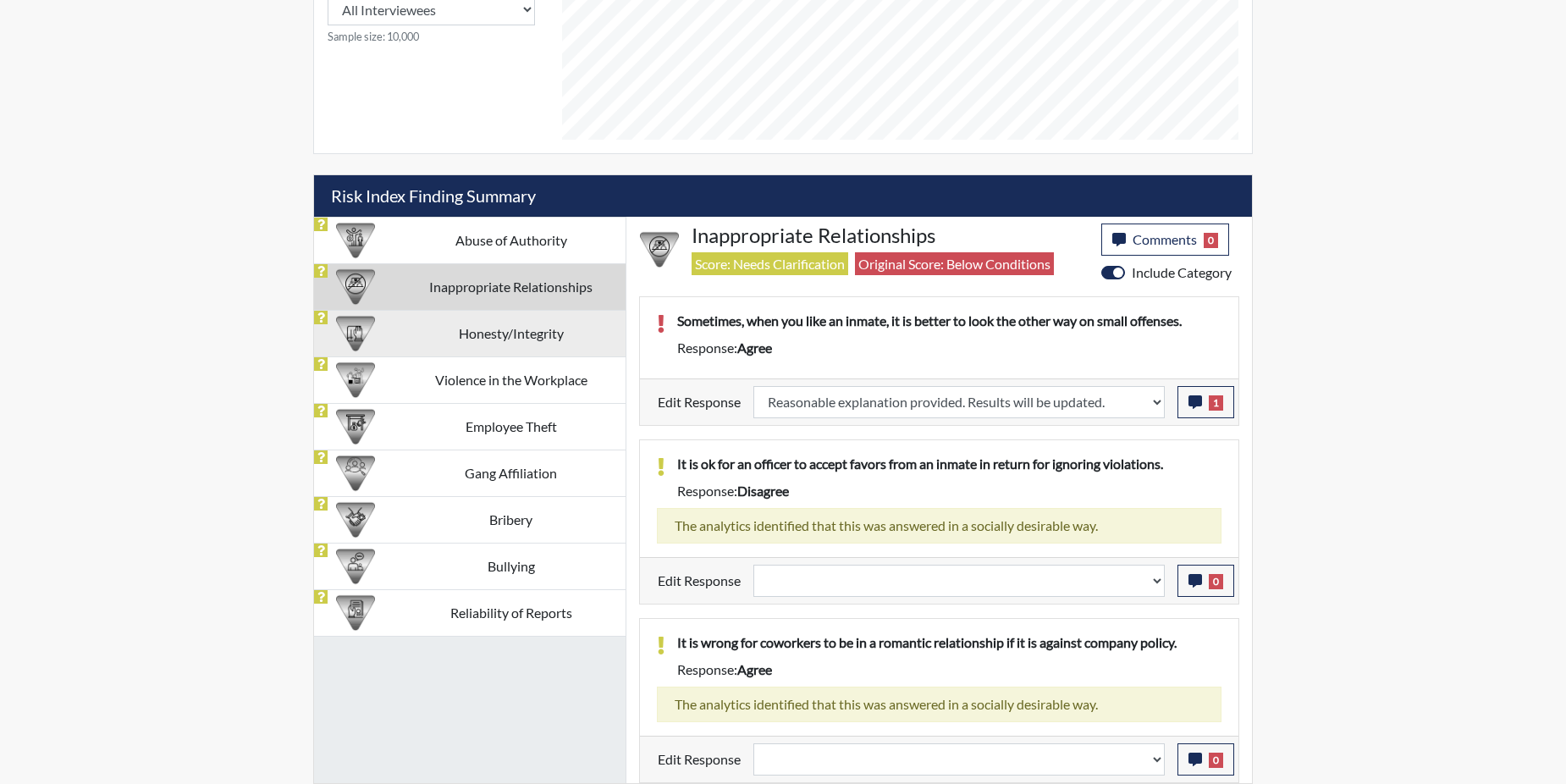
select select
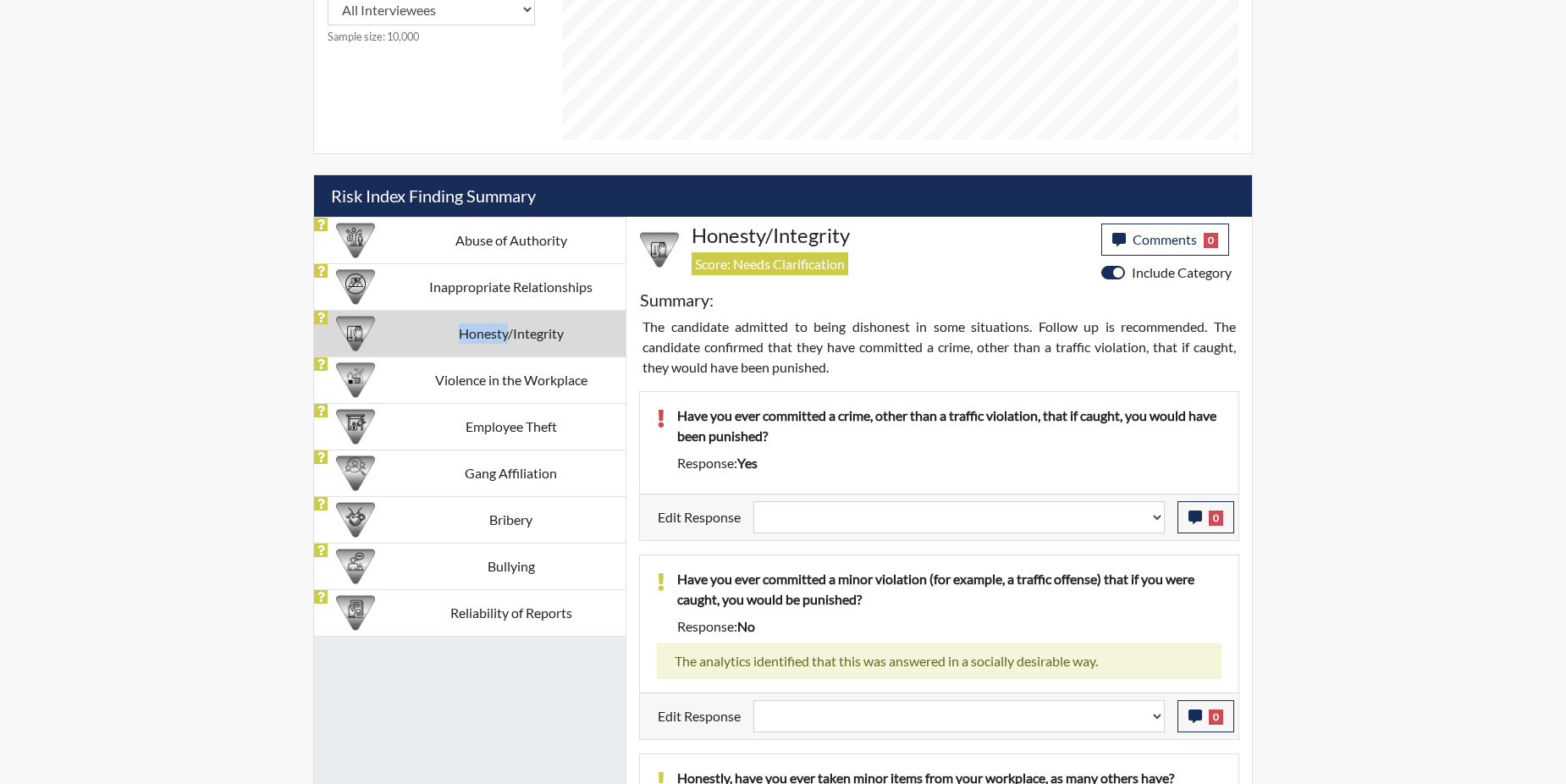
click at [481, 338] on td "Honesty/Integrity" at bounding box center [511, 332] width 230 height 46
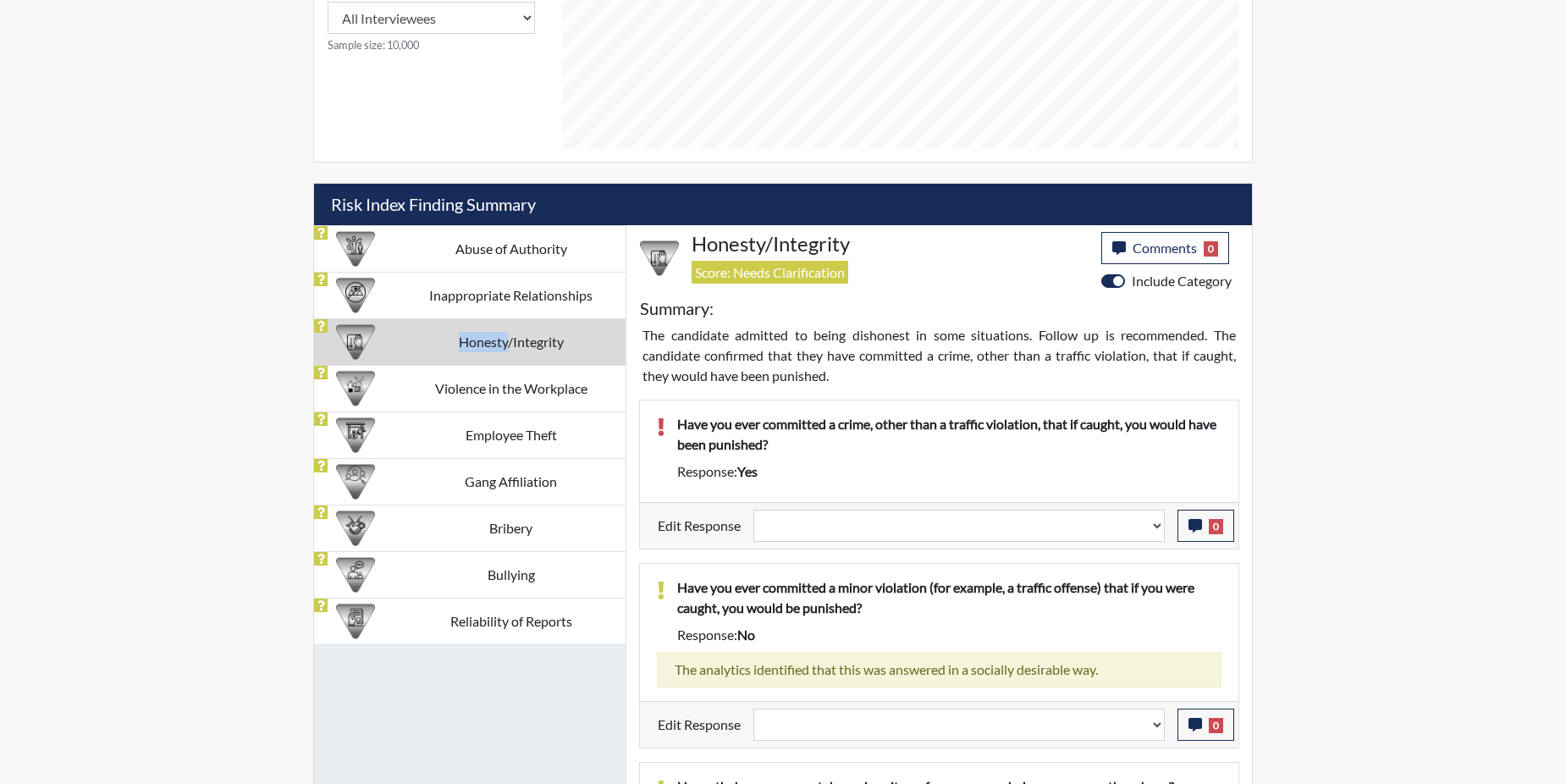
scroll to position [836, 0]
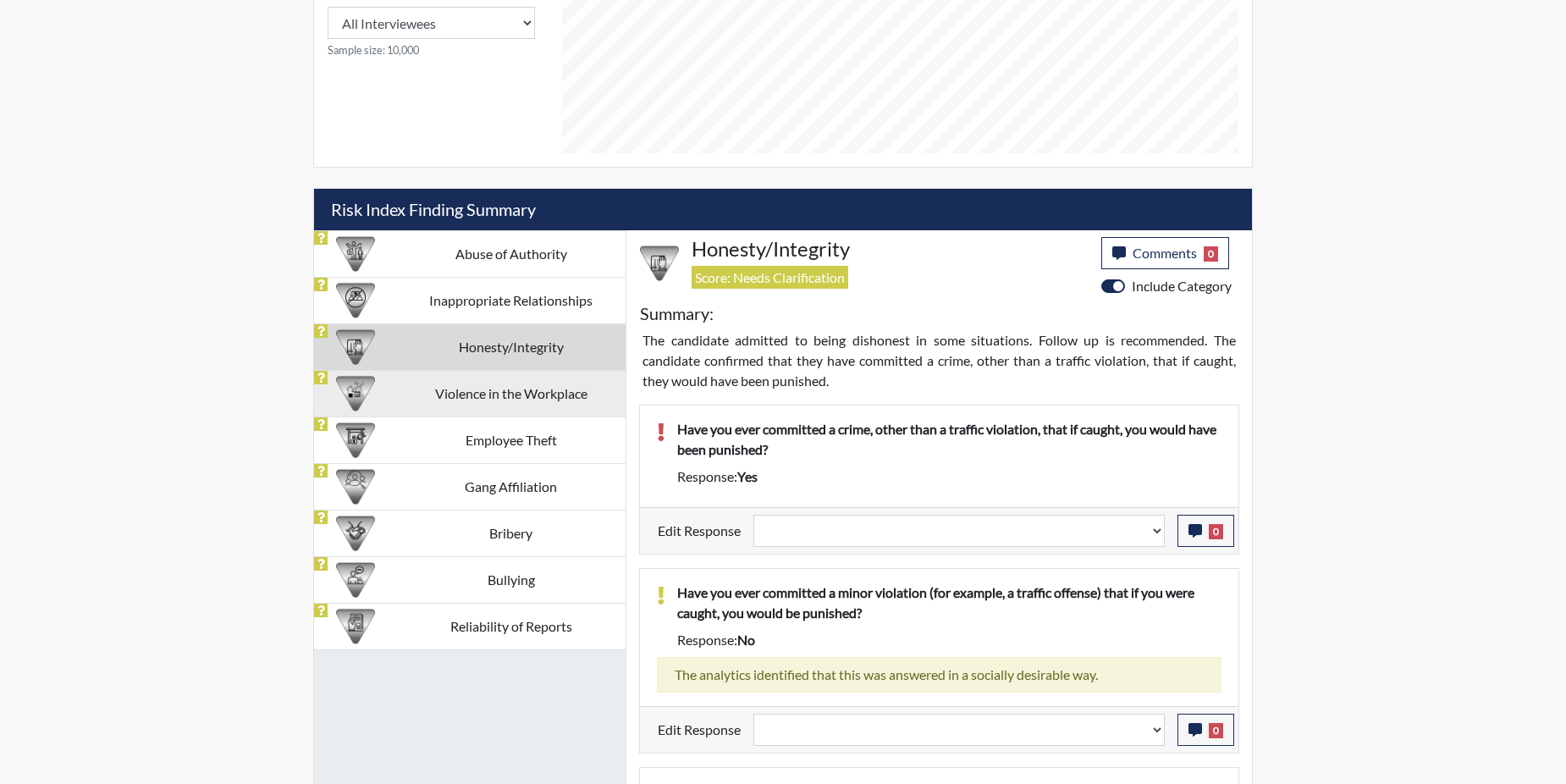
click at [467, 396] on td "Violence in the Workplace" at bounding box center [511, 392] width 230 height 46
select select
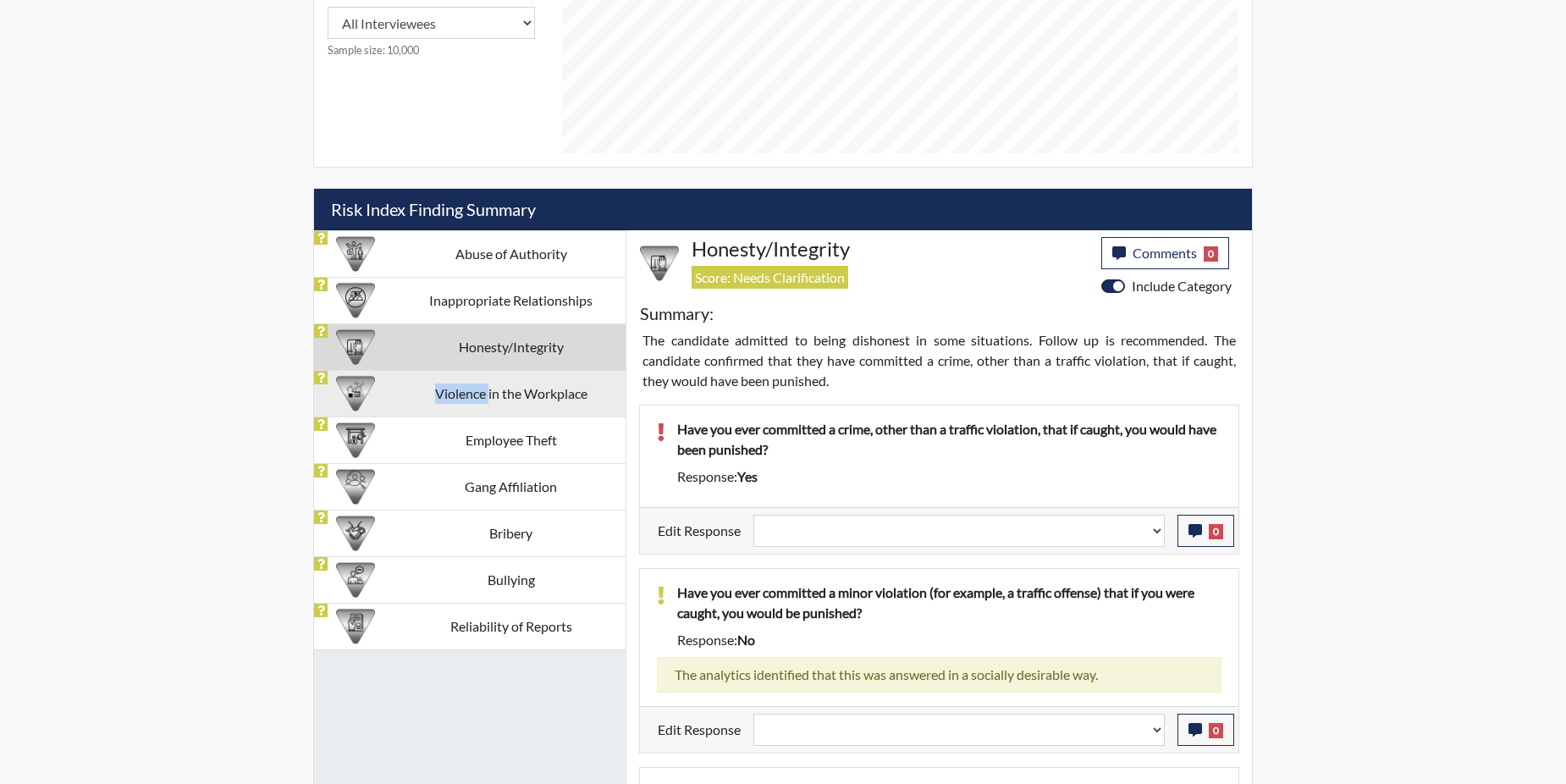
select select
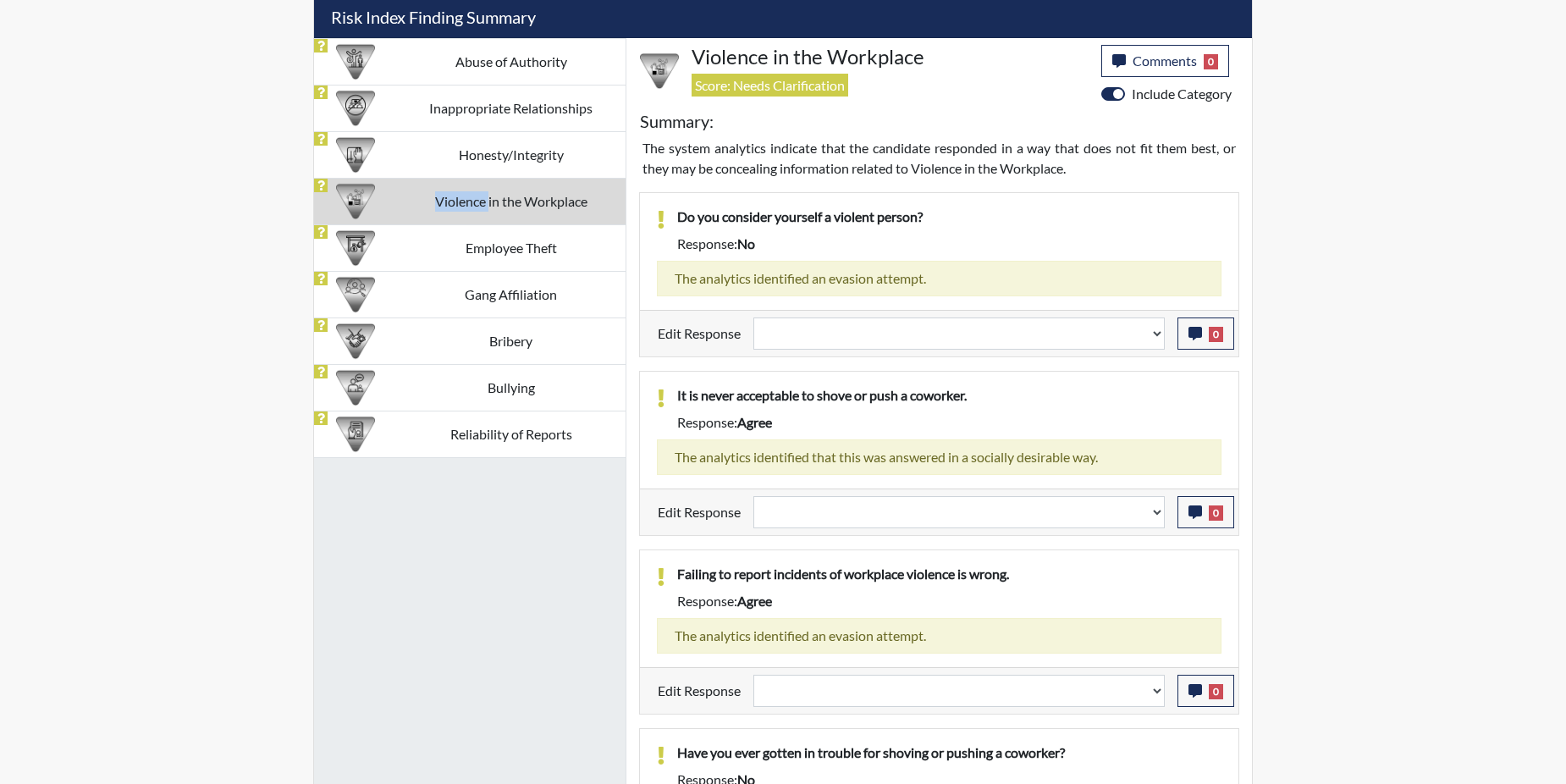
scroll to position [978, 0]
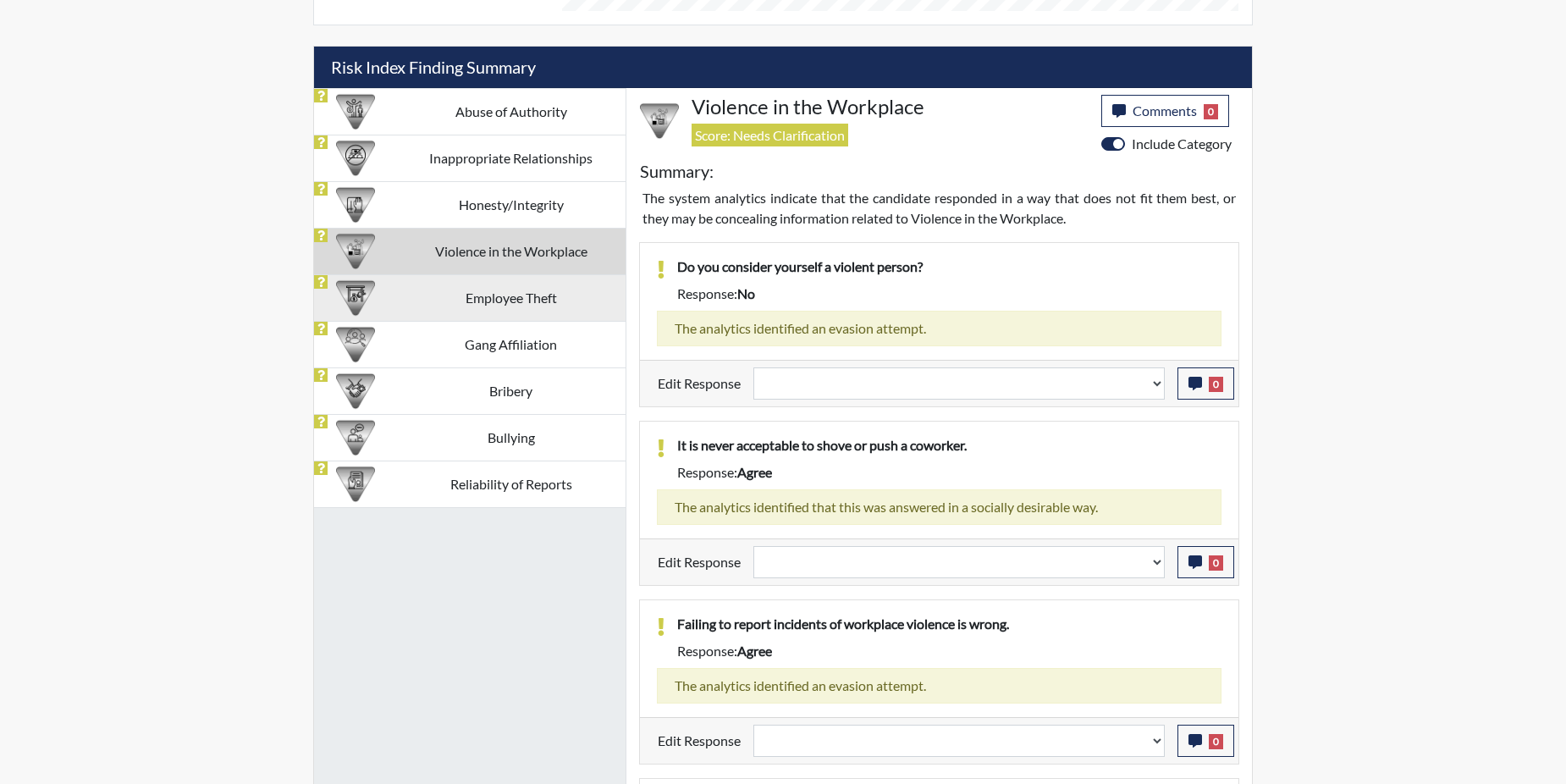
click at [419, 289] on td "Employee Theft" at bounding box center [511, 297] width 230 height 46
click at [419, 290] on td "Employee Theft" at bounding box center [511, 297] width 230 height 46
select select
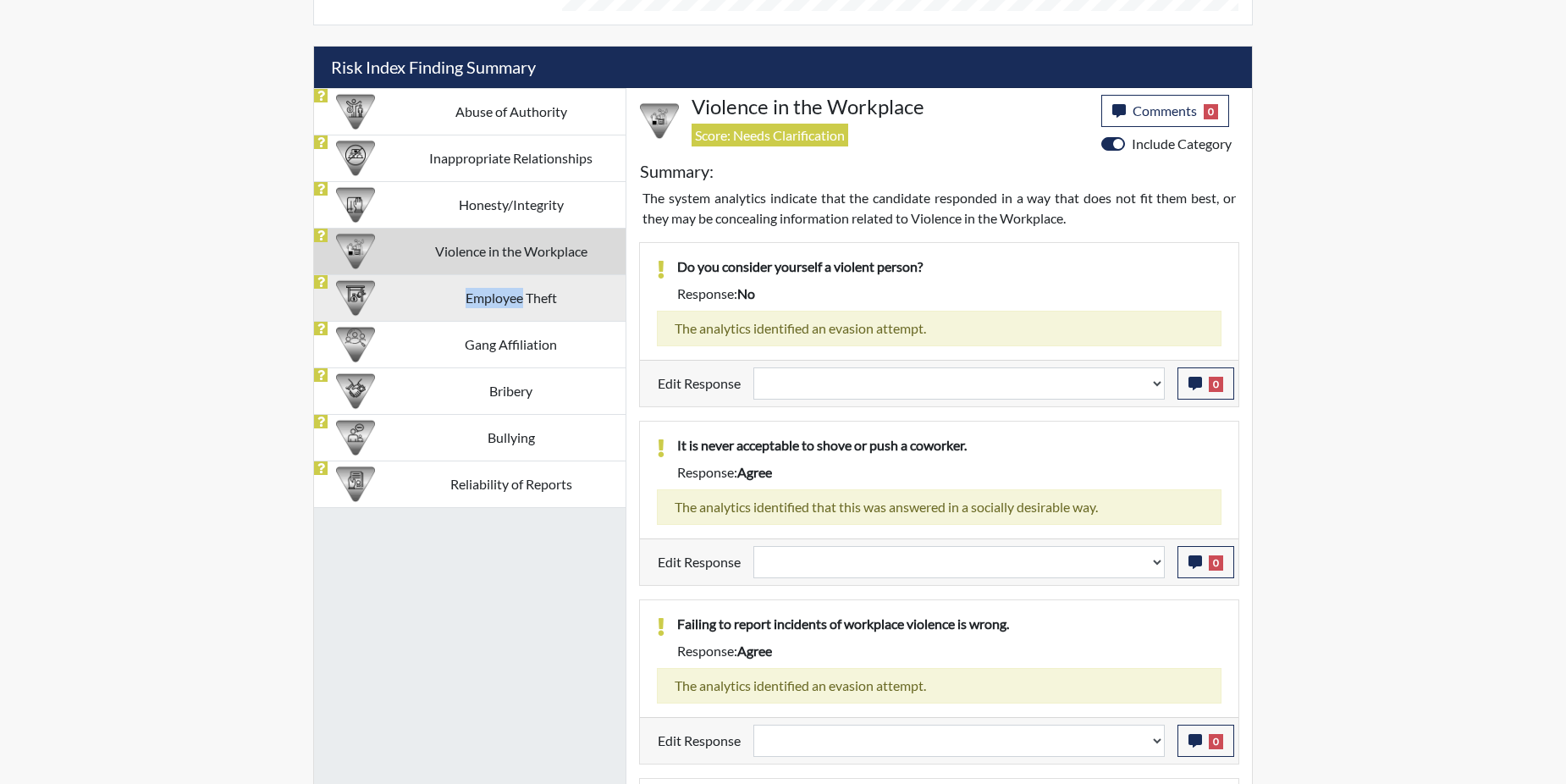
select select
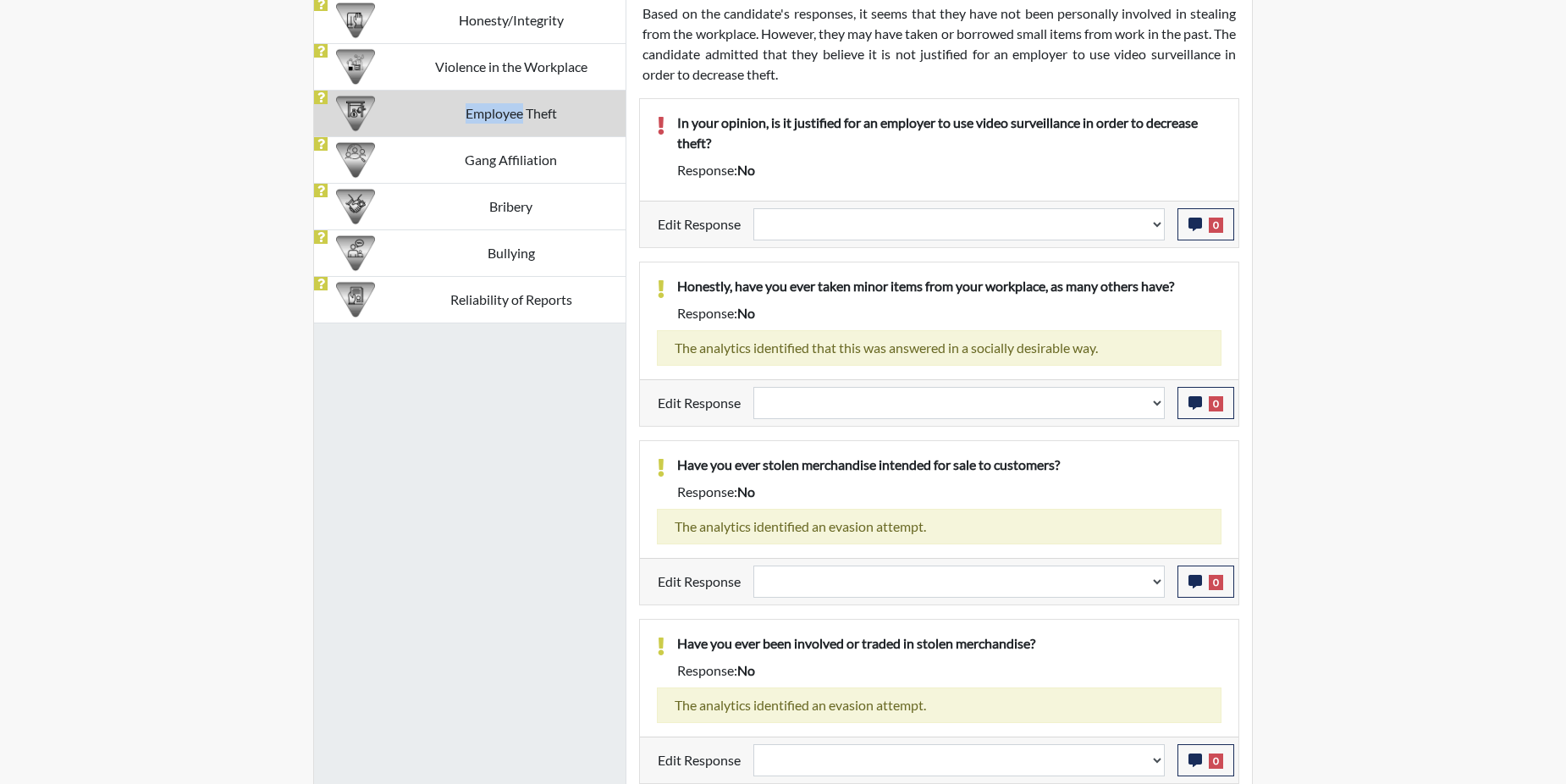
scroll to position [1089, 0]
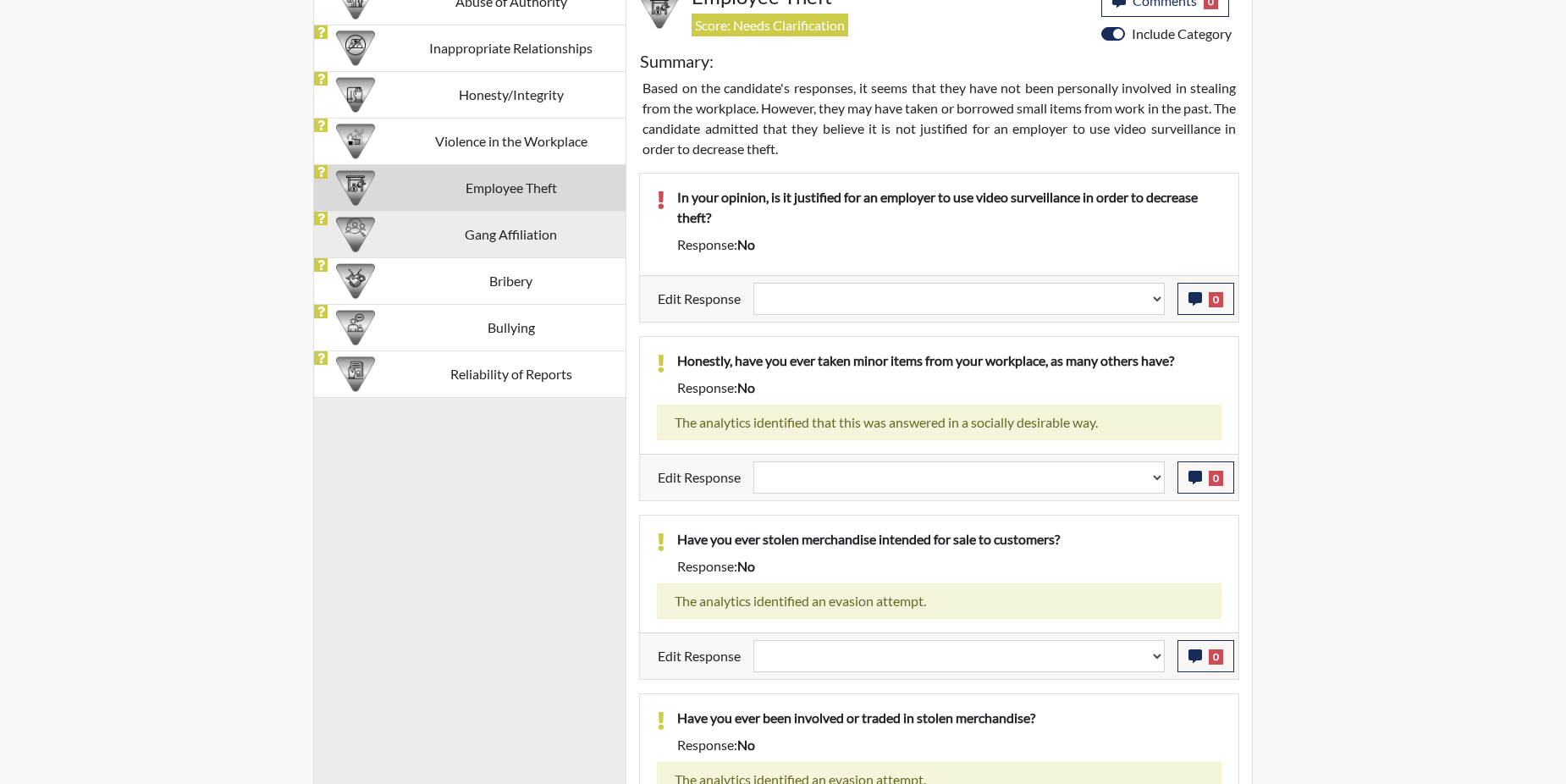
click at [440, 233] on td "Gang Affiliation" at bounding box center [511, 234] width 230 height 46
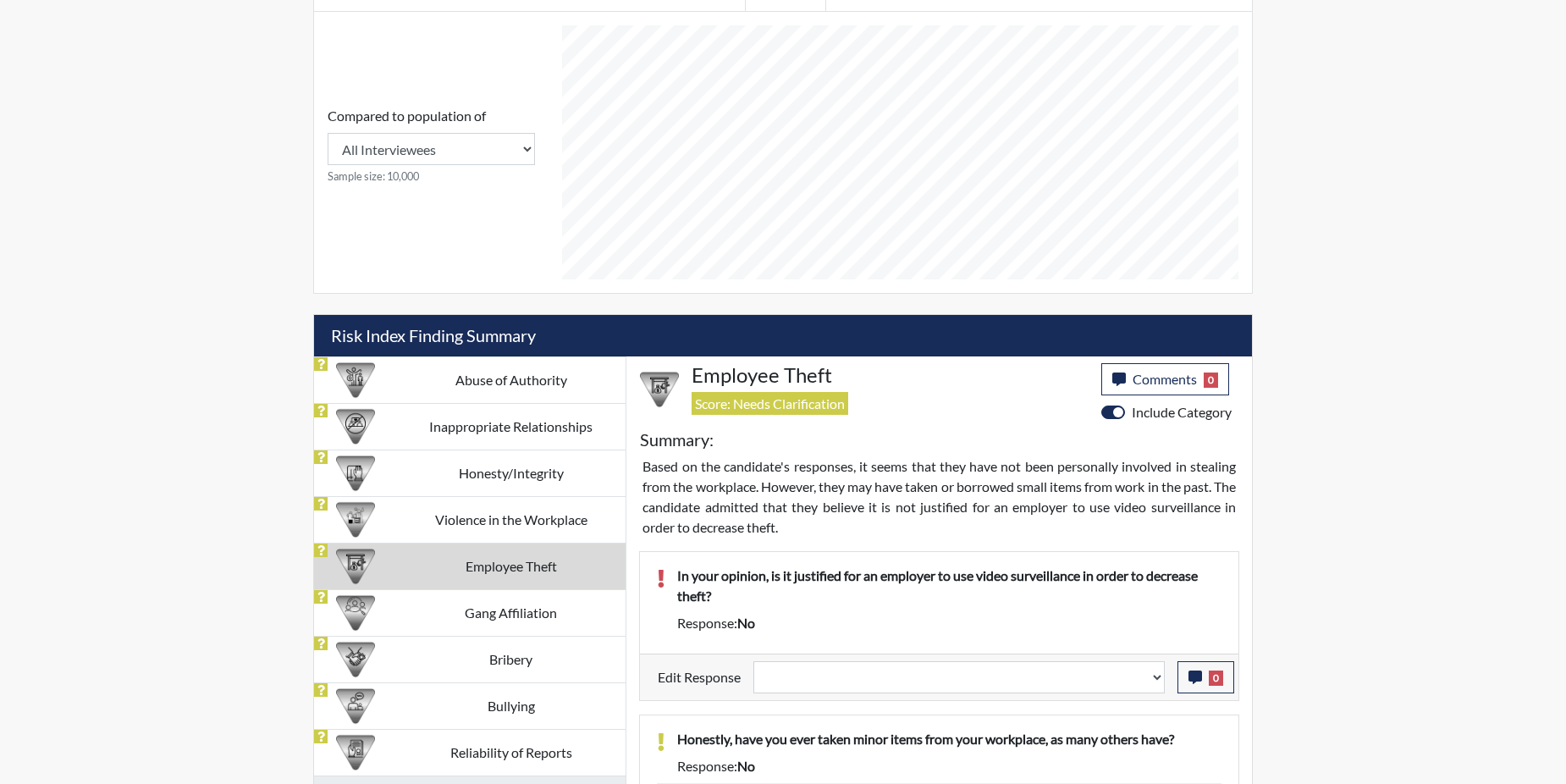
select select
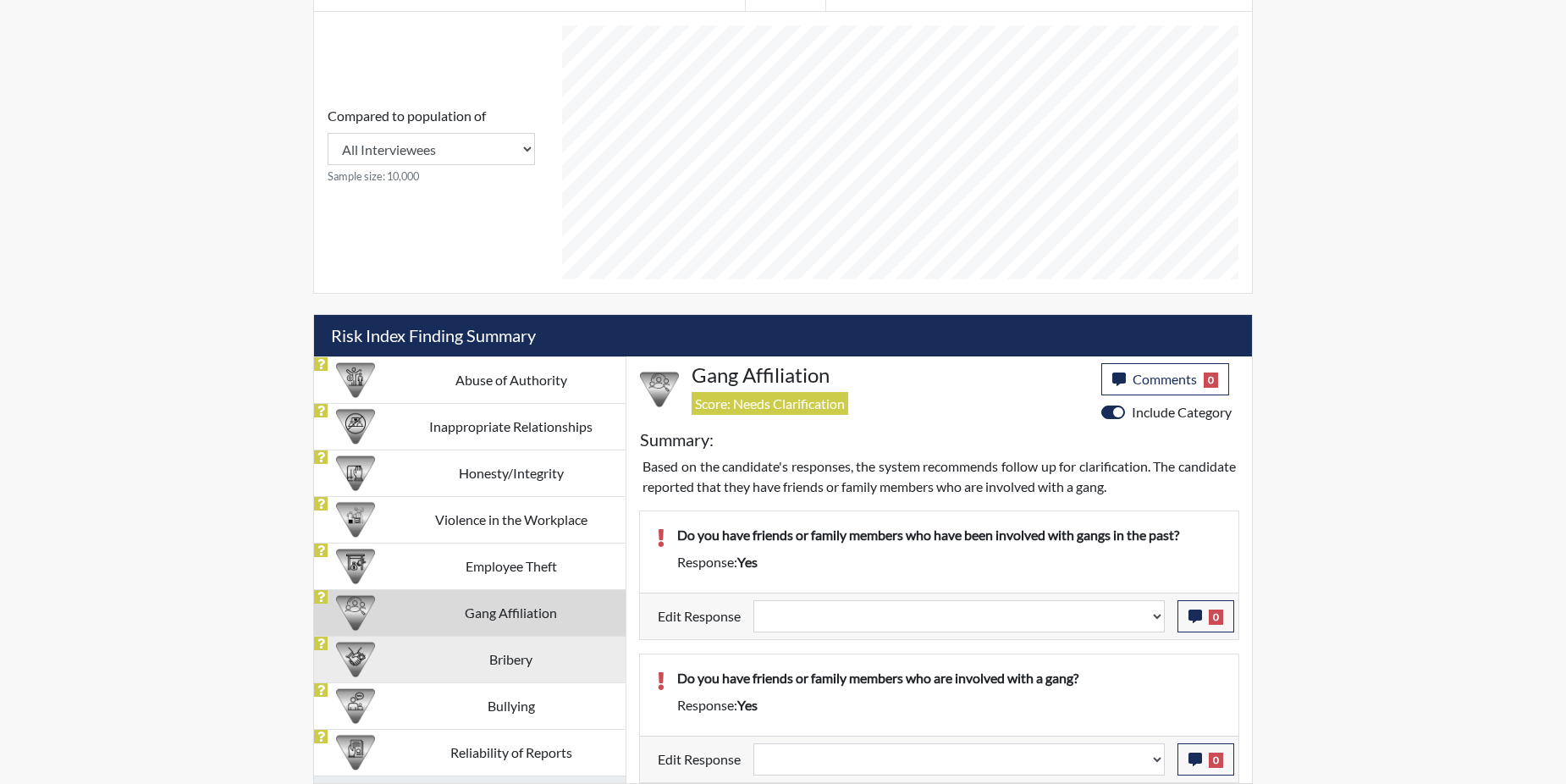
click at [439, 659] on td "Bribery" at bounding box center [511, 658] width 230 height 46
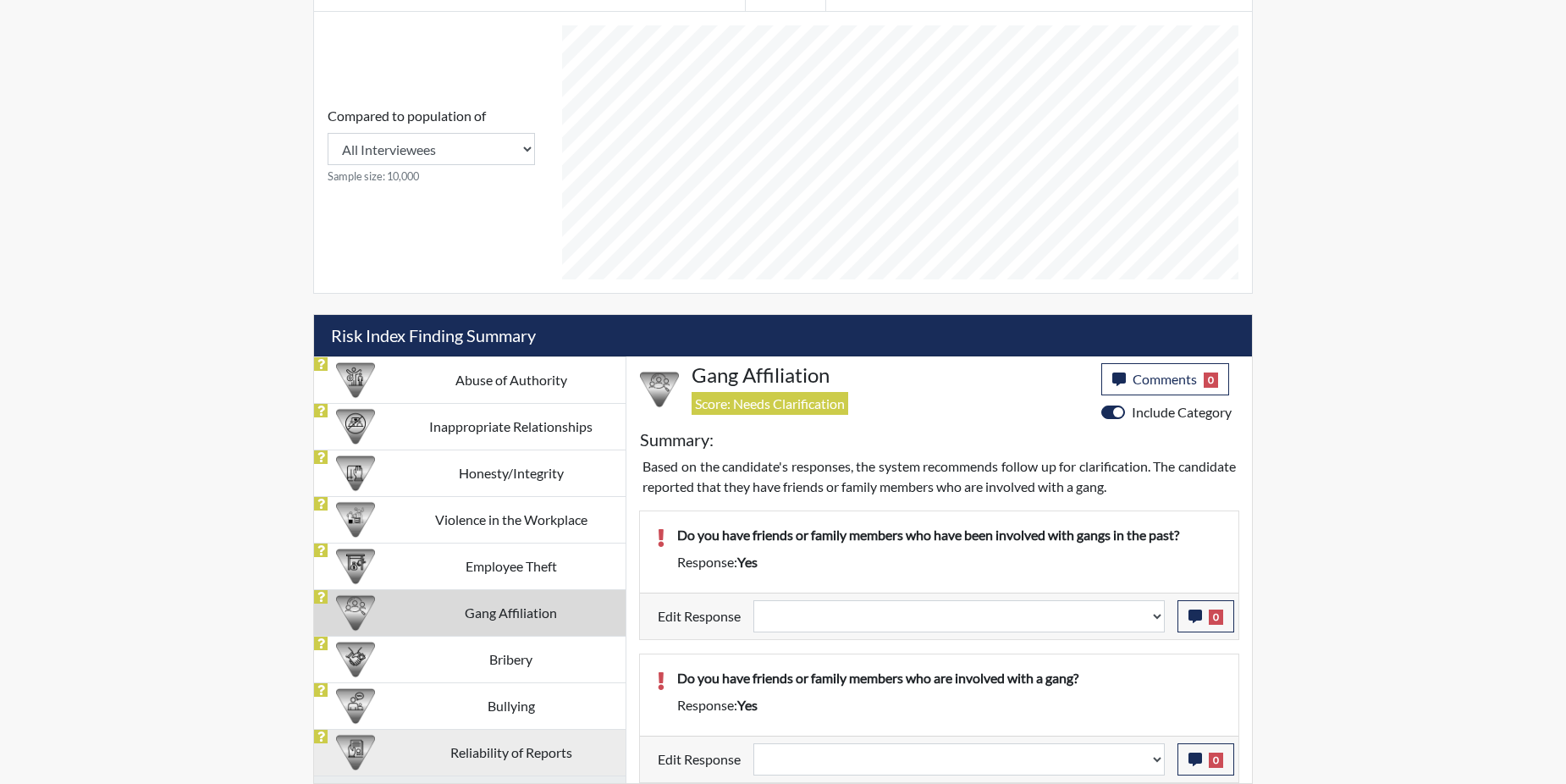
scroll to position [781, 0]
select select
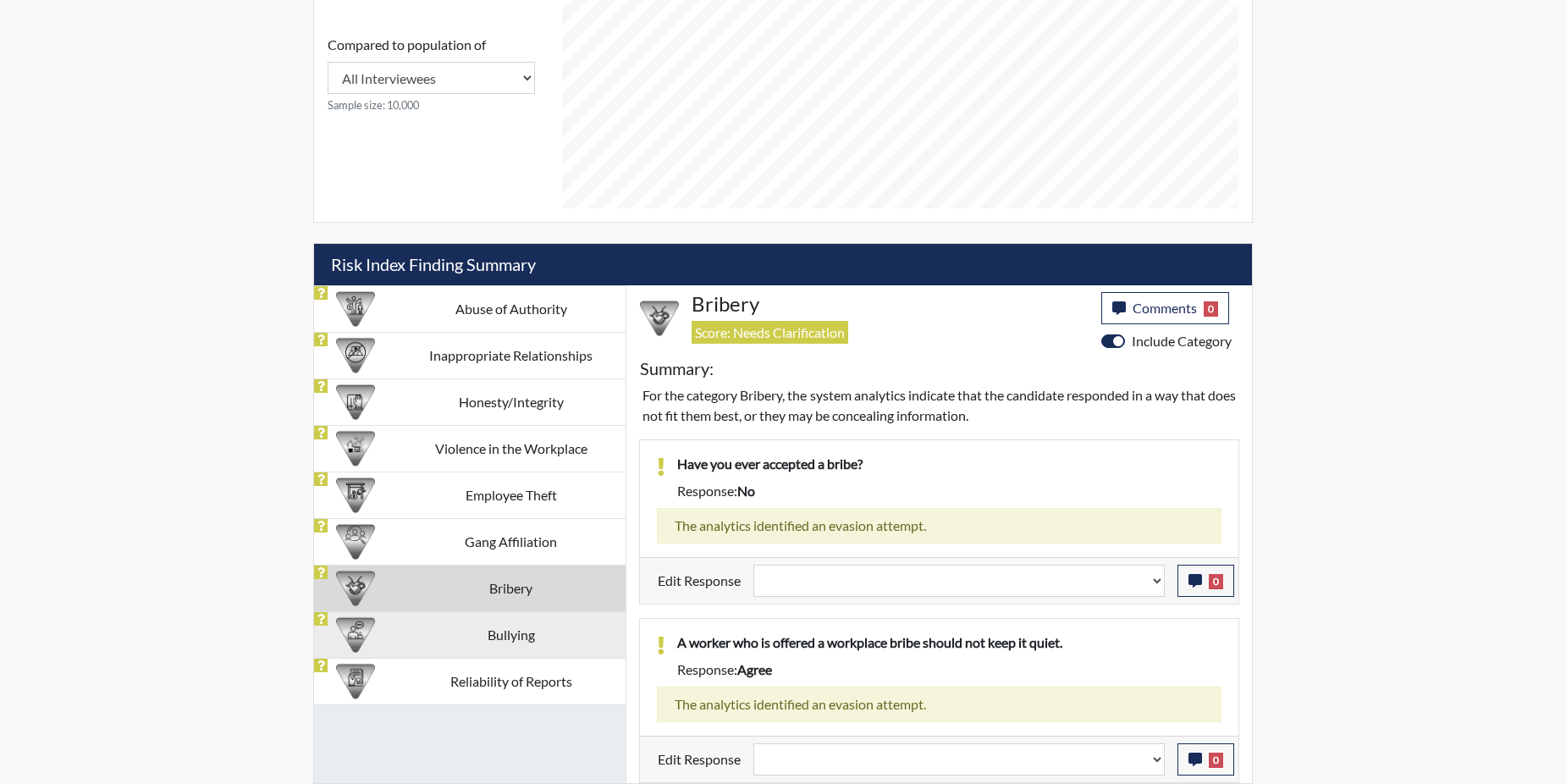
click at [503, 635] on td "Bullying" at bounding box center [511, 634] width 230 height 46
select select
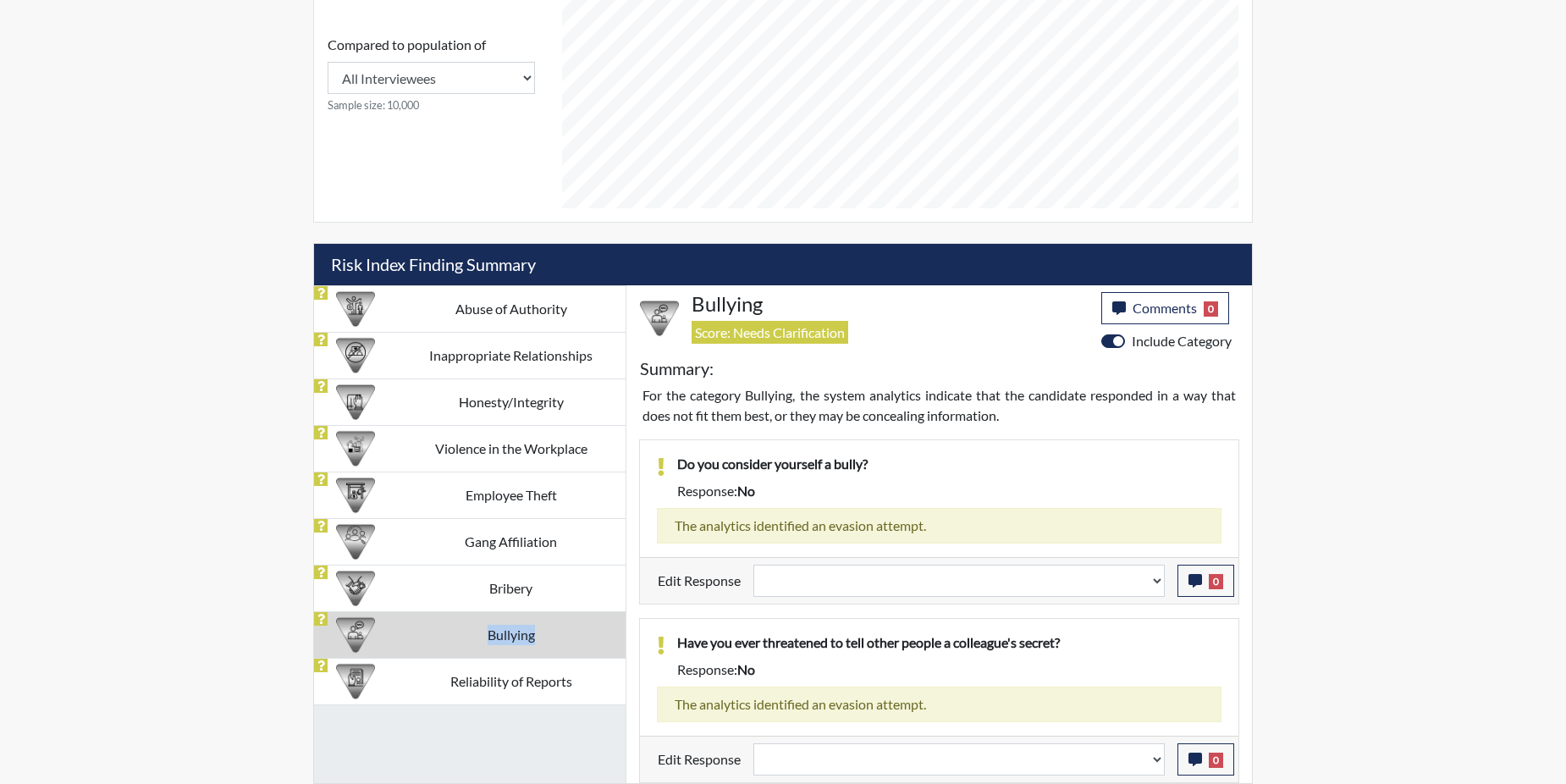
click at [503, 635] on td "Bullying" at bounding box center [511, 634] width 230 height 46
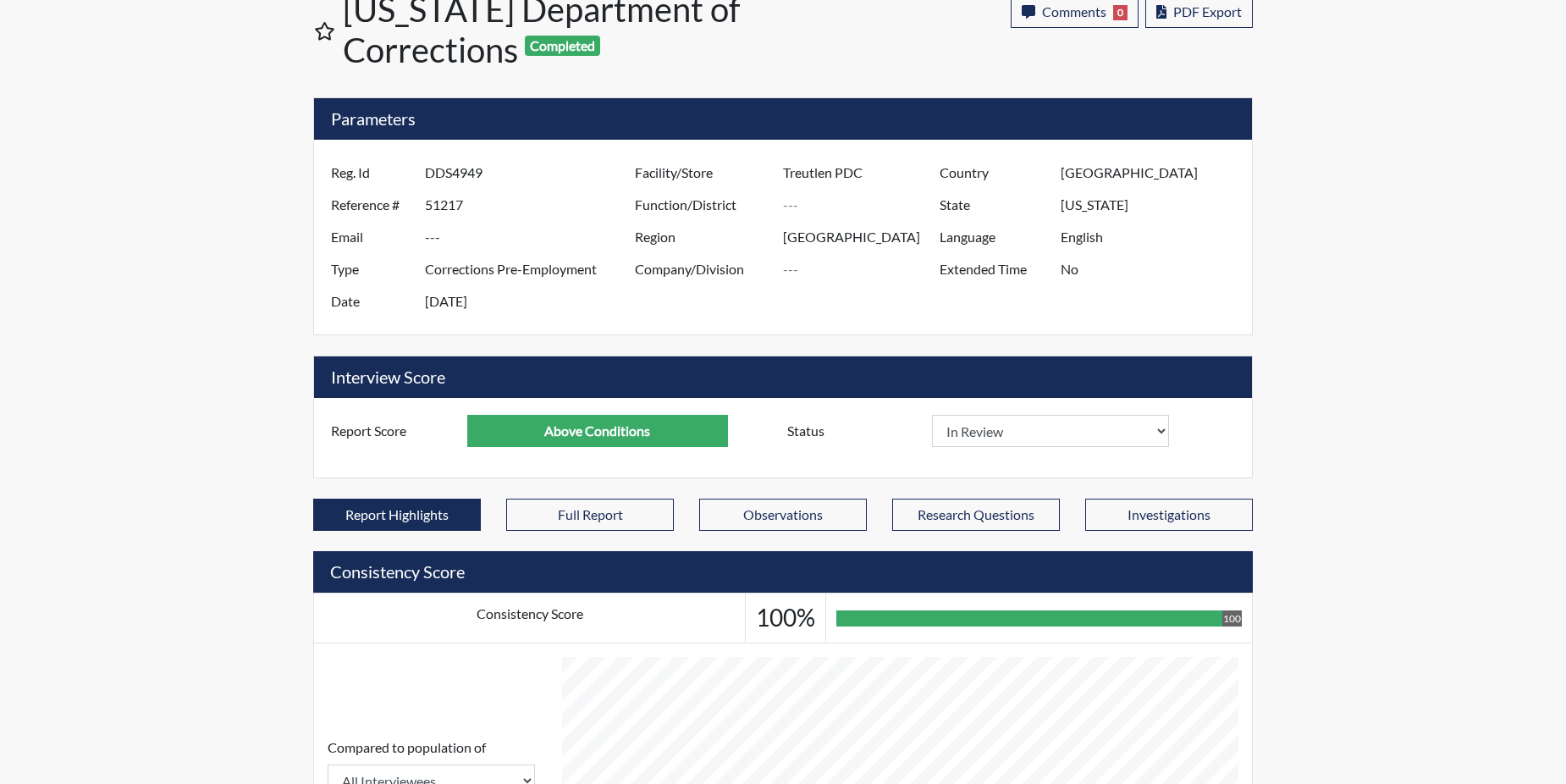
scroll to position [0, 0]
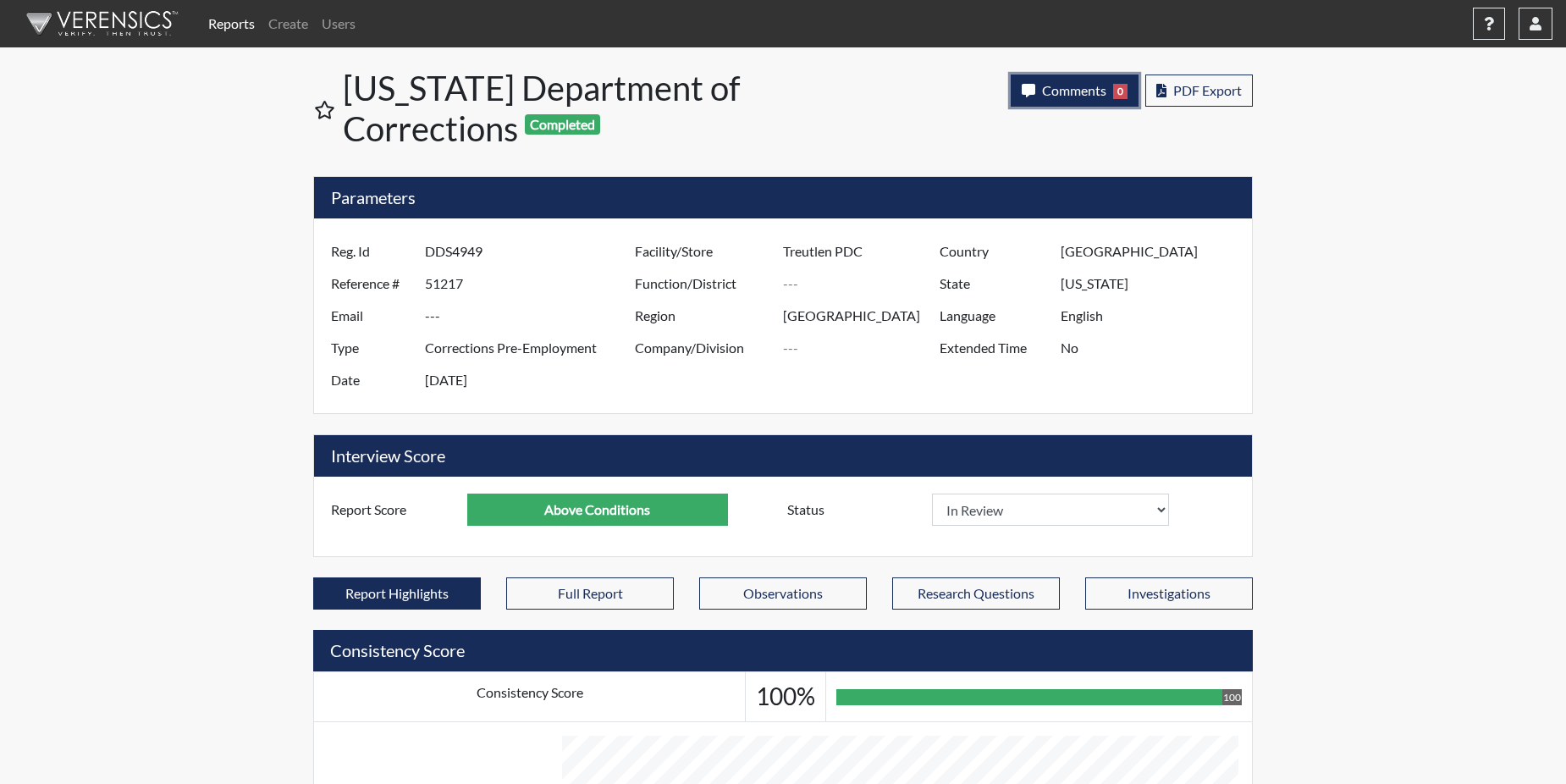
click at [1113, 84] on span "0" at bounding box center [1120, 91] width 15 height 15
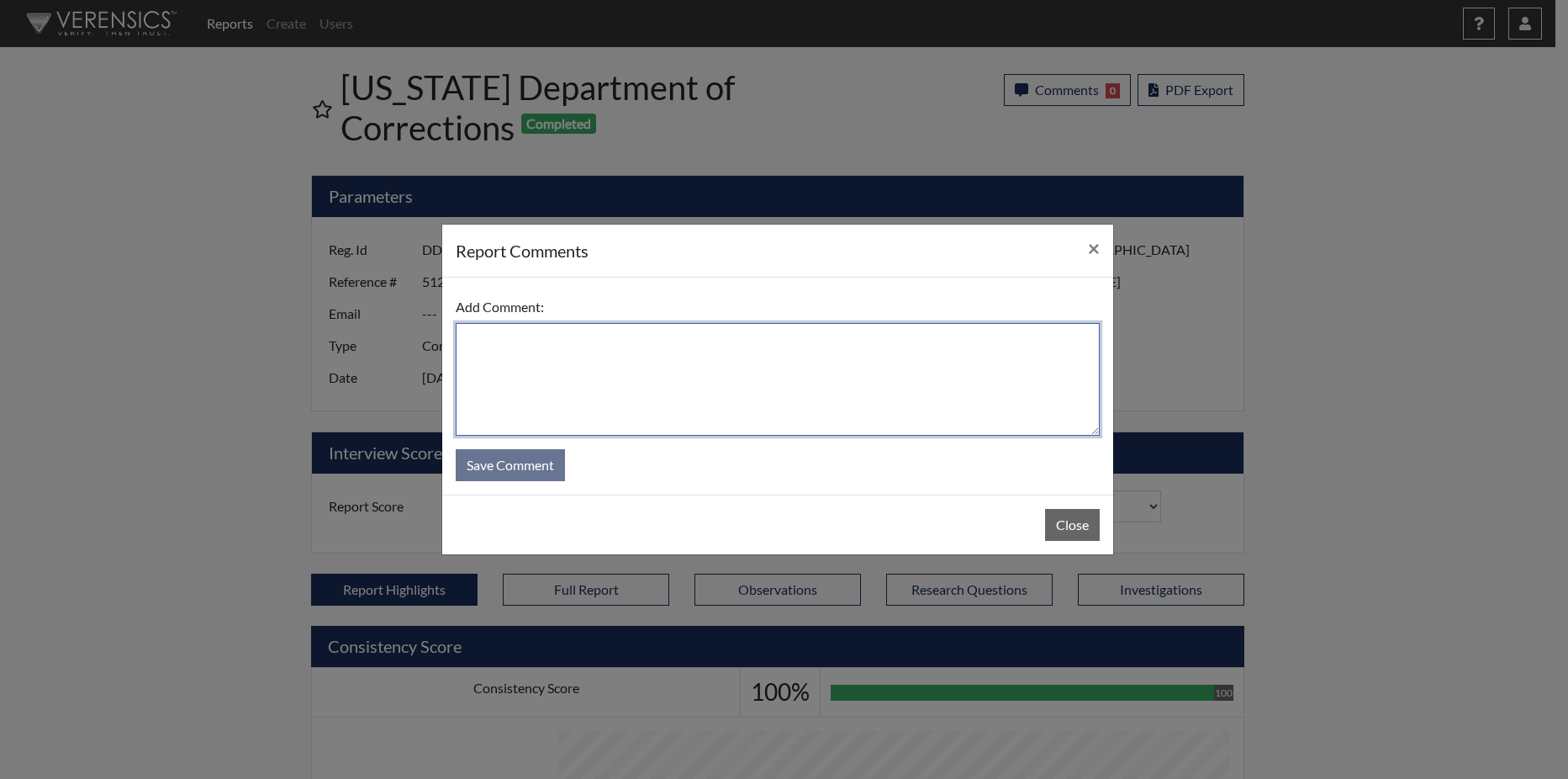
click at [649, 365] on textarea at bounding box center [777, 379] width 644 height 113
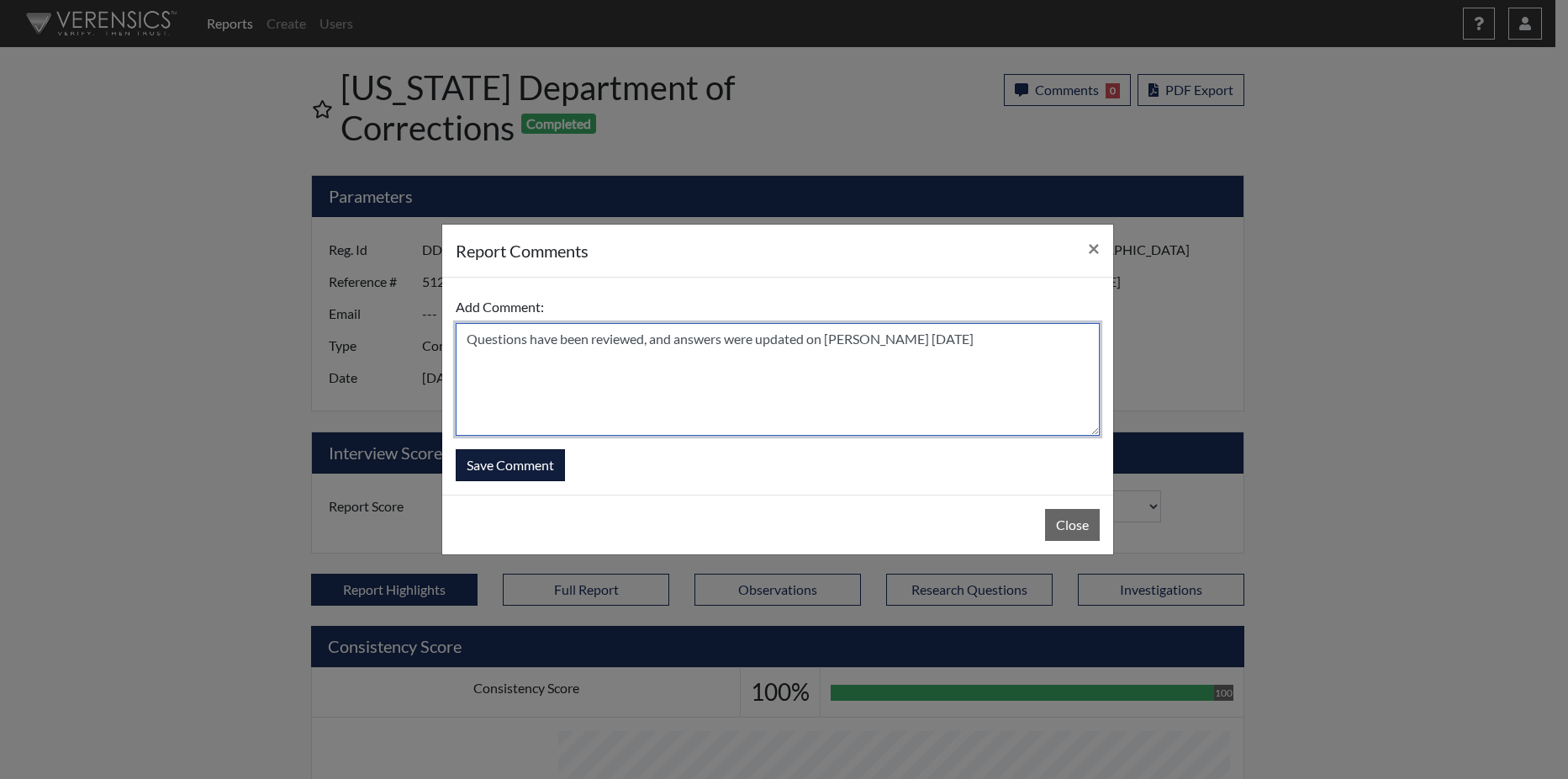
type textarea "Questions have been reviewed, and answers were updated on N. Brown 9/11/25"
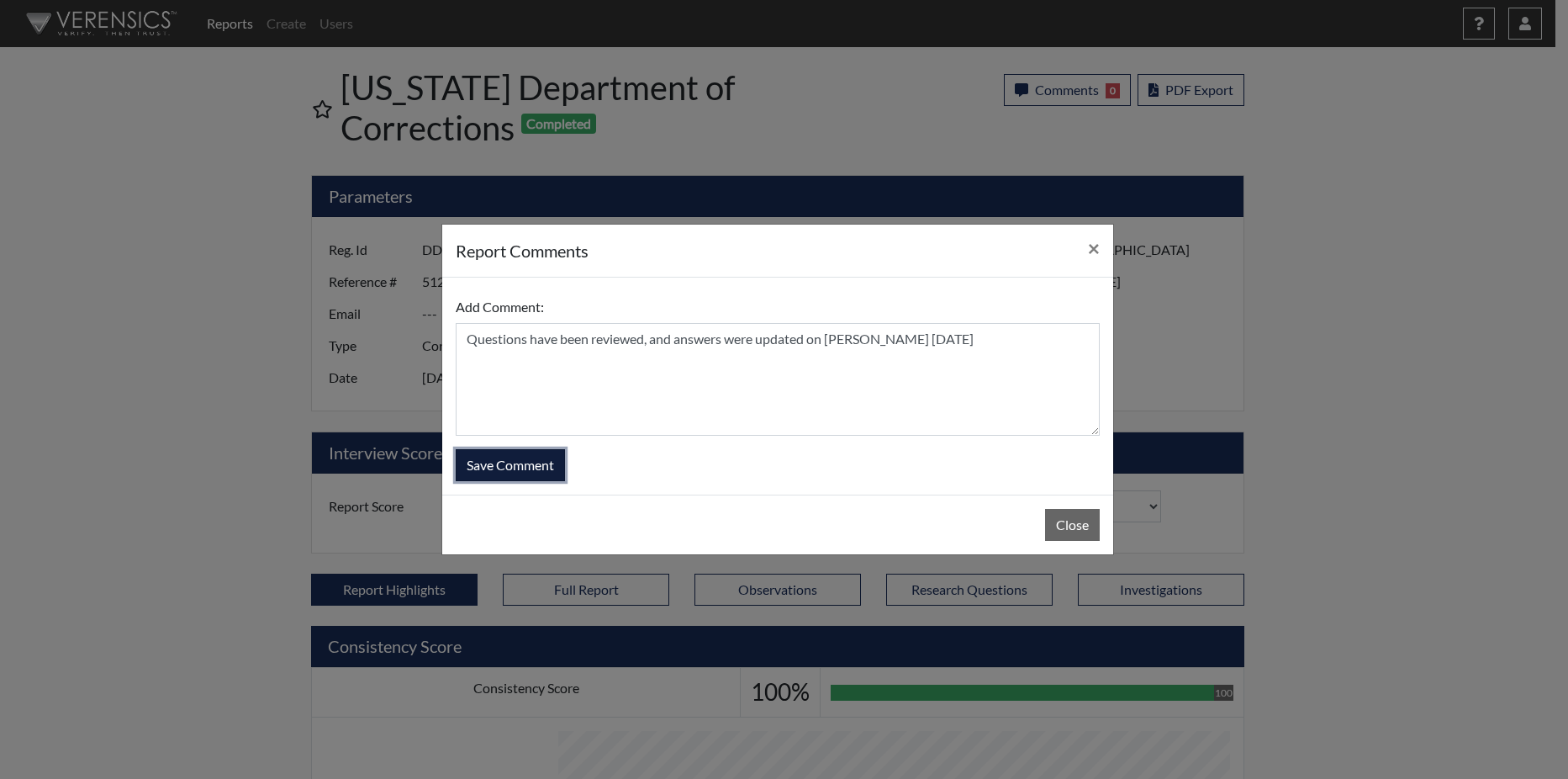
click at [534, 463] on button "Save Comment" at bounding box center [511, 464] width 110 height 32
select select
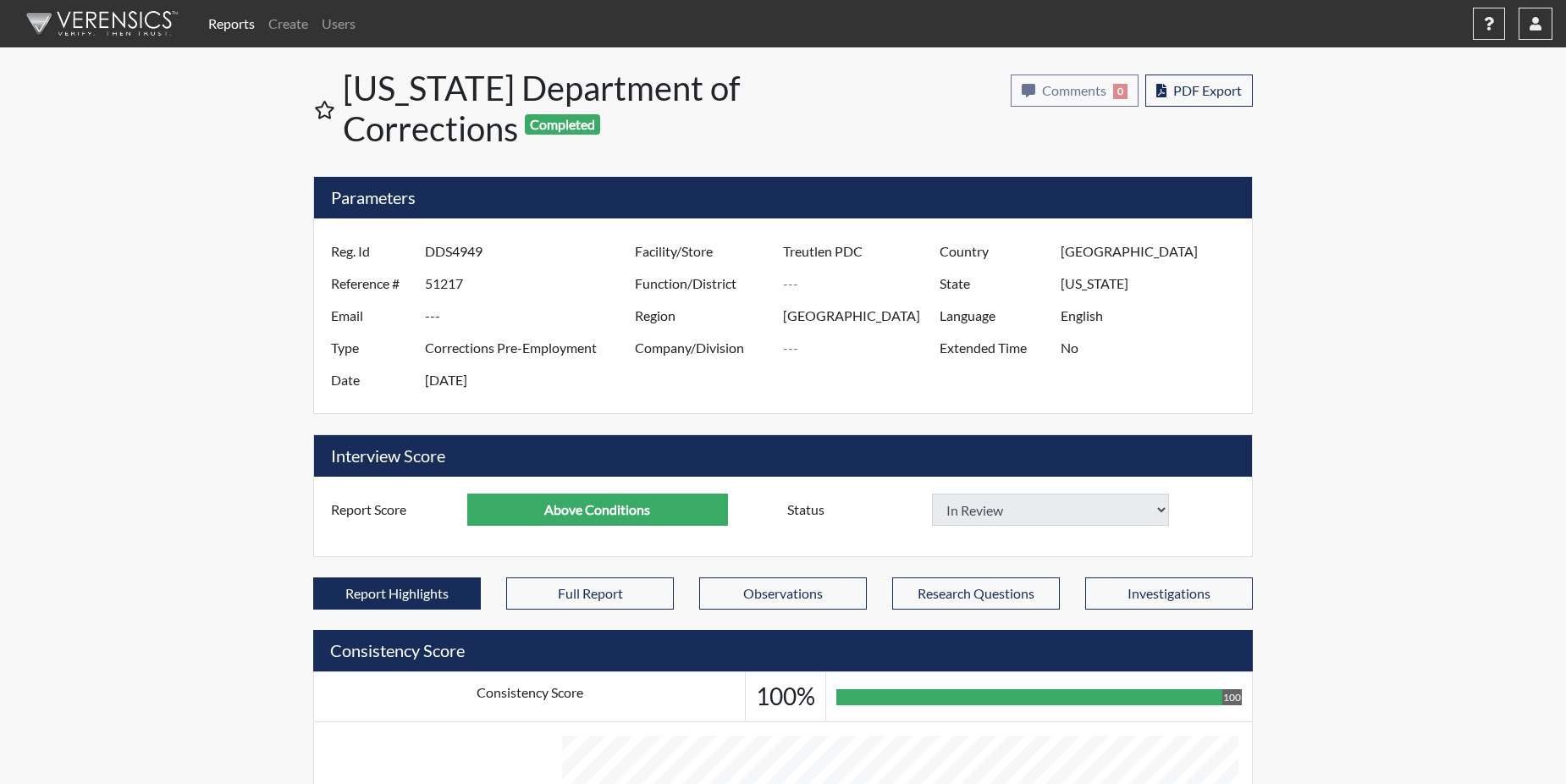
select select
click at [227, 19] on link "Reports" at bounding box center [231, 24] width 60 height 34
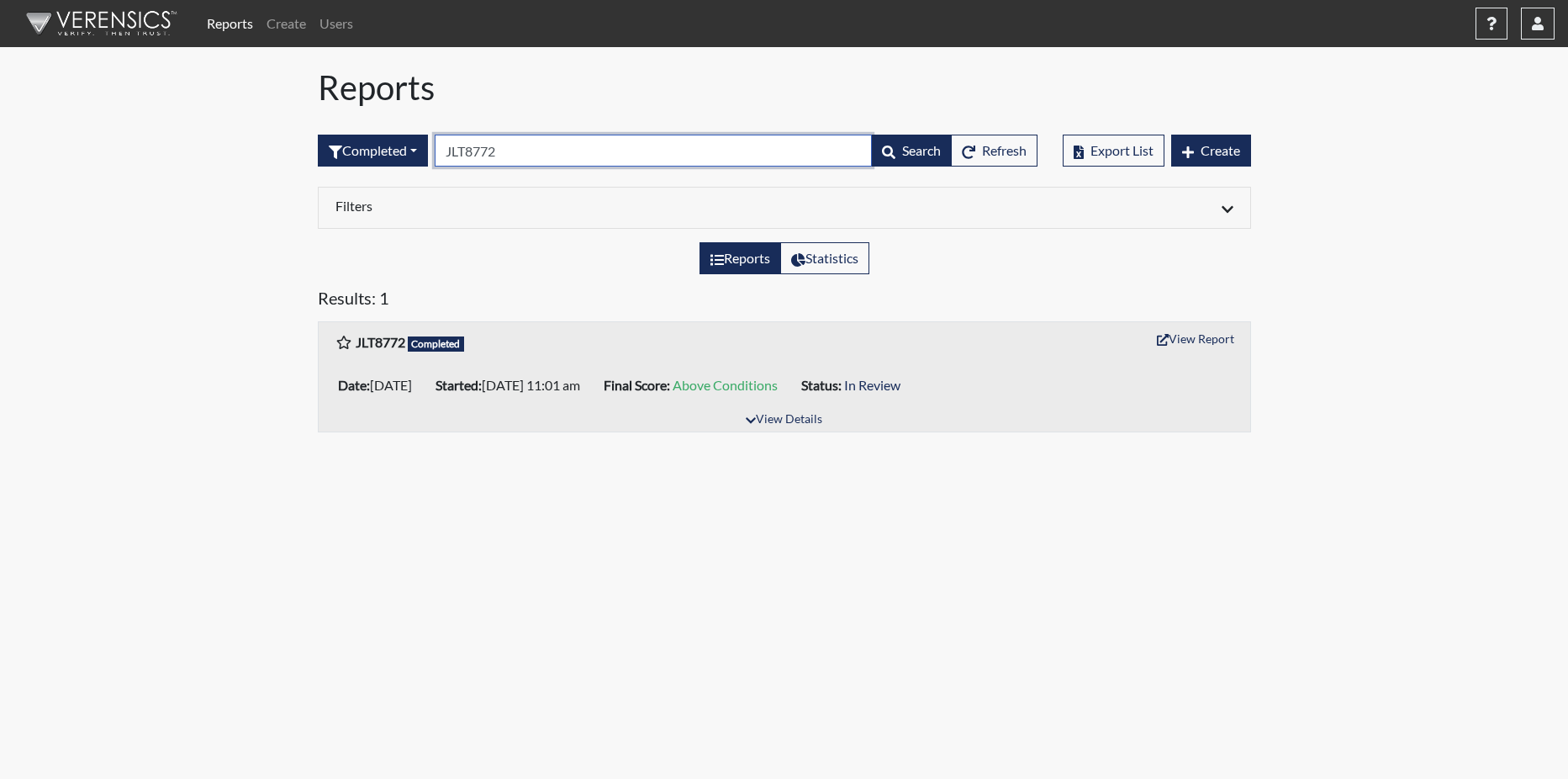
click at [541, 149] on input "JLT8772" at bounding box center [654, 150] width 437 height 32
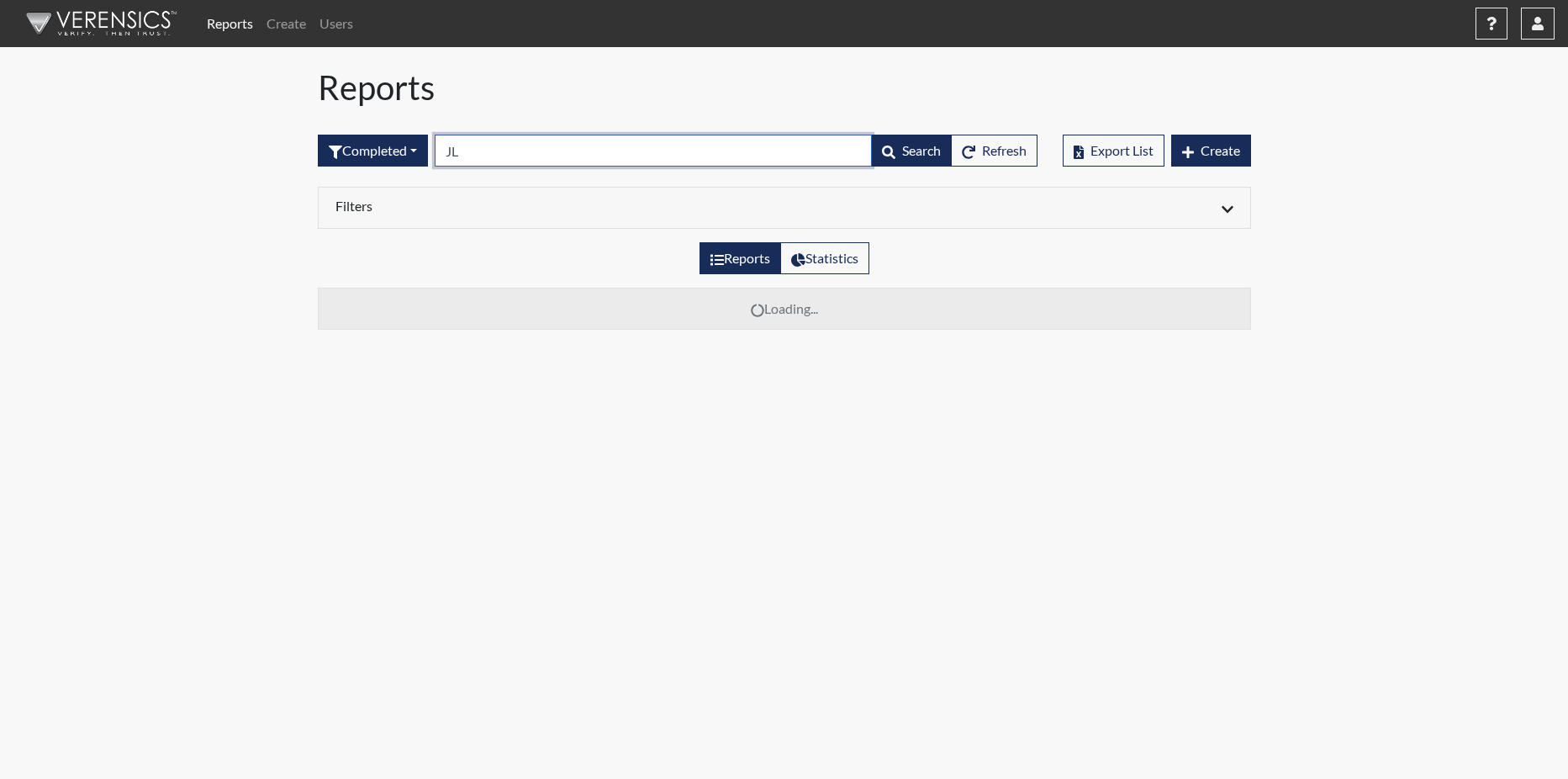
type input "J"
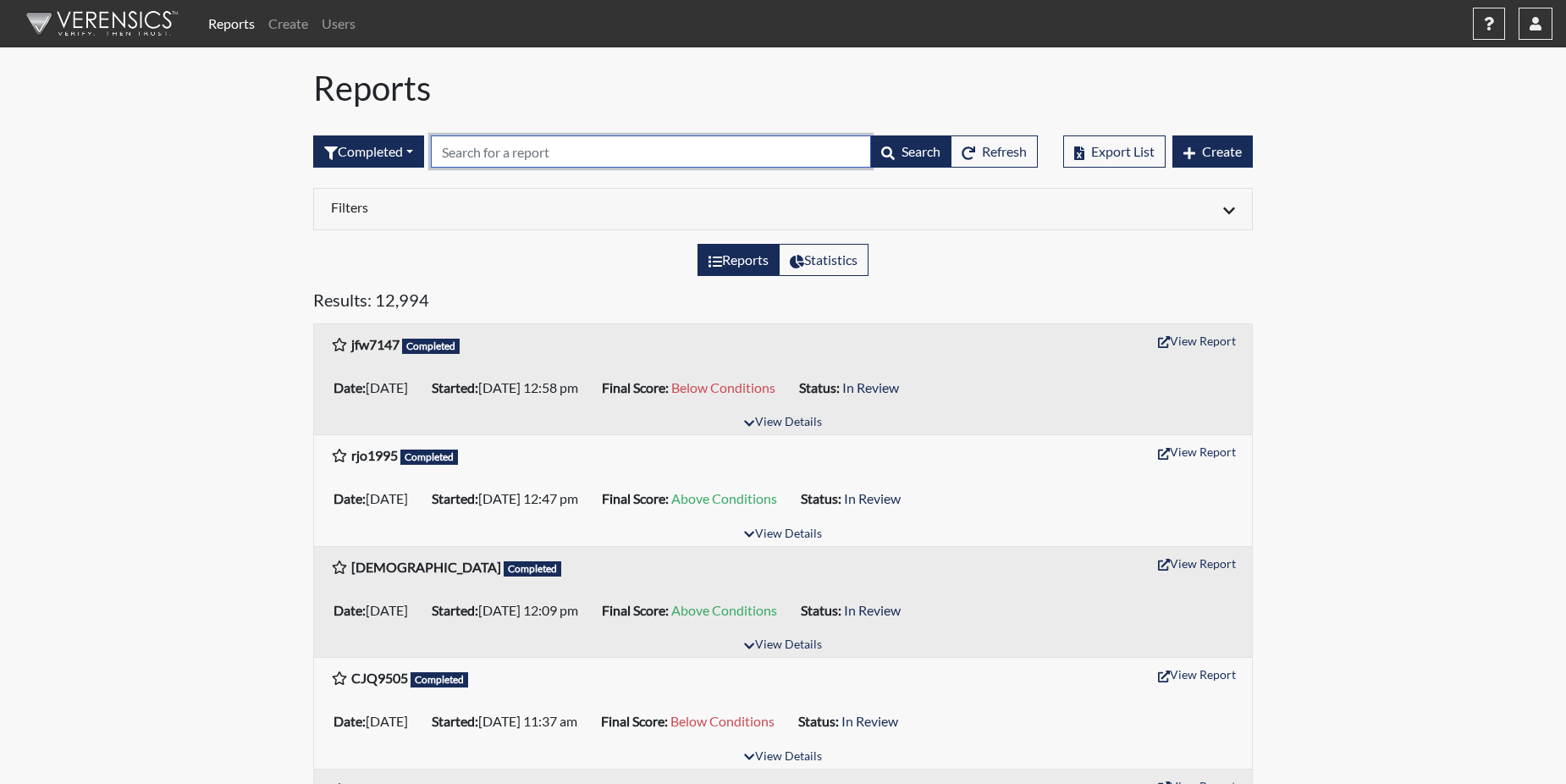
paste input "jfw7147"
type input "jfw7147"
click at [555, 277] on div "Reports Statistics" at bounding box center [783, 266] width 965 height 45
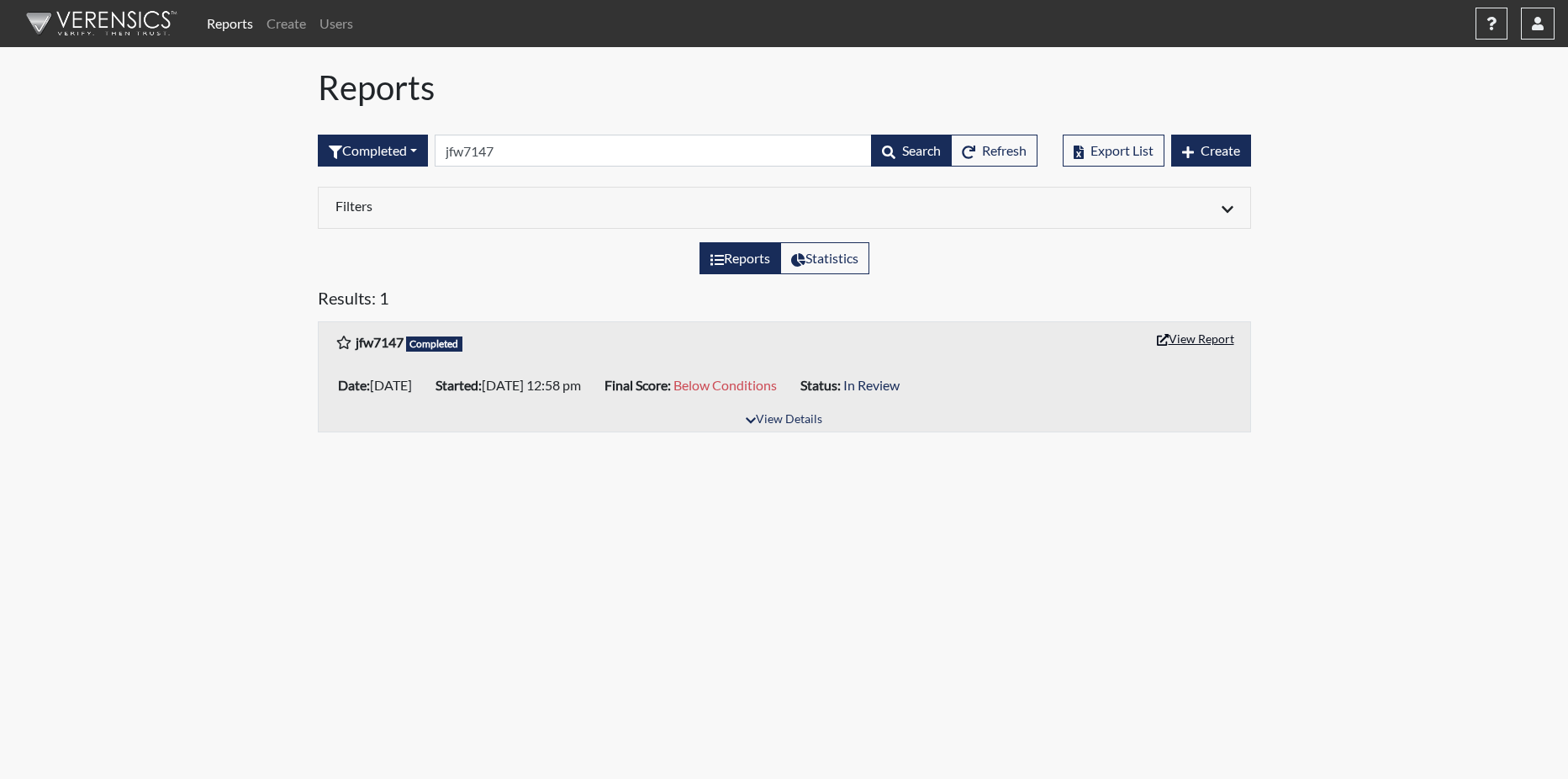
click at [1216, 337] on button "View Report" at bounding box center [1196, 338] width 92 height 26
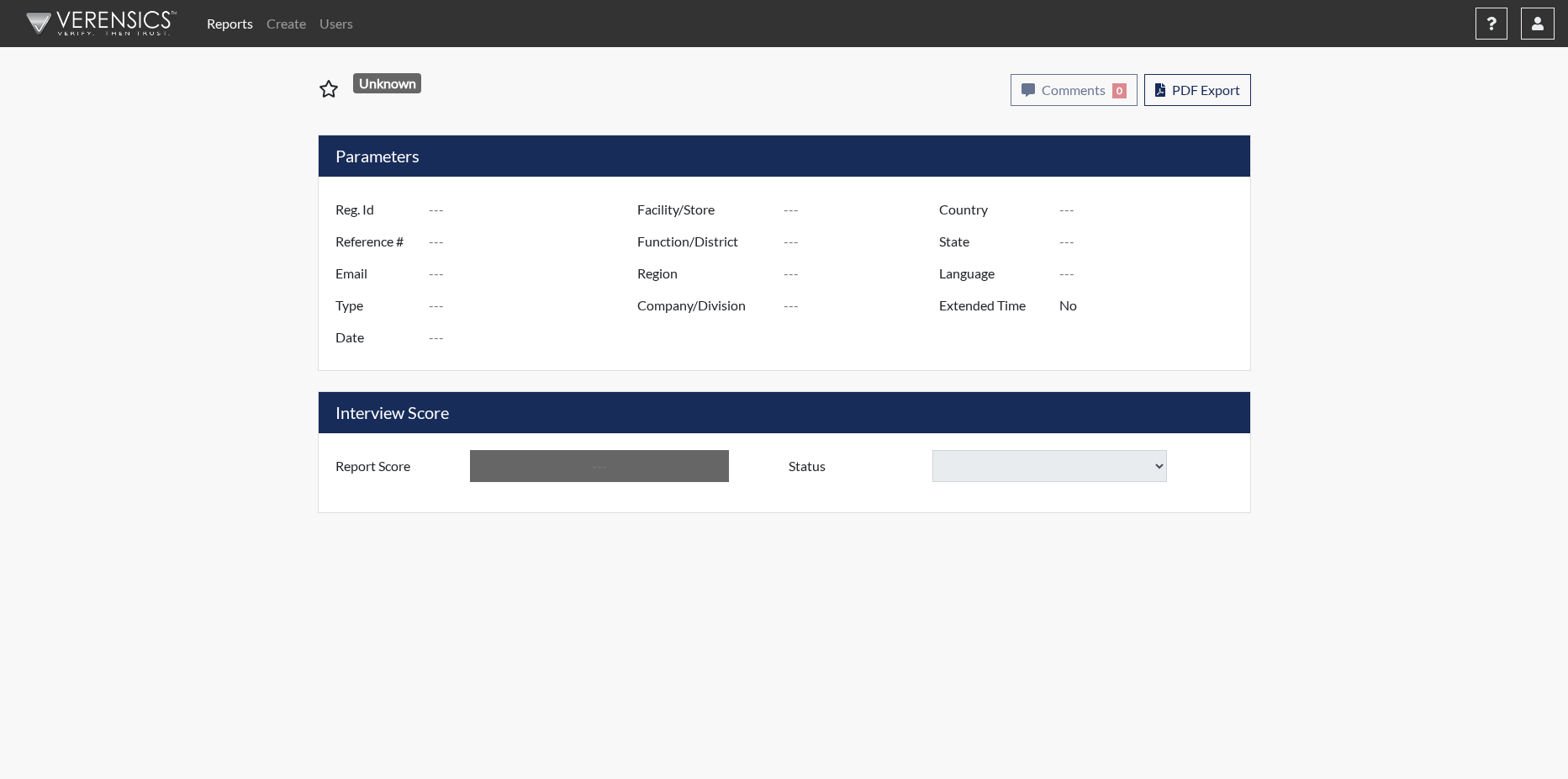
type input "jfw7147"
type input "51230"
type input "---"
type input "Corrections Pre-Employment"
type input "[DATE]"
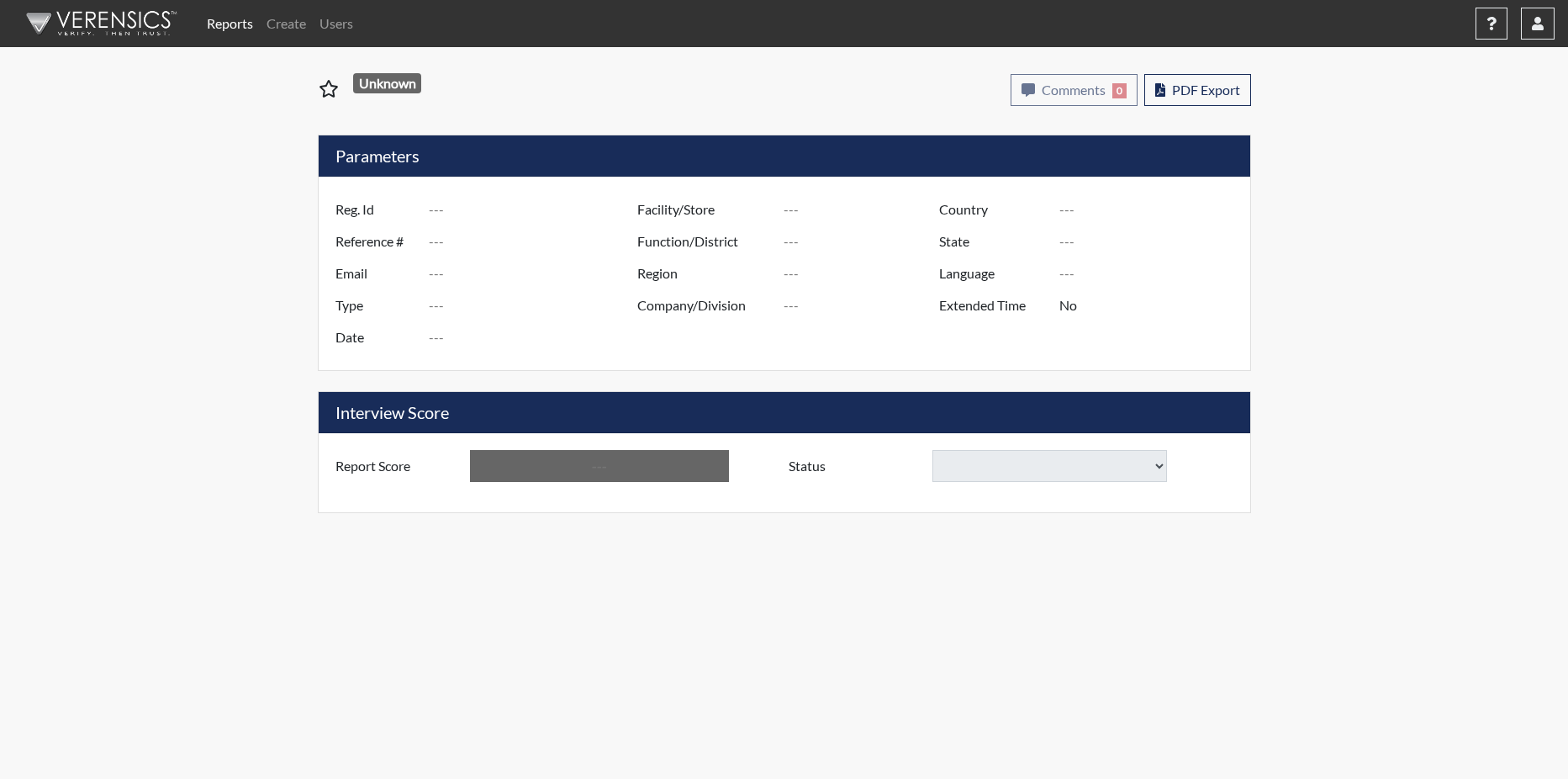
type input "[PERSON_NAME]"
type input "[GEOGRAPHIC_DATA]"
type input "[US_STATE]"
type input "English"
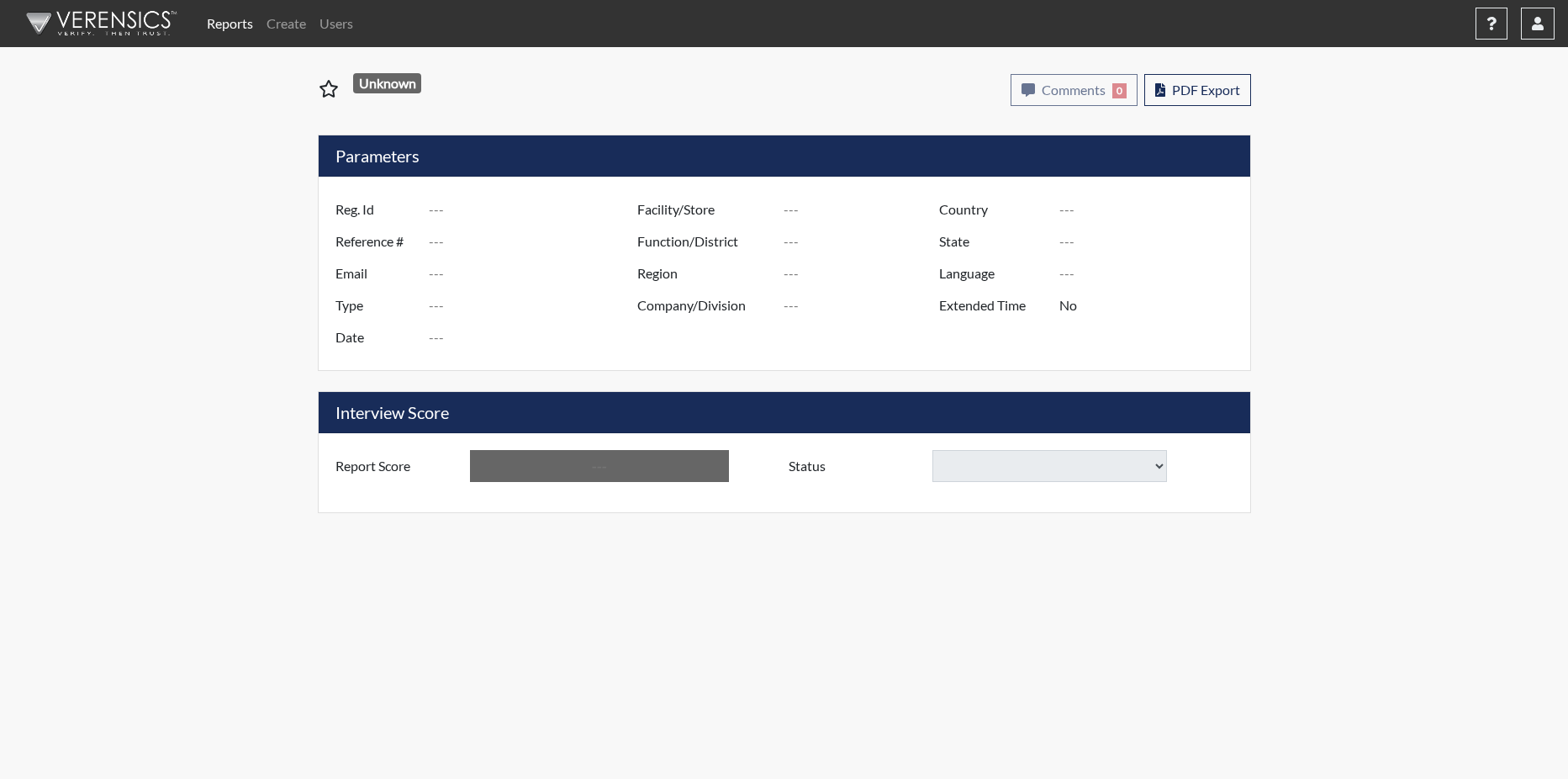
type input "Below Conditions"
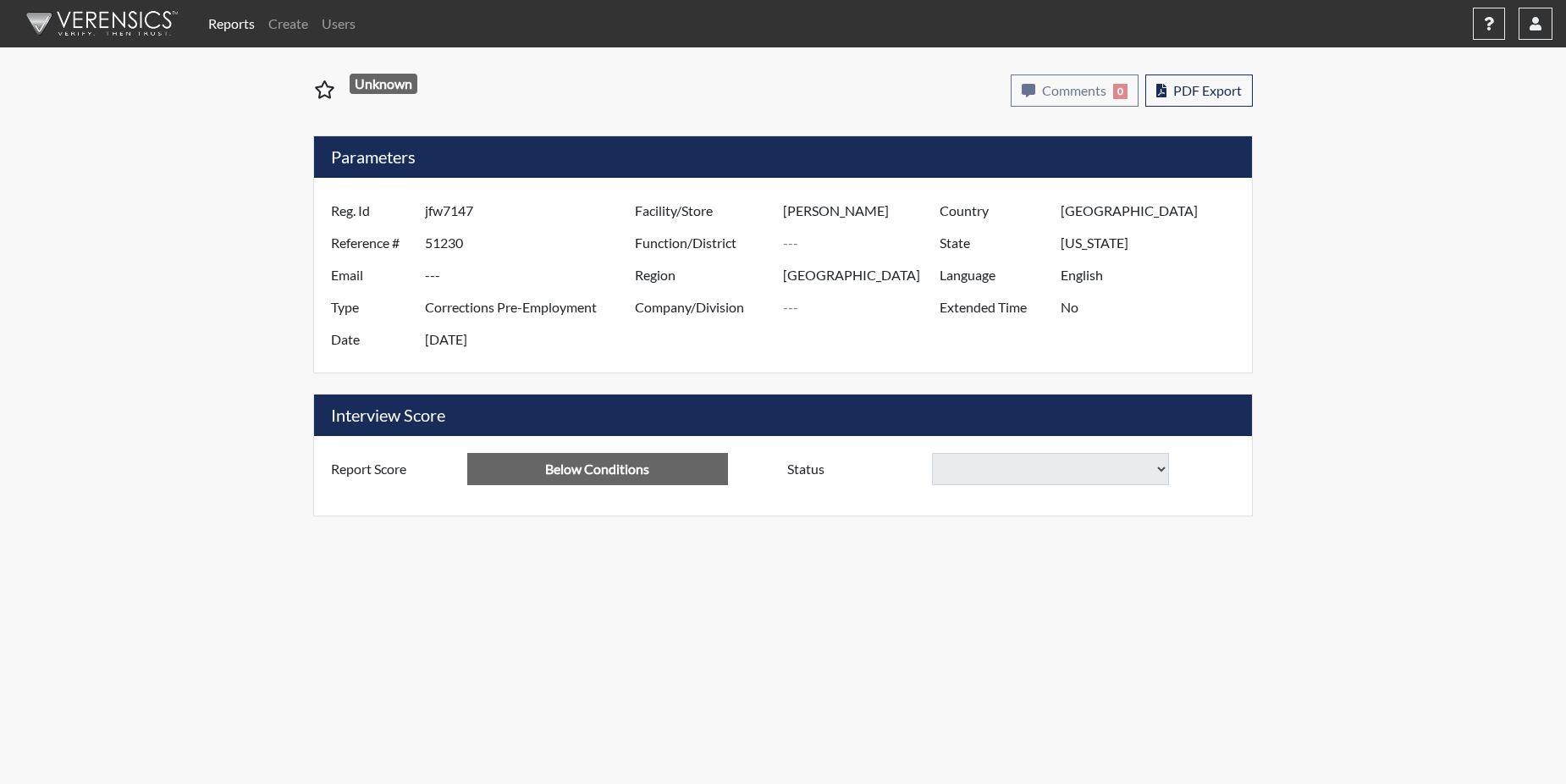
select select
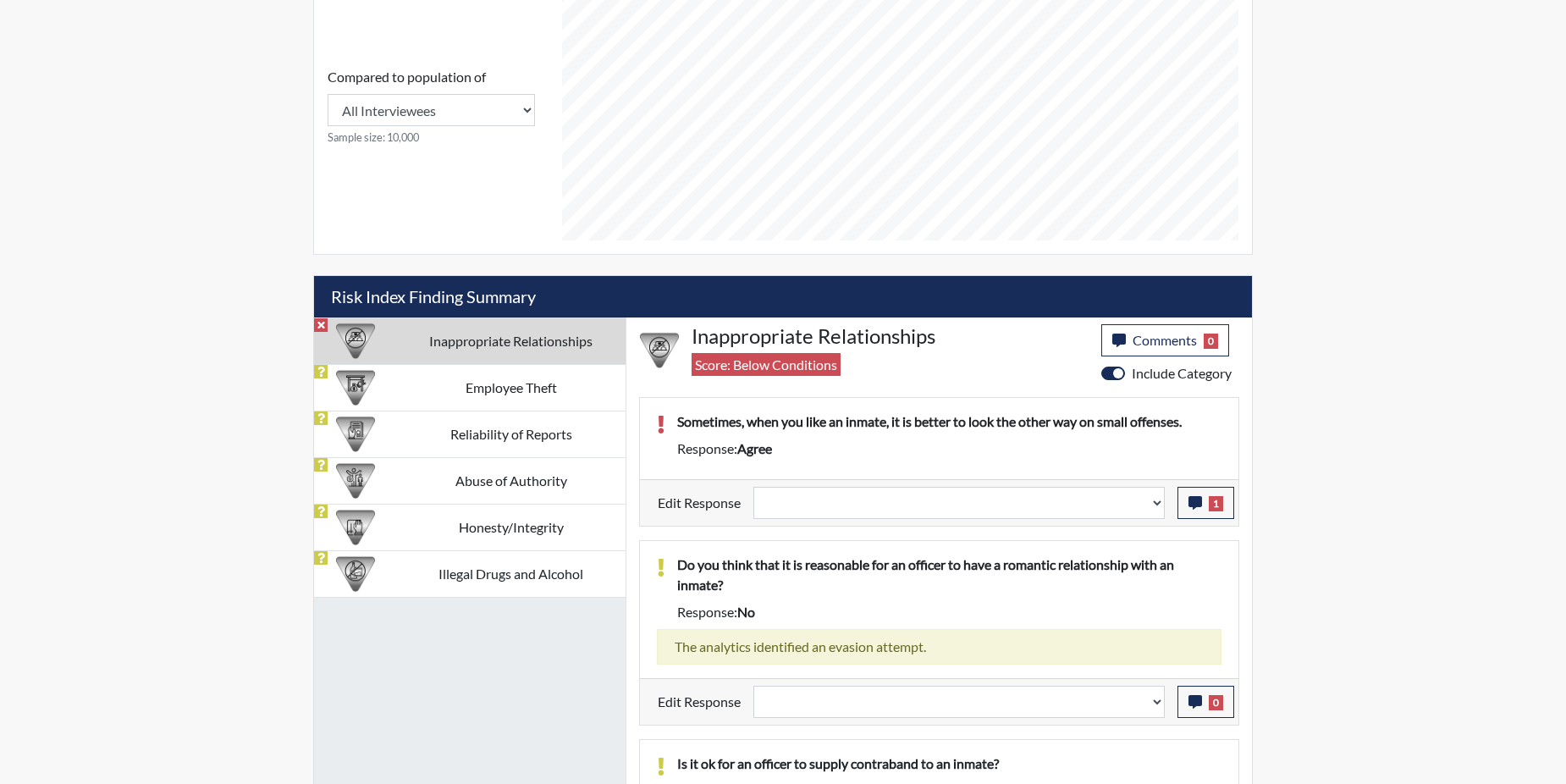
scroll to position [761, 0]
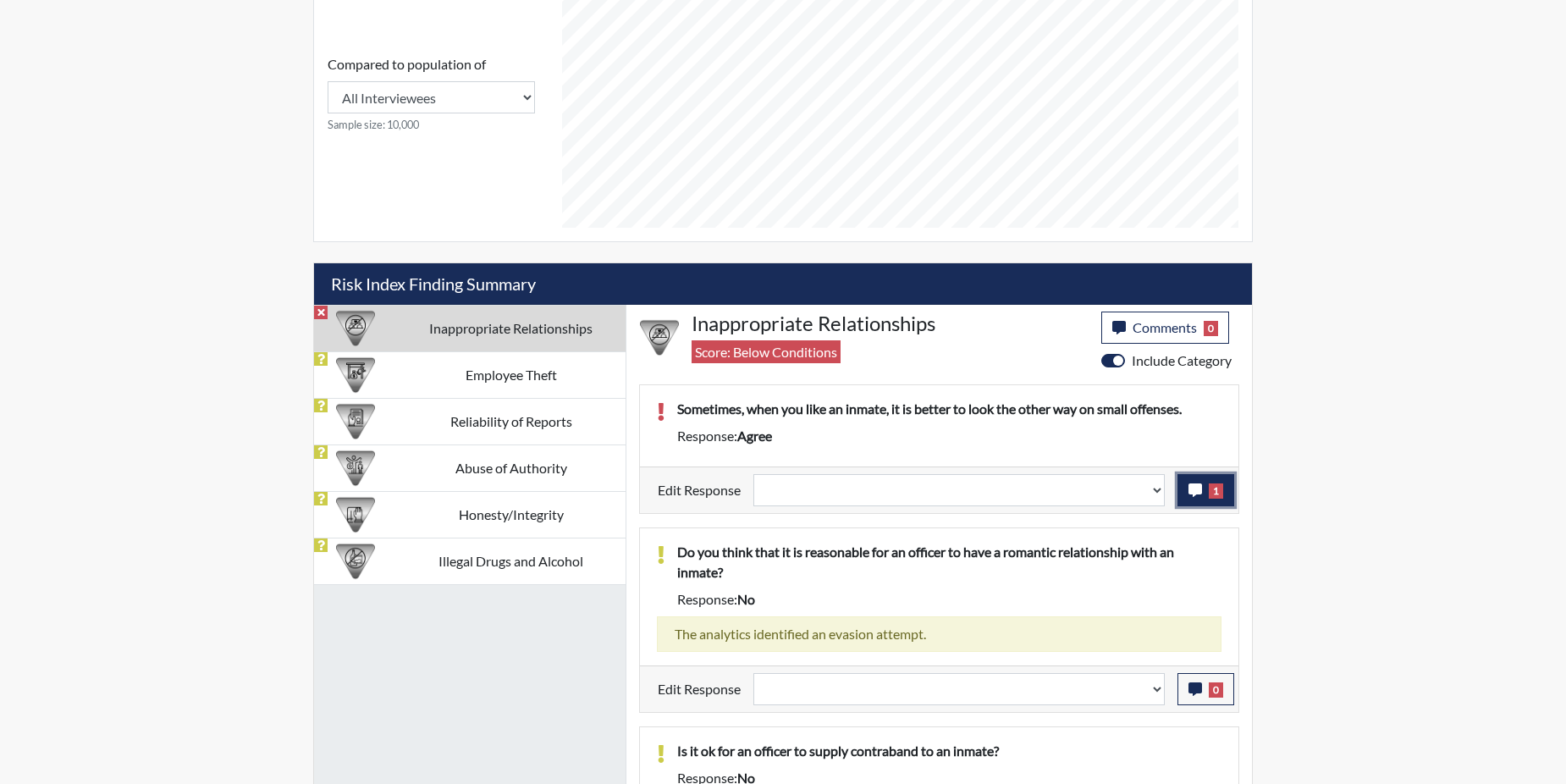
click at [1210, 494] on span "1" at bounding box center [1216, 490] width 15 height 15
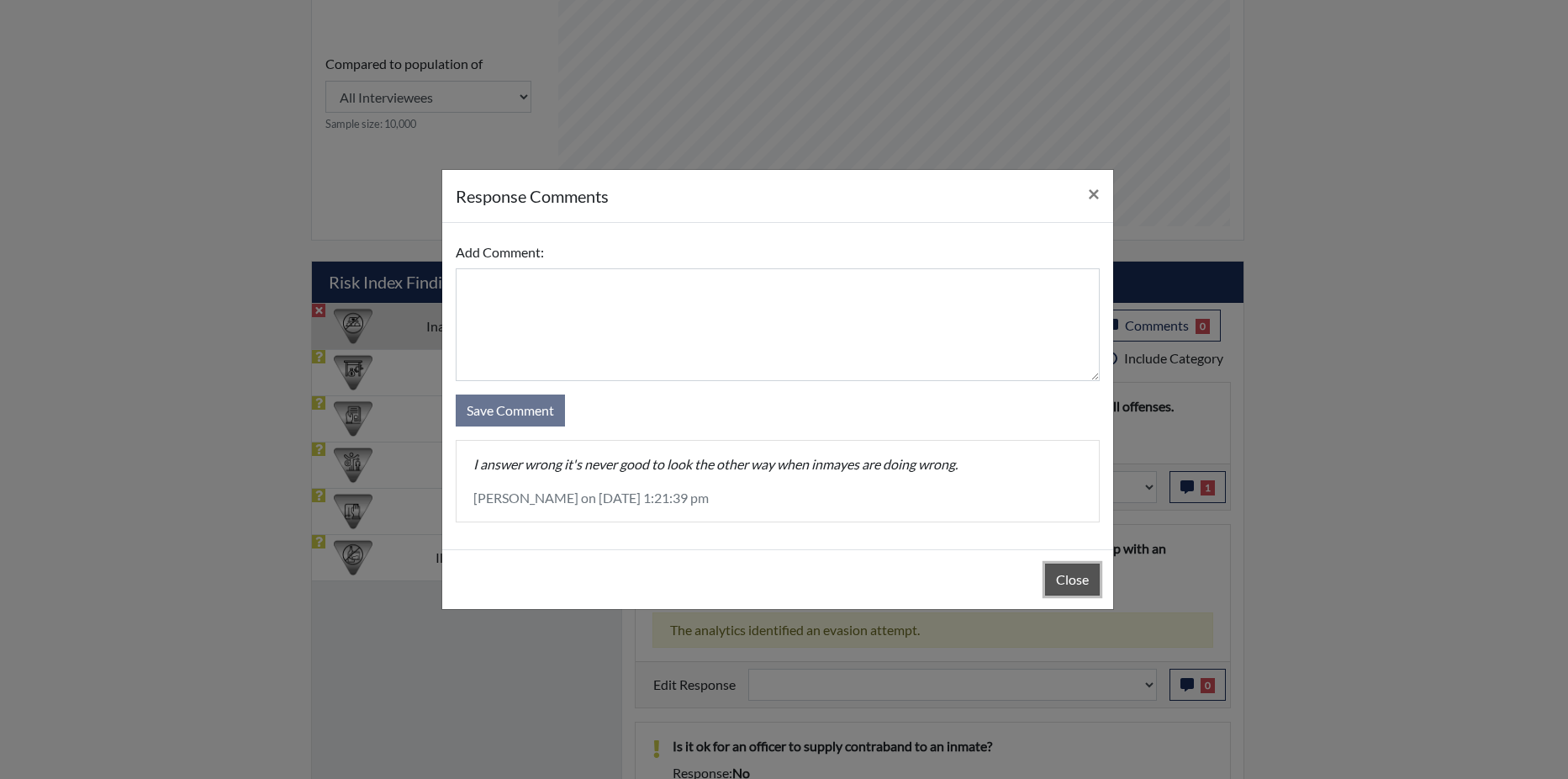
click at [1072, 581] on button "Close" at bounding box center [1073, 579] width 55 height 32
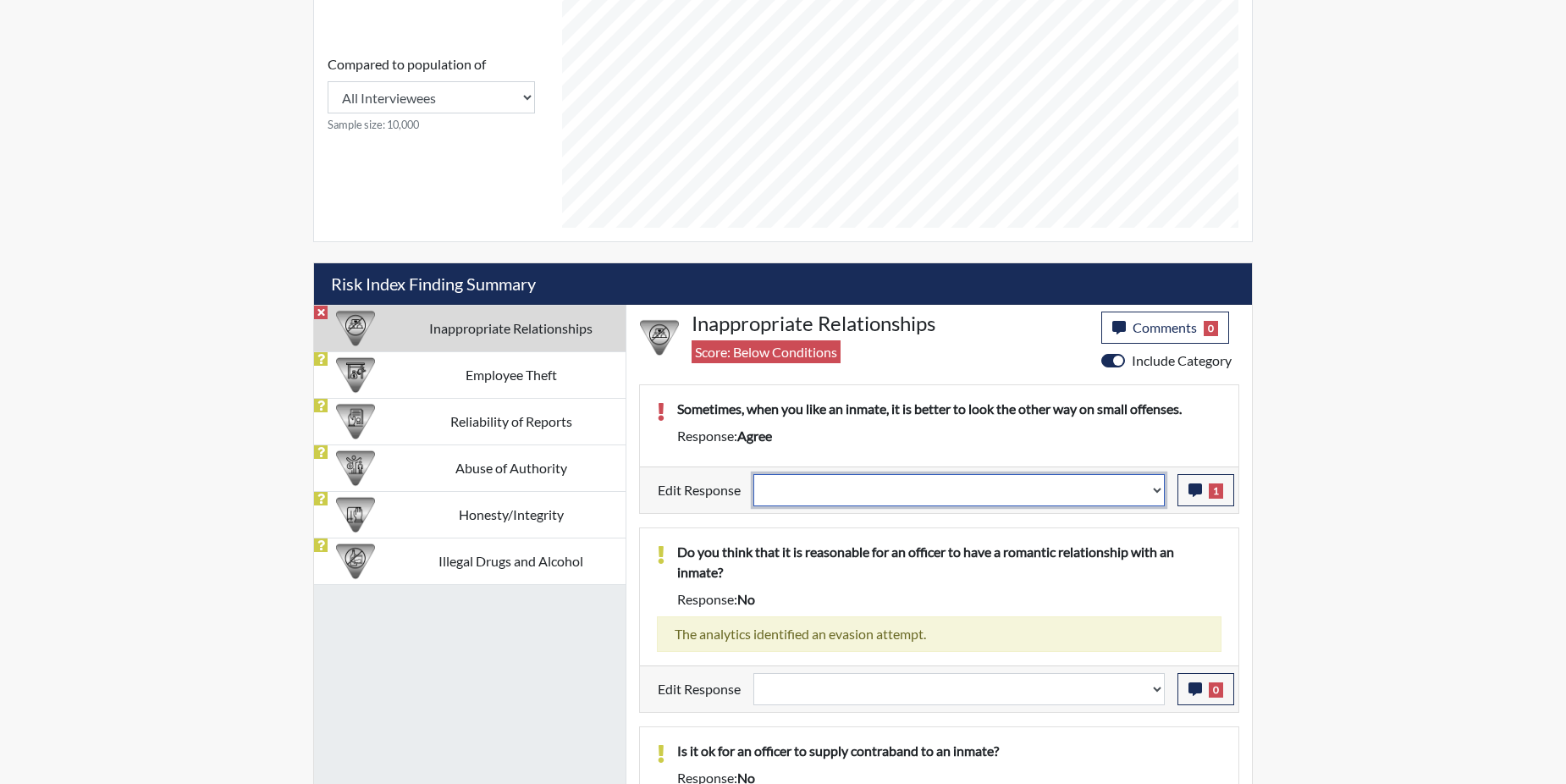
click at [1160, 489] on select "Question is not relevant. Results will be updated. Reasonable explanation provi…" at bounding box center [959, 490] width 411 height 33
click at [1159, 486] on select "Question is not relevant. Results will be updated. Reasonable explanation provi…" at bounding box center [959, 490] width 411 height 33
select select "reasonable-explanation-provided"
click at [755, 474] on select "Question is not relevant. Results will be updated. Reasonable explanation provi…" at bounding box center [959, 490] width 411 height 33
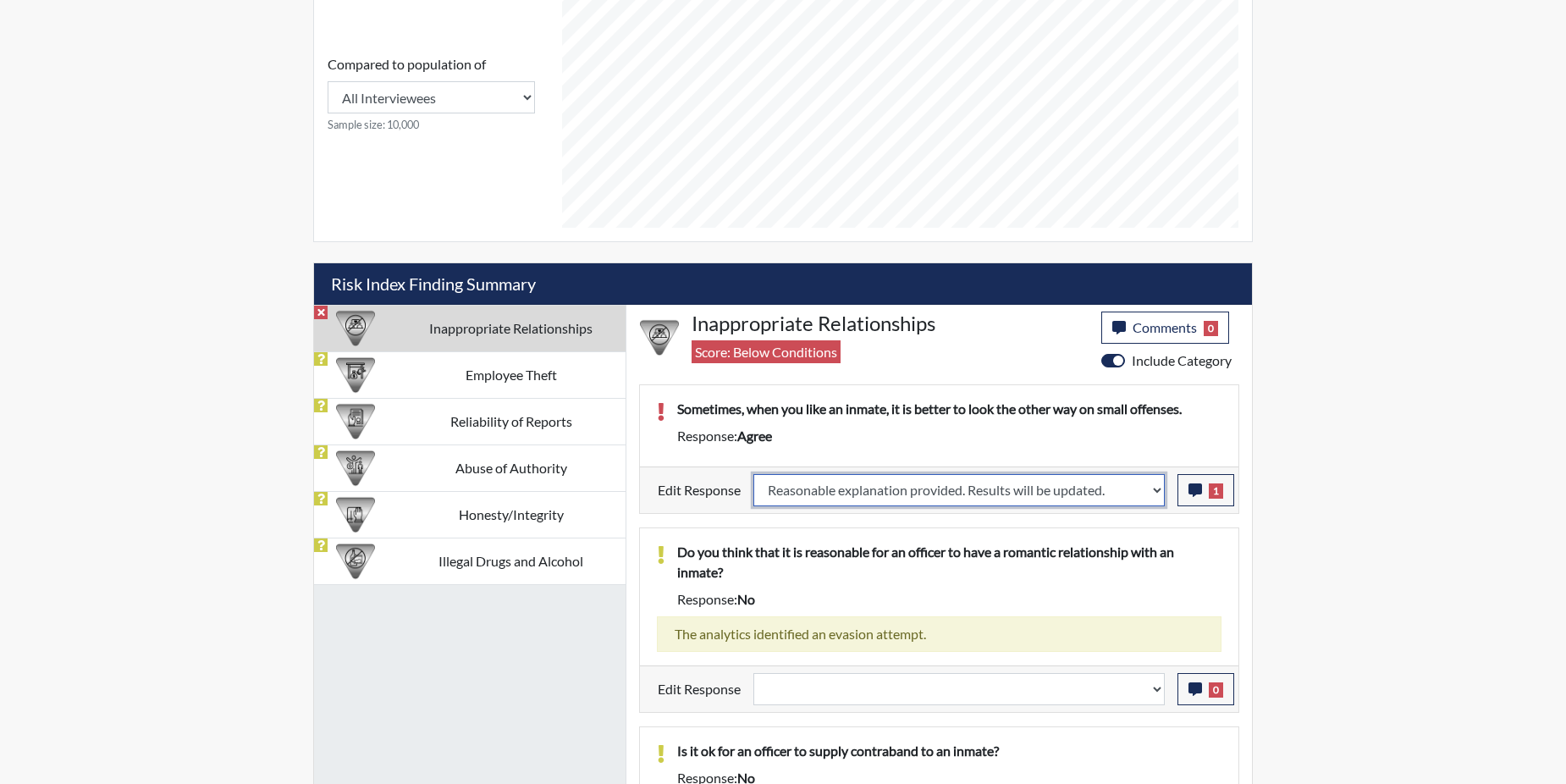
select select
click at [1126, 541] on p "Do you think that it is reasonable for an officer to have a romantic relationsh…" at bounding box center [949, 561] width 545 height 40
select select
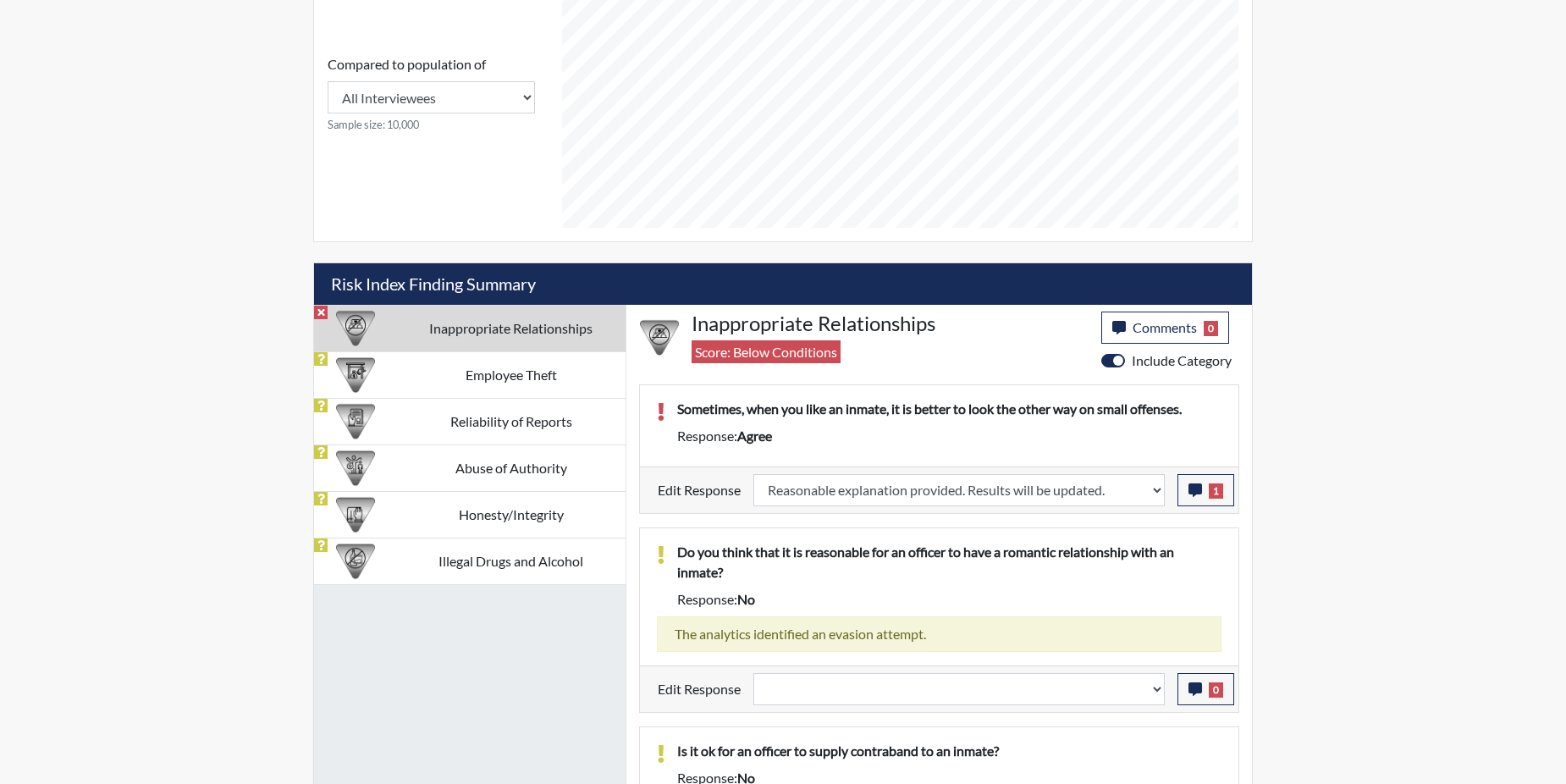
select select
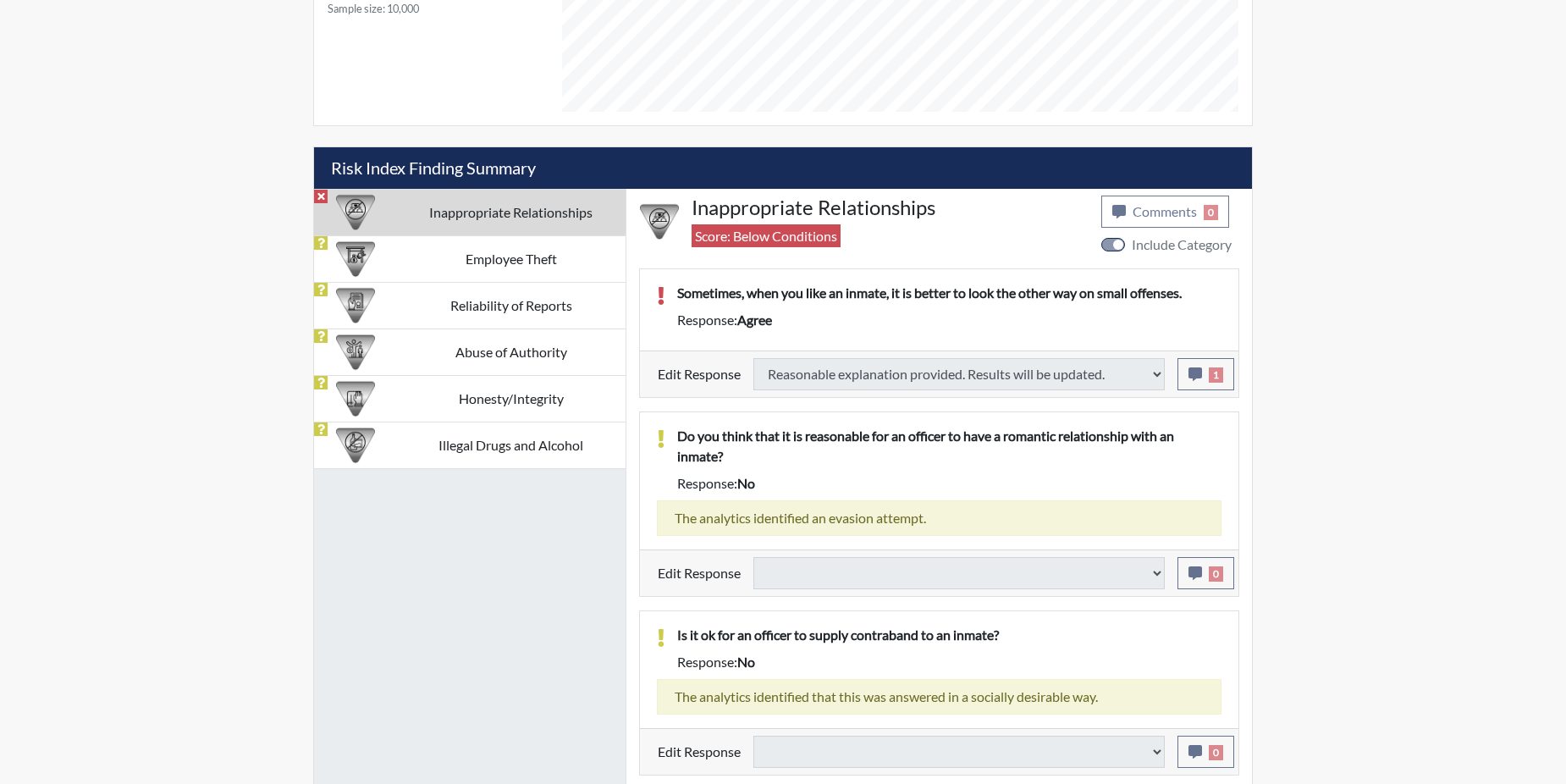
type input "Above Conditions"
select select
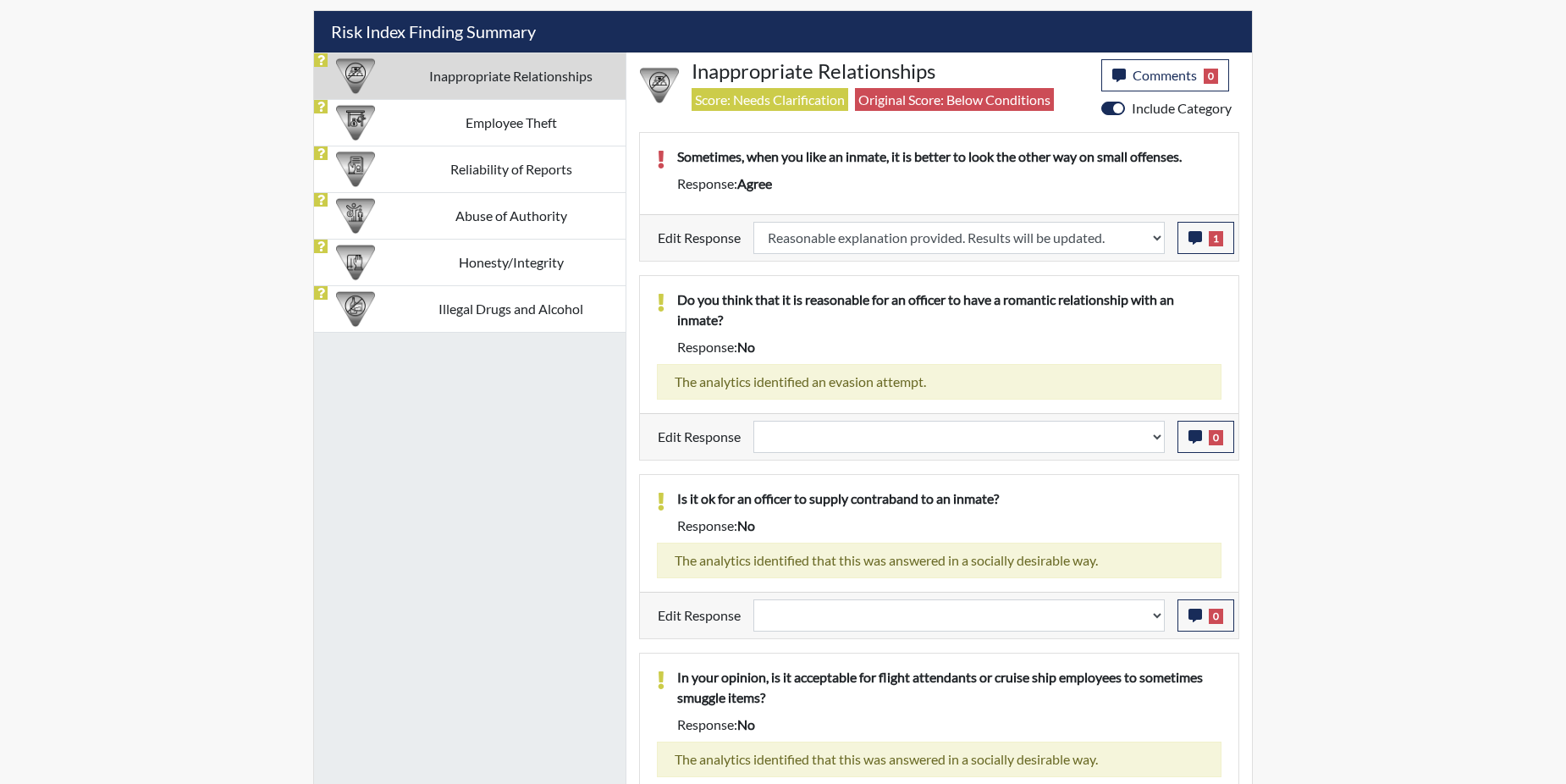
scroll to position [984, 0]
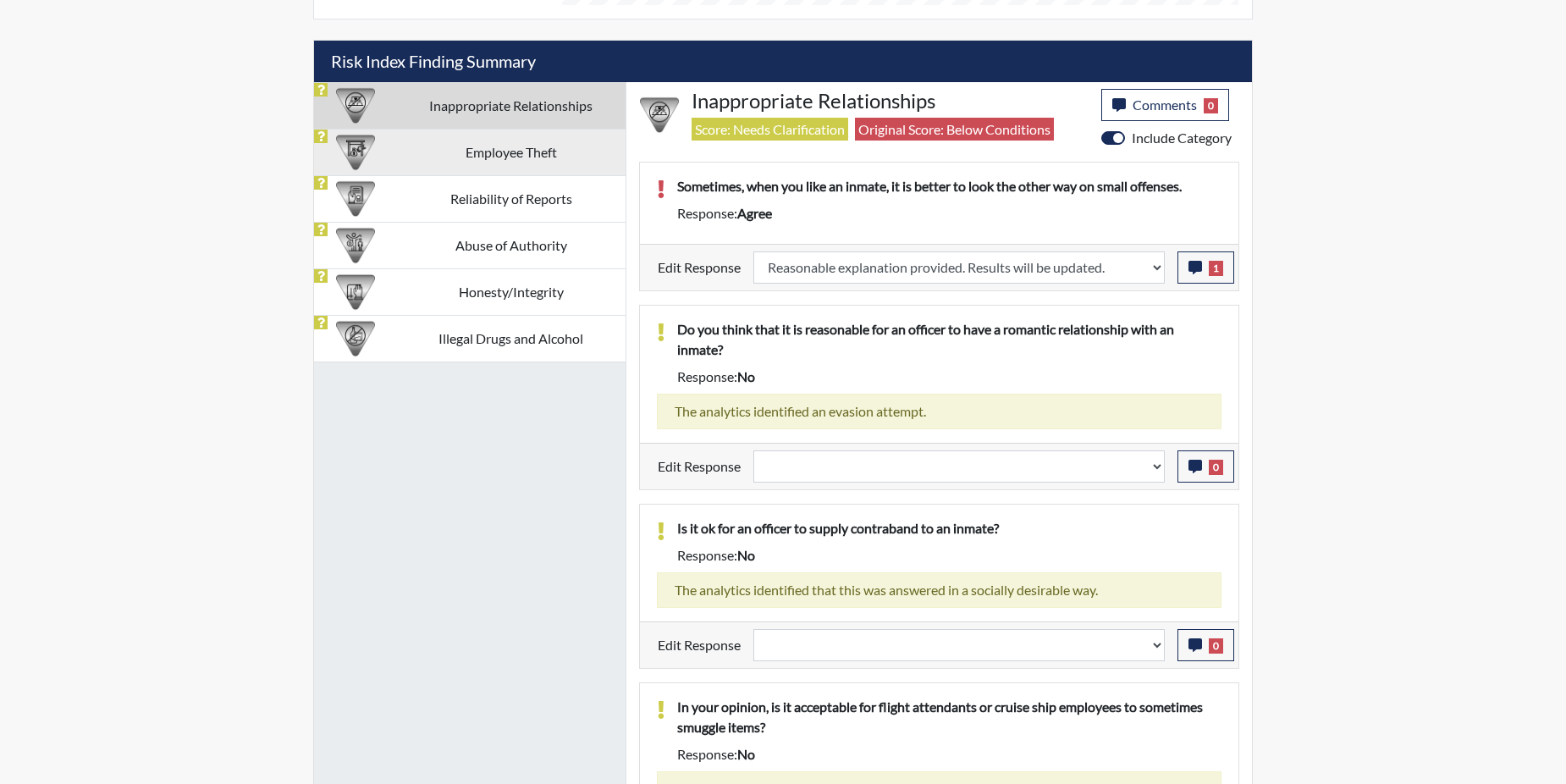
click at [529, 155] on td "Employee Theft" at bounding box center [511, 151] width 230 height 46
select select
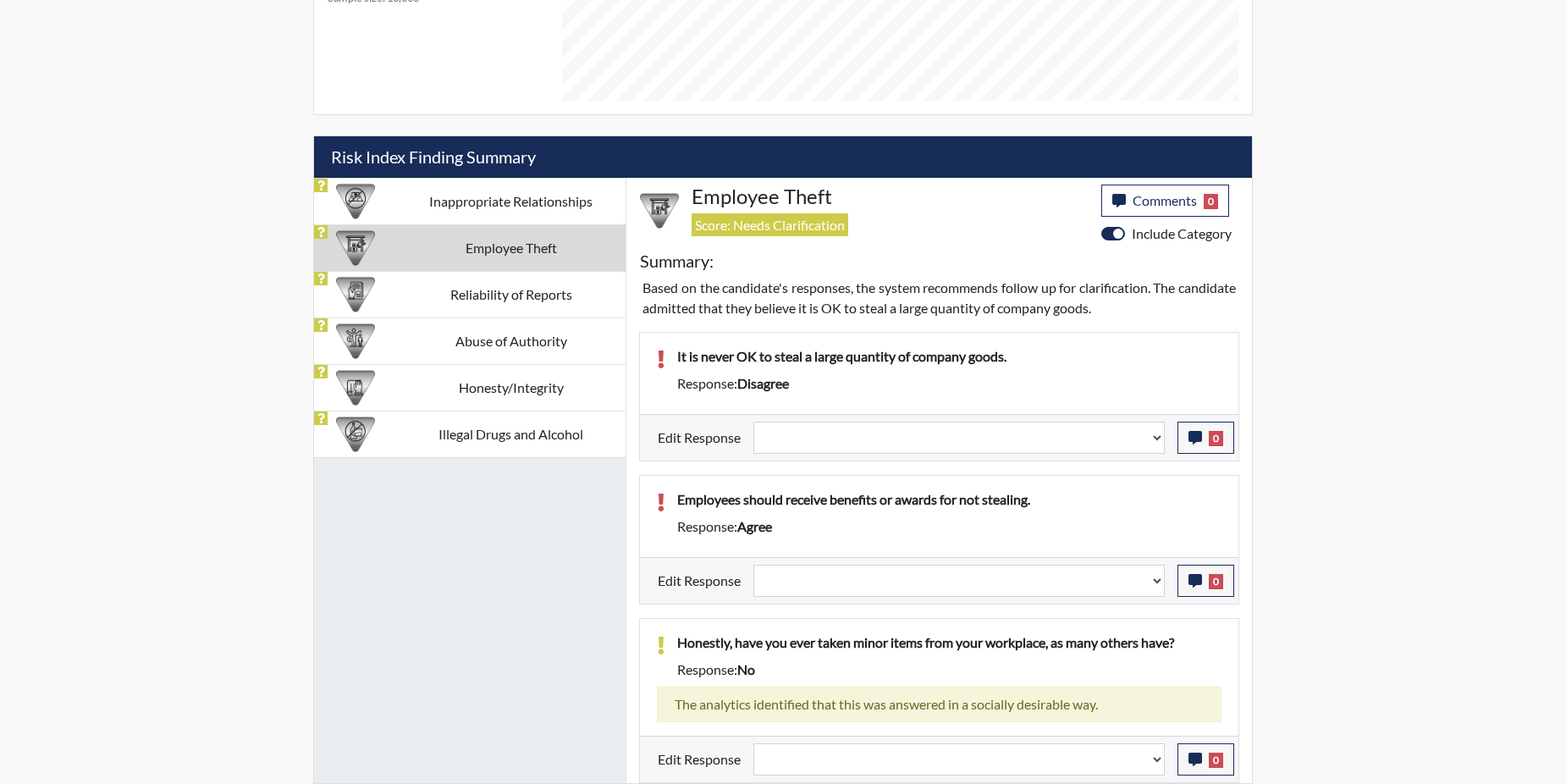
scroll to position [889, 0]
click at [529, 156] on h5 "Risk Index Finding Summary" at bounding box center [783, 157] width 938 height 41
click at [445, 295] on td "Reliability of Reports" at bounding box center [511, 294] width 230 height 46
select select
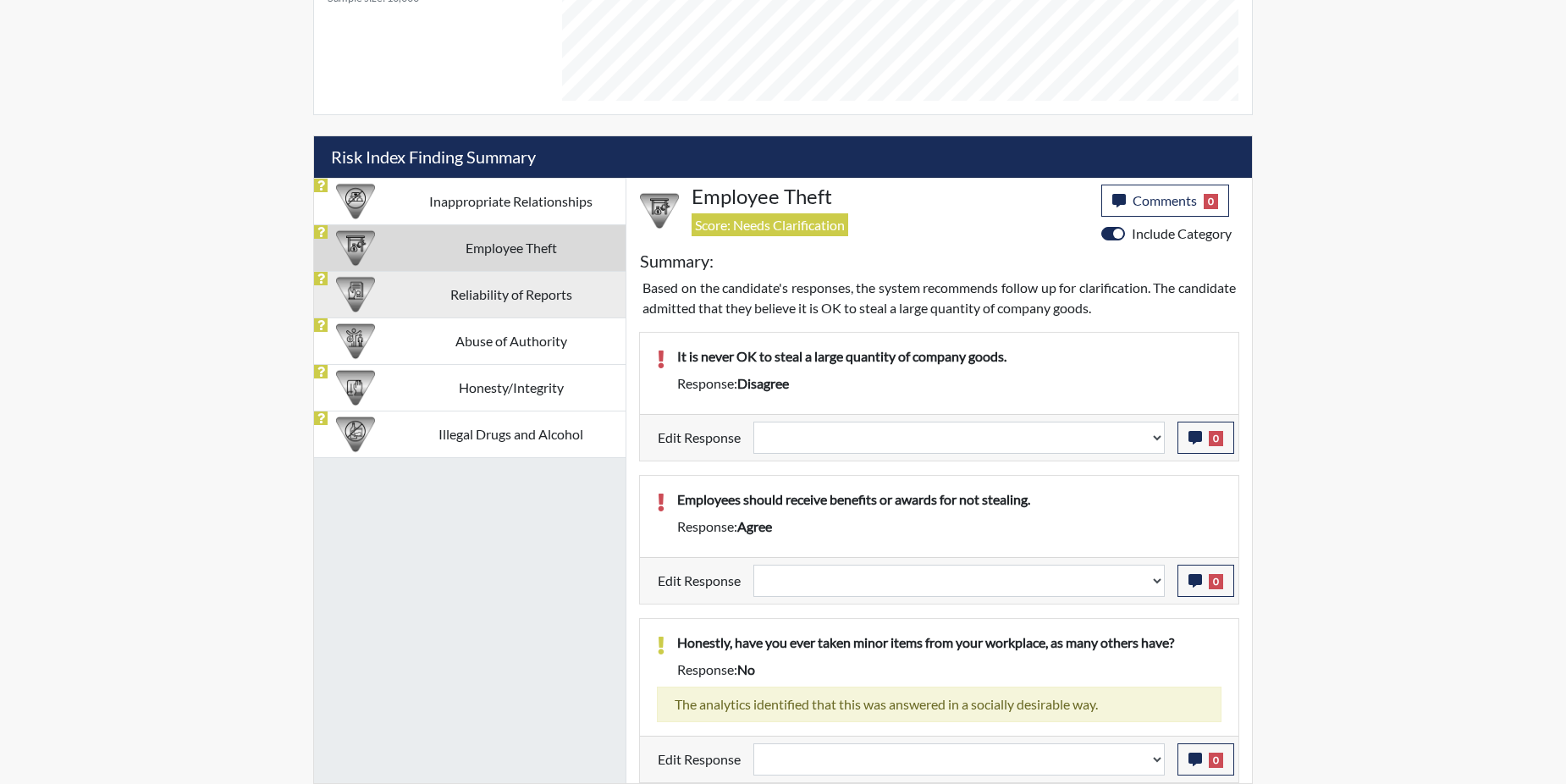
select select
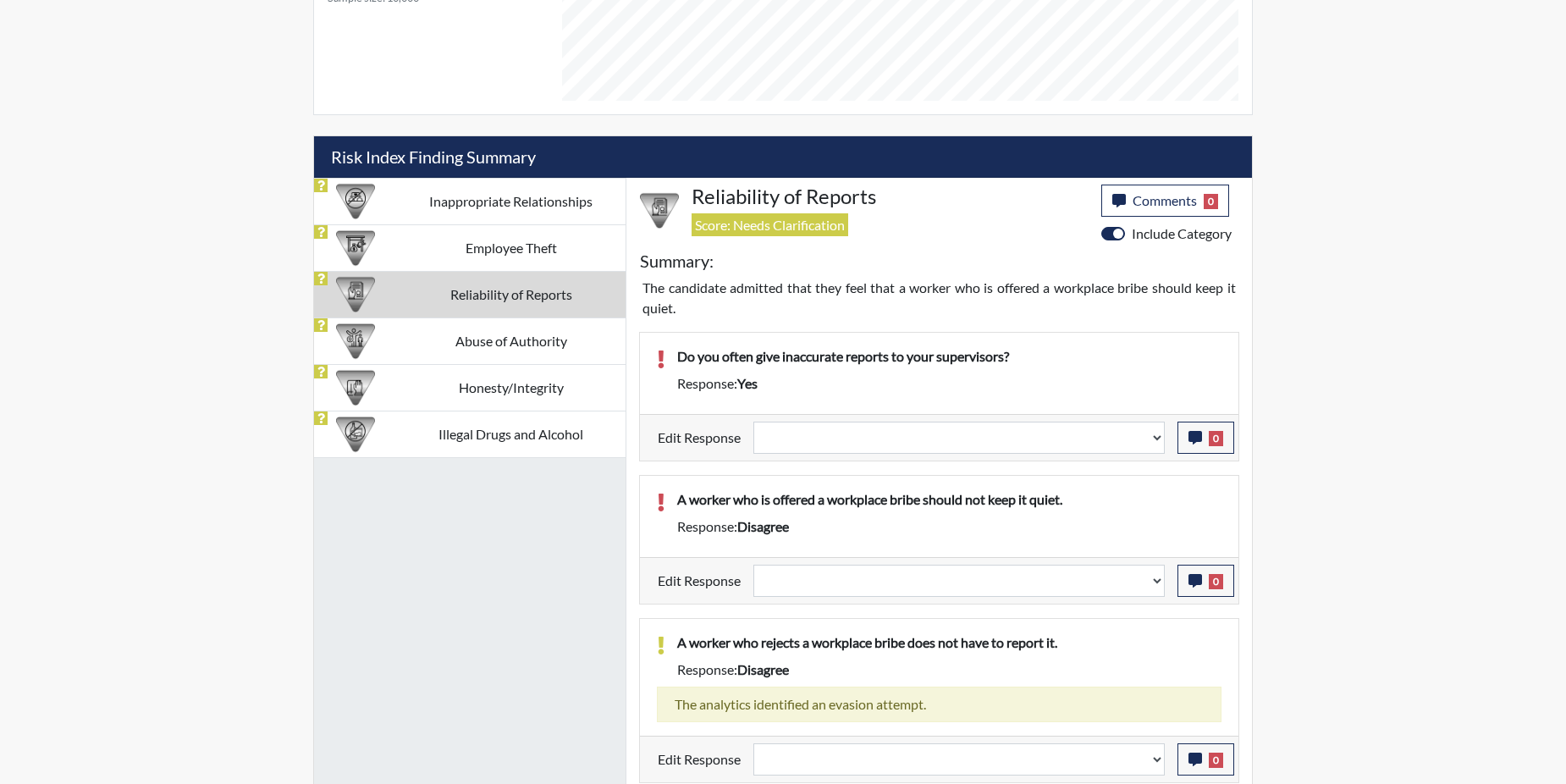
scroll to position [984, 0]
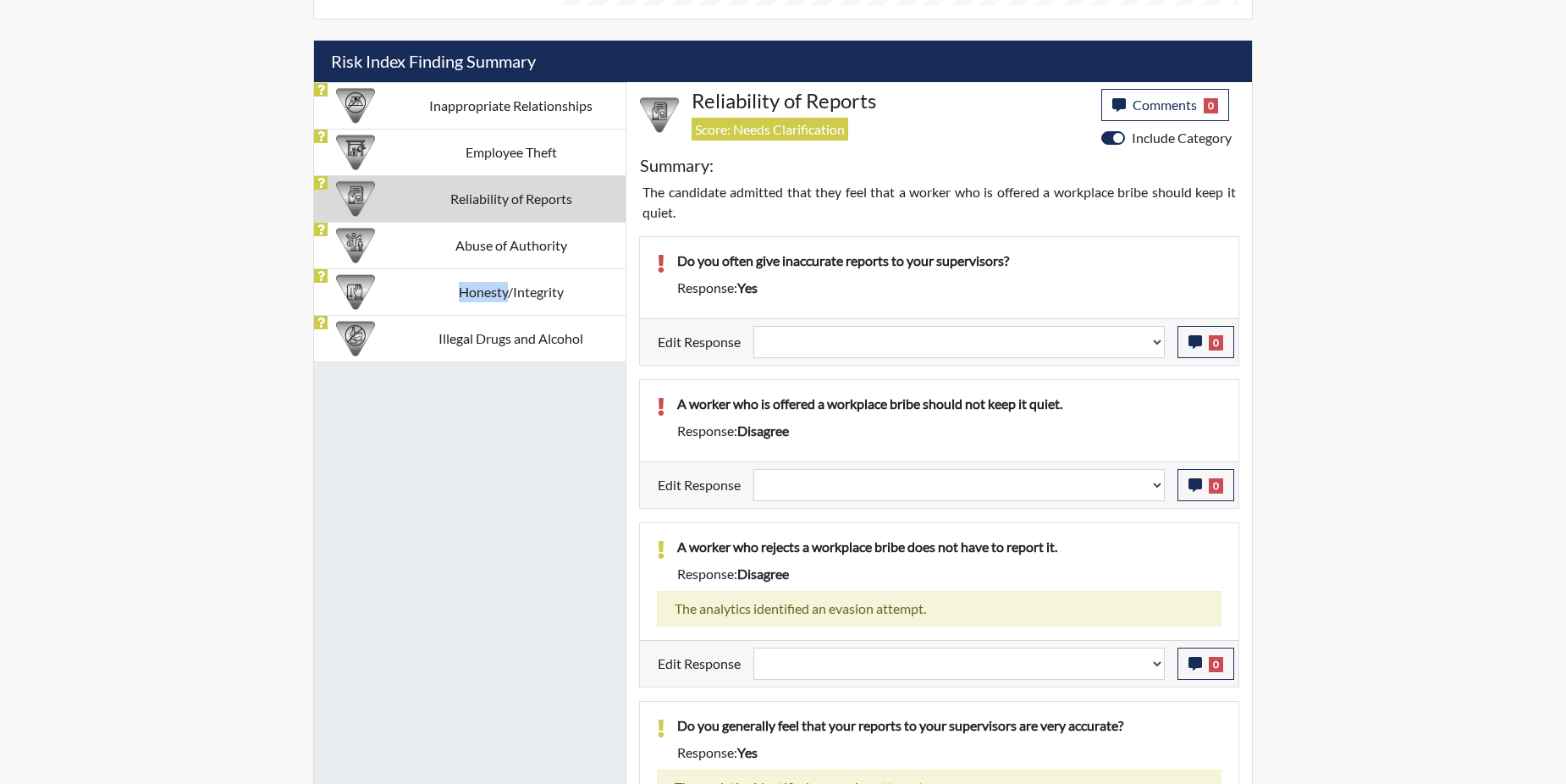
click at [445, 295] on td "Honesty/Integrity" at bounding box center [511, 291] width 230 height 46
select select
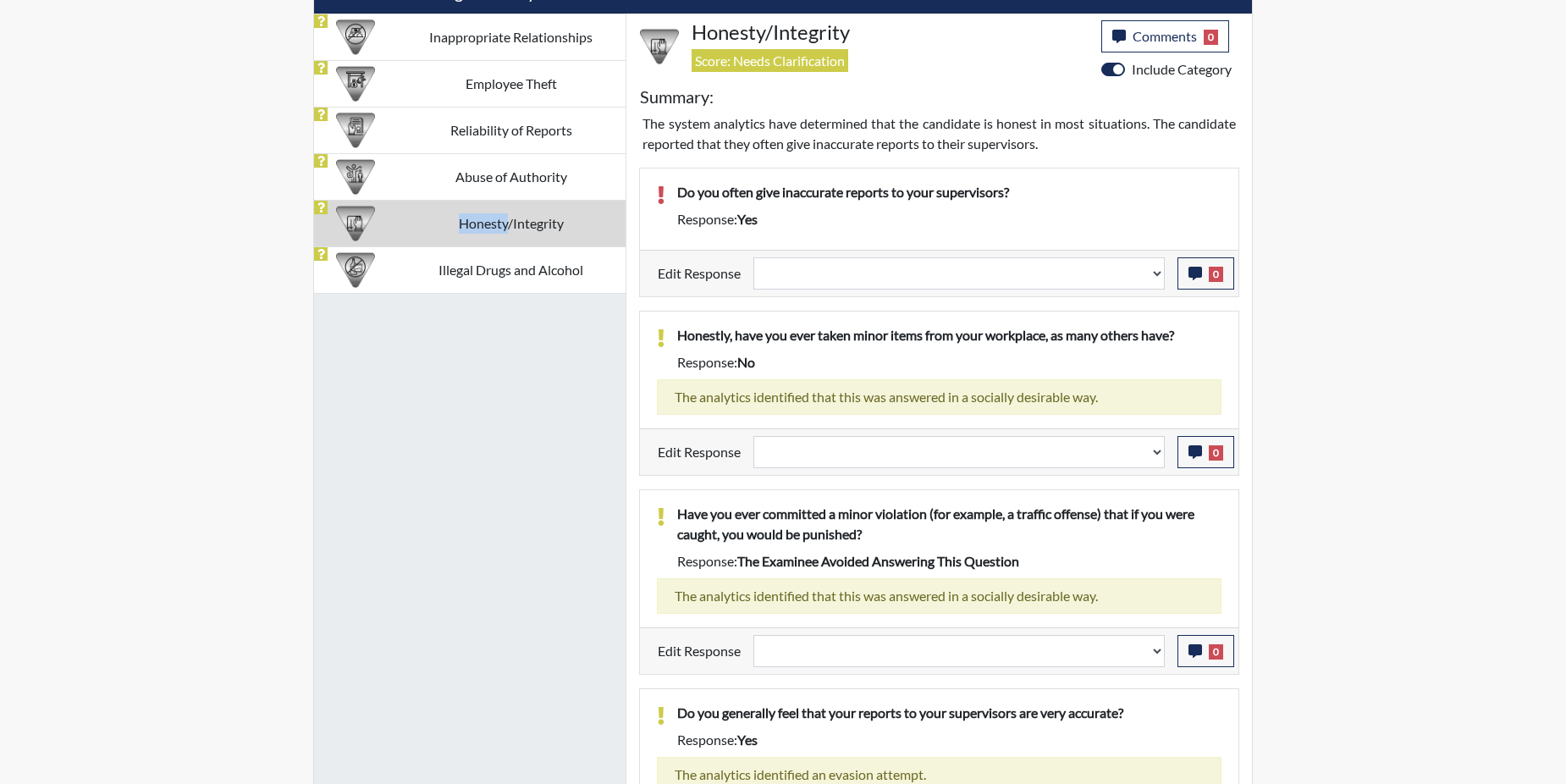
scroll to position [784, 0]
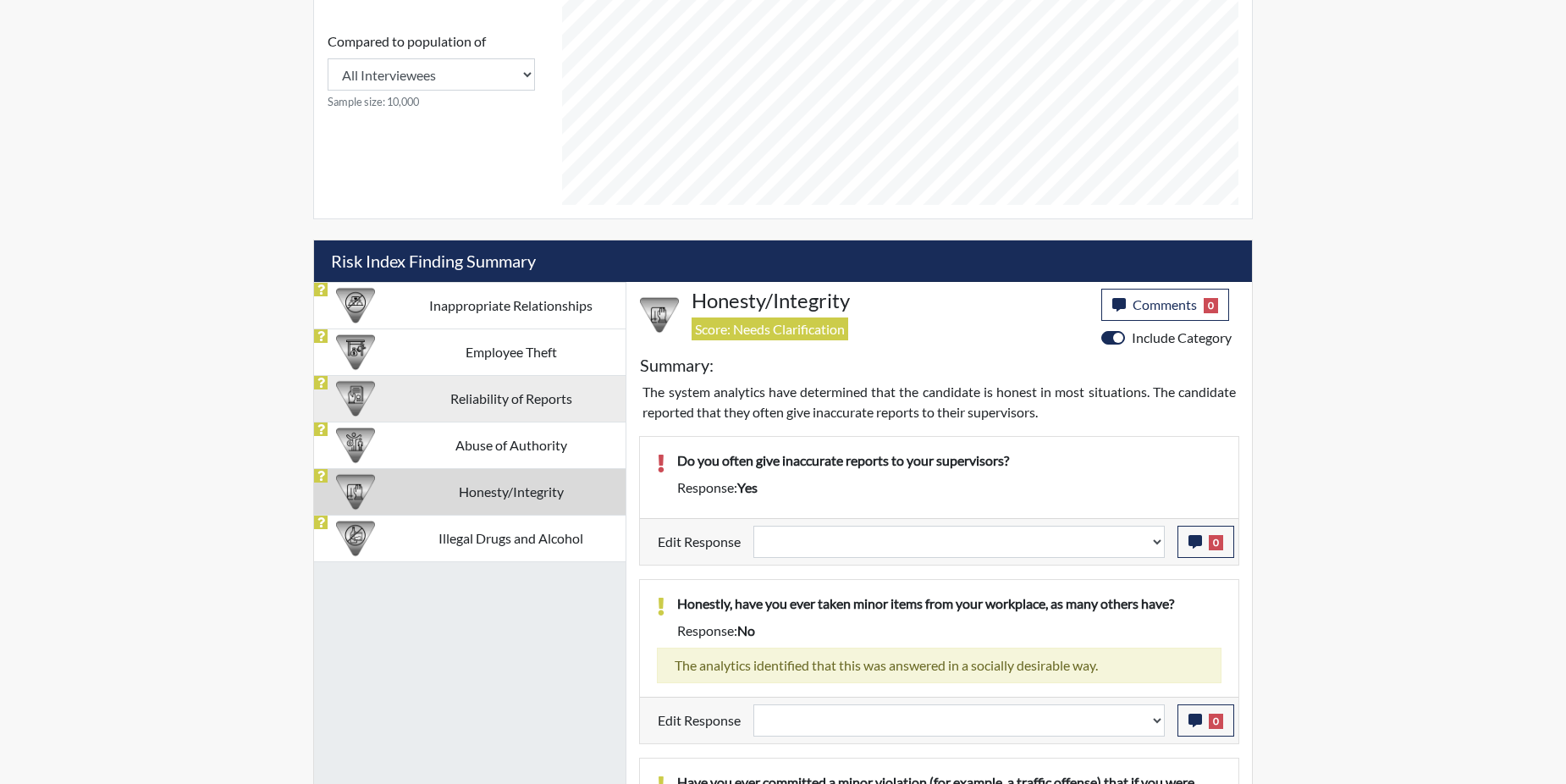
click at [399, 395] on td "Reliability of Reports" at bounding box center [511, 397] width 230 height 46
select select
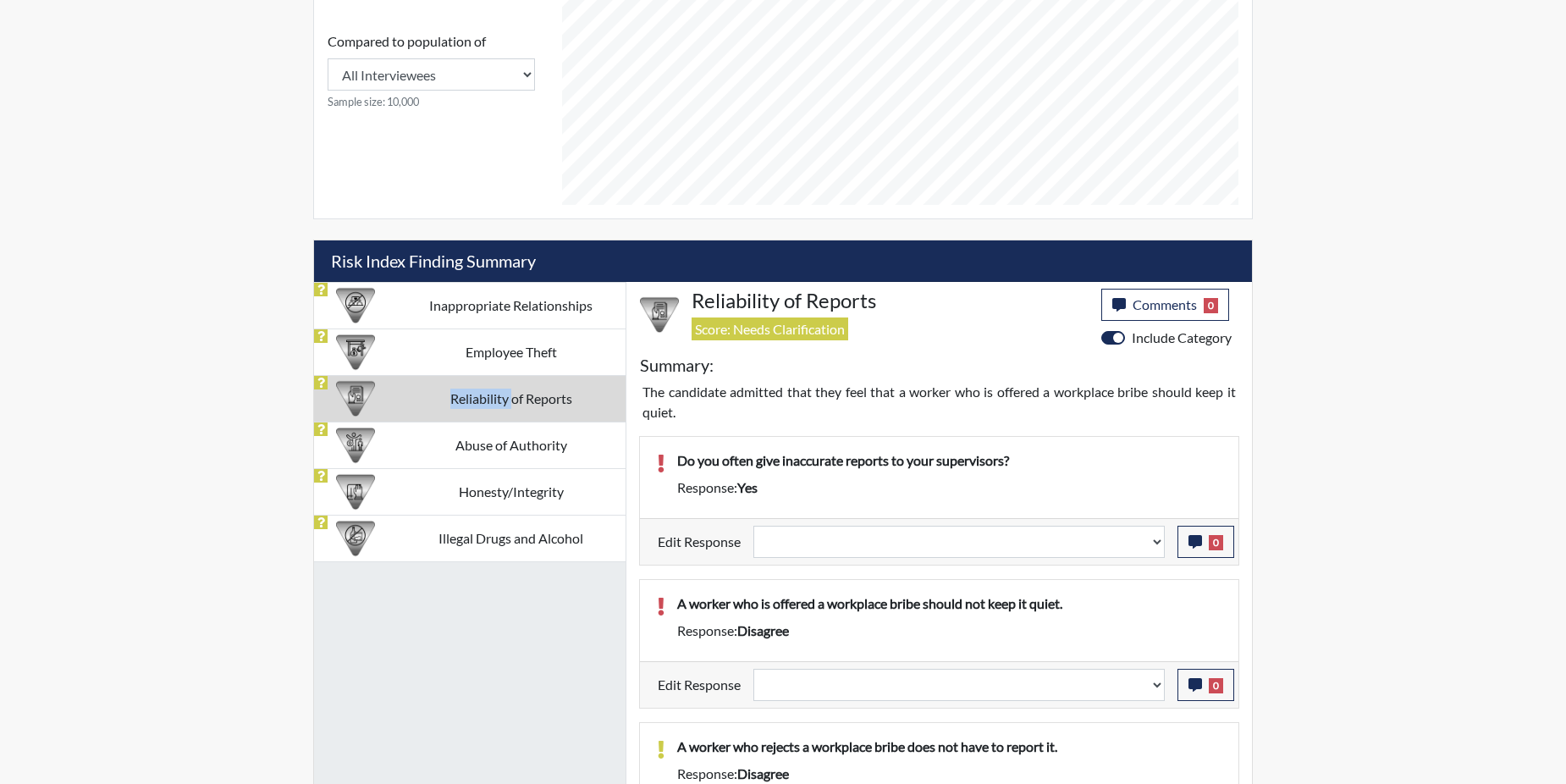
click at [399, 394] on td "Reliability of Reports" at bounding box center [511, 397] width 230 height 46
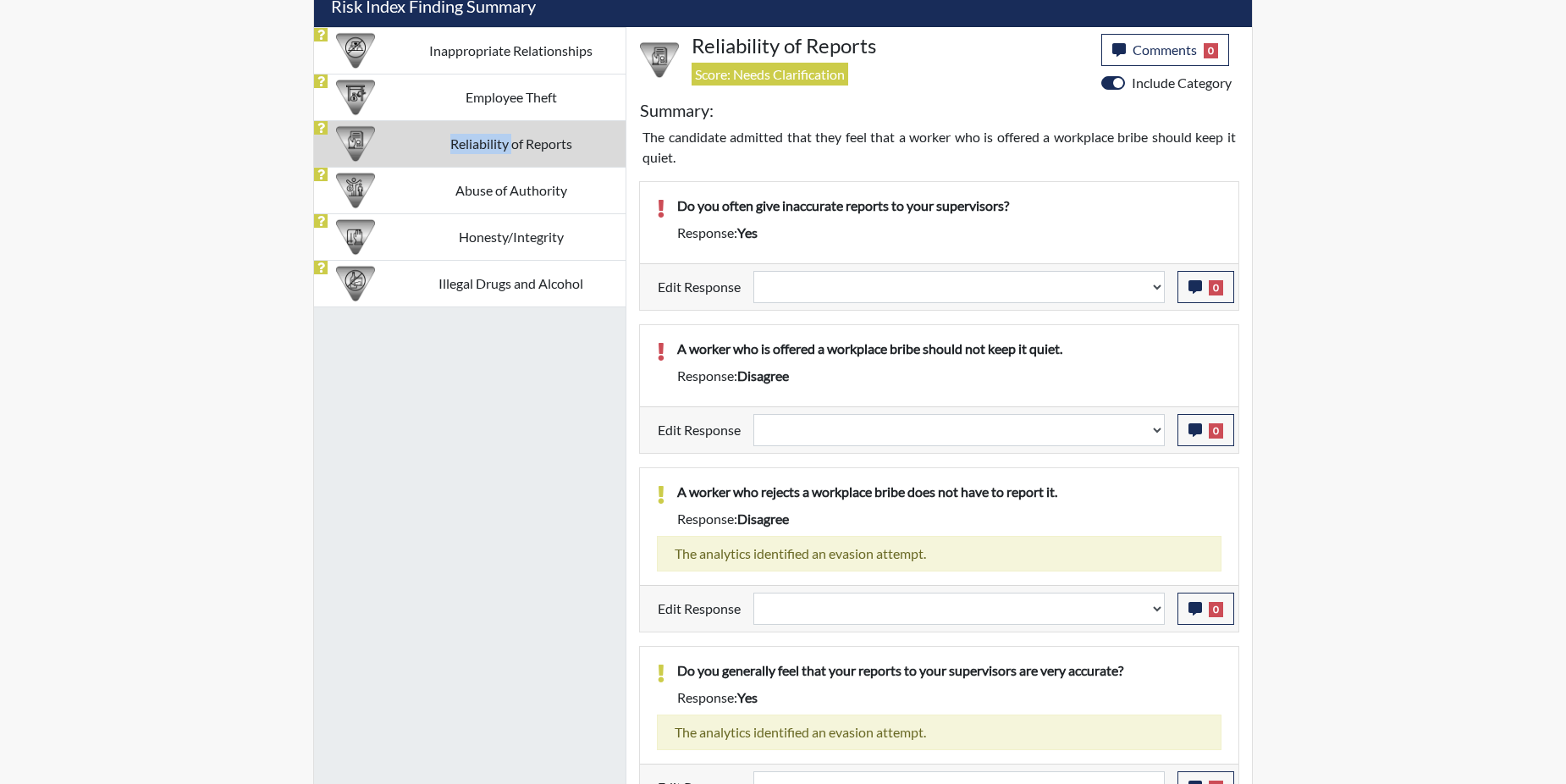
scroll to position [1067, 0]
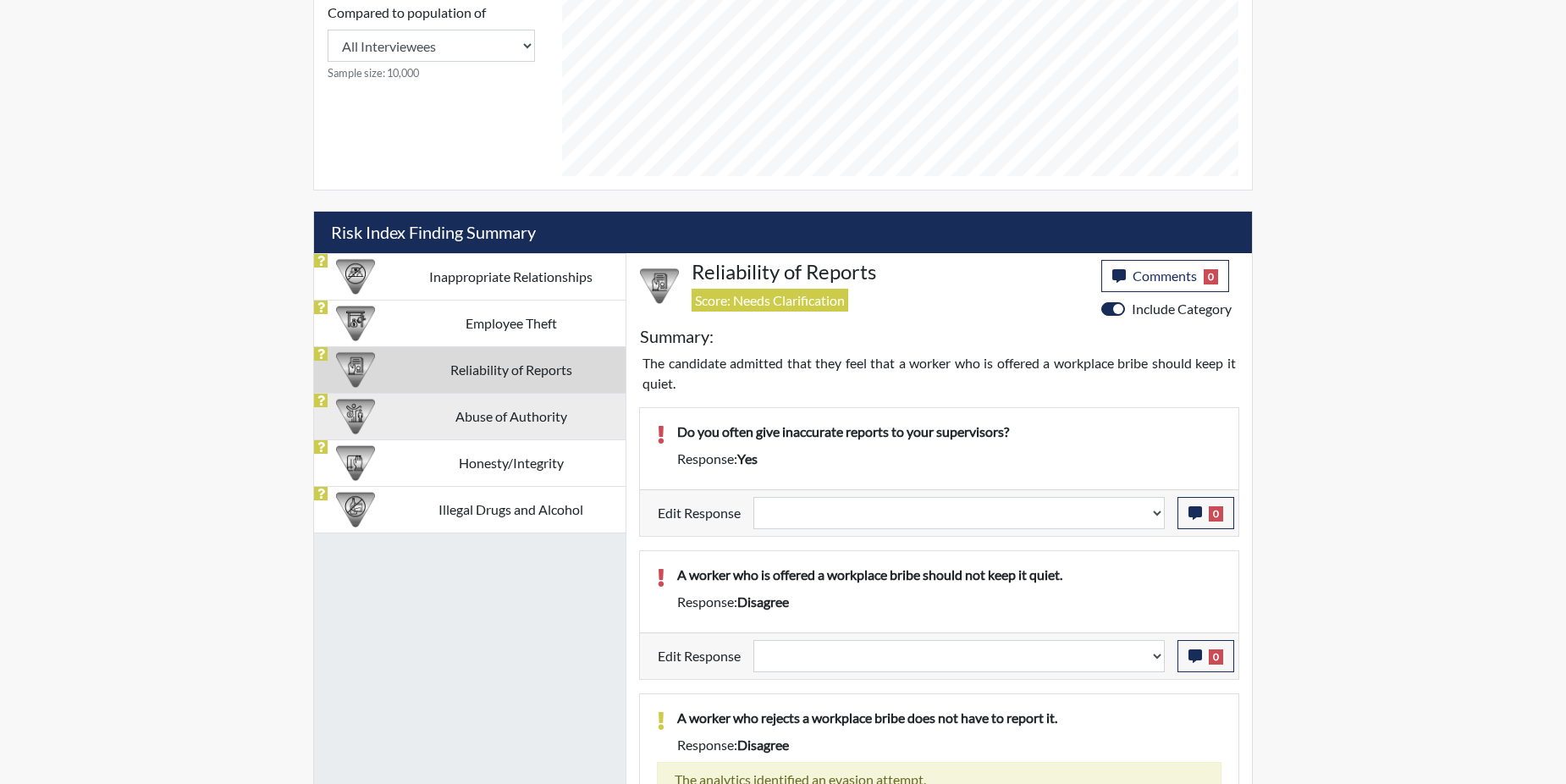
click at [451, 414] on td "Abuse of Authority" at bounding box center [511, 415] width 230 height 46
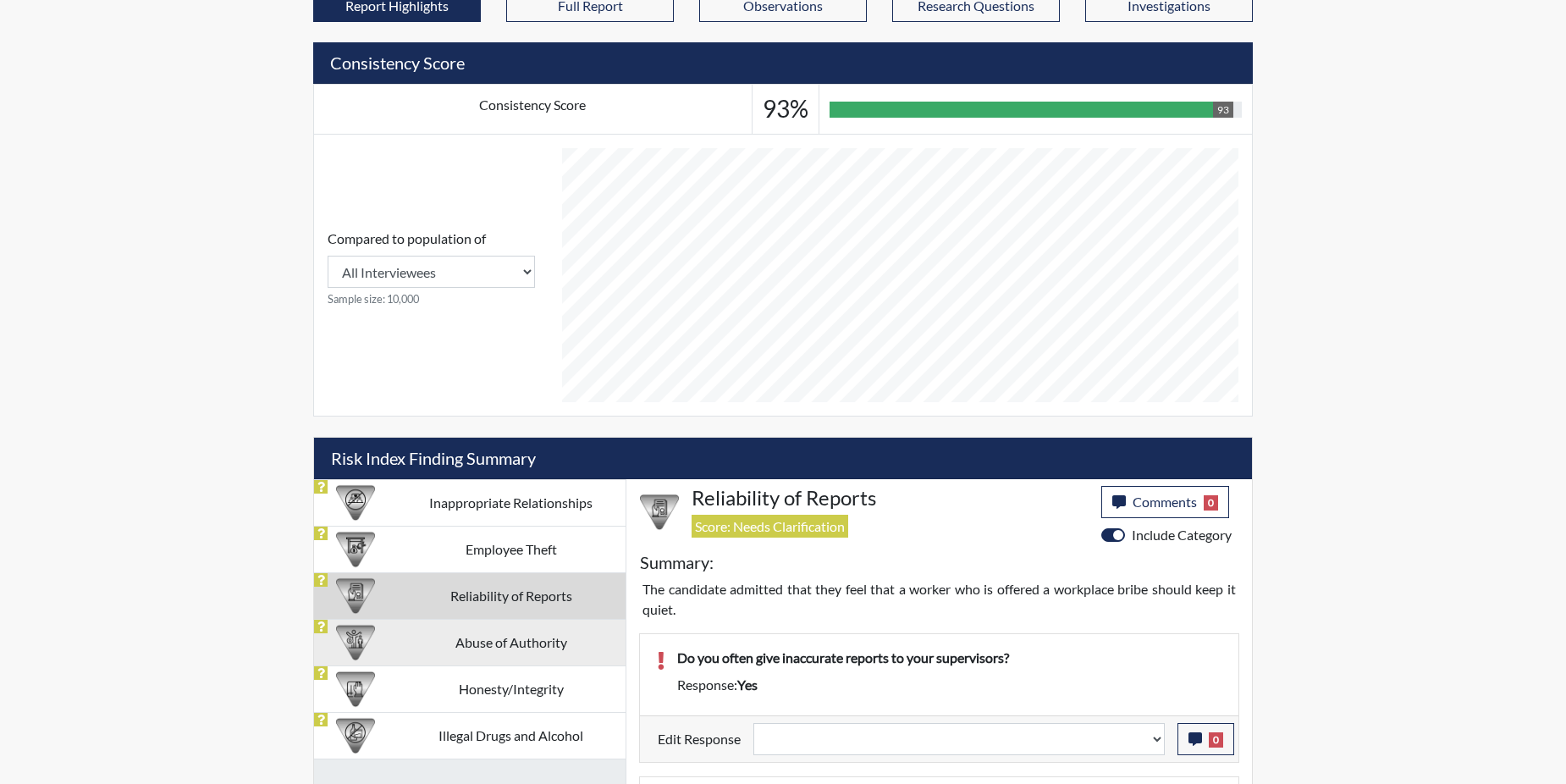
select select
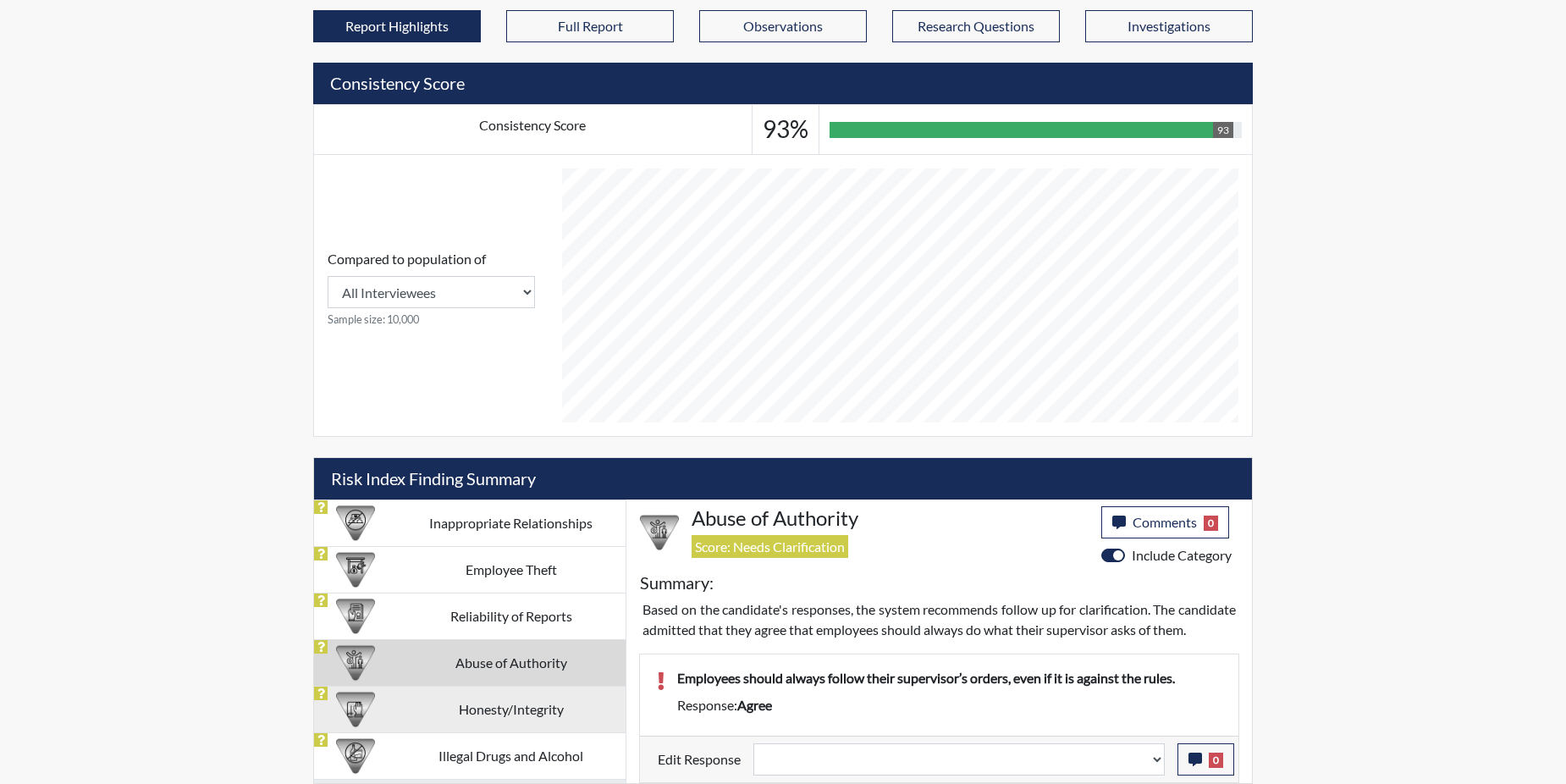
click at [519, 690] on td "Honesty/Integrity" at bounding box center [511, 708] width 230 height 46
select select
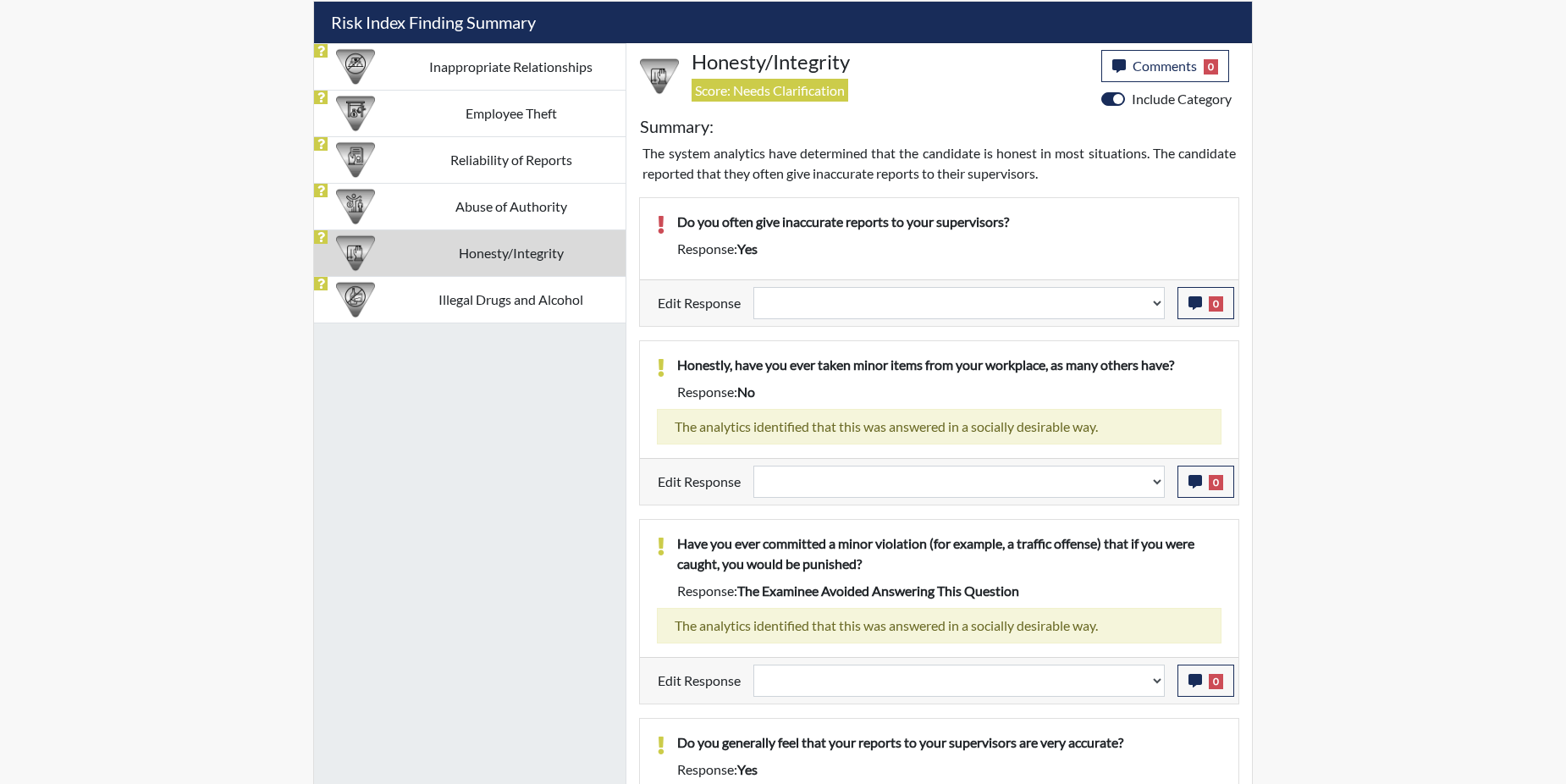
scroll to position [1123, 0]
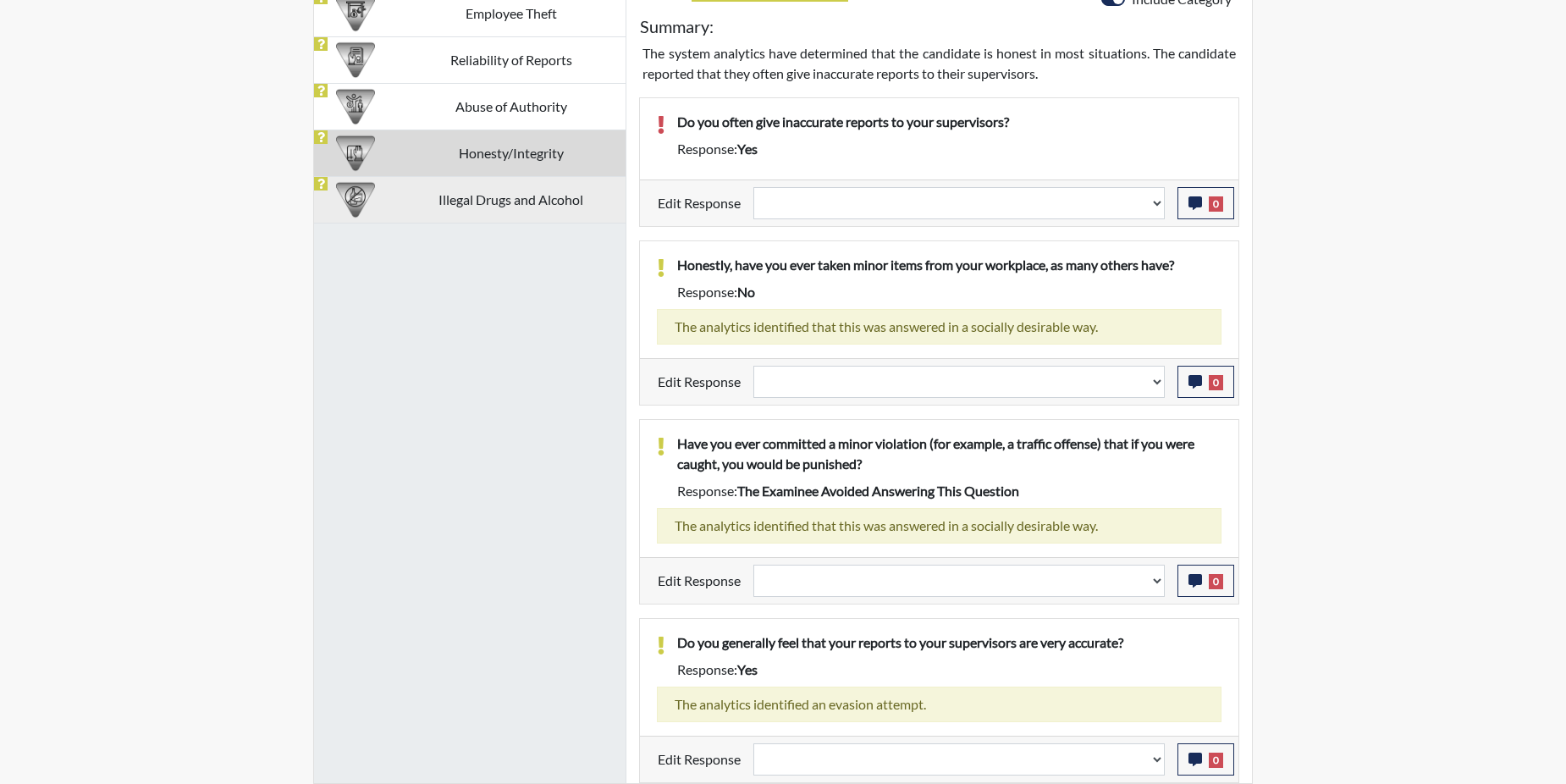
click at [484, 197] on td "Illegal Drugs and Alcohol" at bounding box center [511, 198] width 230 height 46
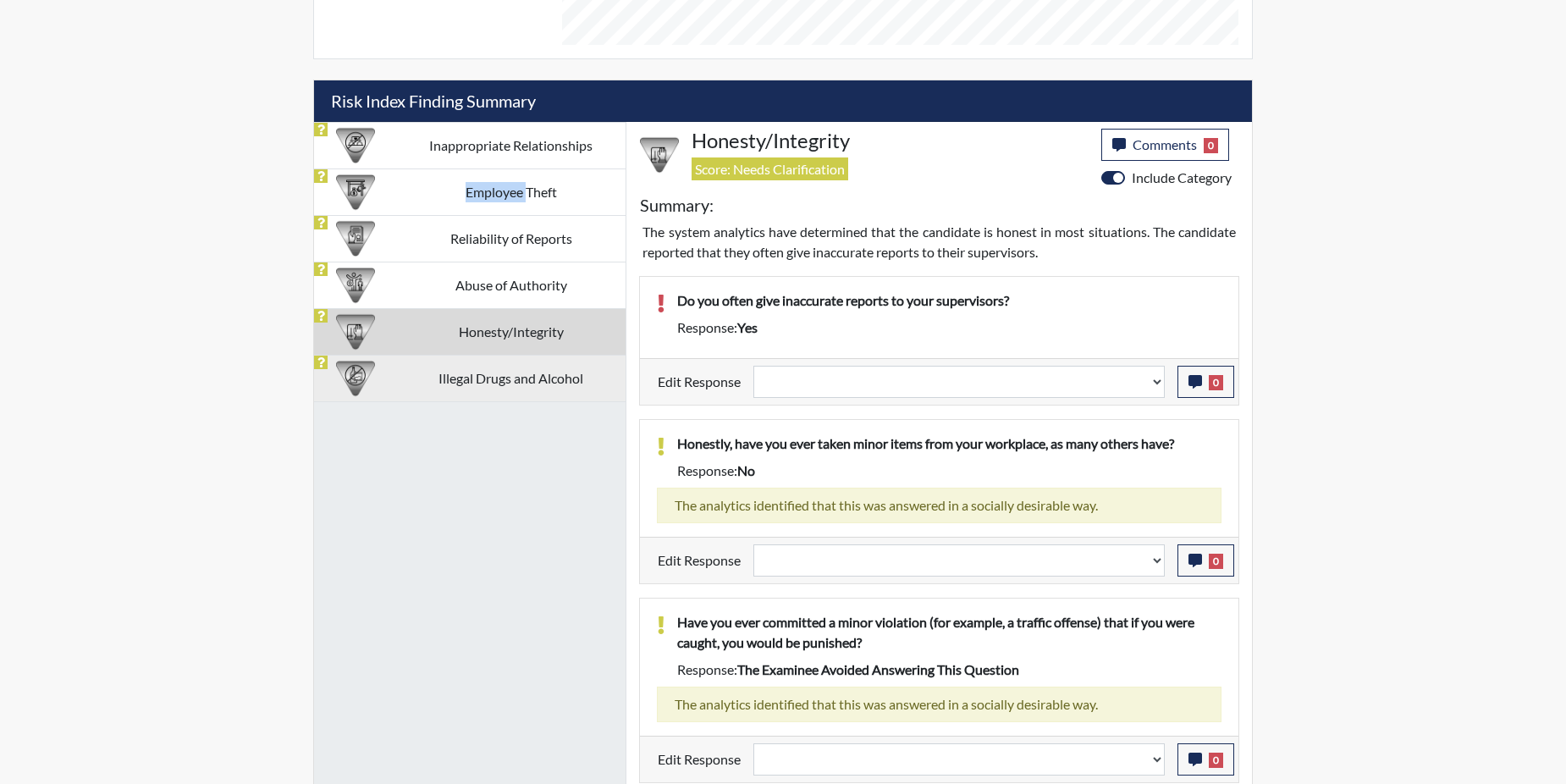
click at [484, 197] on td "Employee Theft" at bounding box center [511, 191] width 230 height 46
select select
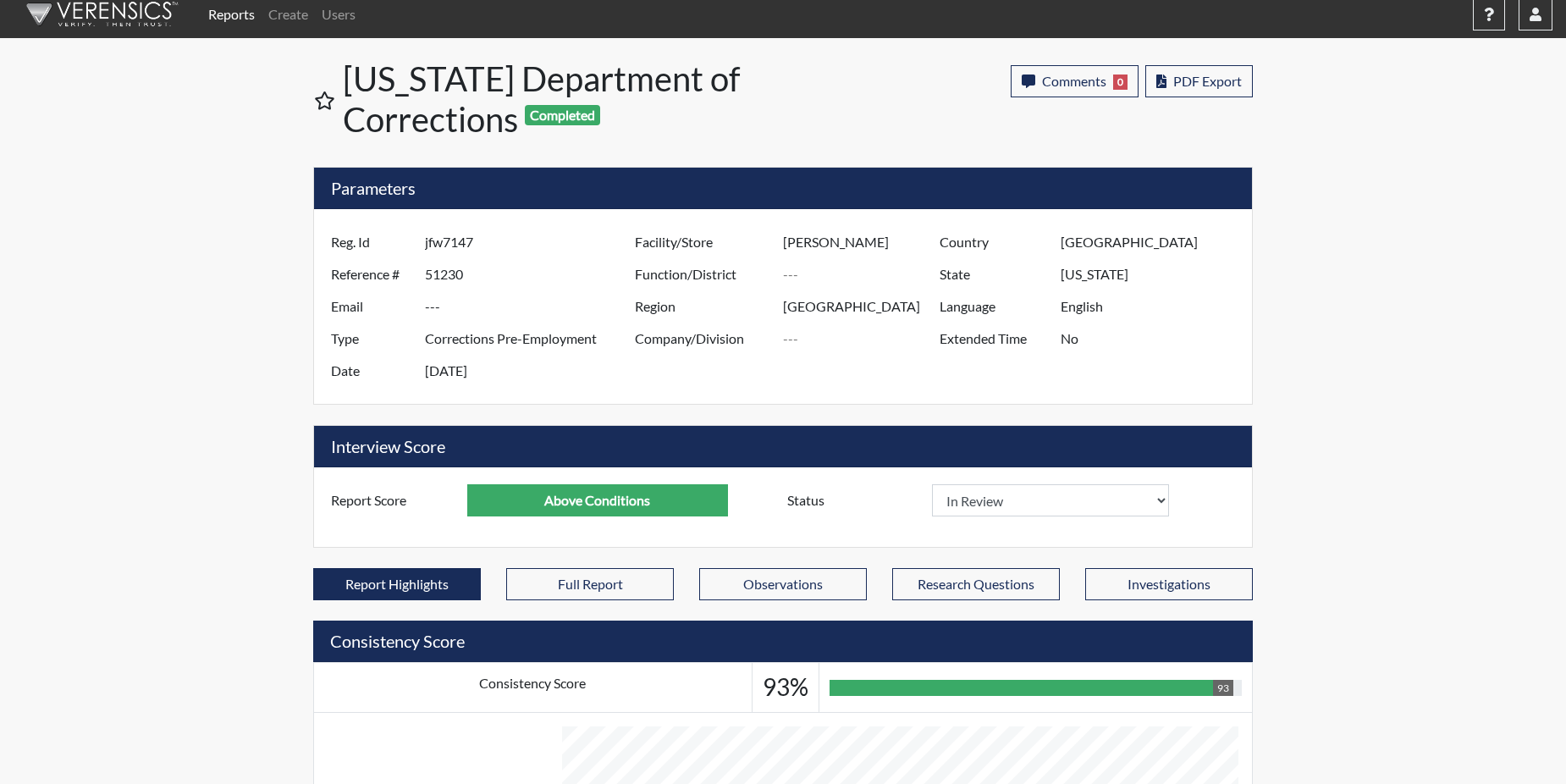
scroll to position [0, 0]
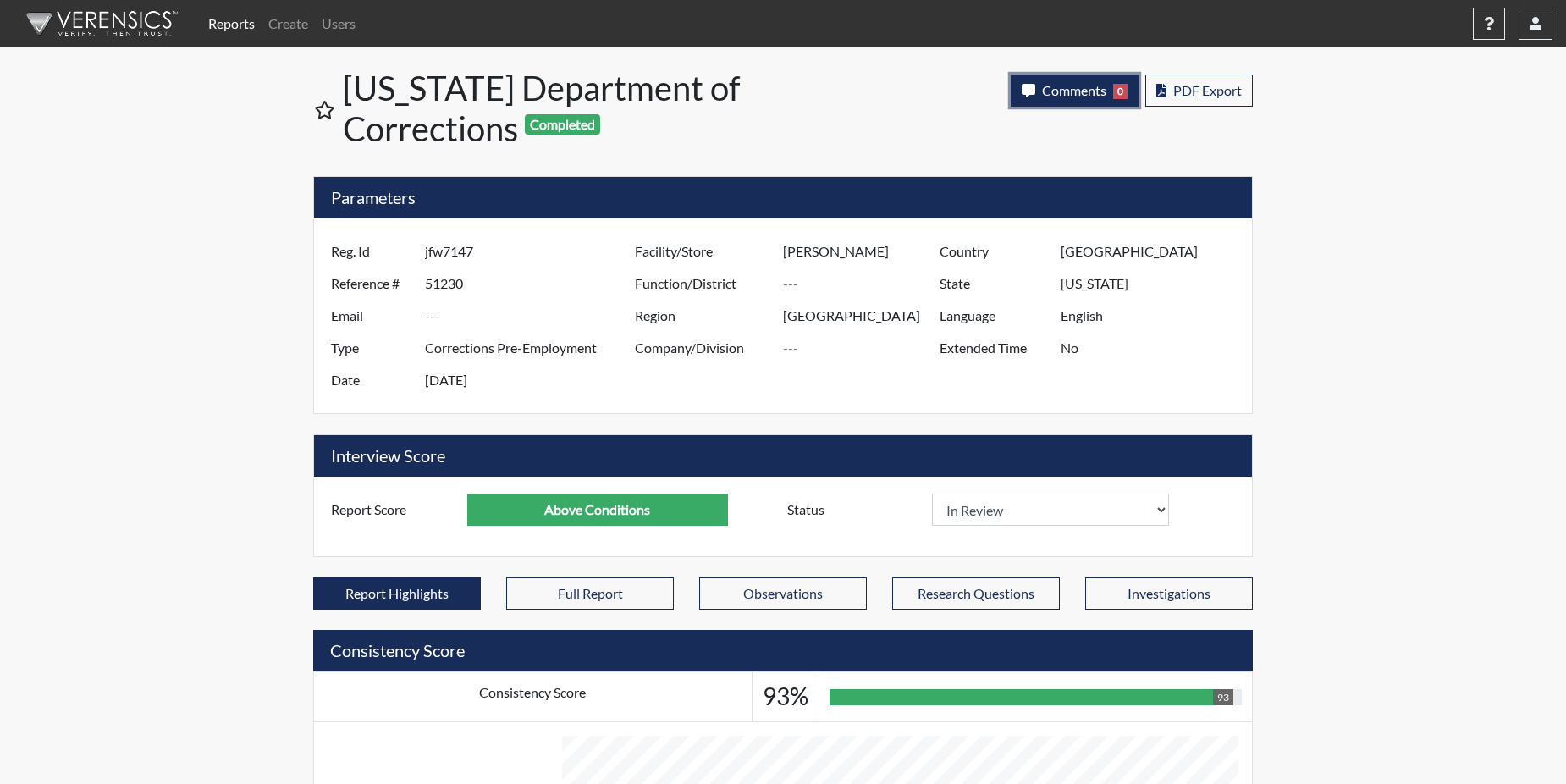
click at [1091, 80] on button "Comments 0" at bounding box center [1076, 91] width 128 height 33
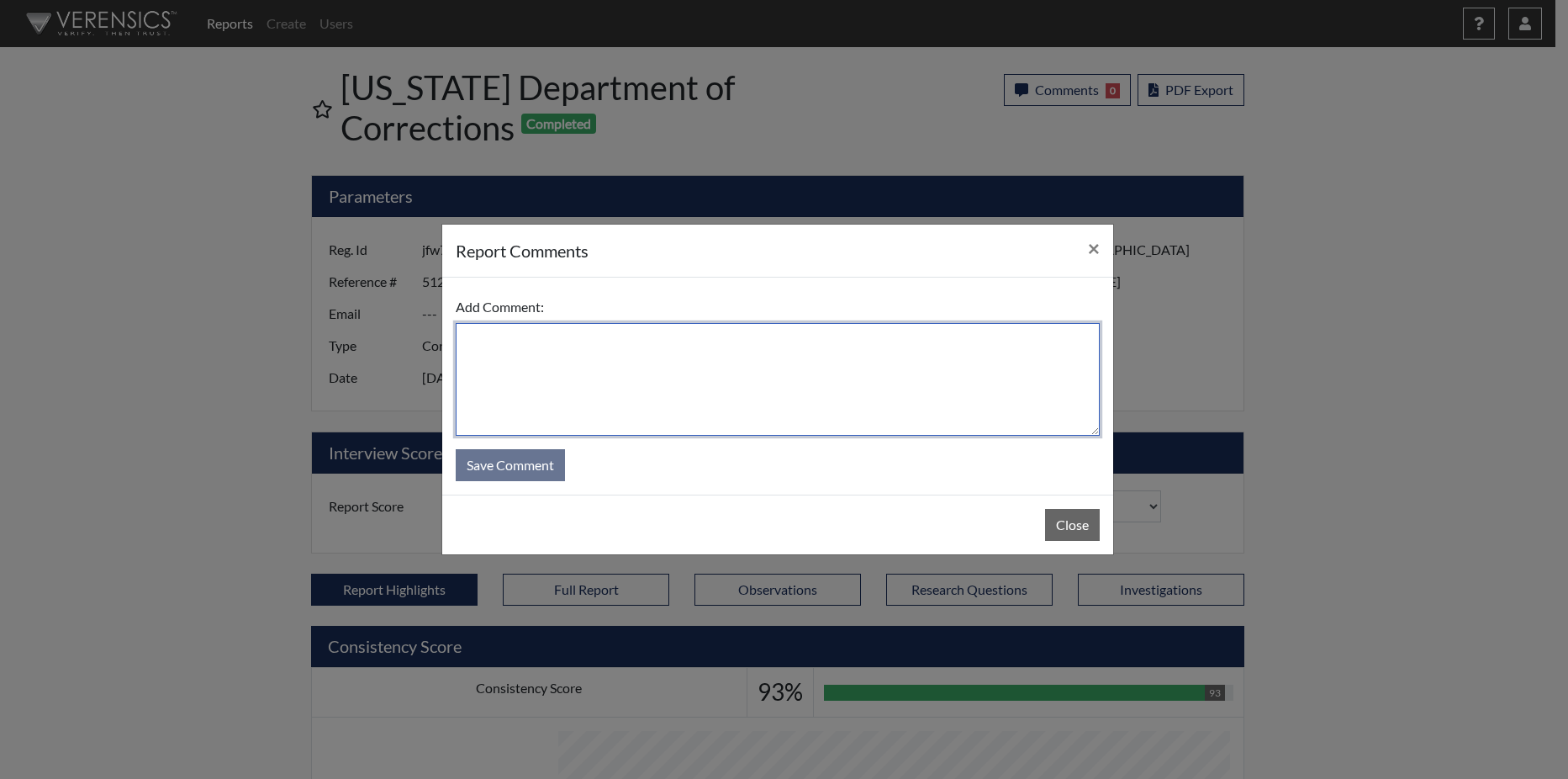
click at [590, 366] on textarea at bounding box center [777, 379] width 644 height 113
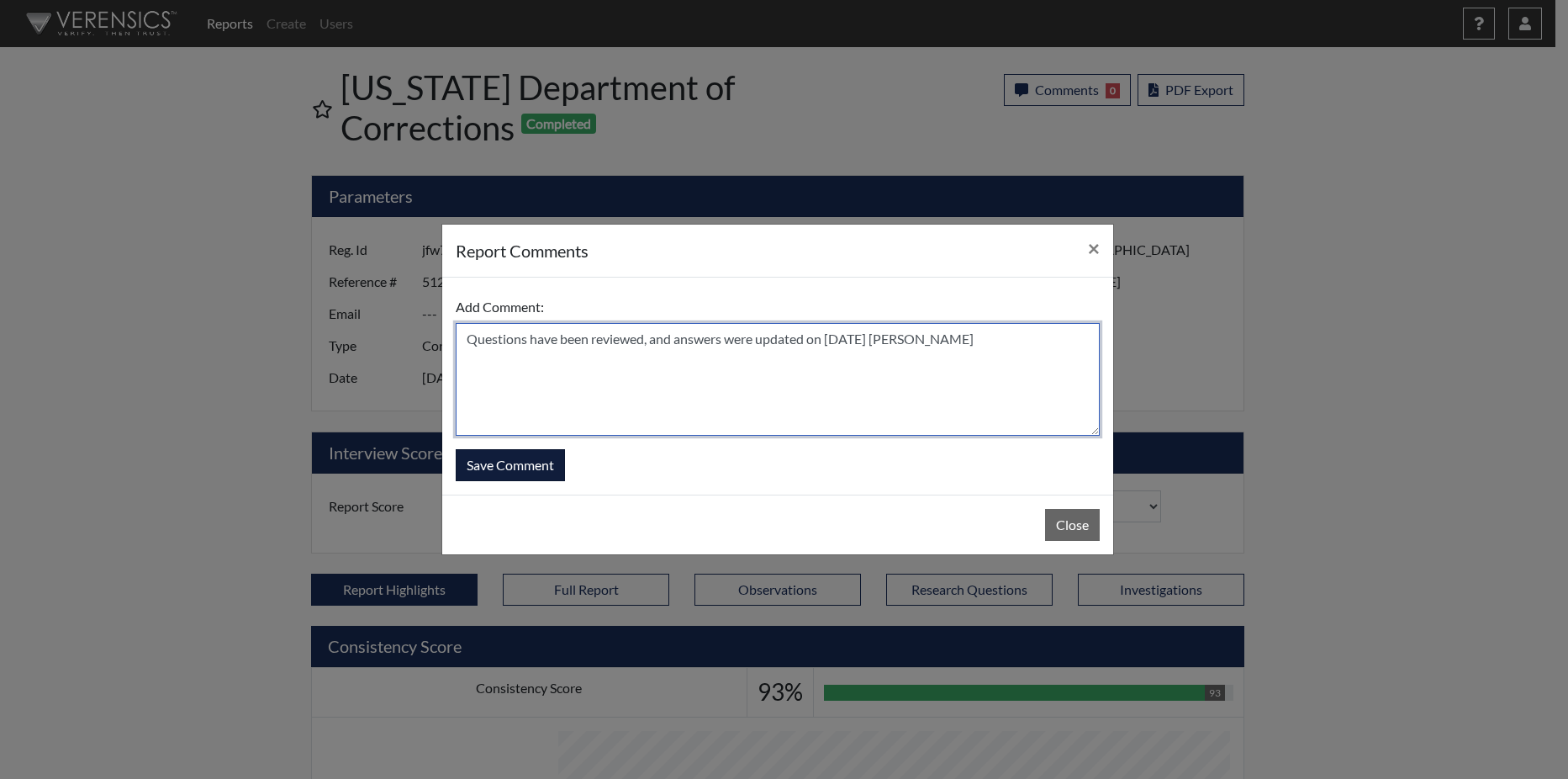
type textarea "Questions have been reviewed, and answers were updated on [DATE] [PERSON_NAME]"
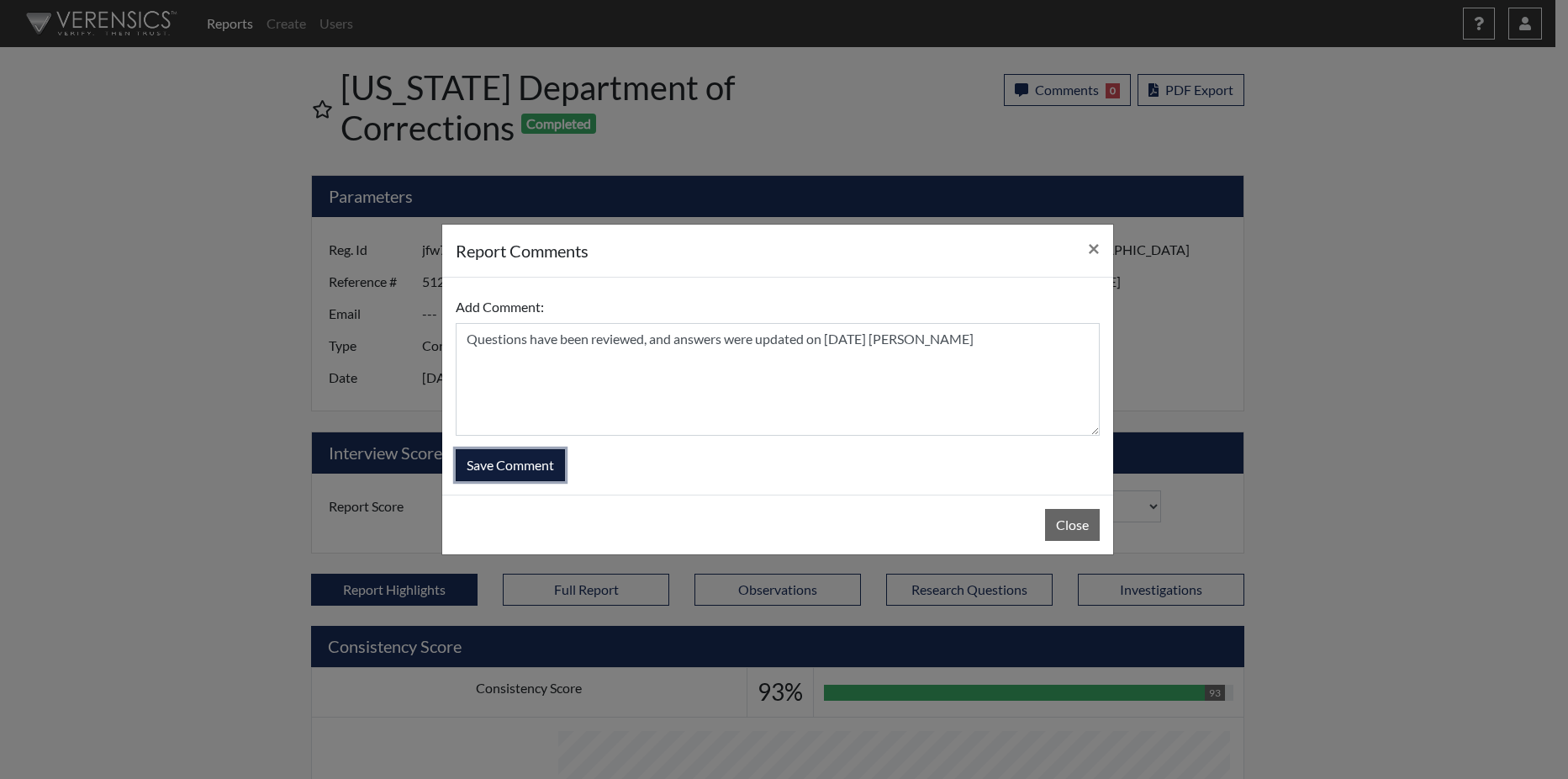
click at [523, 461] on button "Save Comment" at bounding box center [511, 464] width 110 height 32
select select
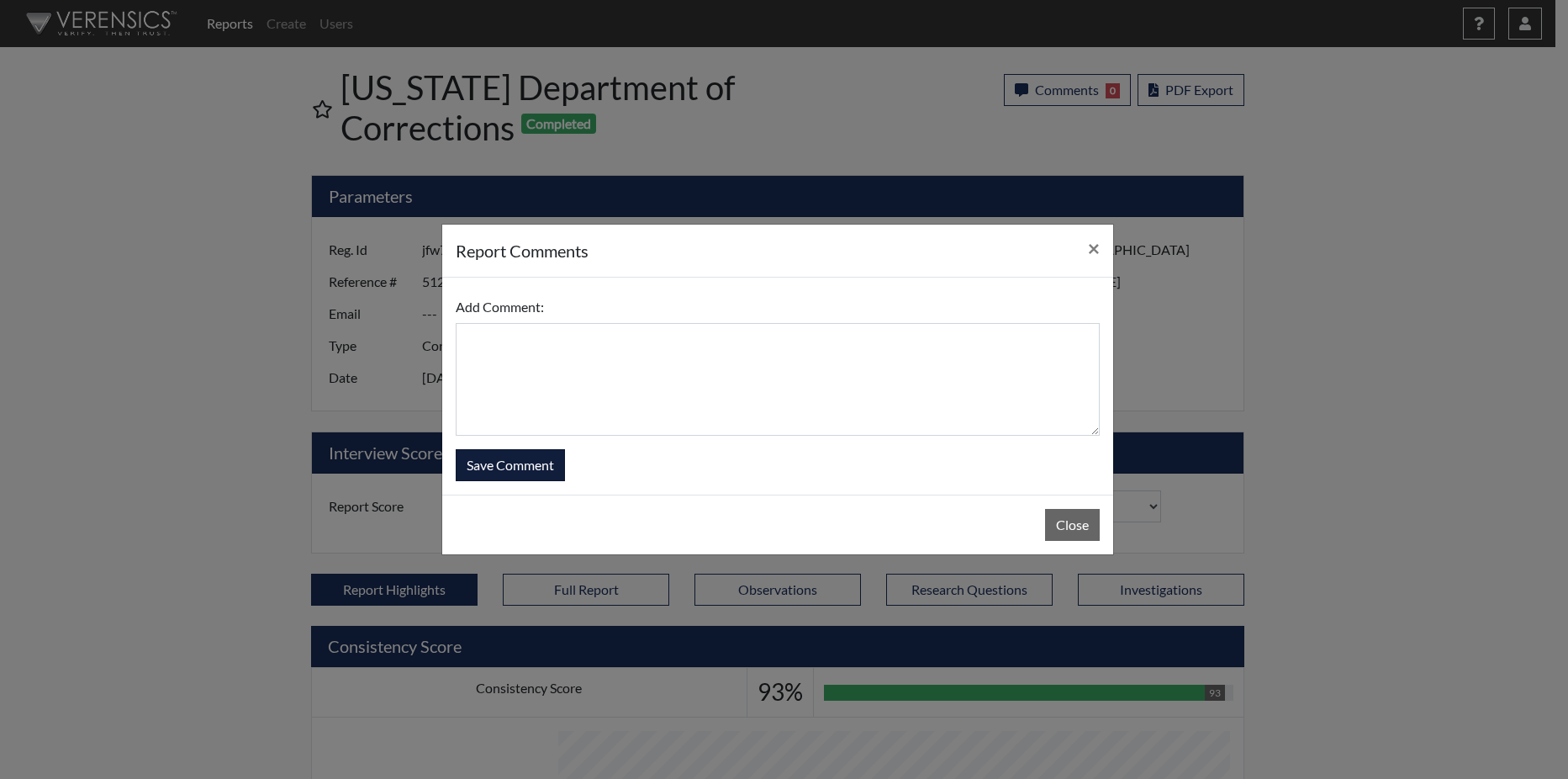
select select
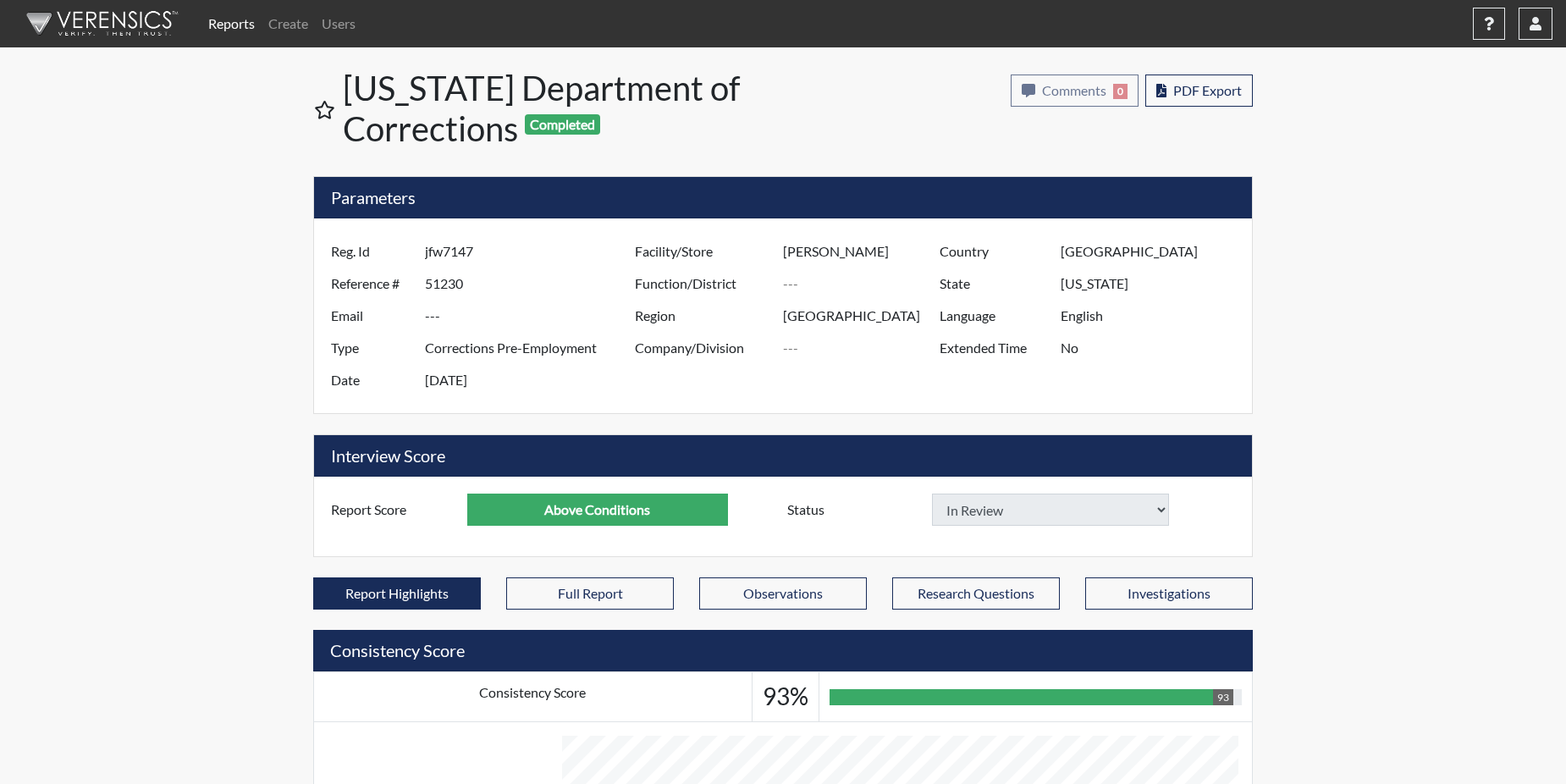
select select
click at [233, 23] on link "Reports" at bounding box center [231, 24] width 60 height 34
